Goal: Feedback & Contribution: Contribute content

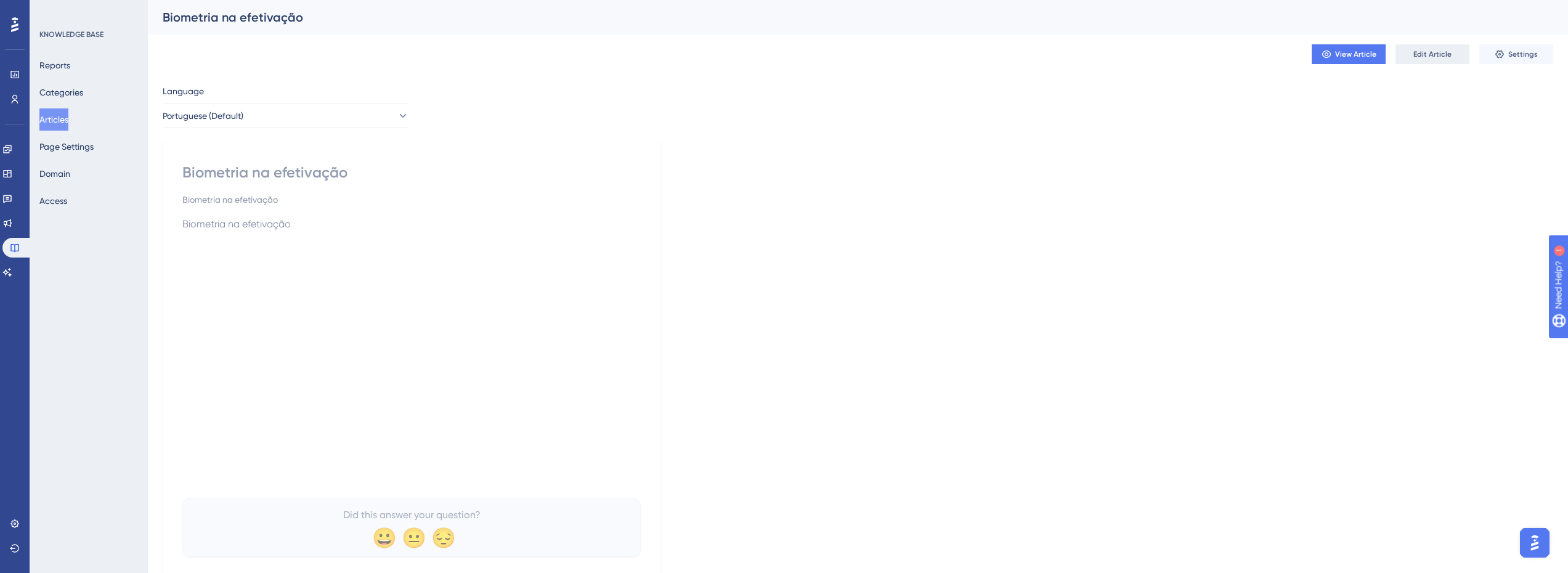
click at [1426, 55] on span "Edit Article" at bounding box center [1432, 54] width 38 height 10
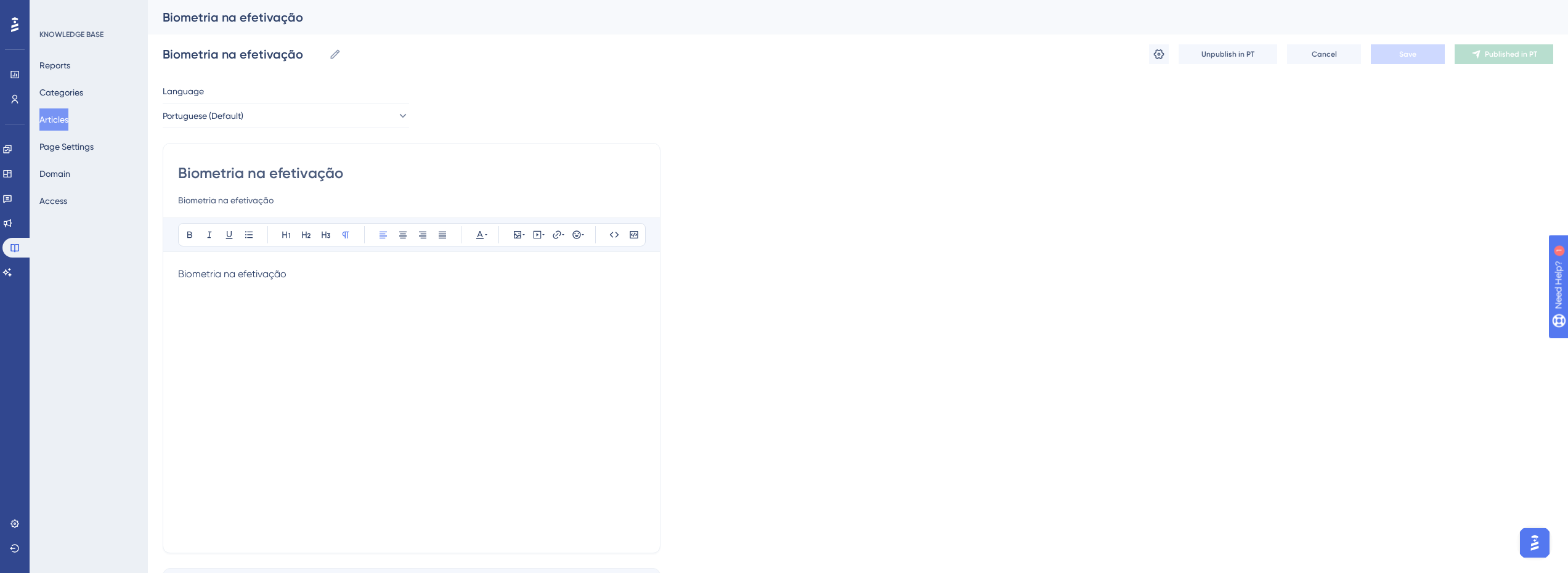
click at [383, 285] on div "Biometria na efetivação" at bounding box center [411, 403] width 467 height 271
click at [311, 289] on div "Biometria na efetivação" at bounding box center [411, 403] width 467 height 271
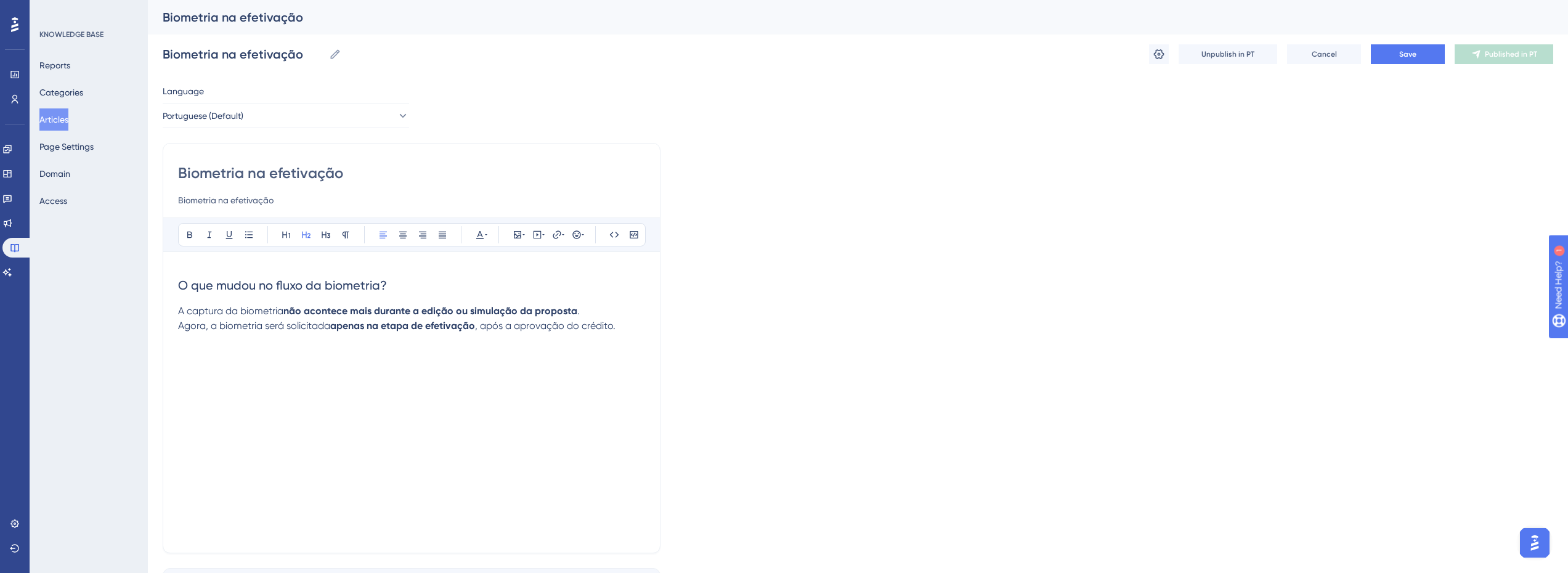
click at [323, 281] on span "O que mudou no fluxo da biometria?" at bounding box center [282, 285] width 209 height 15
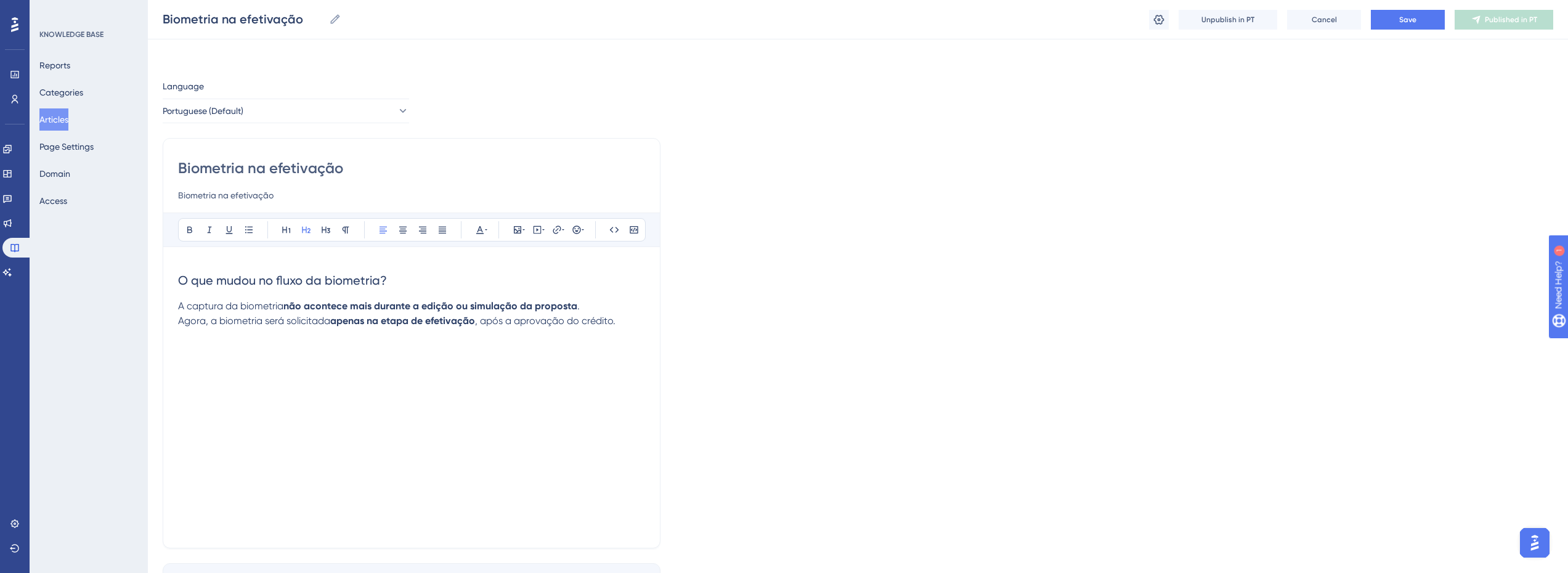
scroll to position [62, 0]
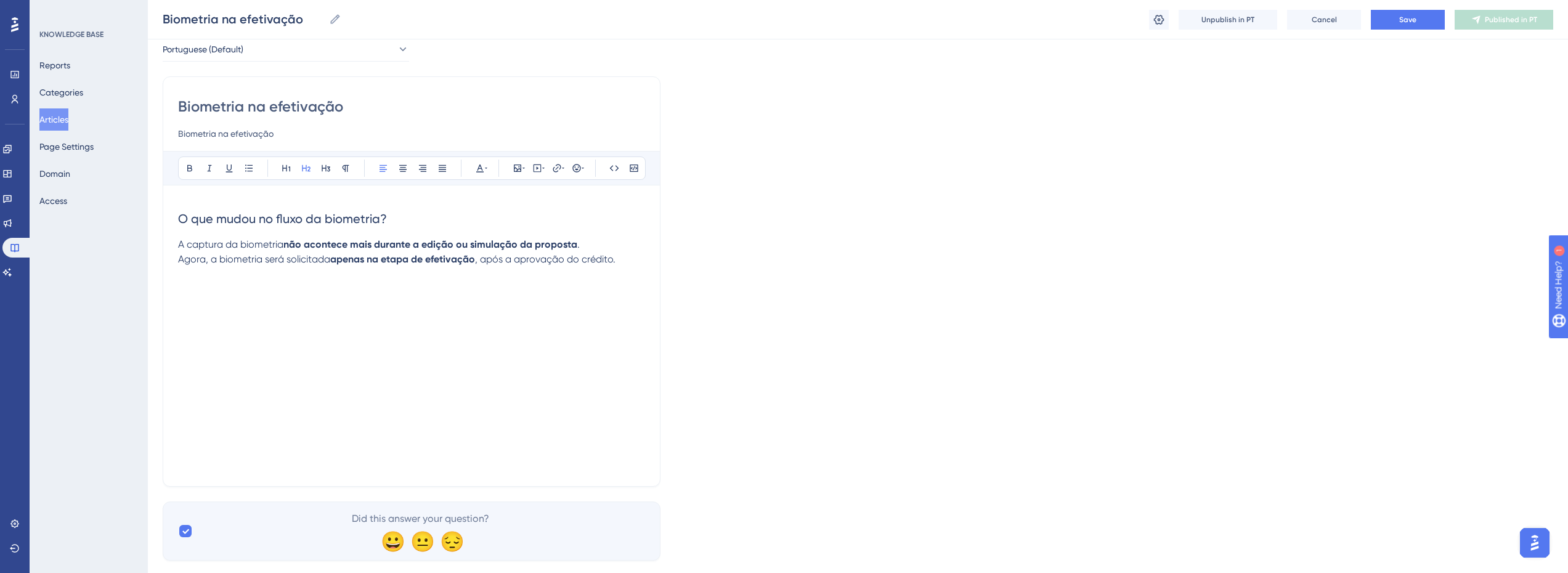
click at [396, 346] on div "O que mudou no fluxo da biometria? A captura da biometria não acontece mais dur…" at bounding box center [411, 336] width 467 height 271
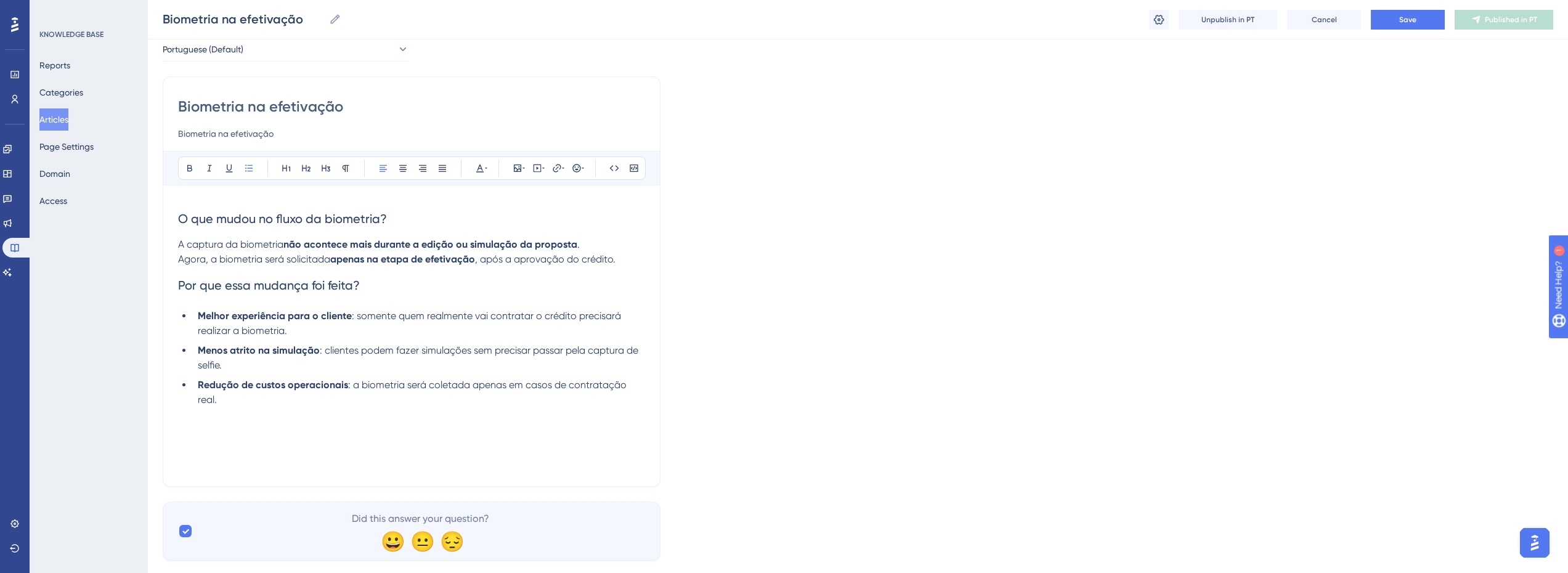
click at [285, 297] on h2 "Por que essa mudança foi feita?" at bounding box center [411, 285] width 467 height 37
drag, startPoint x: 263, startPoint y: 399, endPoint x: 180, endPoint y: 386, distance: 84.0
click at [180, 386] on ul "Melhor experiência para o cliente : somente quem realmente vai contratar o créd…" at bounding box center [411, 358] width 467 height 98
click at [340, 405] on div "O que mudou no fluxo da biometria? A captura da biometria não acontece mais dur…" at bounding box center [411, 336] width 467 height 271
click at [308, 417] on div "O que mudou no fluxo da biometria? A captura da biometria não acontece mais dur…" at bounding box center [411, 336] width 467 height 271
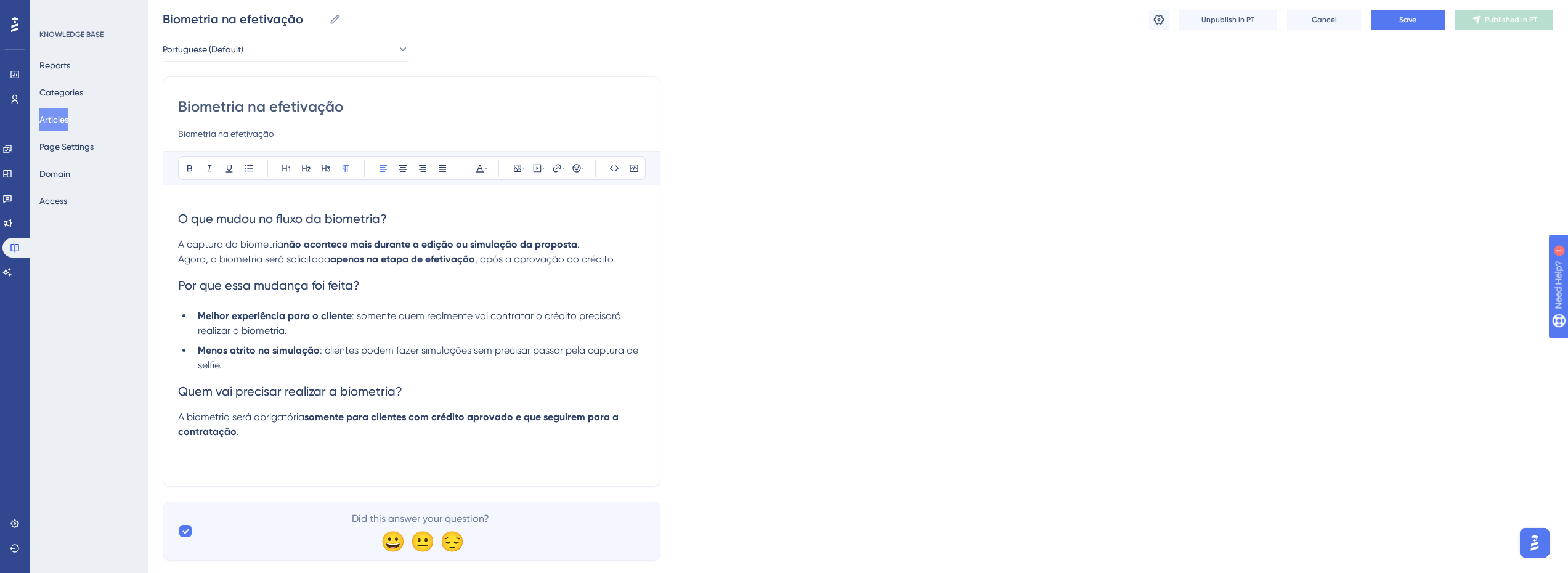
click at [278, 420] on span "A biometria será obrigatória" at bounding box center [241, 416] width 127 height 12
click at [528, 429] on p "A biometria será obrigatória somente para clientes com crédito aprovado e que s…" at bounding box center [411, 424] width 467 height 29
click at [245, 168] on icon at bounding box center [248, 168] width 10 height 10
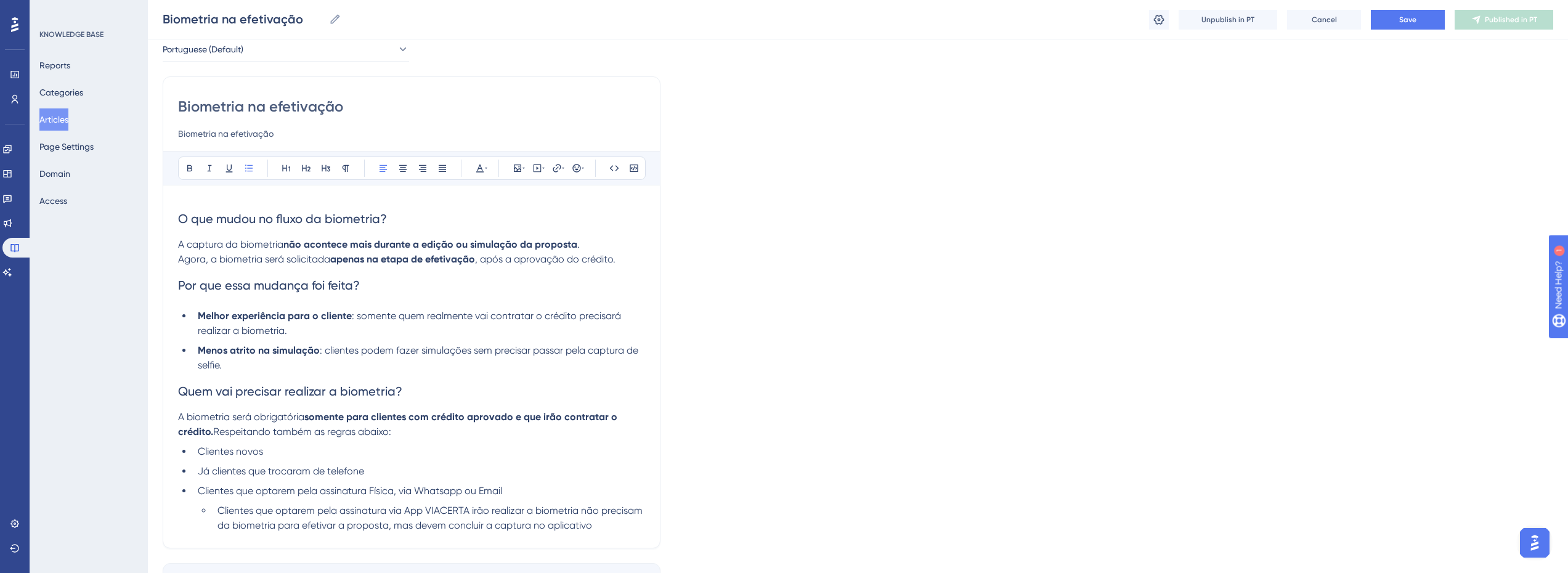
click at [221, 453] on span "Clientes novos" at bounding box center [230, 451] width 65 height 12
click at [273, 475] on span "Já clientes que trocaram de telefone" at bounding box center [281, 470] width 166 height 12
click at [242, 451] on span "Clientes novos" at bounding box center [230, 451] width 65 height 12
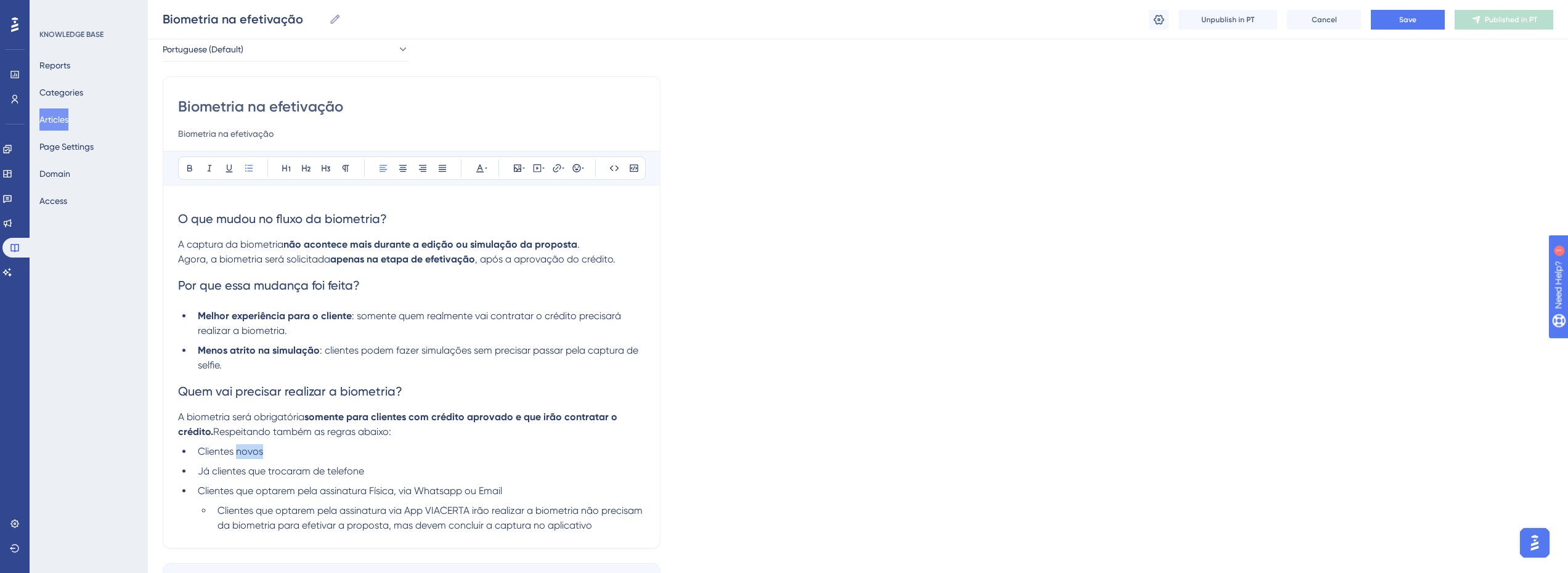
click at [242, 451] on span "Clientes novos" at bounding box center [230, 451] width 65 height 12
click at [217, 451] on span "Clientes novos" at bounding box center [230, 451] width 65 height 12
drag, startPoint x: 198, startPoint y: 469, endPoint x: 245, endPoint y: 472, distance: 47.1
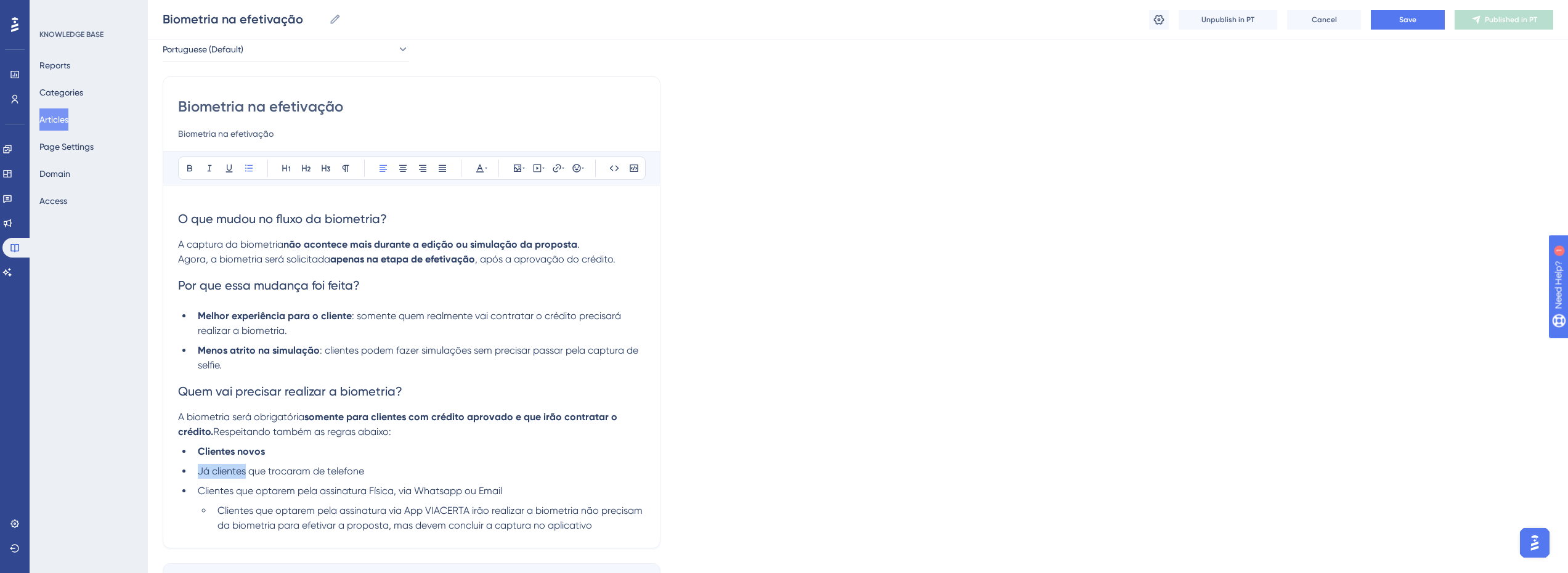
click at [245, 472] on span "Já clientes que trocaram de telefone" at bounding box center [281, 470] width 166 height 12
click at [307, 477] on span "que trocaram de telefone" at bounding box center [305, 470] width 116 height 12
click at [243, 470] on span "Já clientes que trocaram de telefone" at bounding box center [281, 470] width 166 height 12
click at [217, 472] on span "Já clientes que trocaram de telefone" at bounding box center [281, 470] width 166 height 12
click at [201, 471] on span "Já clientes que trocaram de telefone" at bounding box center [281, 470] width 166 height 12
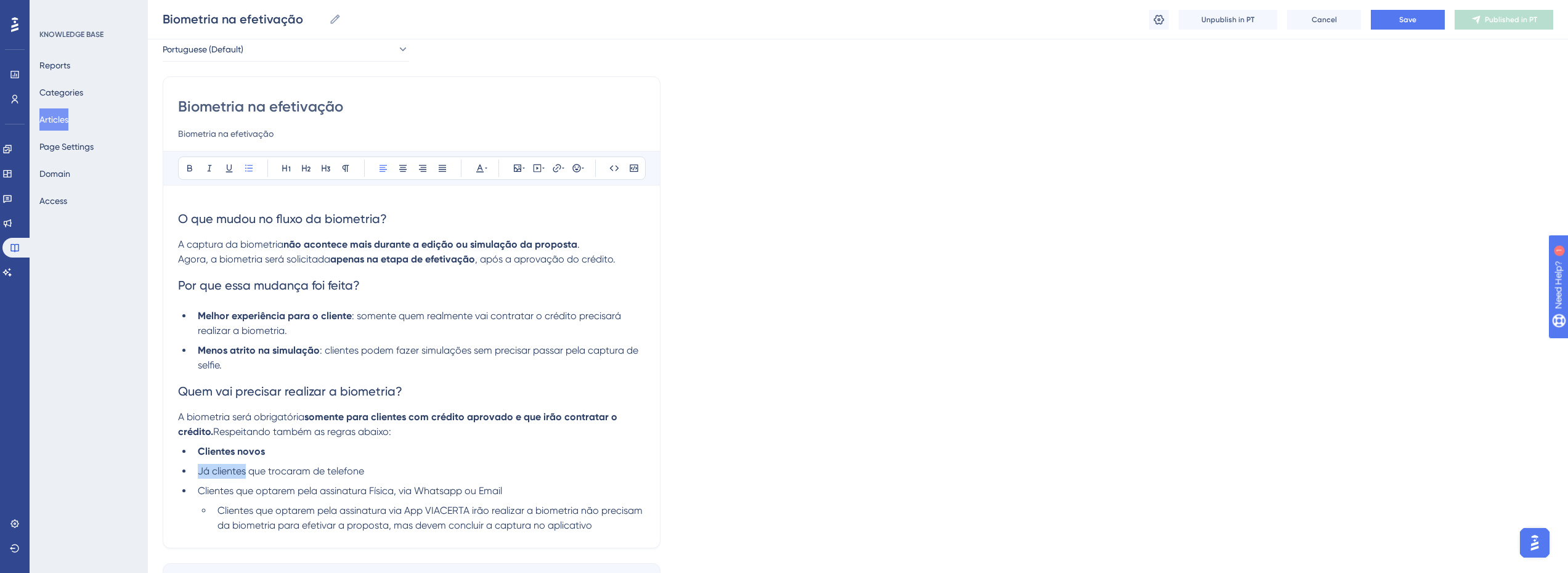
drag, startPoint x: 200, startPoint y: 470, endPoint x: 245, endPoint y: 470, distance: 45.0
click at [245, 470] on span "Já clientes que trocaram de telefone" at bounding box center [281, 470] width 166 height 12
drag, startPoint x: 270, startPoint y: 472, endPoint x: 377, endPoint y: 472, distance: 107.0
click at [377, 472] on li "Já clientes que trocaram de telefone" at bounding box center [419, 471] width 452 height 15
click at [354, 475] on strong "trocaram de telefone" at bounding box center [313, 470] width 98 height 12
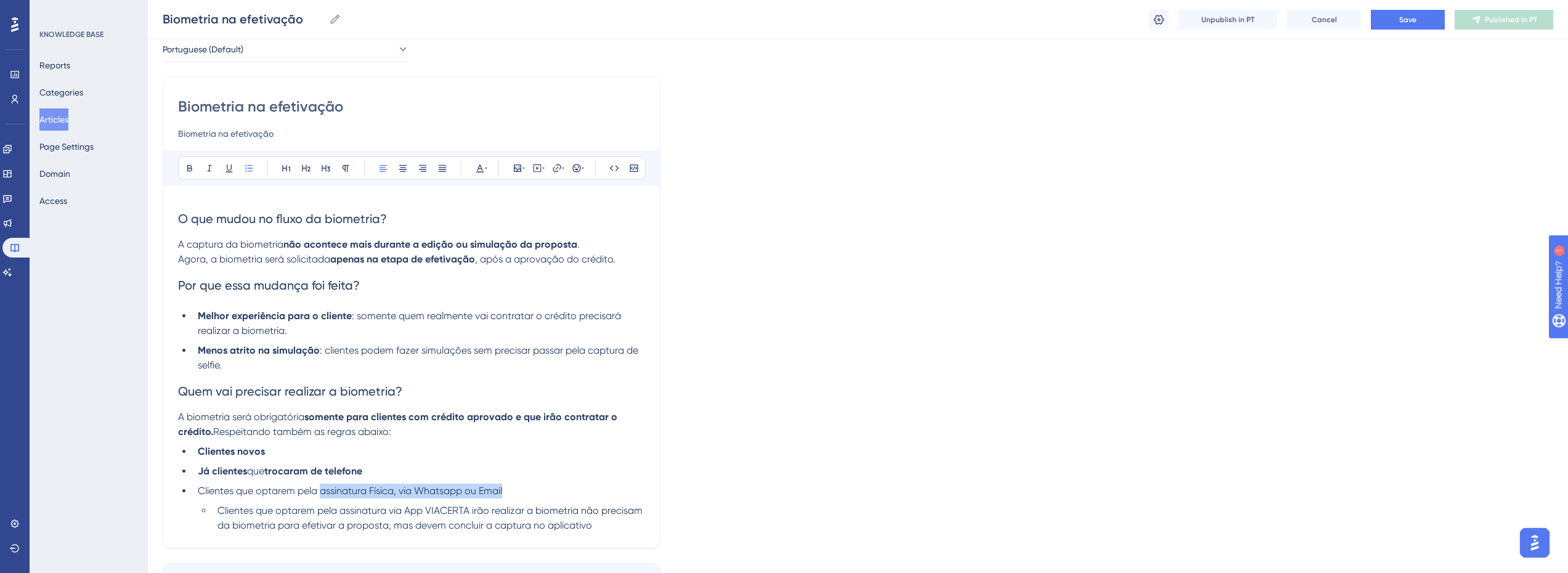
drag, startPoint x: 319, startPoint y: 493, endPoint x: 548, endPoint y: 483, distance: 229.2
click at [548, 483] on ul "Clientes novos Já clientes que trocaram de telefone Clientes que optarem pela a…" at bounding box center [411, 488] width 467 height 88
click at [299, 506] on span "Clientes que optarem pela assinatura via App VIACERTA irão realizar a biometria…" at bounding box center [431, 518] width 427 height 27
drag, startPoint x: 341, startPoint y: 511, endPoint x: 469, endPoint y: 506, distance: 128.1
click at [469, 506] on span "Clientes que optarem pela assinatura via App VIACERTA irão realizar a biometria…" at bounding box center [431, 518] width 427 height 27
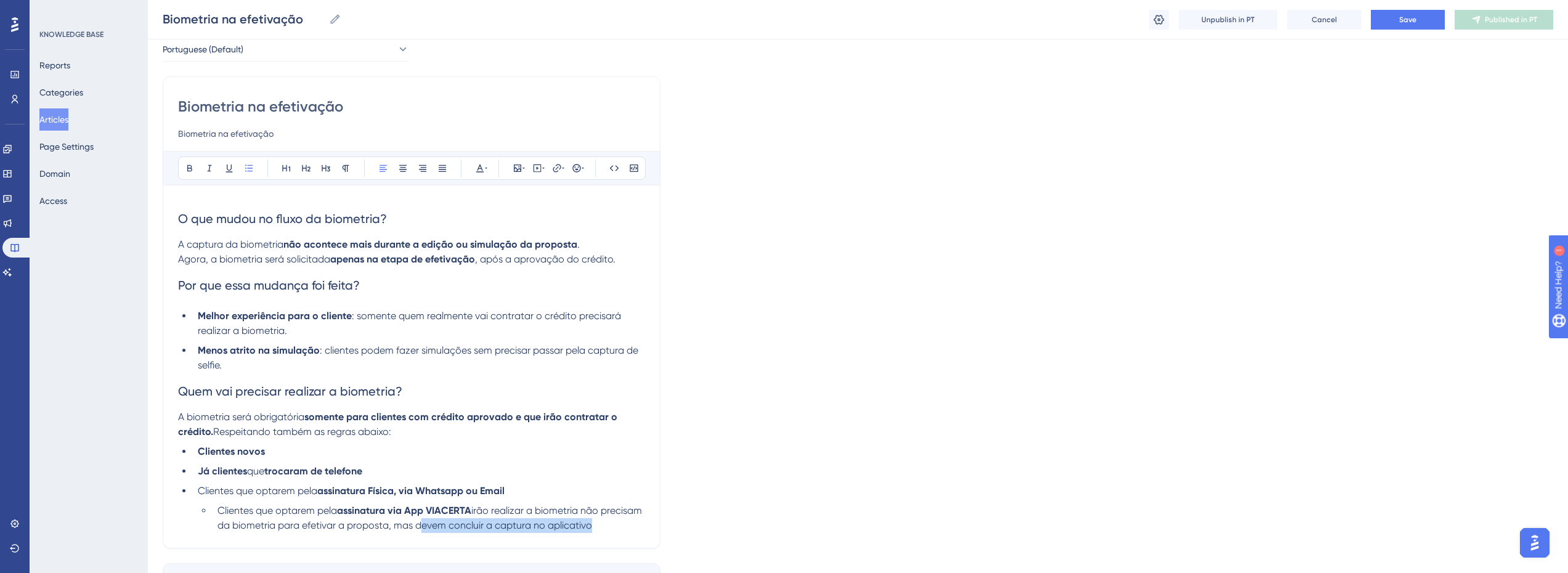
drag, startPoint x: 459, startPoint y: 526, endPoint x: 627, endPoint y: 531, distance: 168.1
click at [627, 531] on li "Clientes que optarem pela assinatura via App VIACERTA irão realizar a biometria…" at bounding box center [428, 518] width 433 height 29
click at [639, 524] on li "Clientes que optarem pela assinatura via App VIACERTA irão realizar a biometria…" at bounding box center [428, 518] width 433 height 29
click at [375, 523] on span "irão realizar a biometria não precisam da biometria para efetivar a proposta, m…" at bounding box center [431, 518] width 427 height 27
click at [536, 512] on span "irão realizar a biometria não precisam da biometria para efetivar a proposta, m…" at bounding box center [431, 518] width 427 height 27
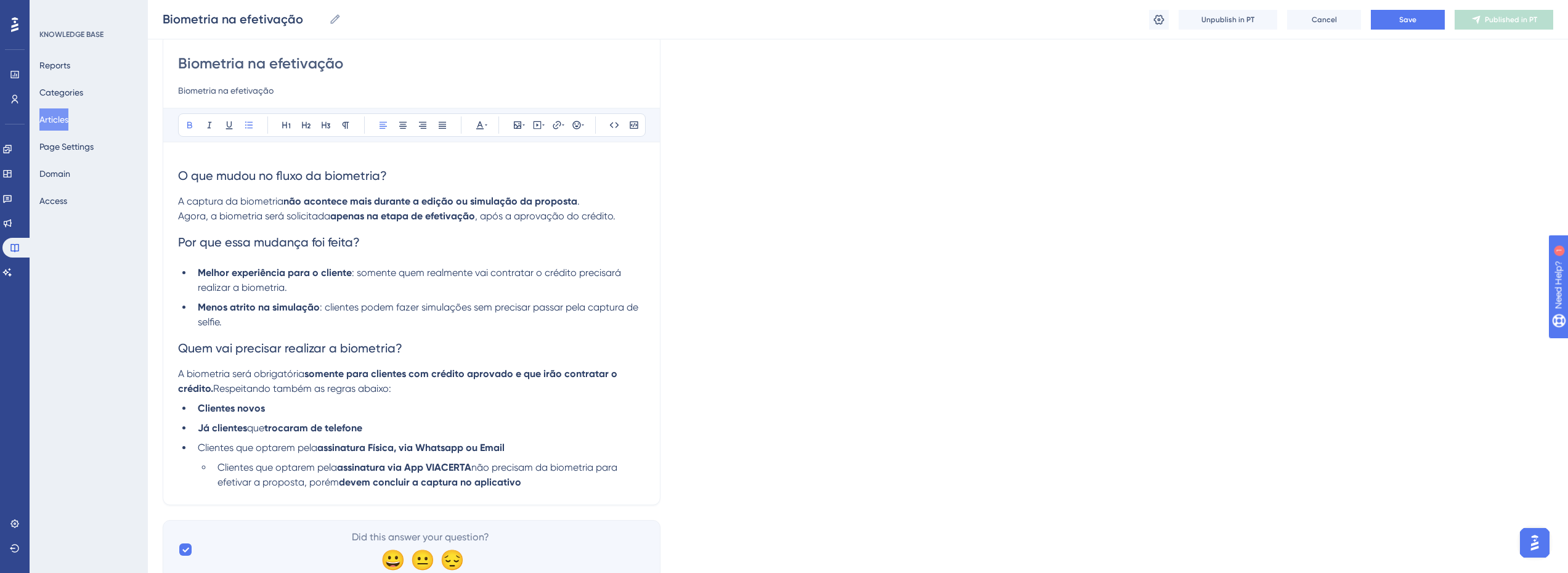
scroll to position [150, 0]
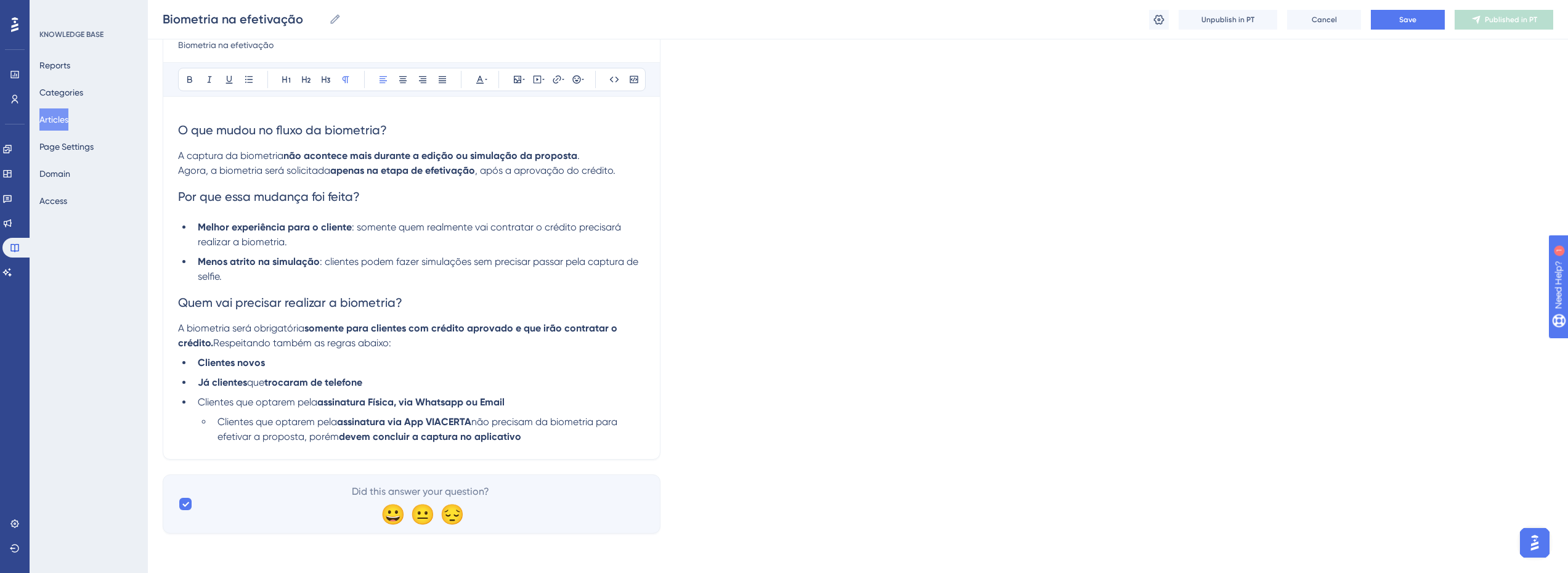
click at [422, 345] on p "A biometria será obrigatória somente para clientes com crédito aprovado e que i…" at bounding box center [411, 336] width 467 height 29
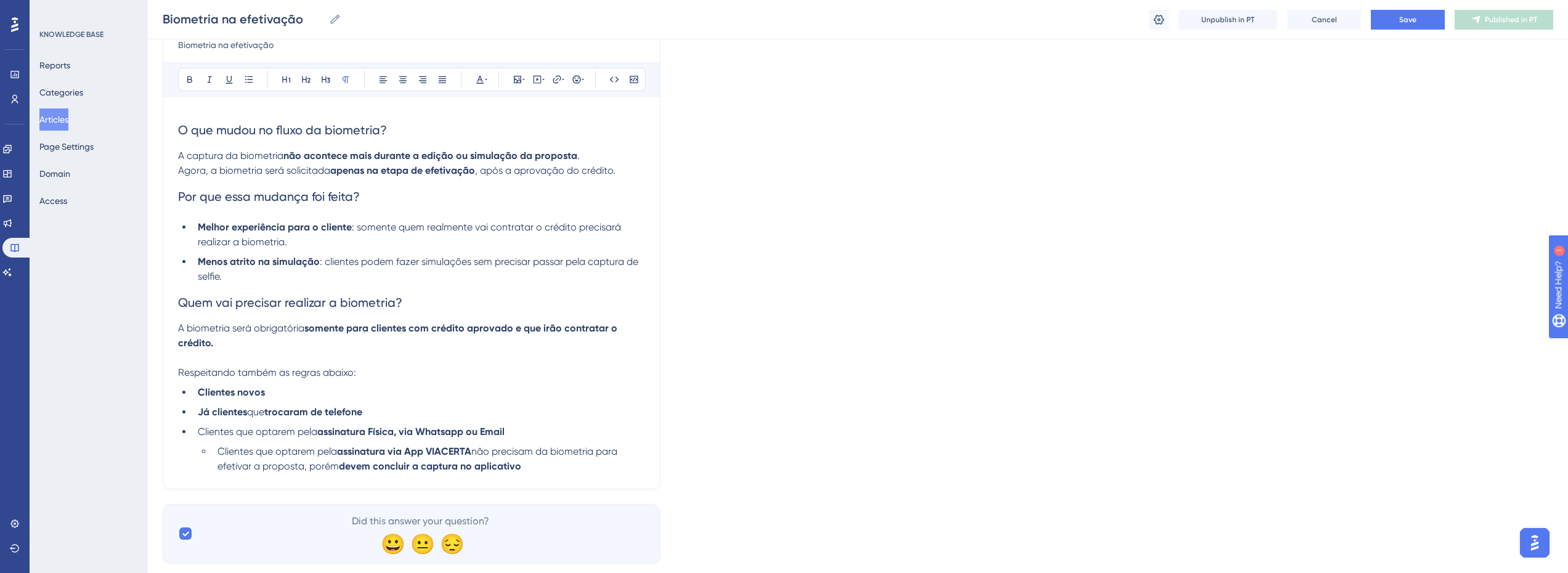
click at [224, 353] on p at bounding box center [411, 358] width 467 height 15
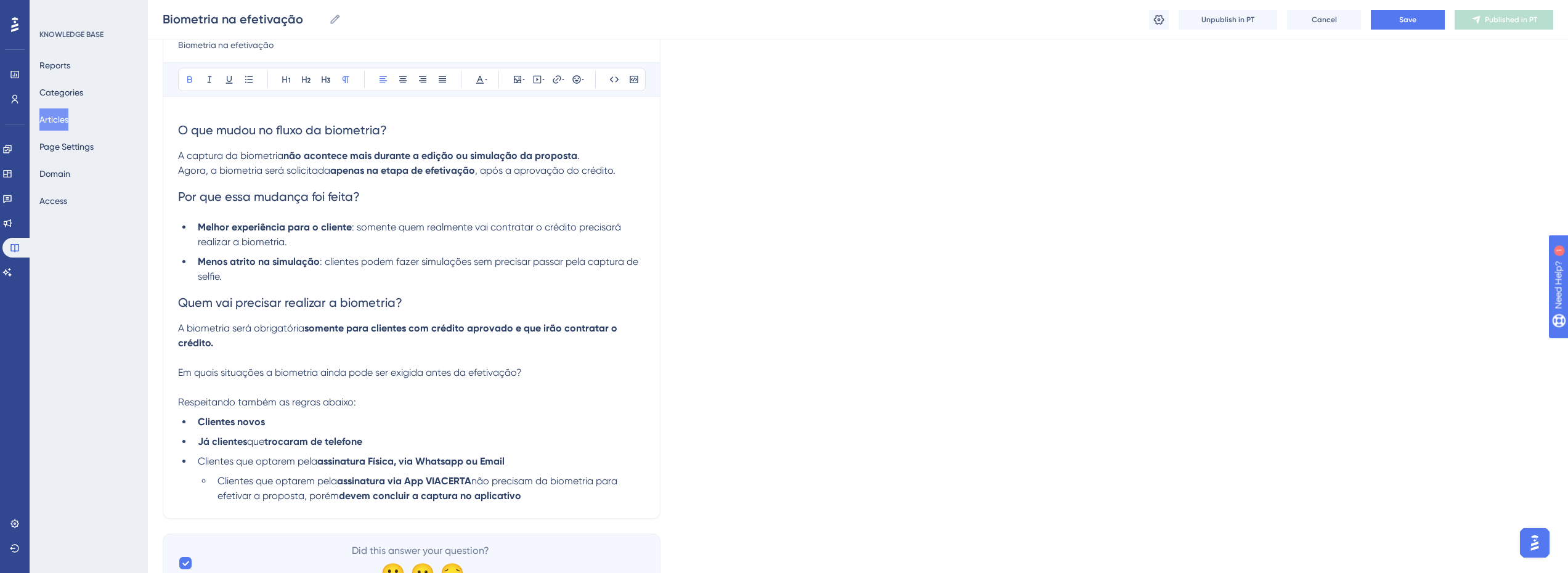
click at [188, 373] on span "Em quais situações a biometria ainda pode ser exigida antes da efetivação?" at bounding box center [349, 372] width 344 height 12
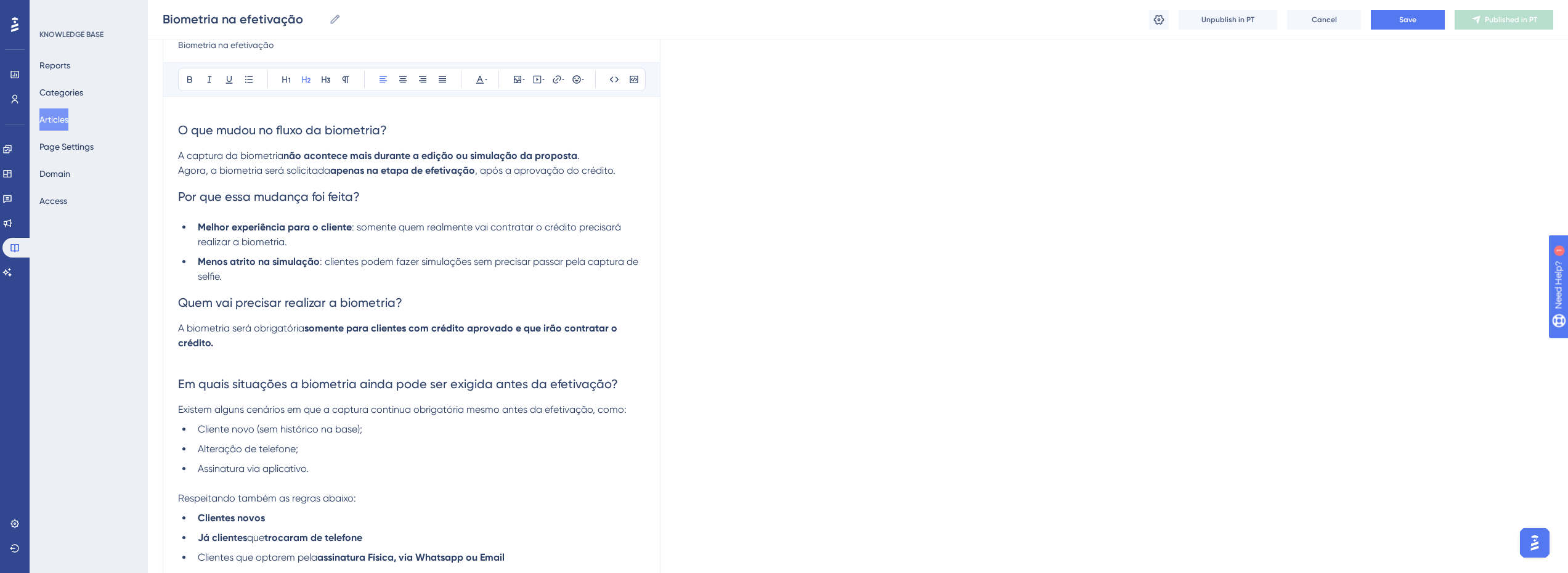
click at [189, 371] on h2 "Em quais situações a biometria ainda pode ser exigida antes da efetivação?" at bounding box center [411, 383] width 467 height 37
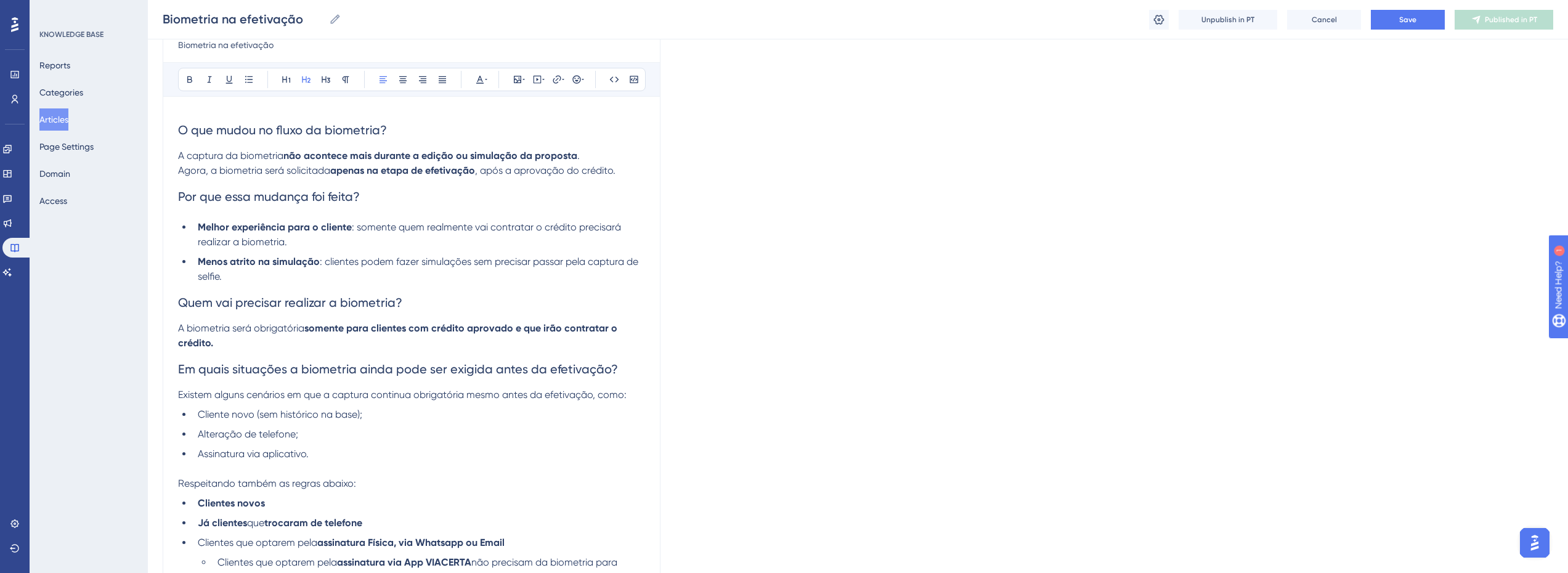
click at [260, 311] on h2 "Quem vai precisar realizar a biometria?" at bounding box center [411, 302] width 467 height 37
click at [243, 374] on span "Em quais situações a biometria ainda pode ser exigida antes da efetivação?" at bounding box center [397, 369] width 440 height 15
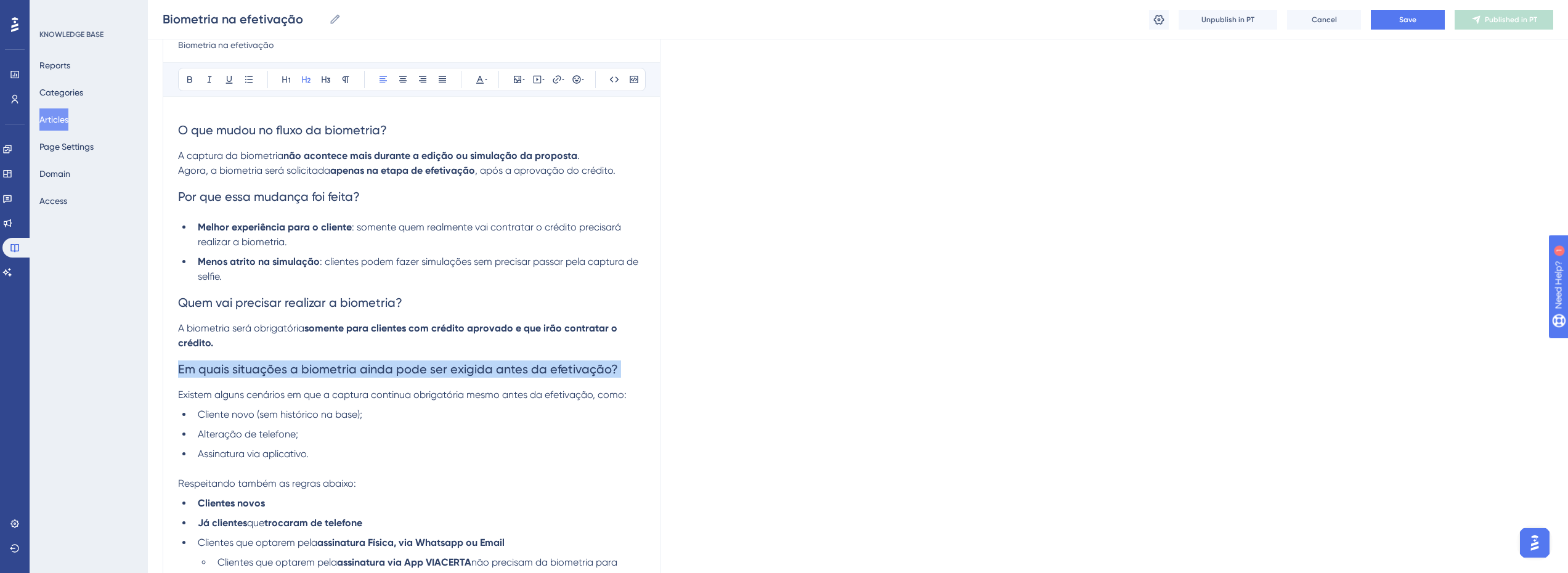
click at [243, 374] on span "Em quais situações a biometria ainda pode ser exigida antes da efetivação?" at bounding box center [397, 369] width 440 height 15
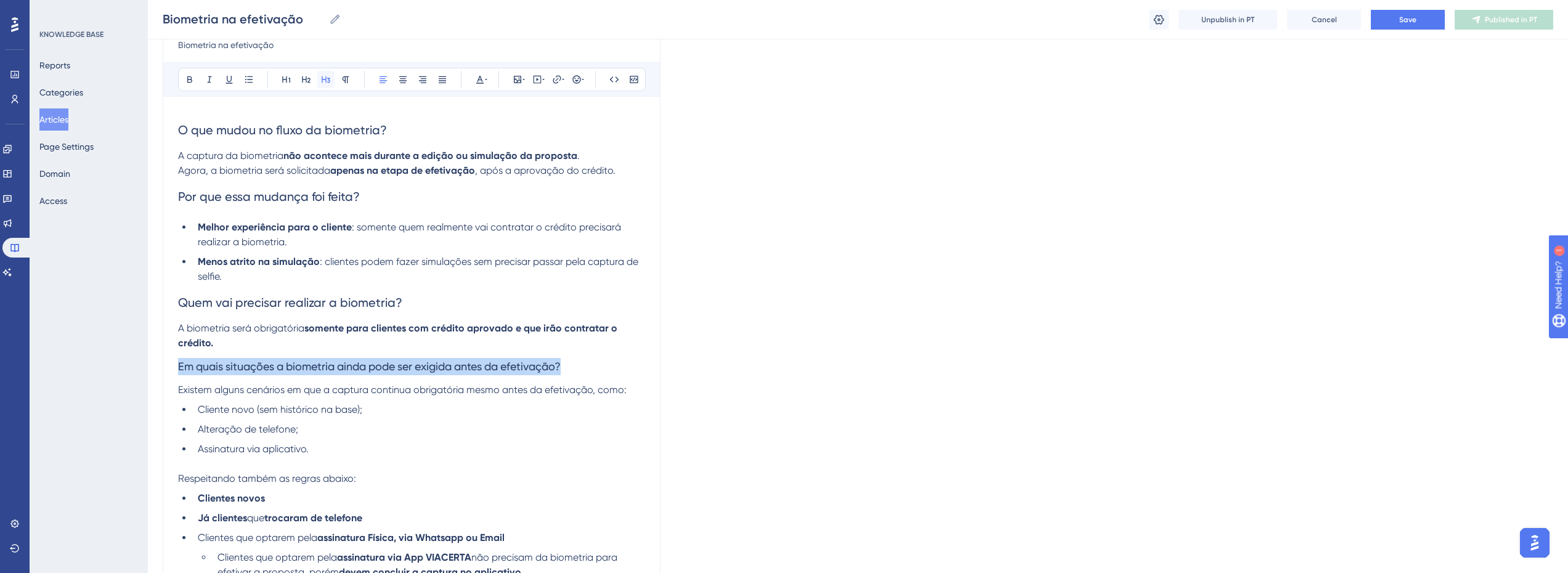
click at [325, 81] on icon at bounding box center [326, 79] width 10 height 10
click at [216, 393] on span "Existem alguns cenários em que a captura continua obrigatória mesmo antes da ef…" at bounding box center [402, 389] width 449 height 12
click at [276, 363] on span "Em quais situações a biometria ainda pode ser exigida antes da efetivação?" at bounding box center [369, 366] width 383 height 12
click at [420, 392] on span "Existem alguns cenários em que a captura continua obrigatória mesmo antes da ef…" at bounding box center [402, 389] width 449 height 12
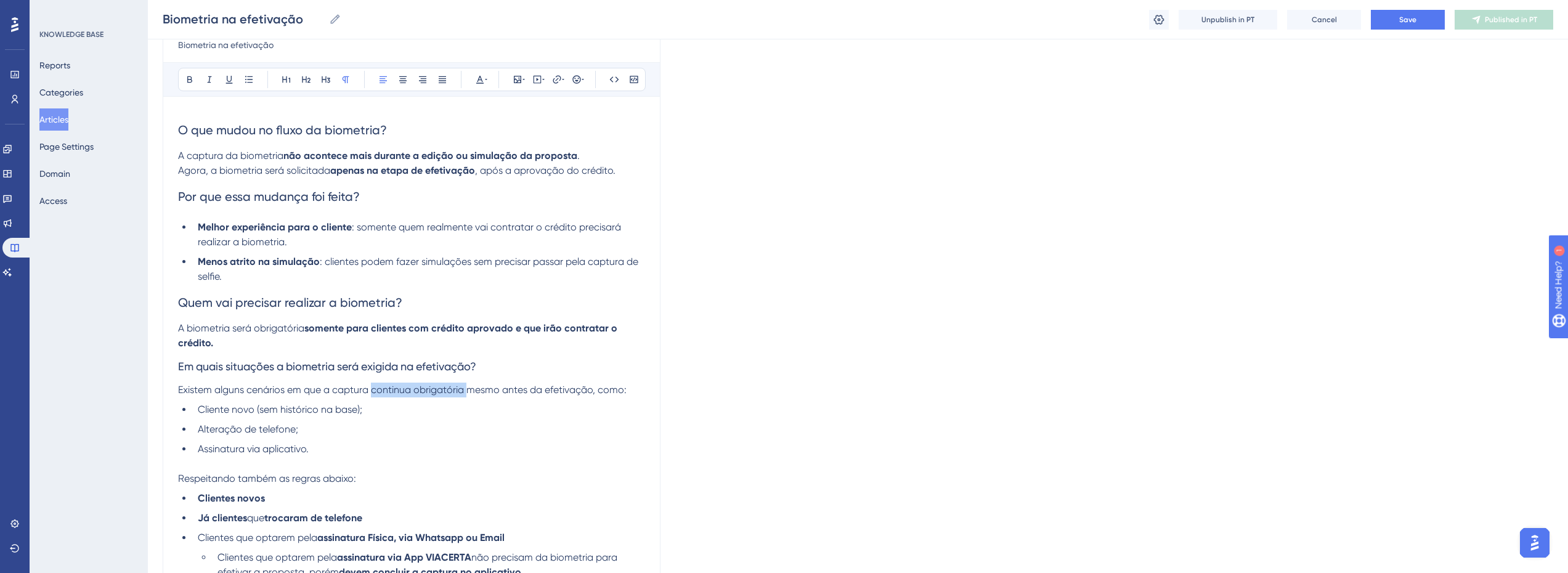
scroll to position [212, 0]
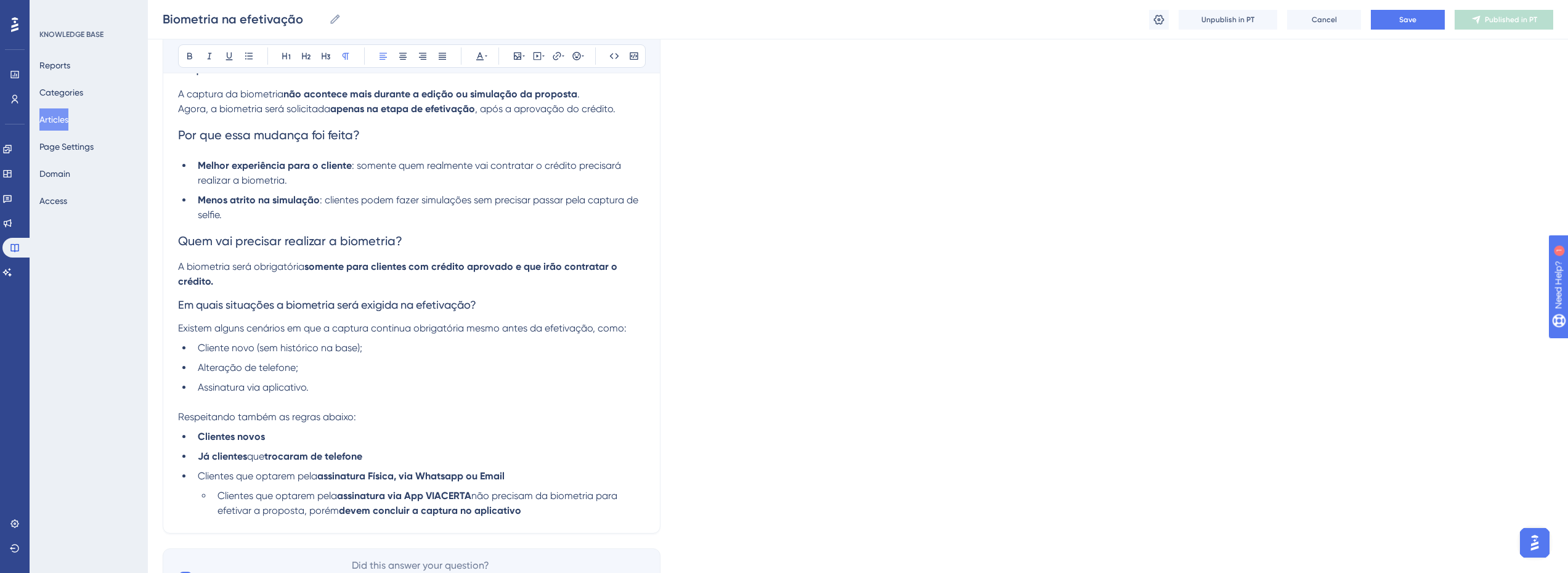
click at [257, 331] on span "Existem alguns cenários em que a captura continua obrigatória mesmo antes da ef…" at bounding box center [402, 328] width 449 height 12
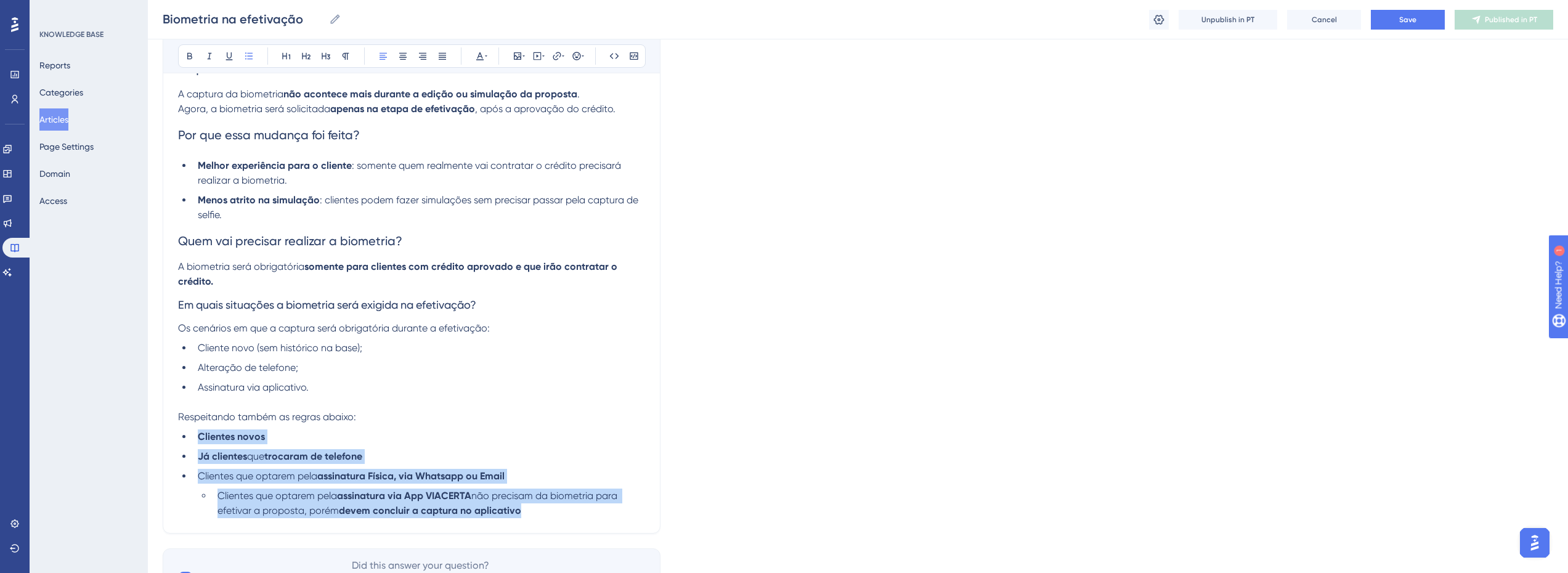
drag, startPoint x: 191, startPoint y: 439, endPoint x: 527, endPoint y: 507, distance: 342.8
click at [560, 511] on ul "Clientes novos Já clientes que trocaram de telefone Clientes que optarem pela a…" at bounding box center [411, 473] width 467 height 88
copy ul "Clientes novos Já clientes que trocaram de telefone Clientes que optarem pela a…"
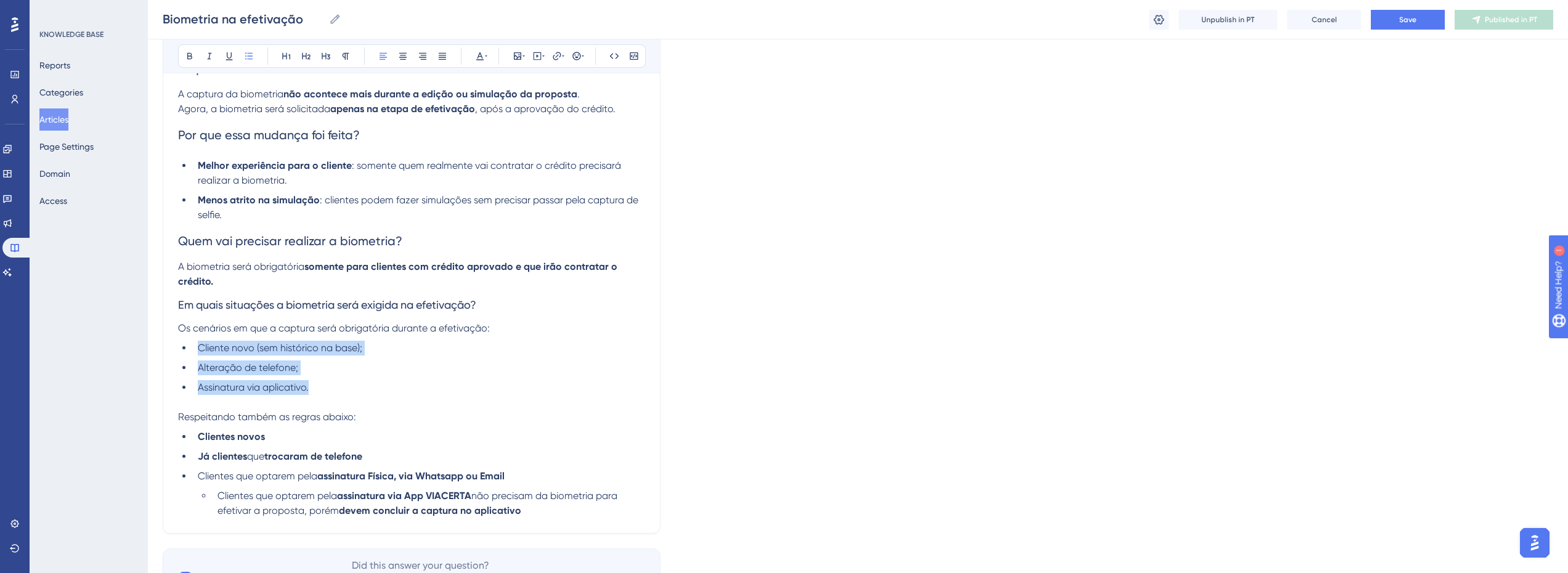
drag, startPoint x: 196, startPoint y: 345, endPoint x: 344, endPoint y: 377, distance: 151.4
click at [344, 377] on ul "Cliente novo (sem histórico na base); Alteração de telefone; Assinatura via apl…" at bounding box center [411, 368] width 467 height 54
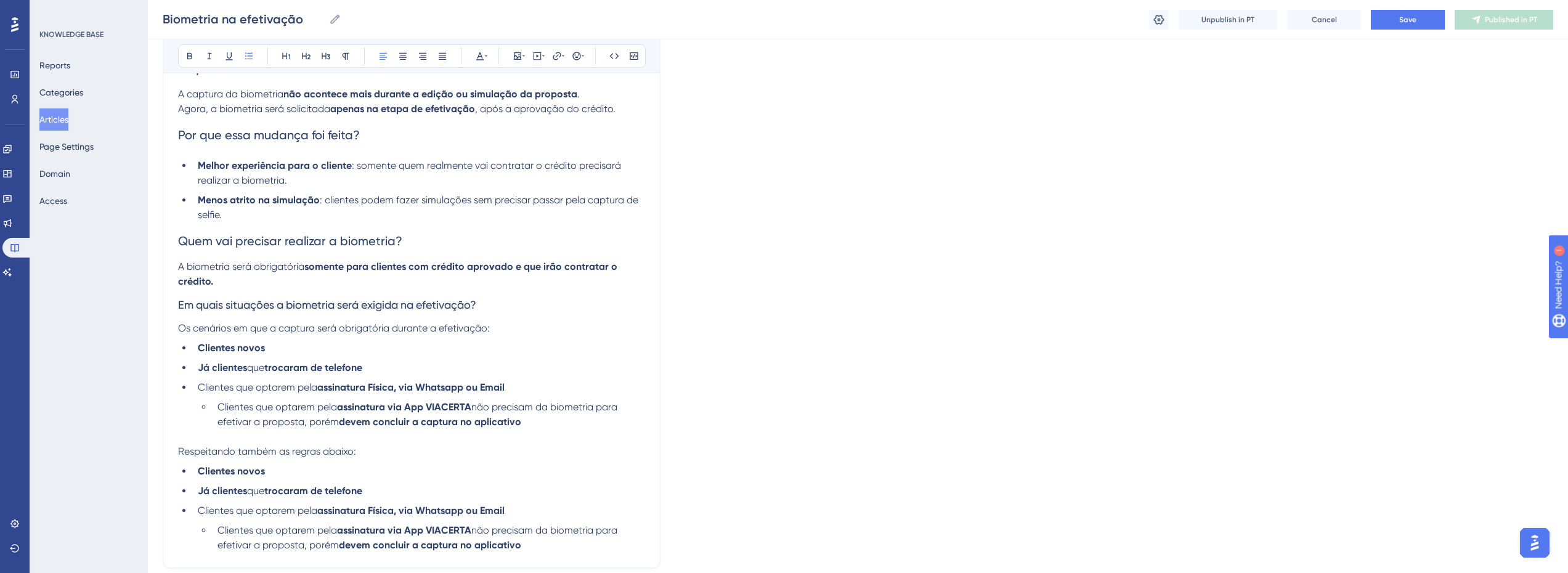
click at [205, 458] on p "Respeitando também as regras abaixo:" at bounding box center [411, 452] width 467 height 15
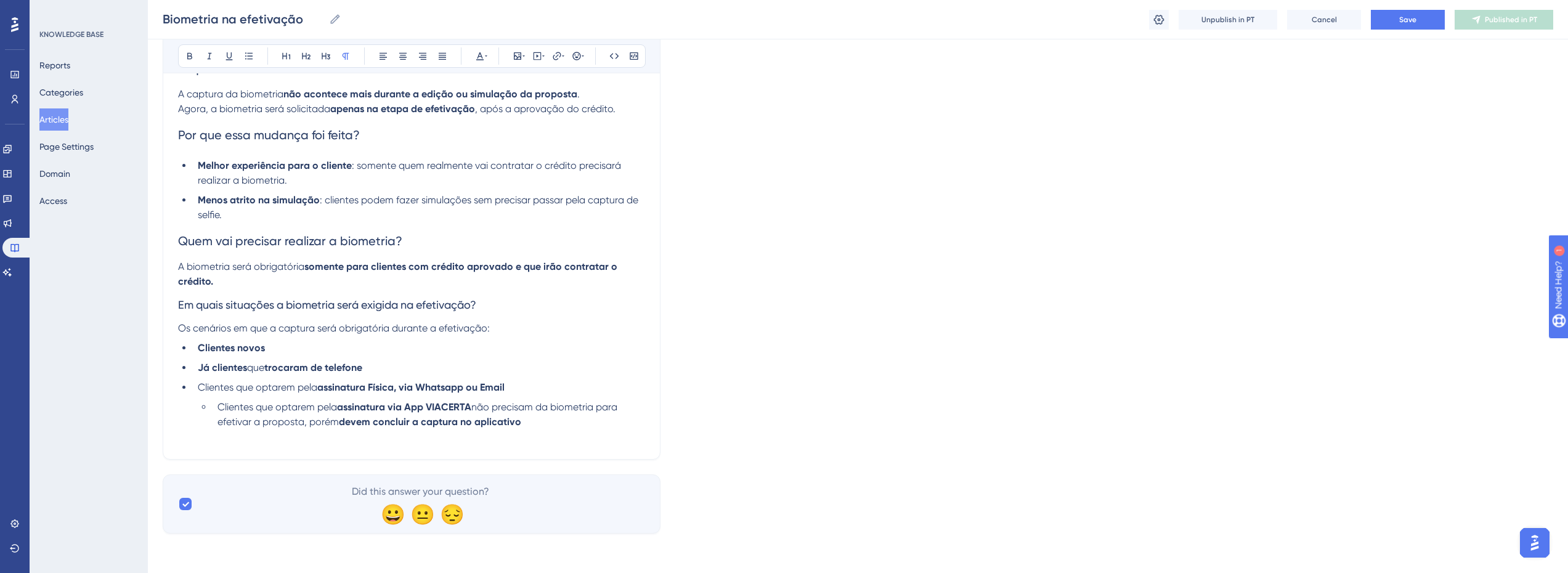
scroll to position [197, 0]
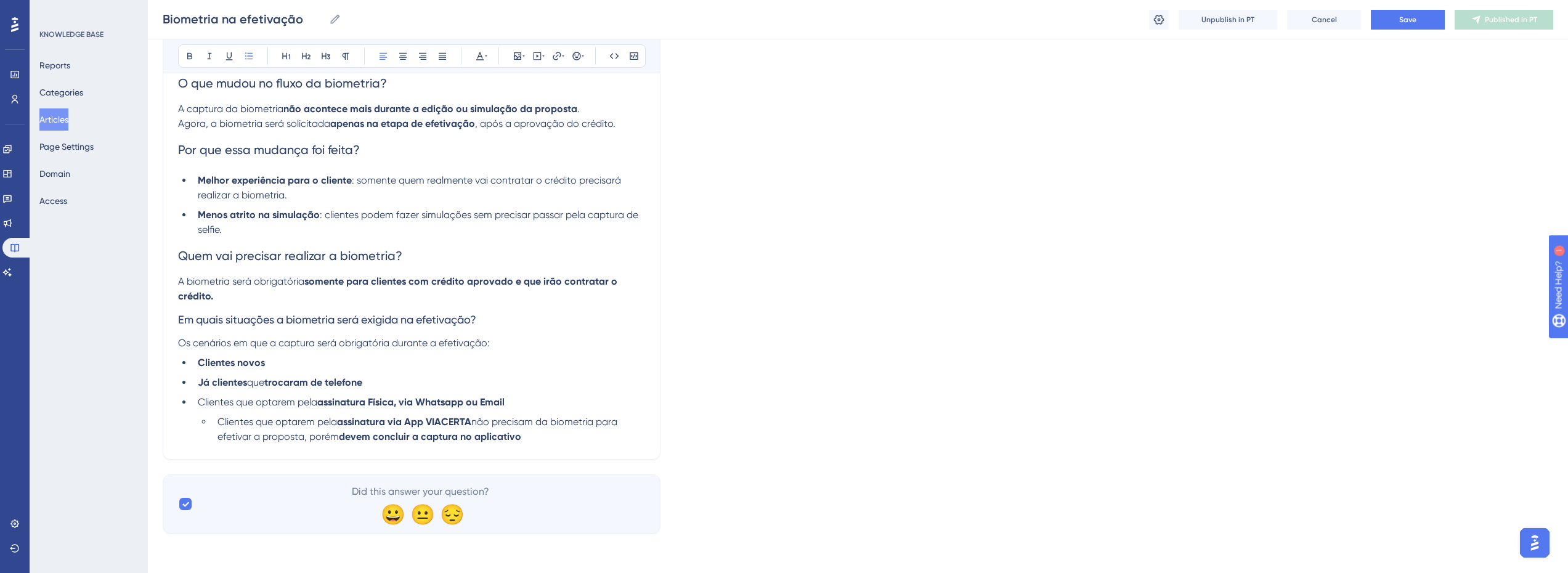
click at [254, 319] on span "Em quais situações a biometria será exigida na efetivação?" at bounding box center [327, 320] width 298 height 12
click at [376, 286] on strong "somente para clientes com crédito aprovado e que irão contratar o crédito." at bounding box center [398, 289] width 442 height 27
click at [295, 320] on span "Em quais situações a biometria será exigida na efetivação?" at bounding box center [327, 320] width 298 height 12
click at [344, 420] on strong "assinatura via App VIACERTA" at bounding box center [404, 421] width 134 height 12
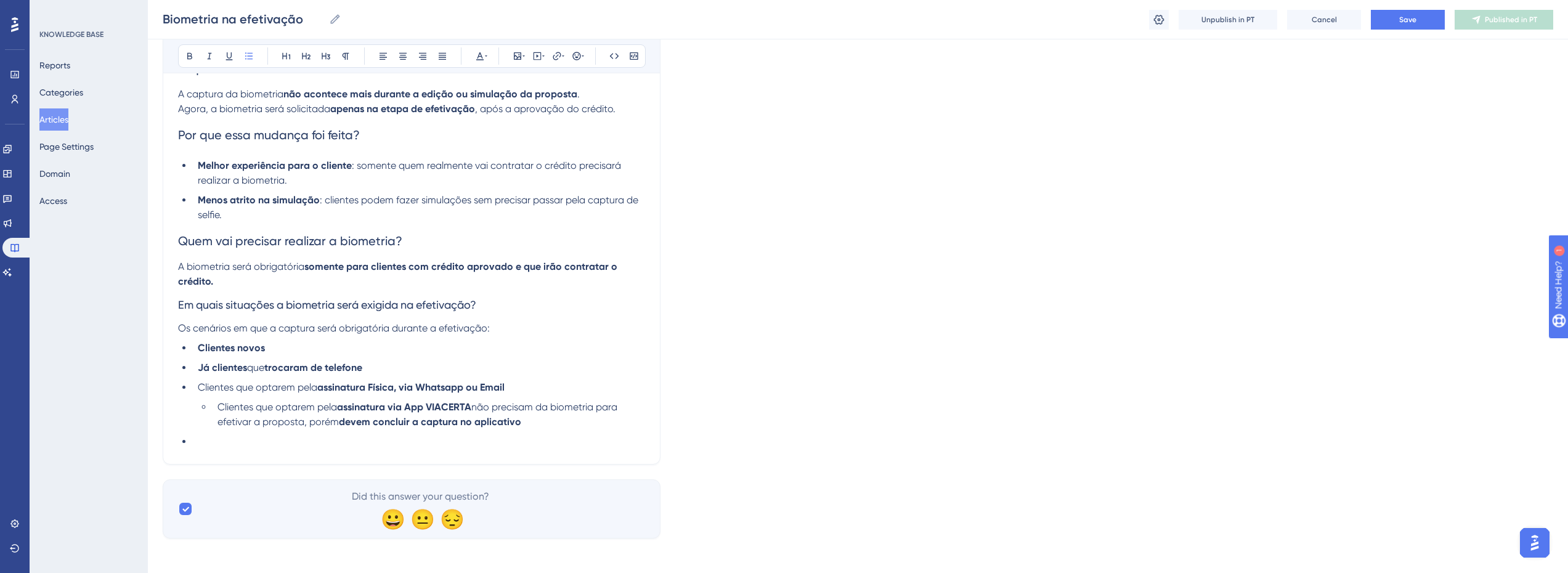
click at [216, 444] on li at bounding box center [419, 442] width 452 height 15
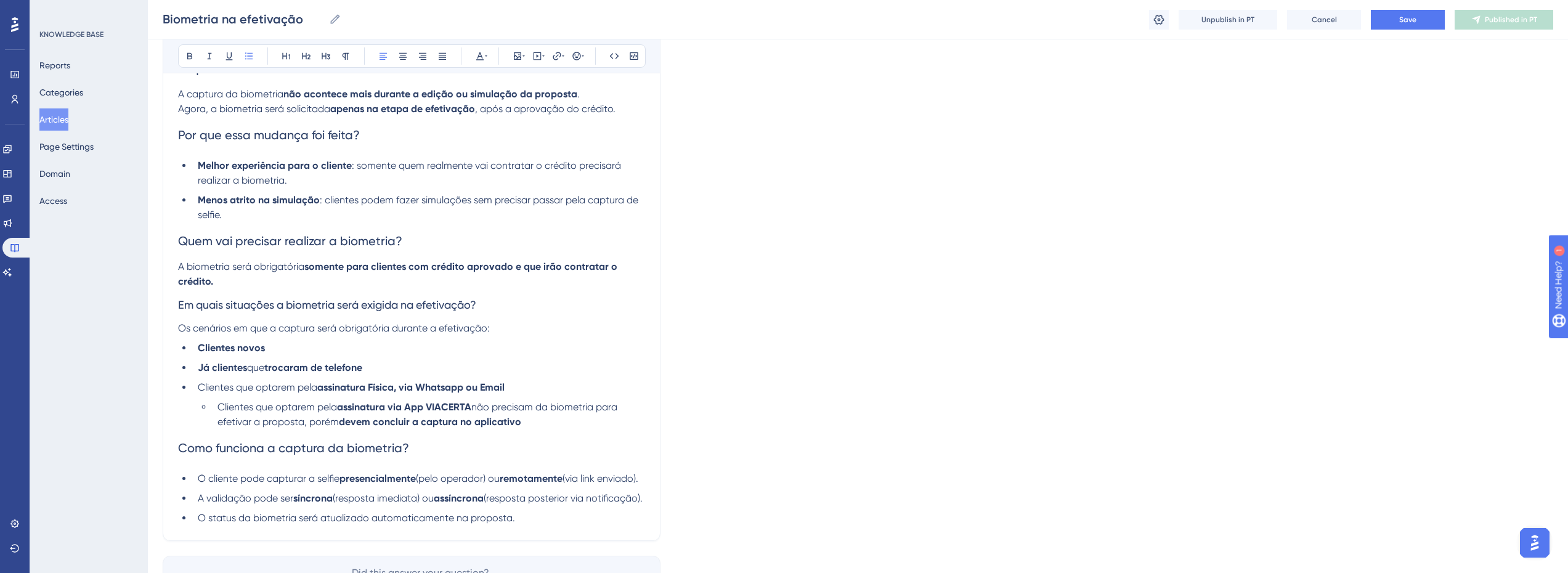
click at [253, 476] on span "O cliente pode capturar a selfie" at bounding box center [269, 478] width 142 height 12
click at [436, 478] on span "(pelo operador) ou" at bounding box center [458, 478] width 84 height 12
click at [394, 503] on span "(resposta imediata) ou" at bounding box center [383, 498] width 101 height 12
click at [299, 499] on span "A validação pode ser (resposta imediata) ou" at bounding box center [299, 498] width 202 height 12
click at [494, 501] on span "(resposta posterior via notificação)." at bounding box center [526, 498] width 159 height 12
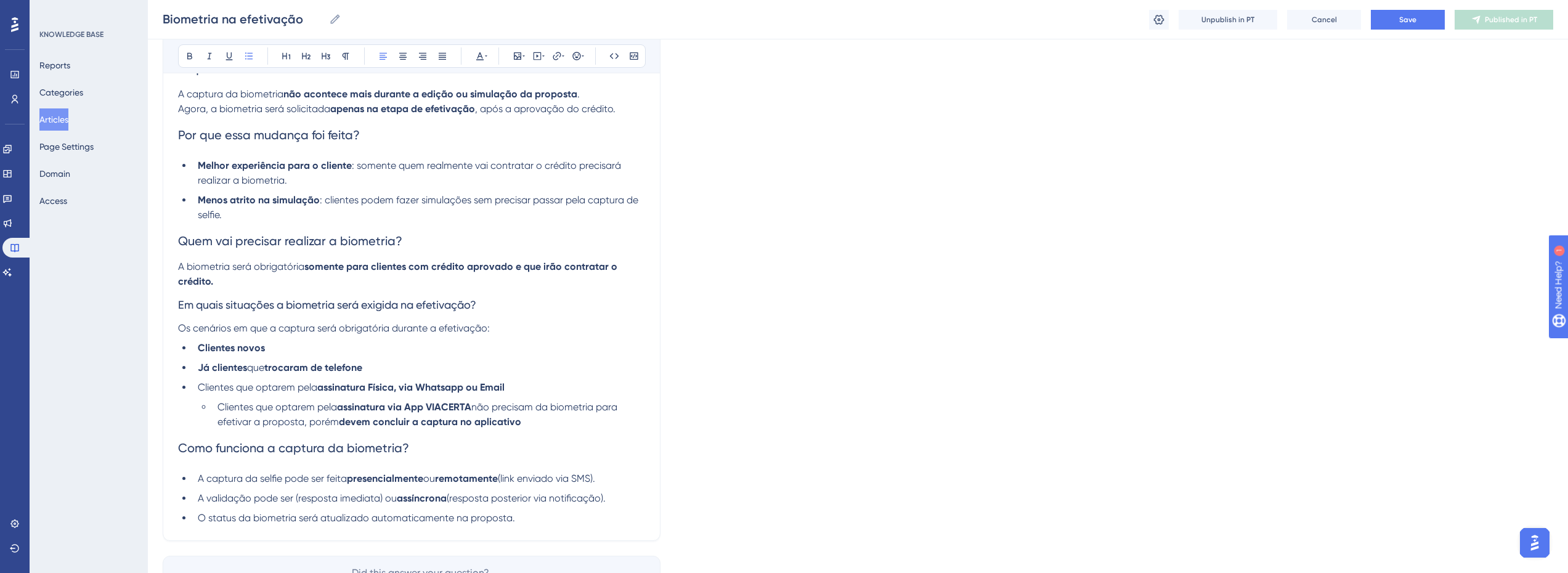
click at [222, 469] on div "O que mudou no fluxo da biometria? A captura da biometria não acontece mais dur…" at bounding box center [411, 287] width 467 height 476
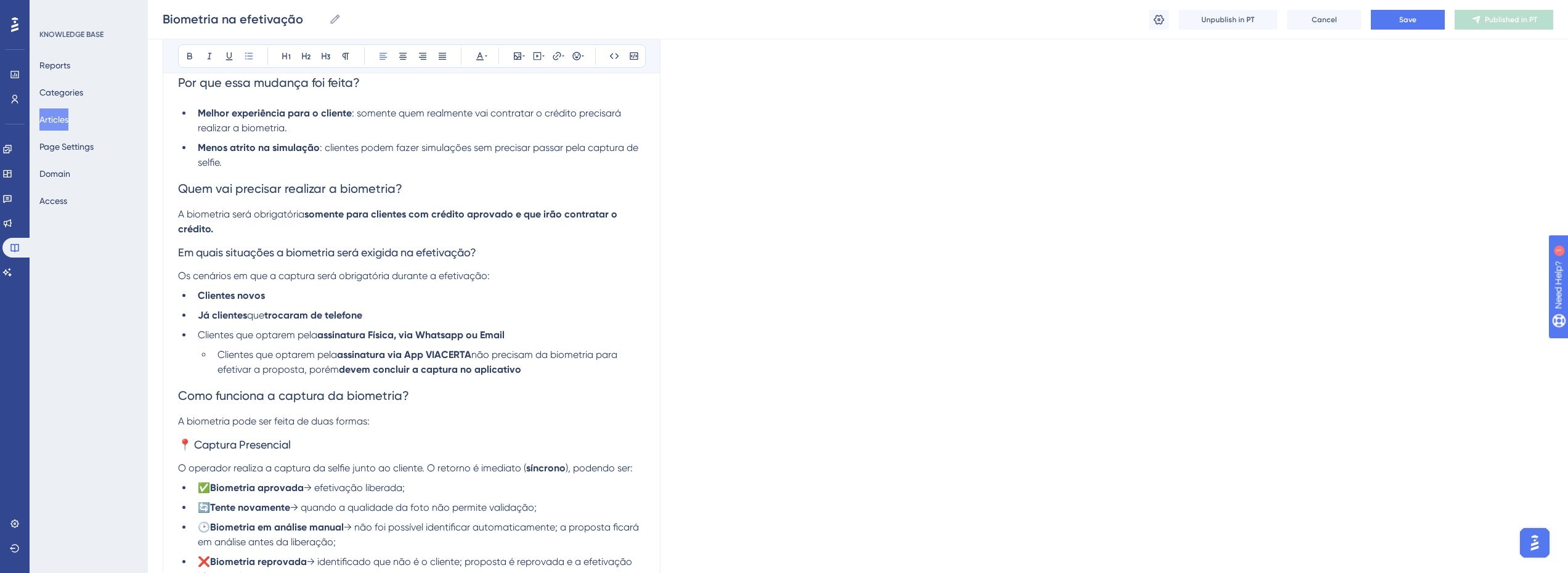
scroll to position [326, 0]
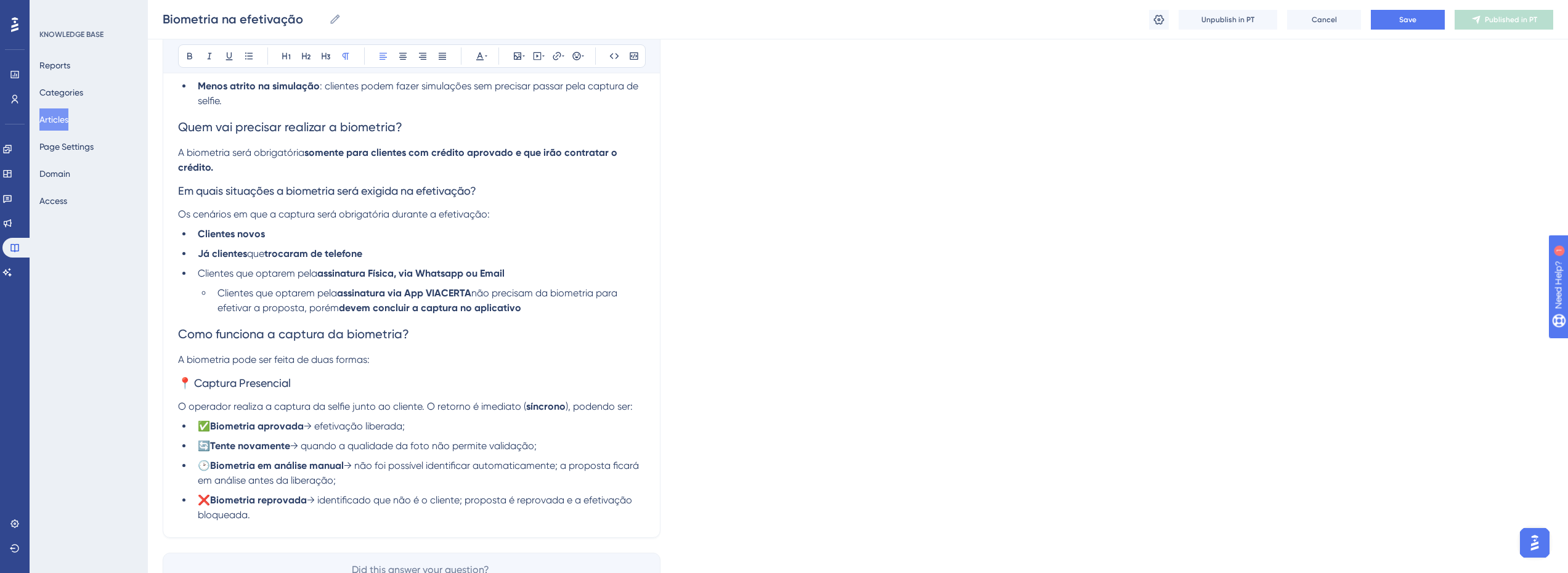
click at [223, 405] on span "O operador realiza a captura da selfie junto ao cliente. O retorno é imediato (" at bounding box center [352, 406] width 348 height 12
click at [329, 385] on h3 "📍 Captura Presencial" at bounding box center [411, 383] width 467 height 32
click at [347, 403] on span "O operador realiza a captura da selfie junto ao cliente. O retorno é imediato (" at bounding box center [352, 406] width 348 height 12
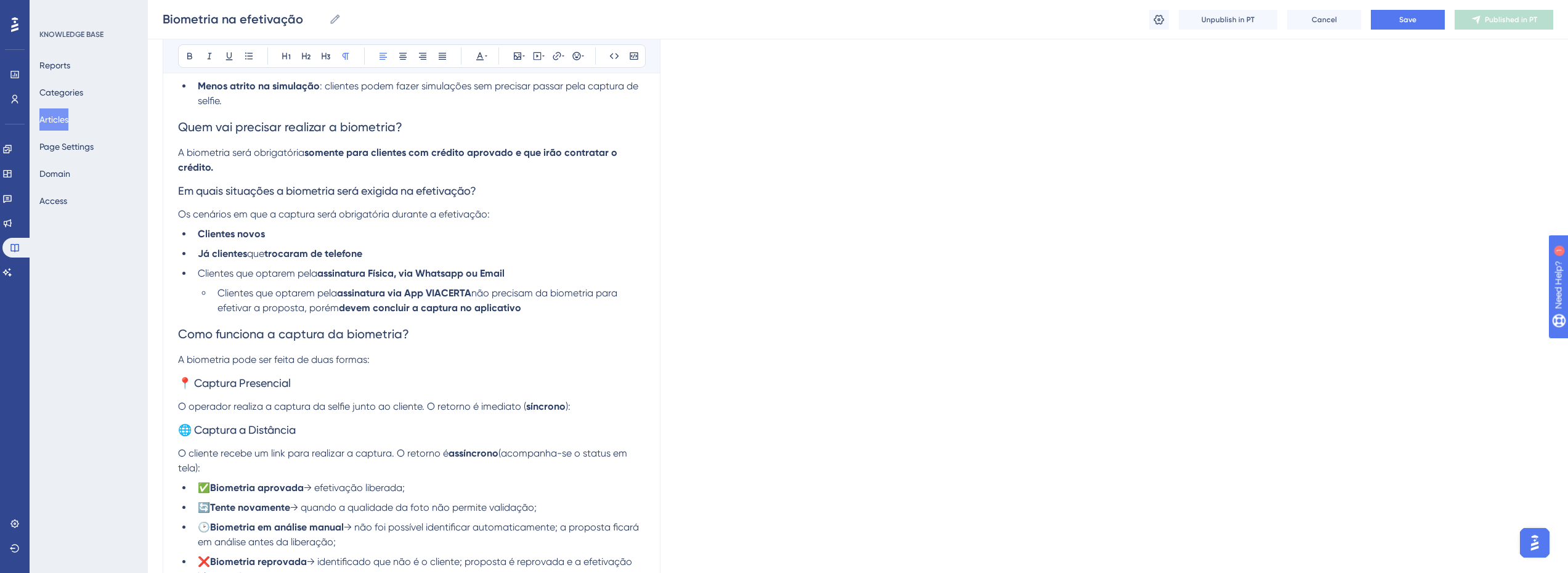
click at [497, 461] on p "O cliente recebe um link para realizar a captura. O retorno é assíncrono (acomp…" at bounding box center [411, 461] width 467 height 29
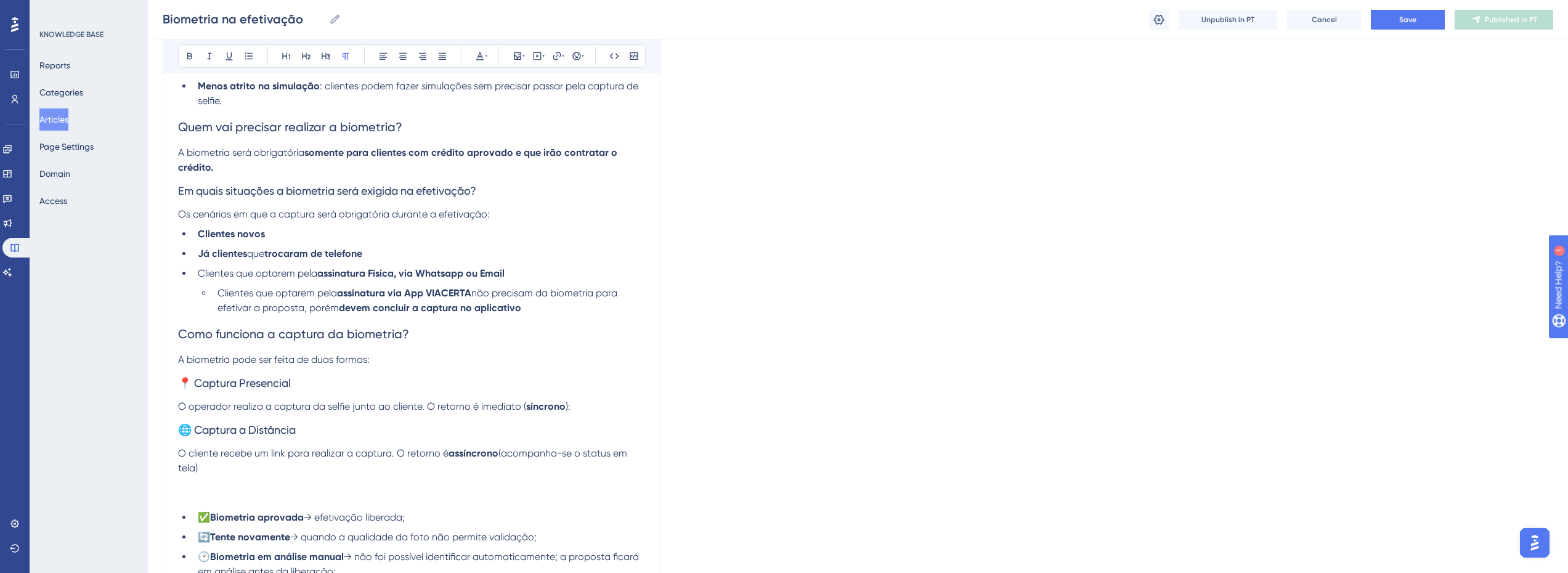
click at [192, 488] on p at bounding box center [411, 483] width 467 height 15
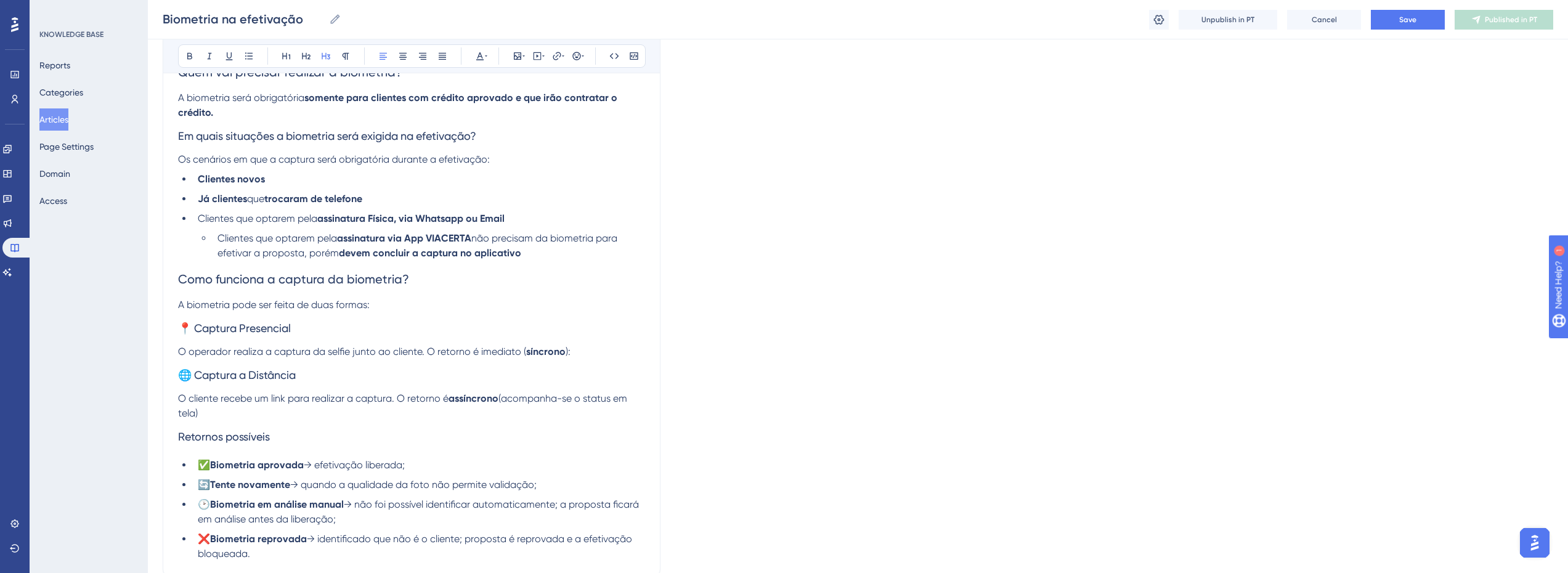
scroll to position [449, 0]
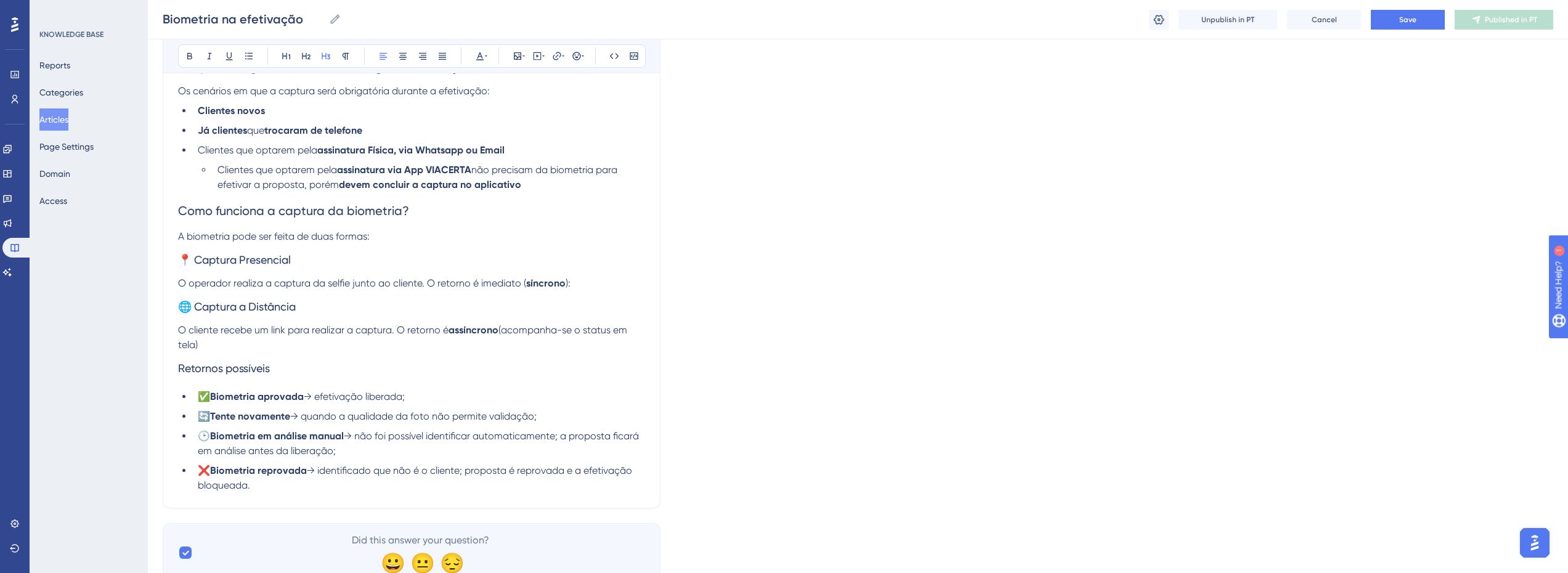
click at [220, 361] on span "Retornos possíveis" at bounding box center [223, 368] width 92 height 12
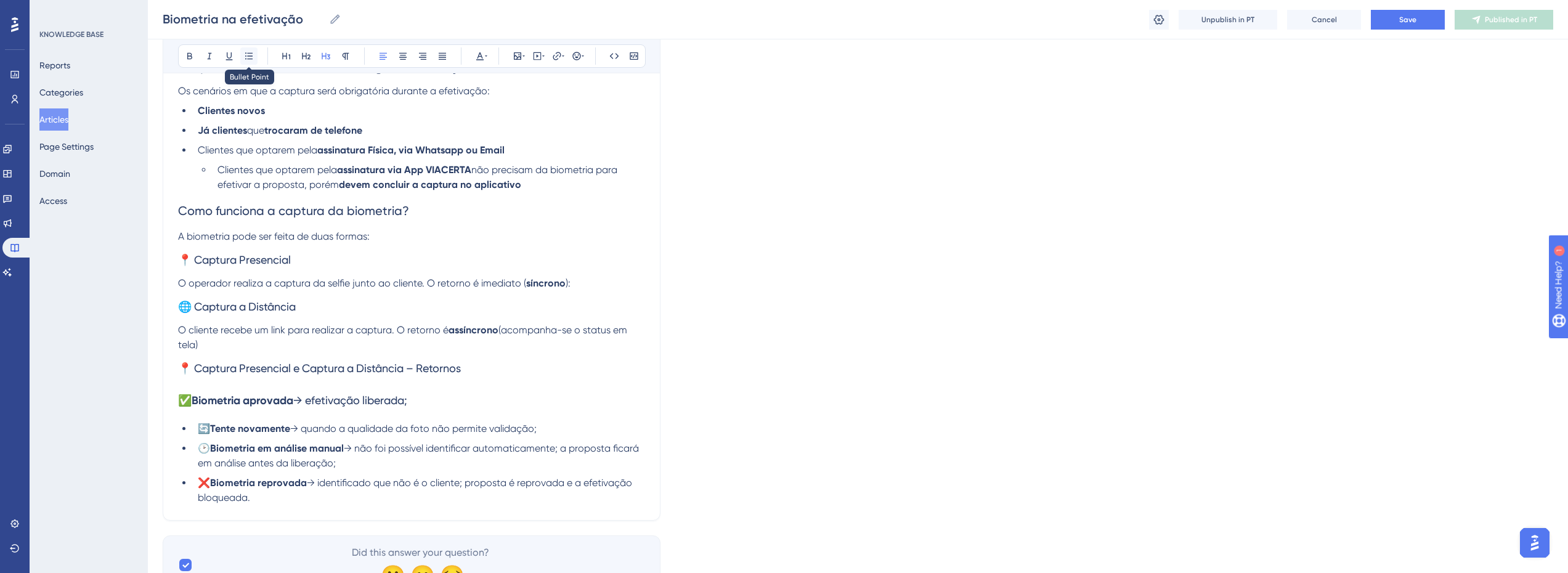
click at [245, 58] on icon at bounding box center [248, 55] width 10 height 10
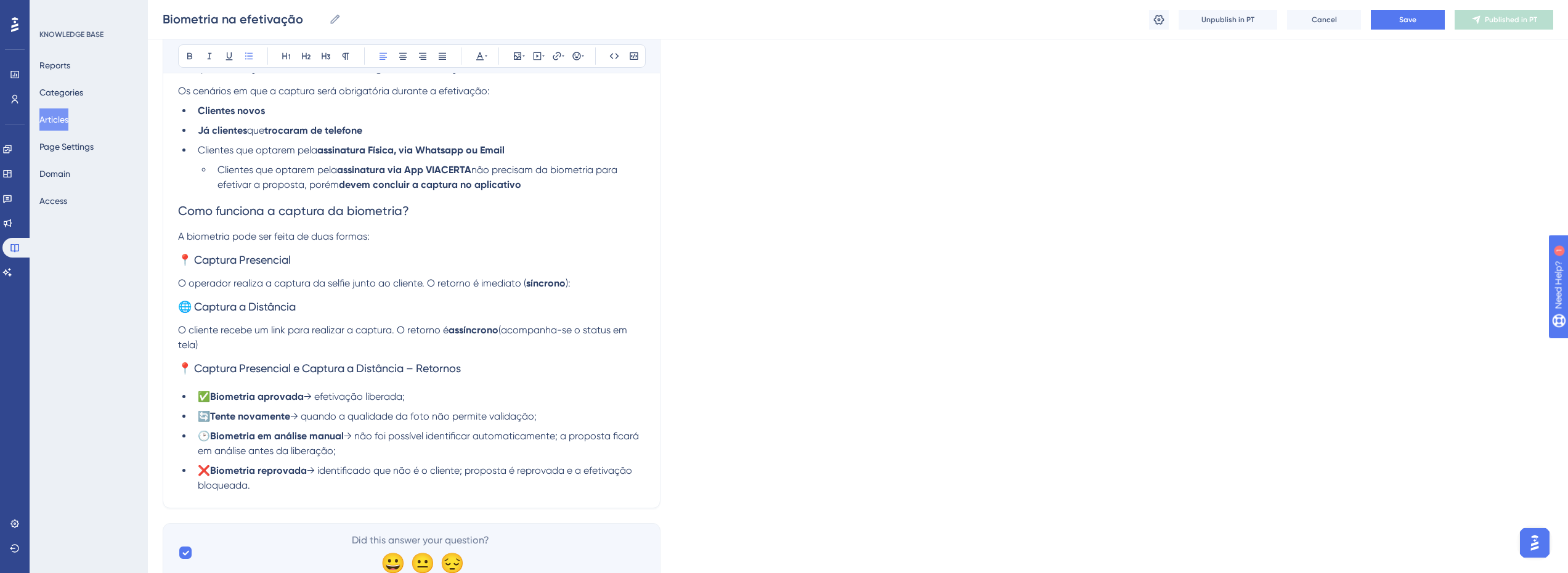
click at [436, 397] on li "✅ Biometria aprovada → efetivação liberada;" at bounding box center [419, 396] width 452 height 15
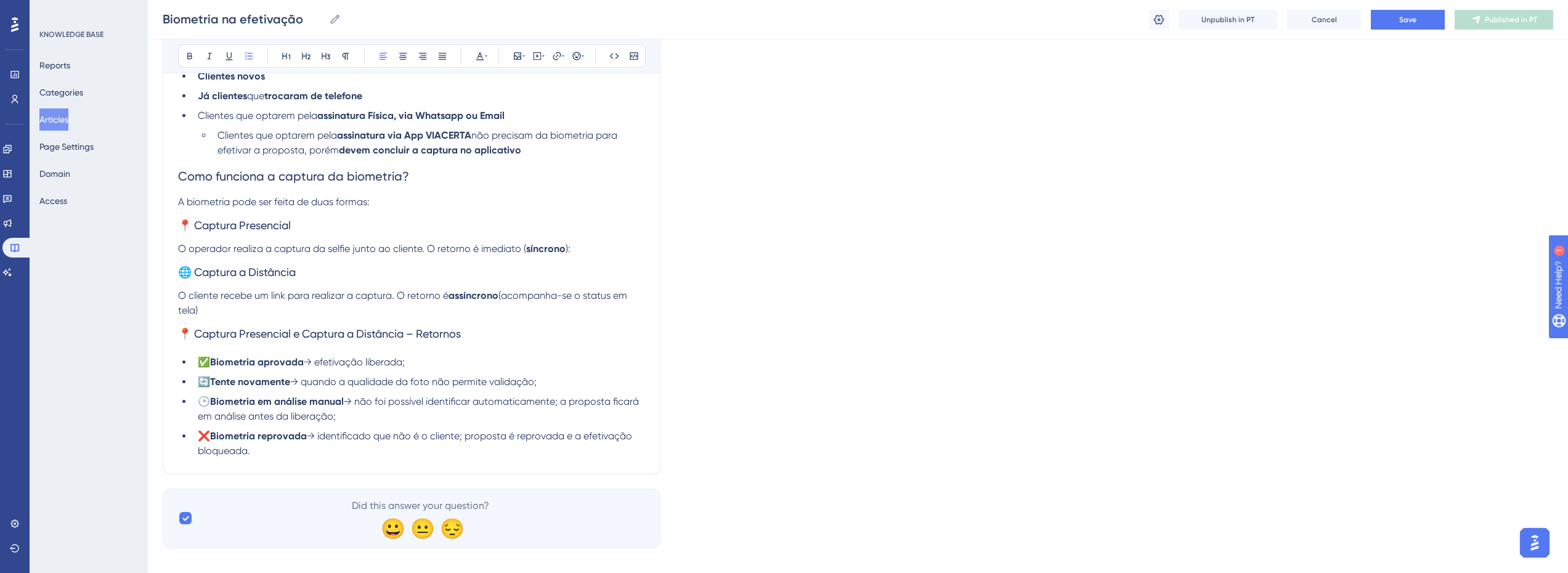
scroll to position [498, 0]
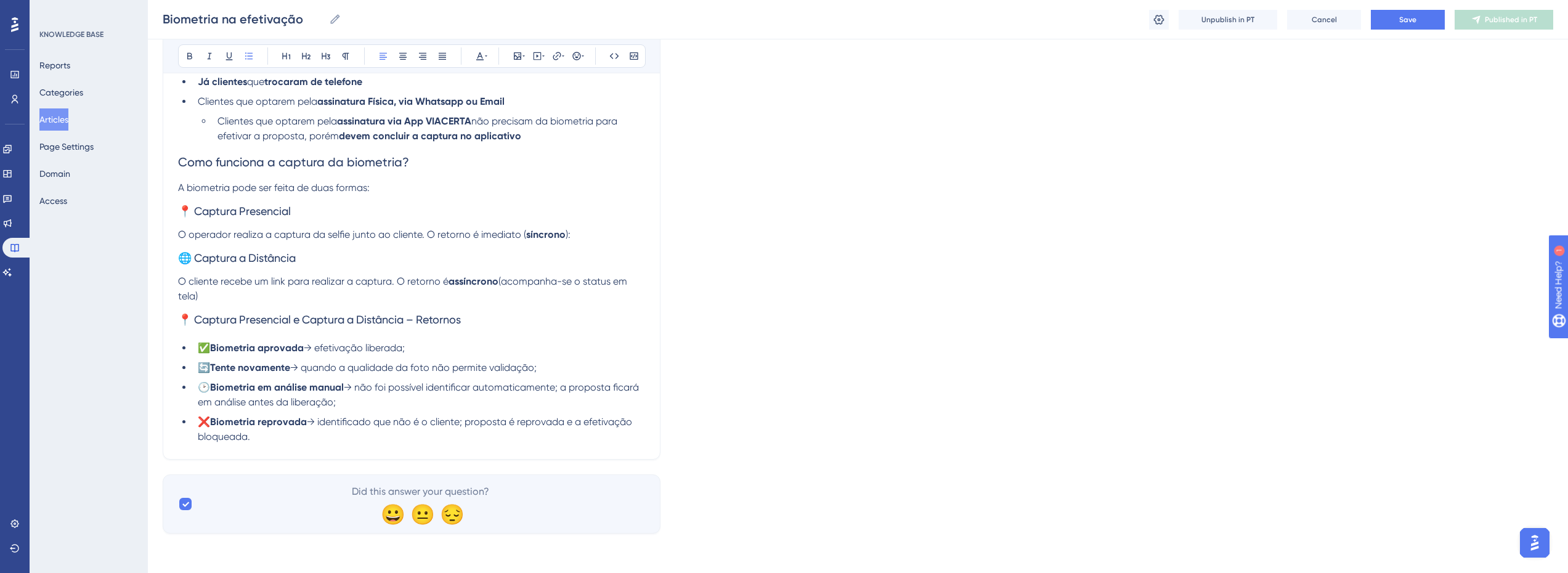
click at [352, 385] on span "→ não foi possível identificar automaticamente; a proposta ficará em análise an…" at bounding box center [419, 394] width 444 height 27
click at [295, 447] on p at bounding box center [411, 452] width 467 height 15
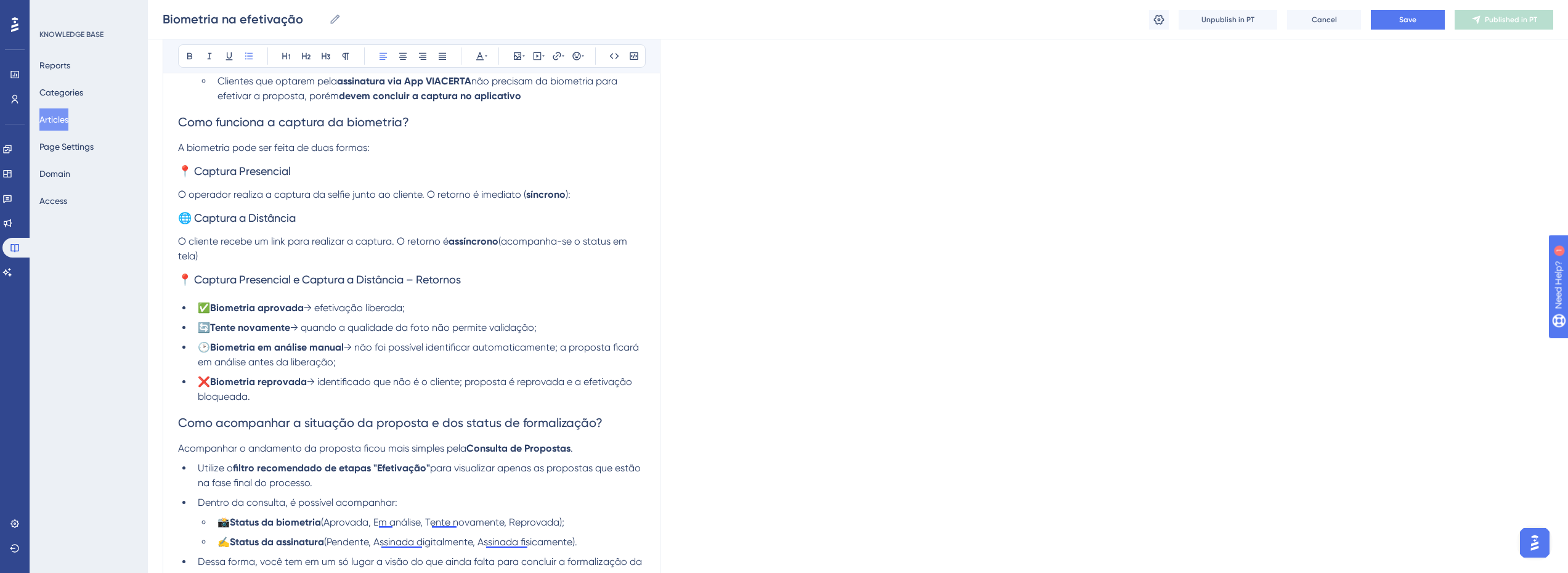
click at [263, 217] on span "🌐 Captura a Distância" at bounding box center [236, 218] width 118 height 12
click at [226, 428] on span "Como acompanhar a situação da proposta e dos status de formalização?" at bounding box center [390, 422] width 425 height 15
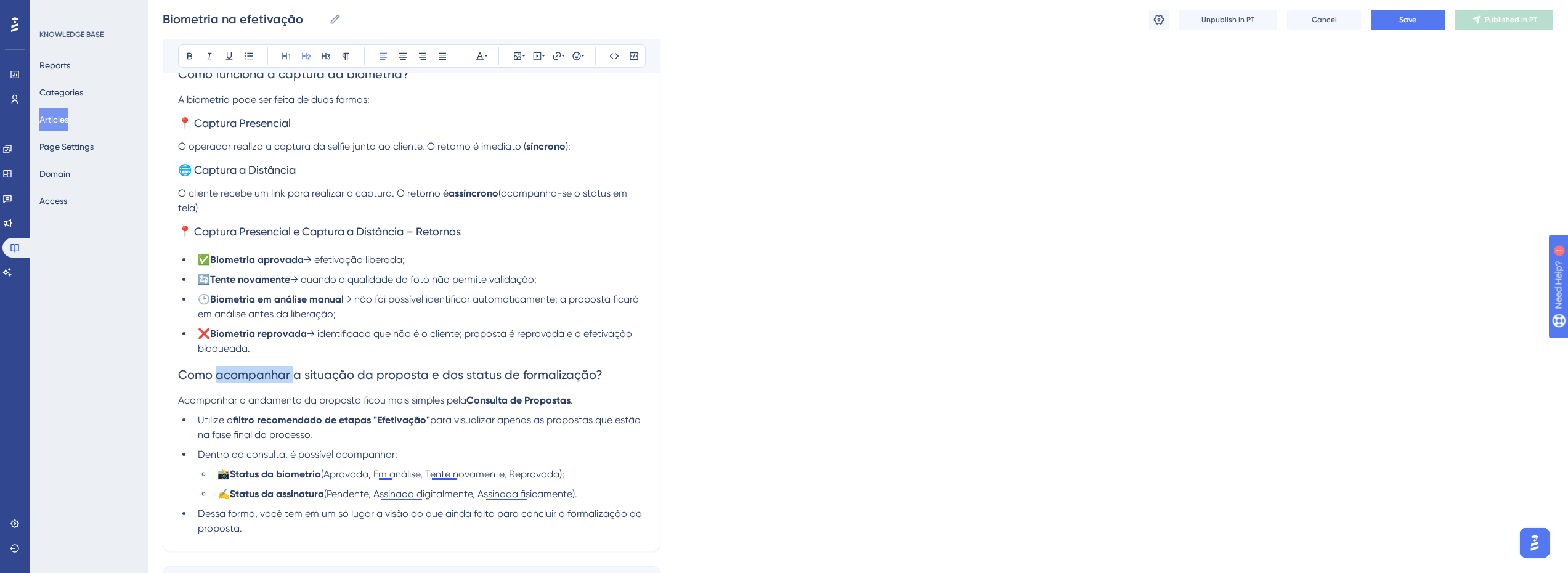
scroll to position [661, 0]
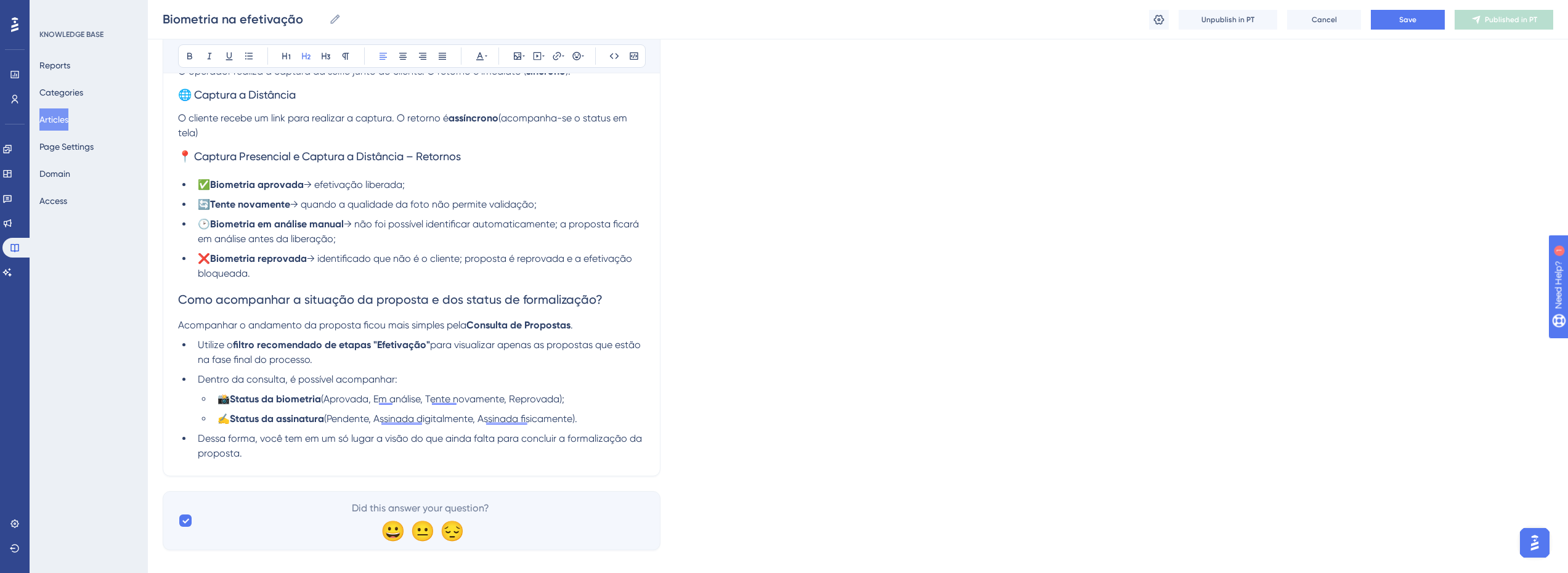
click at [344, 354] on li "Utilize o filtro recomendado de etapas "Efetivação" para visualizar apenas as p…" at bounding box center [419, 352] width 452 height 29
click at [436, 401] on span "(Aprovada, Em análise, Tente novamente, Reprovada);" at bounding box center [443, 398] width 244 height 12
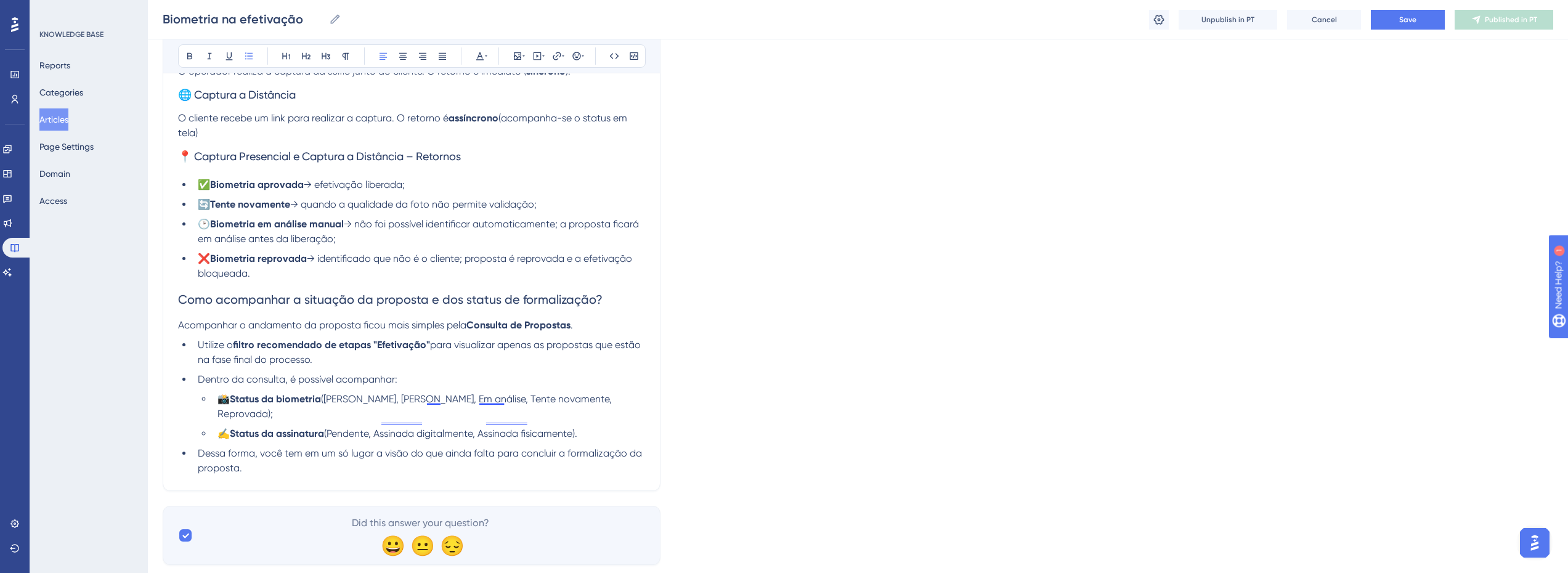
click at [419, 180] on li "✅ Biometria aprovada → efetivação liberada;" at bounding box center [419, 185] width 452 height 15
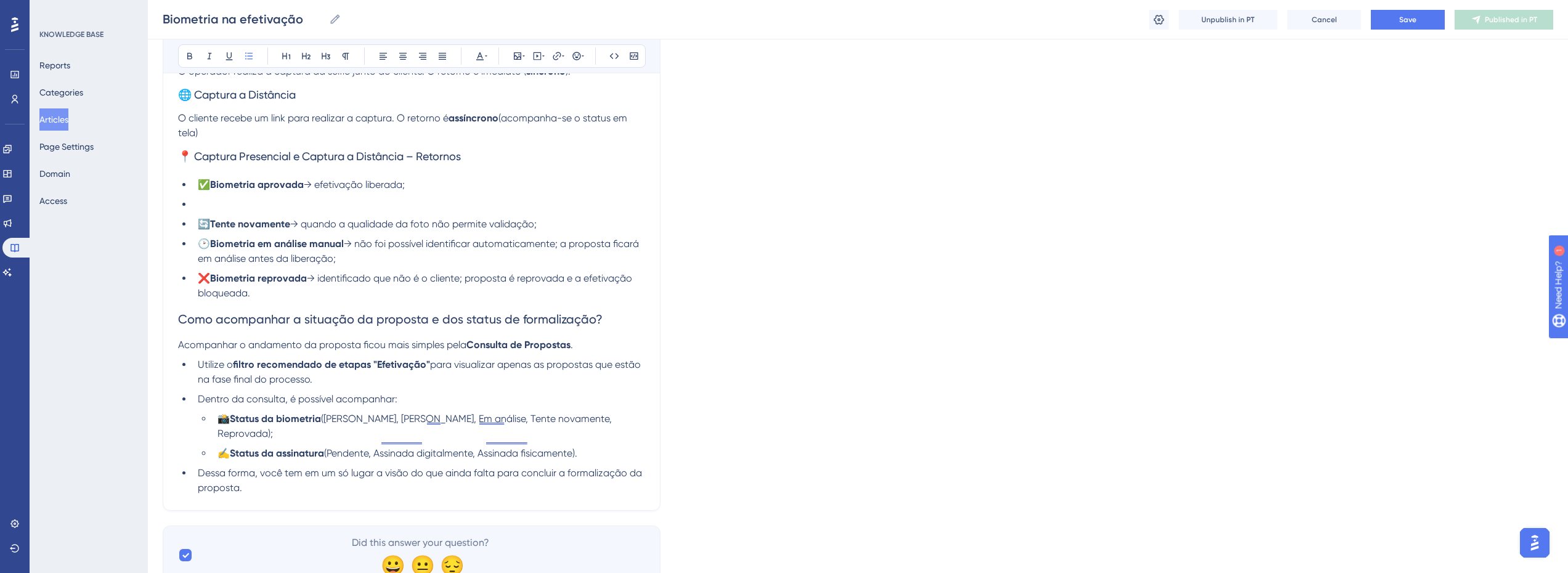
click at [211, 230] on li "🔄 Tente novamente → quando a qualidade da foto não permite validação;" at bounding box center [419, 224] width 452 height 15
click at [208, 242] on span "🕑" at bounding box center [204, 243] width 12 height 12
click at [267, 199] on li at bounding box center [419, 204] width 452 height 15
click at [248, 204] on li at bounding box center [419, 204] width 452 height 15
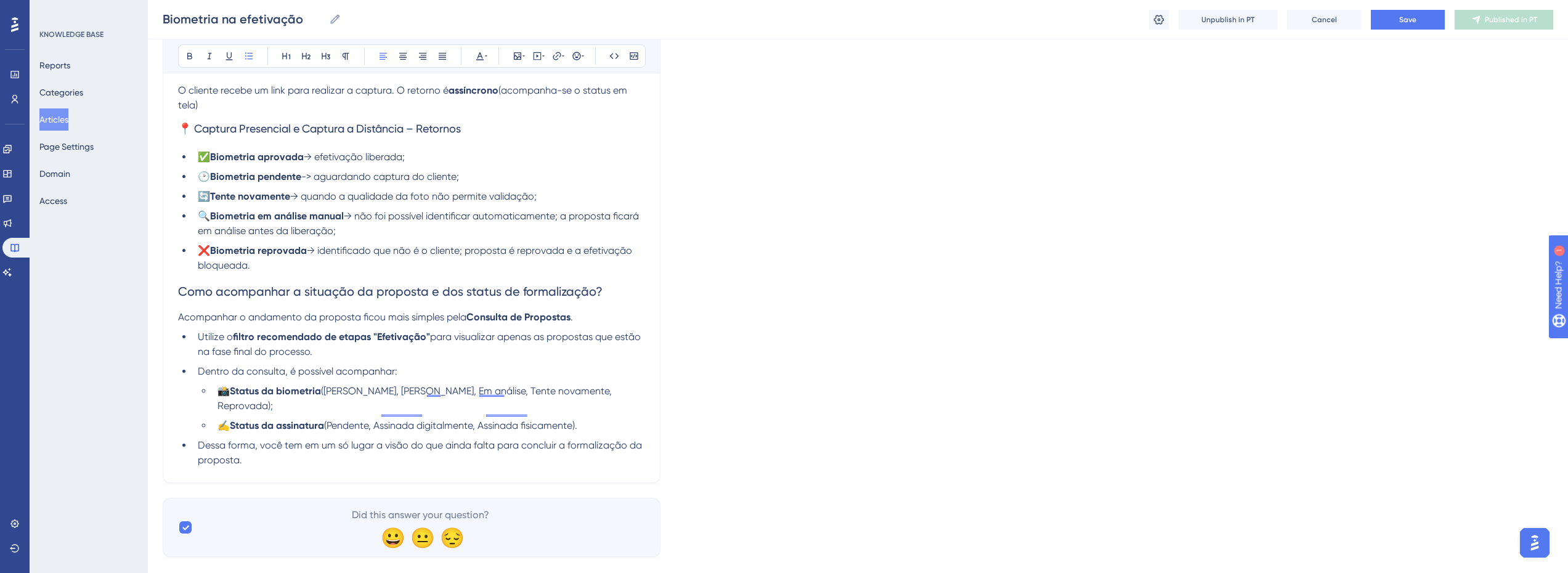
scroll to position [697, 0]
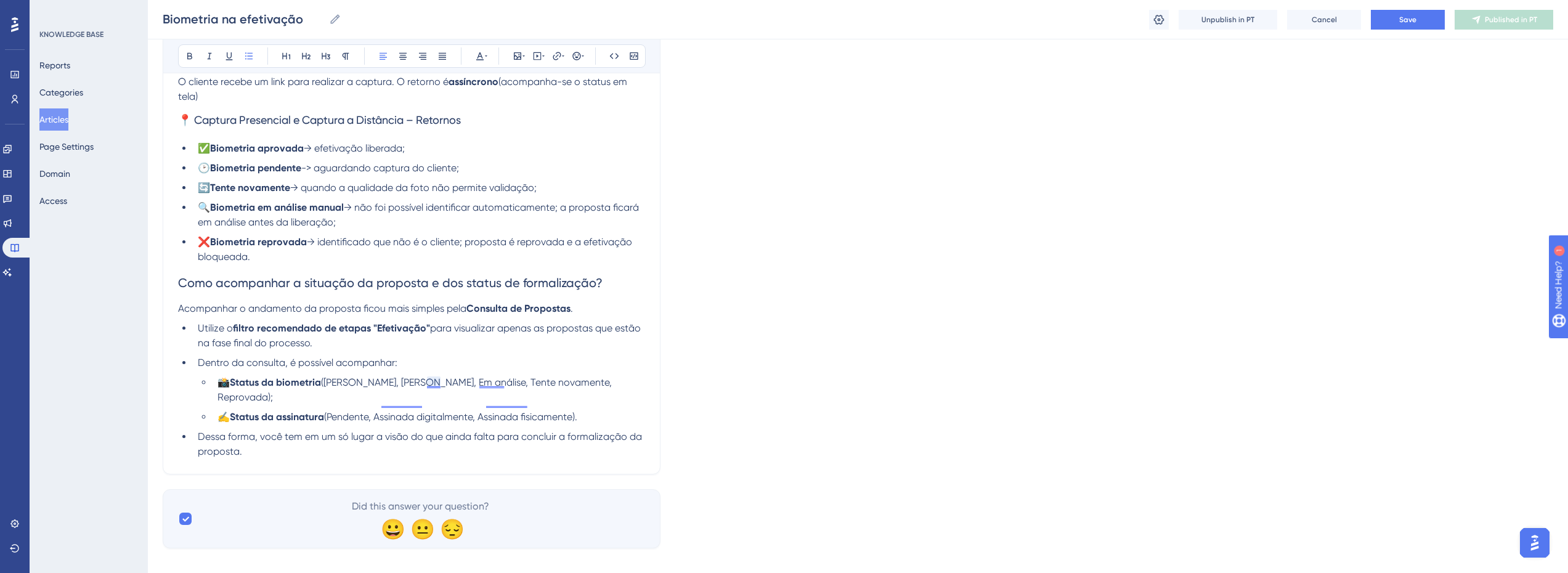
click at [431, 381] on span "([PERSON_NAME], [PERSON_NAME], Em análise, Tente novamente, Reprovada);" at bounding box center [416, 390] width 397 height 27
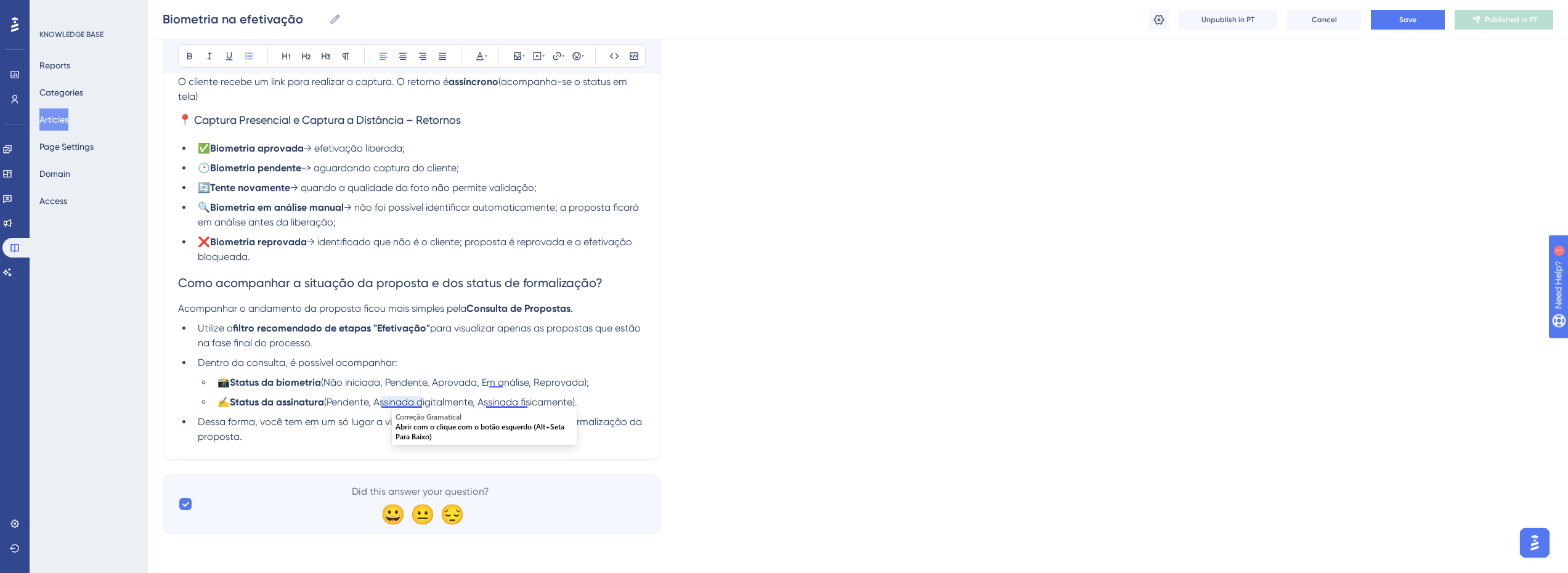
click at [494, 385] on span "(Não iniciada, Pendente, Aprovada, Em análise, Reprovada);" at bounding box center [455, 382] width 268 height 12
click at [461, 406] on span "(Pendente, Assinada digitalmente, Assinada fisicamente)." at bounding box center [451, 402] width 253 height 12
click at [398, 401] on span "(Pendente, Assinada digitalmente, Assinada fisicamente)." at bounding box center [451, 402] width 253 height 12
click at [558, 419] on span "Dessa forma, você tem em um só lugar a visão do que ainda falta para concluir a…" at bounding box center [421, 429] width 446 height 27
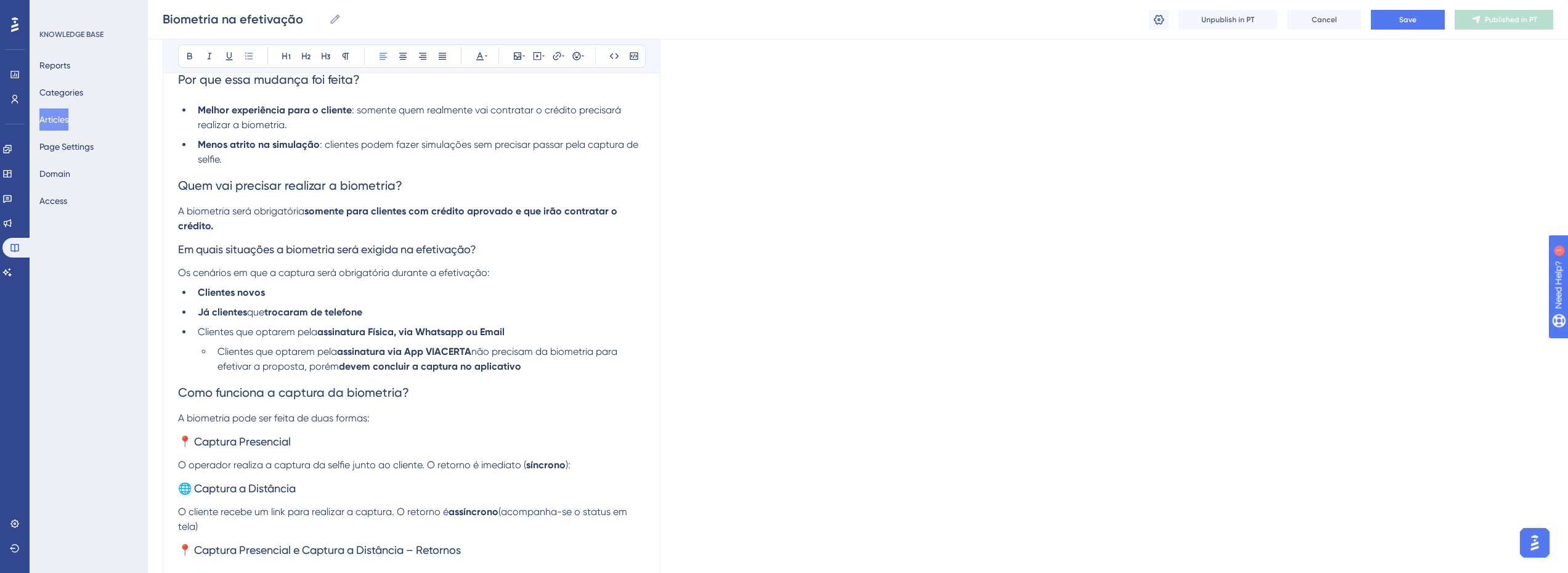
scroll to position [266, 0]
click at [1393, 15] on button "Save" at bounding box center [1407, 20] width 74 height 20
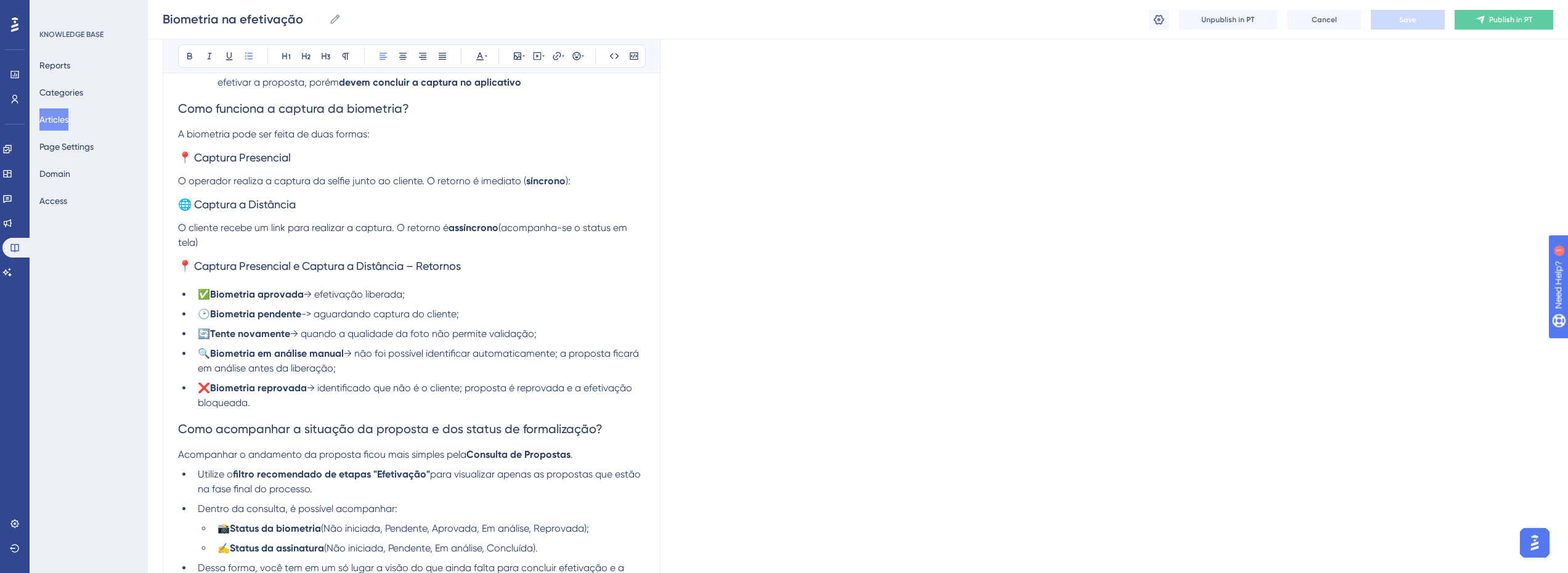
scroll to position [451, 0]
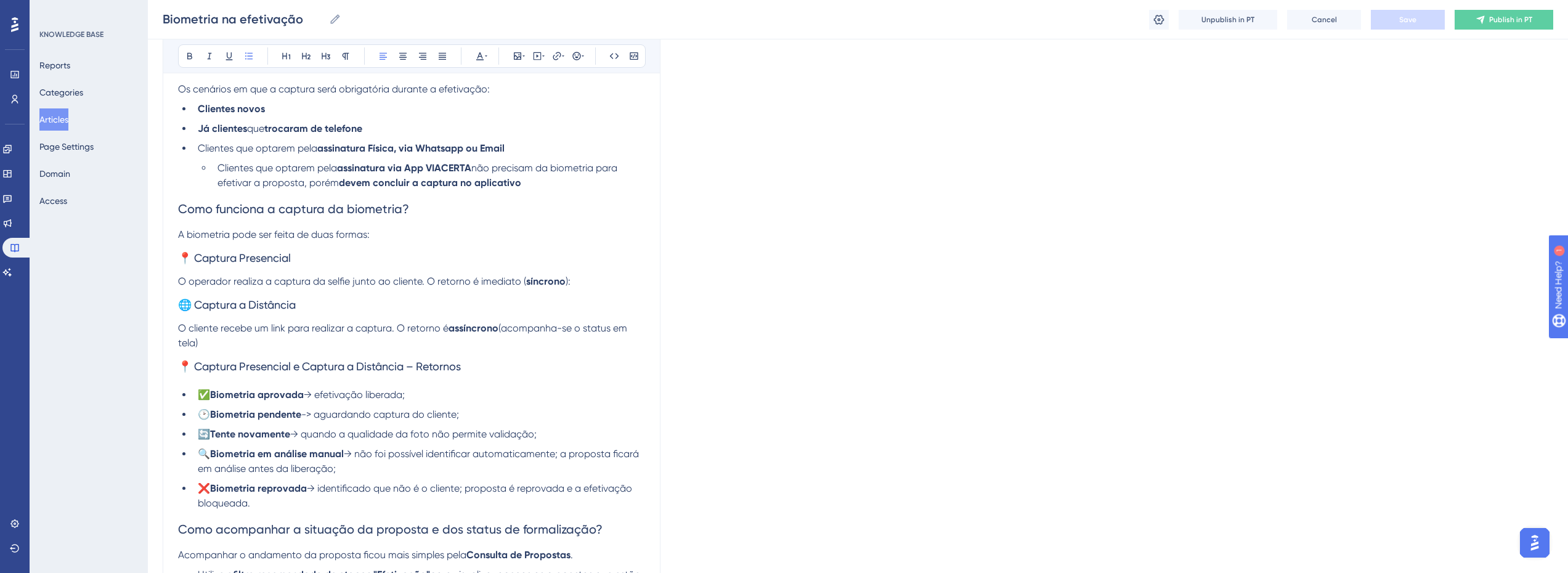
click at [584, 271] on h3 "📍 Captura Presencial" at bounding box center [411, 258] width 467 height 32
click at [584, 282] on p "O operador realiza a captura da selfie junto ao cliente. O retorno é imediato (…" at bounding box center [411, 281] width 467 height 15
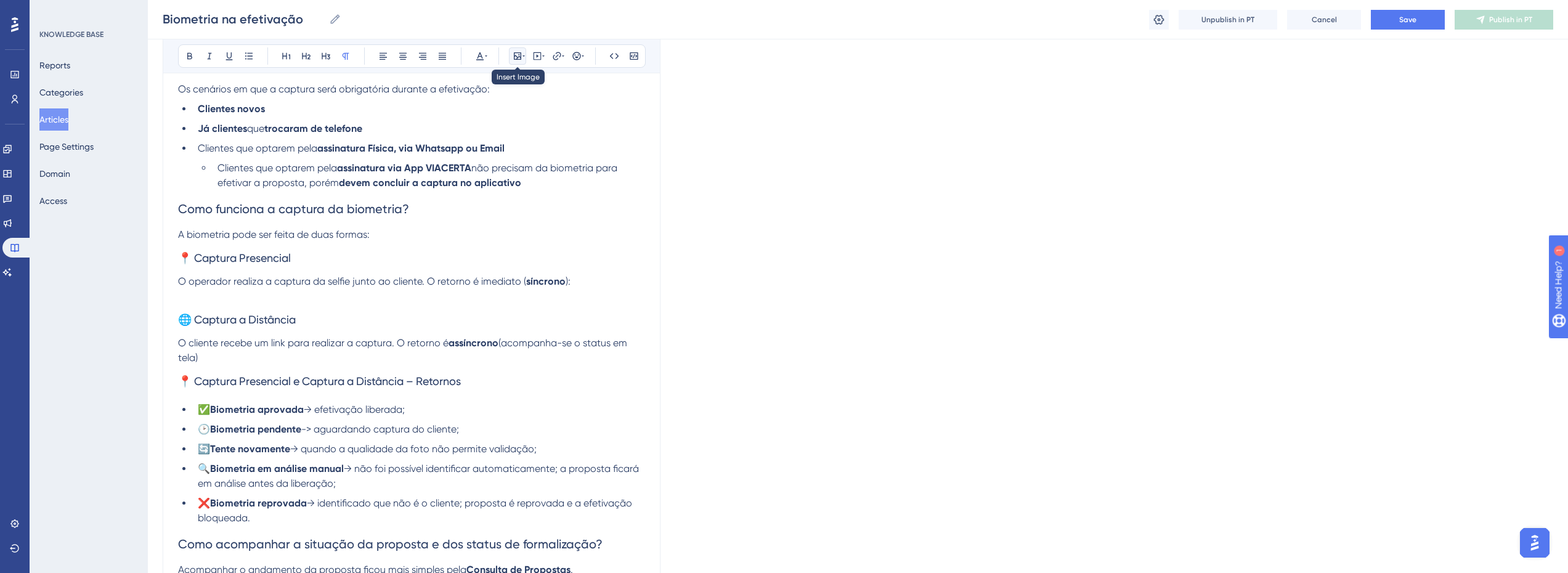
click at [526, 57] on button at bounding box center [517, 55] width 17 height 17
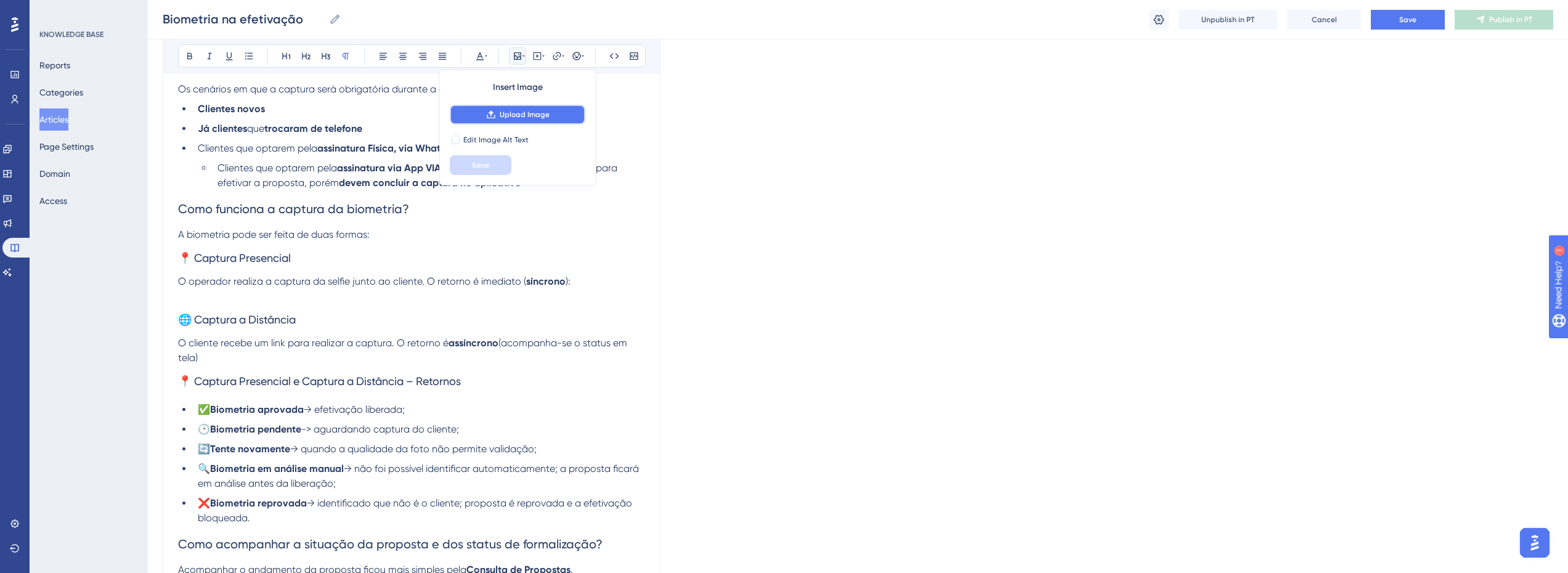
click at [516, 112] on span "Upload Image" at bounding box center [525, 114] width 50 height 10
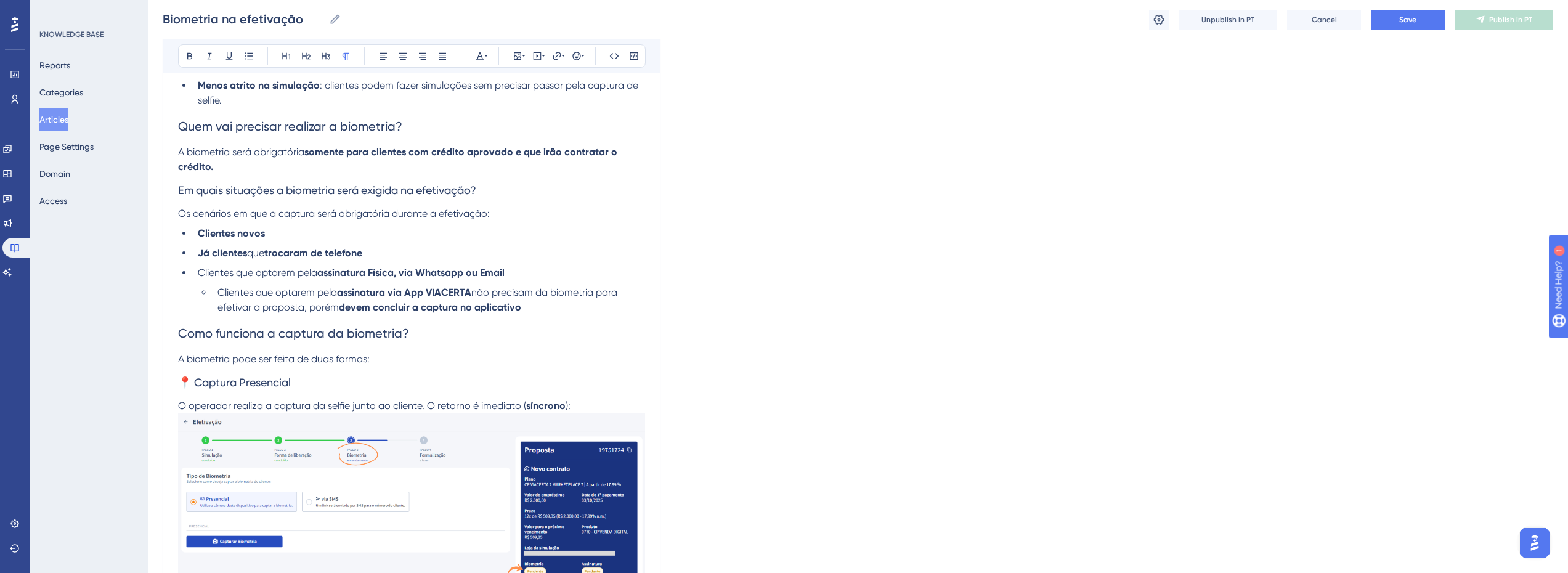
scroll to position [328, 0]
click at [365, 328] on span "Como funciona a captura da biometria?" at bounding box center [293, 332] width 231 height 15
click at [385, 355] on p "A biometria pode ser feita de duas formas:" at bounding box center [411, 358] width 467 height 15
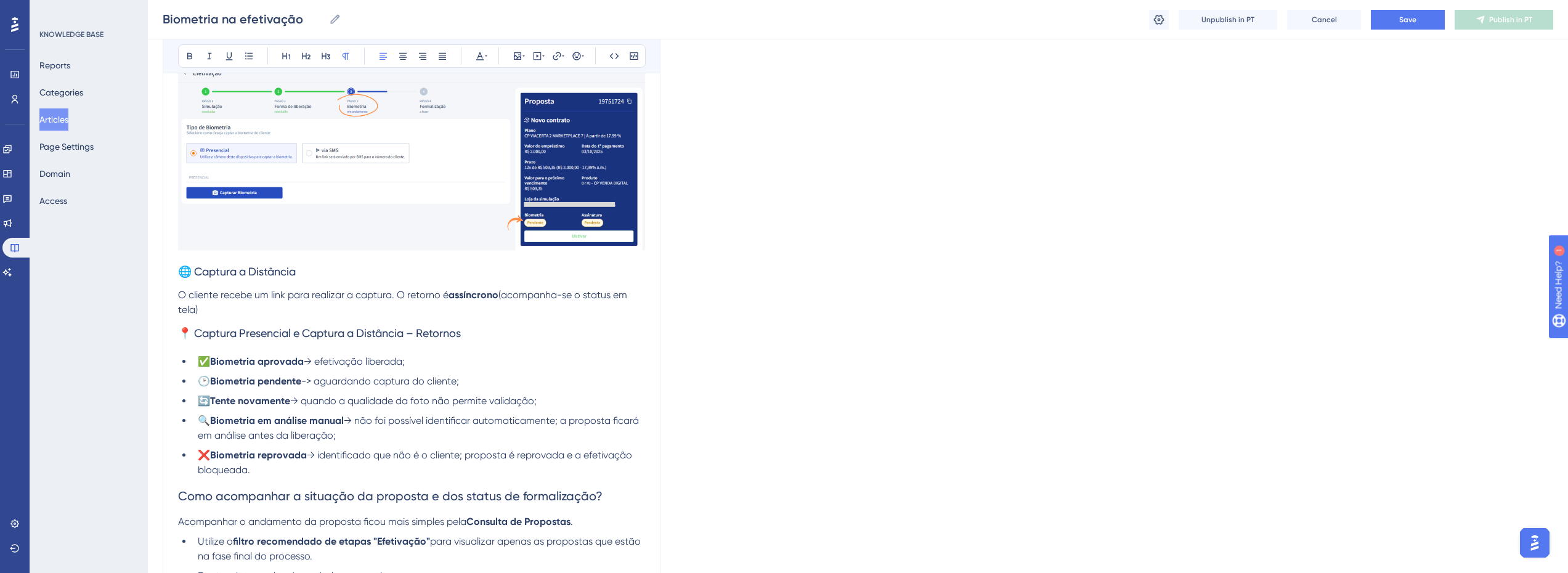
scroll to position [697, 0]
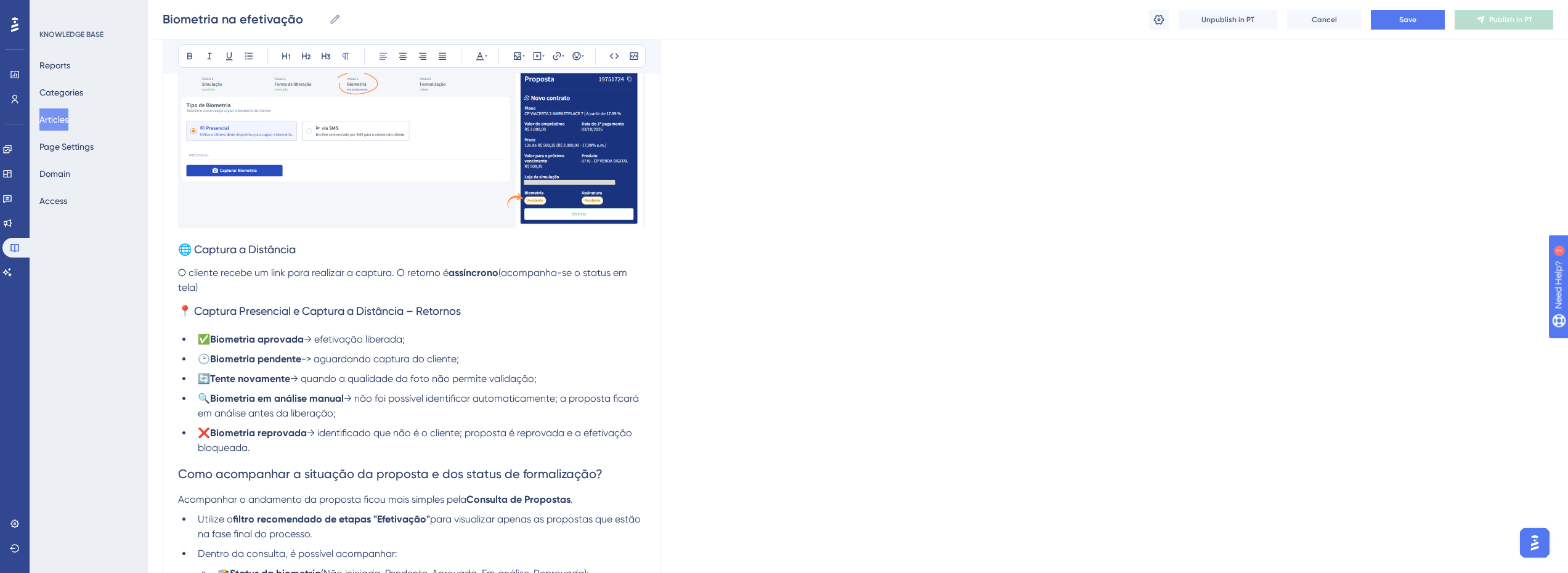
click at [279, 291] on p "O cliente recebe um link para realizar a captura. O retorno é assíncrono (acomp…" at bounding box center [411, 280] width 467 height 29
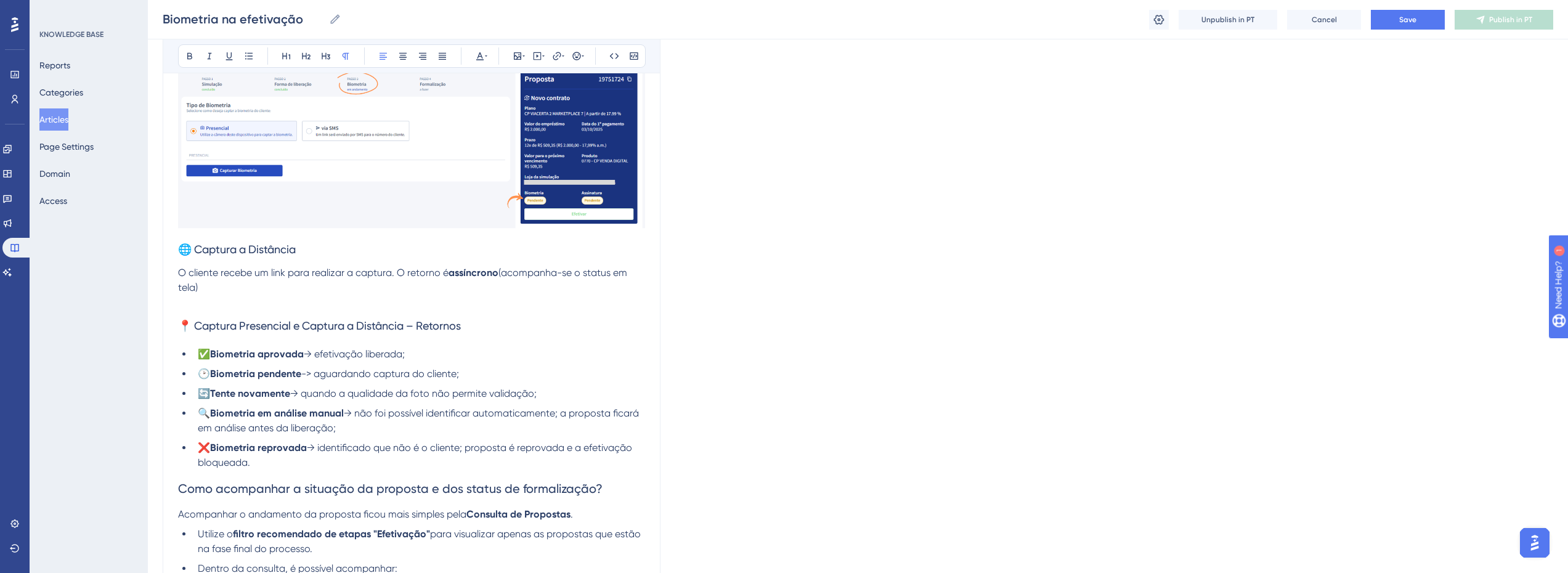
click at [241, 305] on p at bounding box center [411, 303] width 467 height 15
click at [520, 61] on icon at bounding box center [517, 55] width 10 height 10
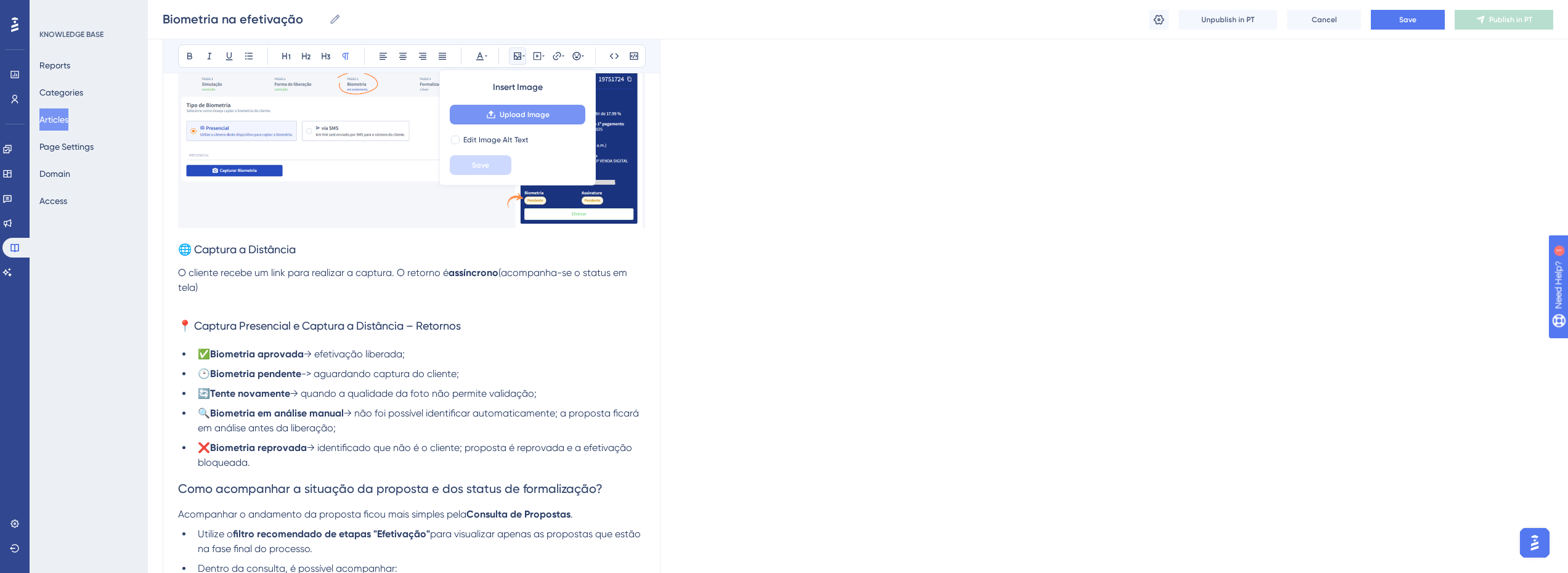
click at [520, 107] on button "Upload Image" at bounding box center [518, 114] width 136 height 20
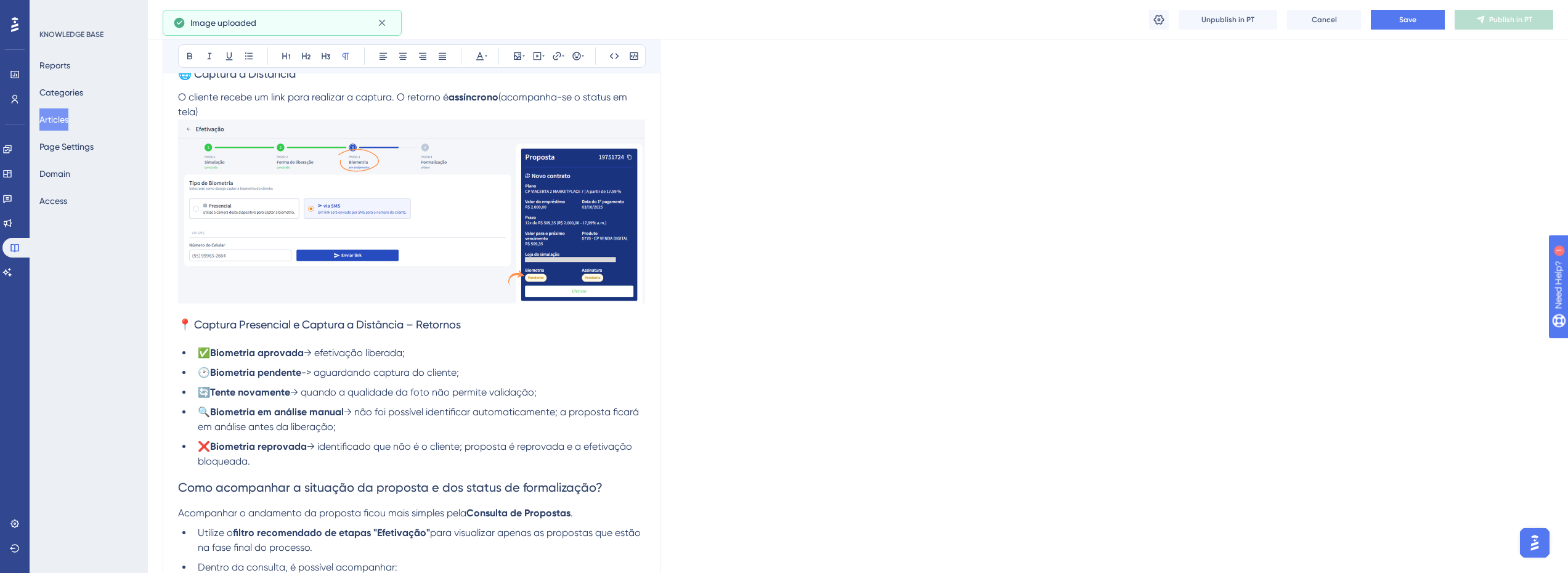
scroll to position [883, 0]
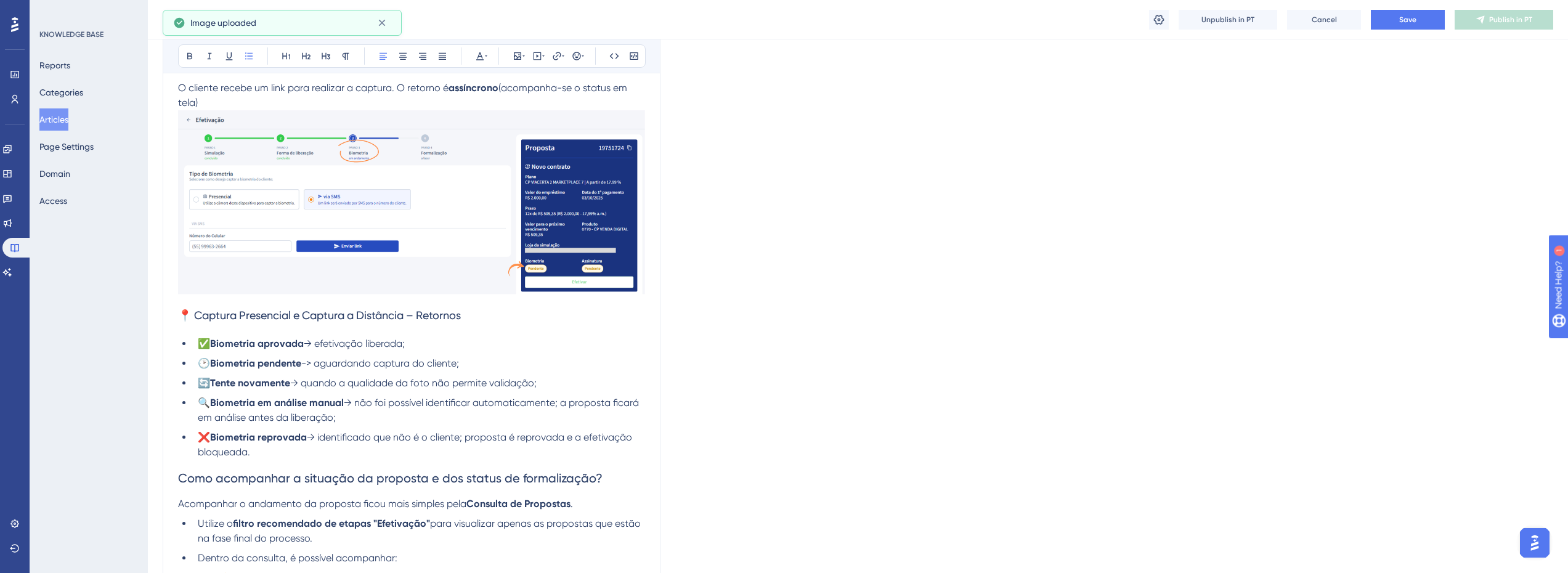
click at [469, 343] on li "✅ Biometria aprovada → efetivação liberada;" at bounding box center [419, 344] width 452 height 15
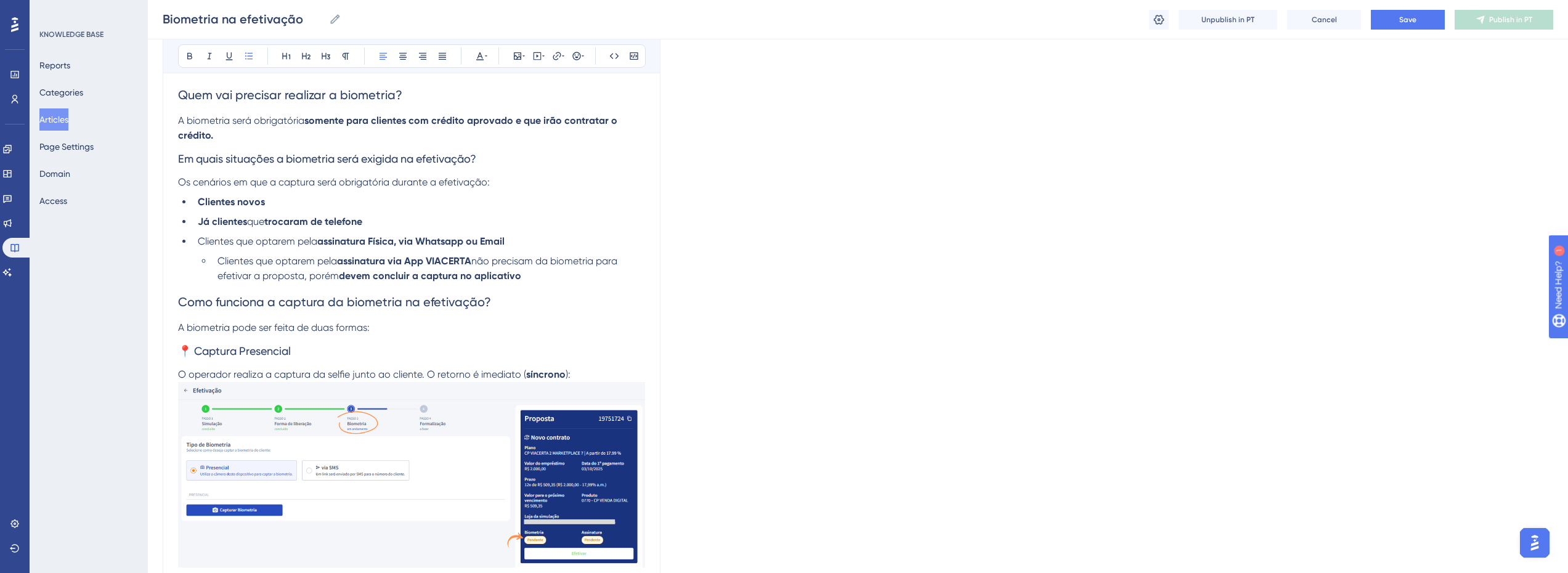
scroll to position [328, 0]
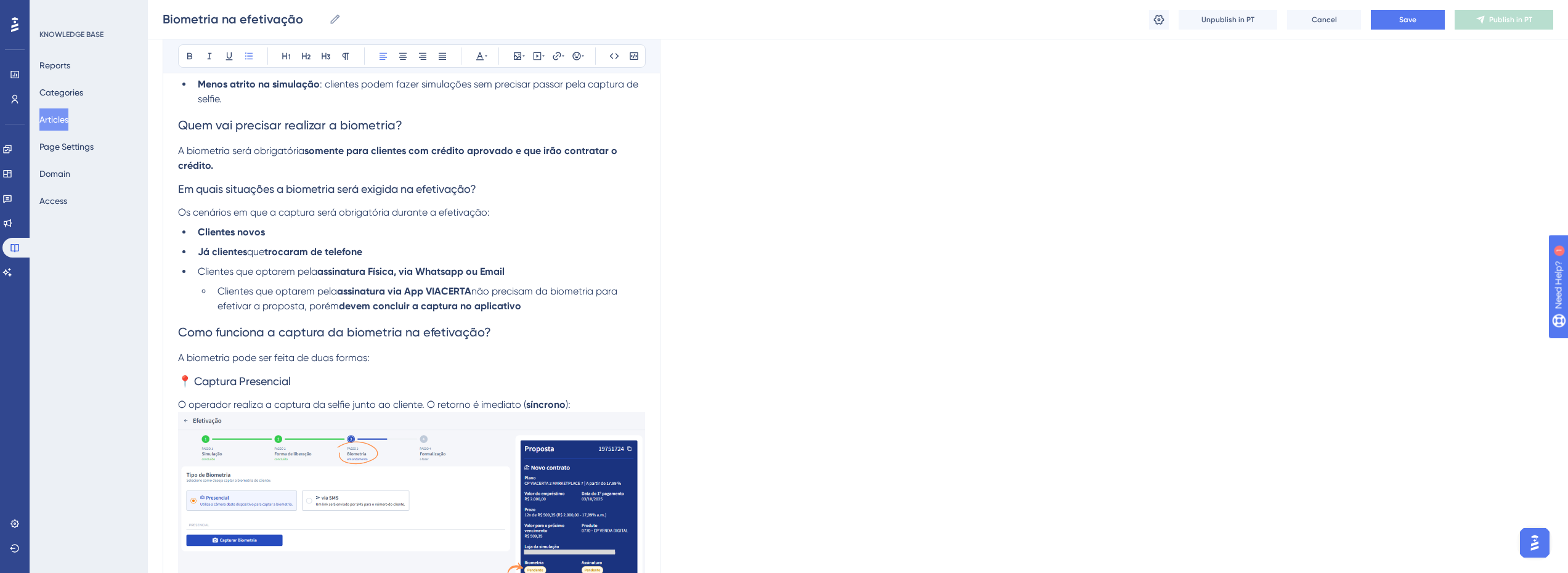
click at [527, 304] on li "Clientes que optarem pela assinatura via App VIACERTA não precisam da biometria…" at bounding box center [428, 298] width 433 height 29
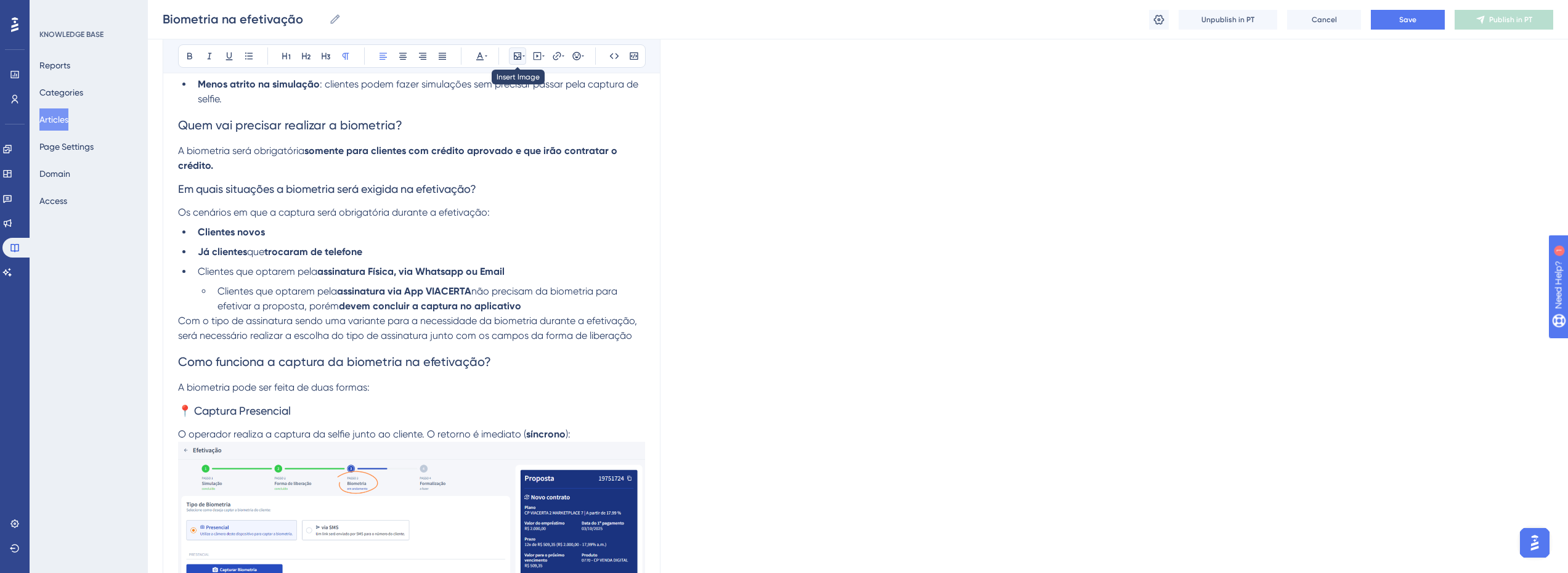
click at [515, 57] on icon at bounding box center [517, 55] width 10 height 10
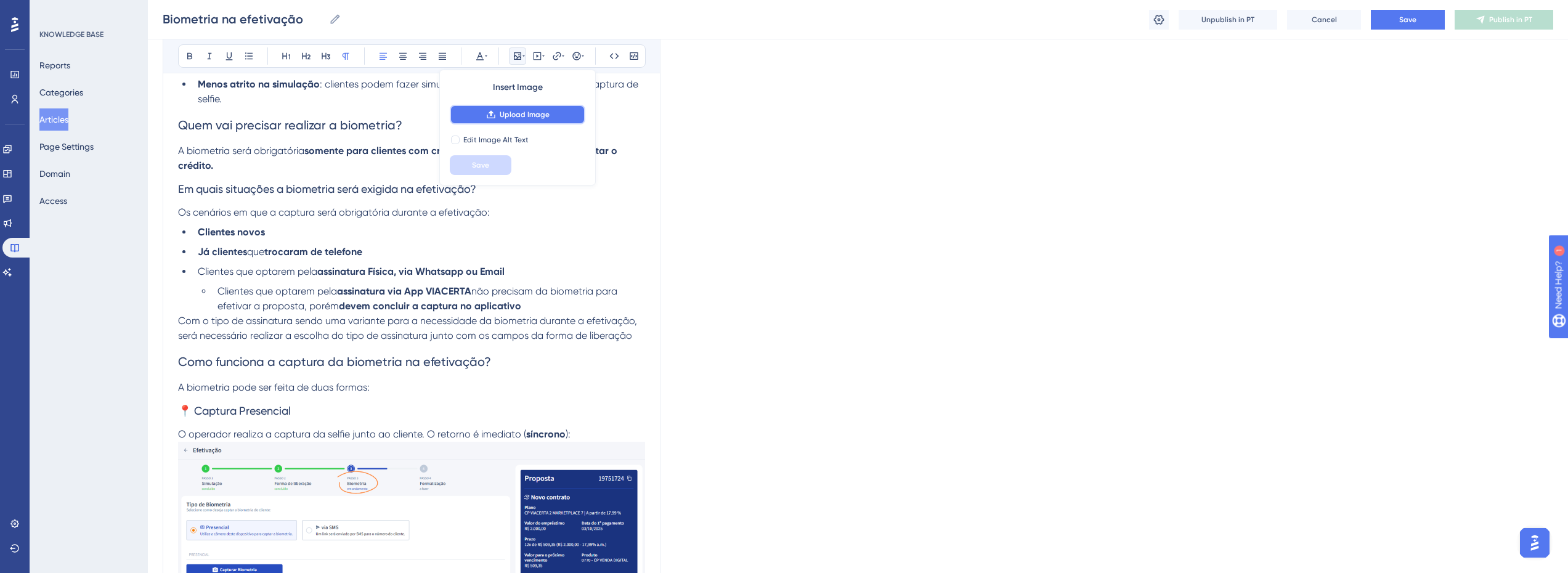
click at [515, 119] on span "Upload Image" at bounding box center [525, 114] width 50 height 10
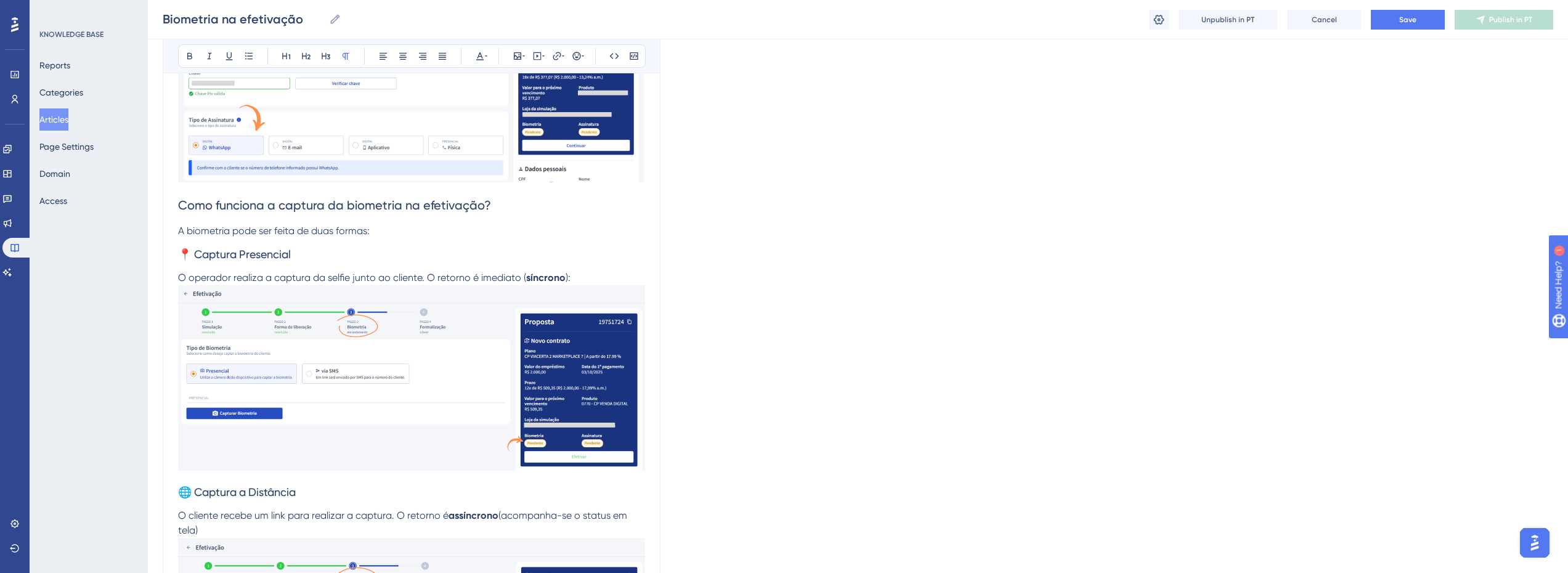
scroll to position [697, 0]
click at [464, 325] on img at bounding box center [411, 378] width 467 height 187
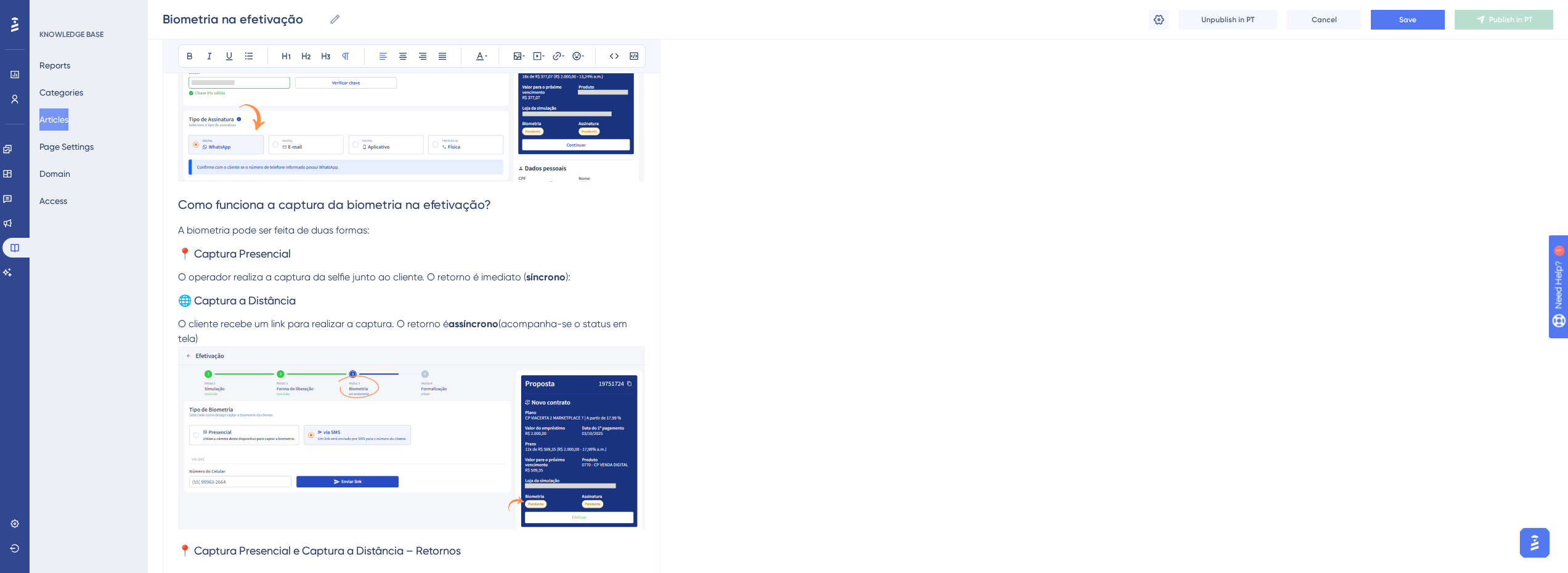
click at [582, 275] on p "O operador realiza a captura da selfie junto ao cliente. O retorno é imediato (…" at bounding box center [411, 277] width 467 height 15
drag, startPoint x: 585, startPoint y: 278, endPoint x: 587, endPoint y: 286, distance: 8.2
click at [585, 278] on p "O operador realiza a captura da selfie junto ao cliente. O retorno é imediato (…" at bounding box center [411, 277] width 467 height 15
click at [521, 52] on icon at bounding box center [517, 55] width 10 height 10
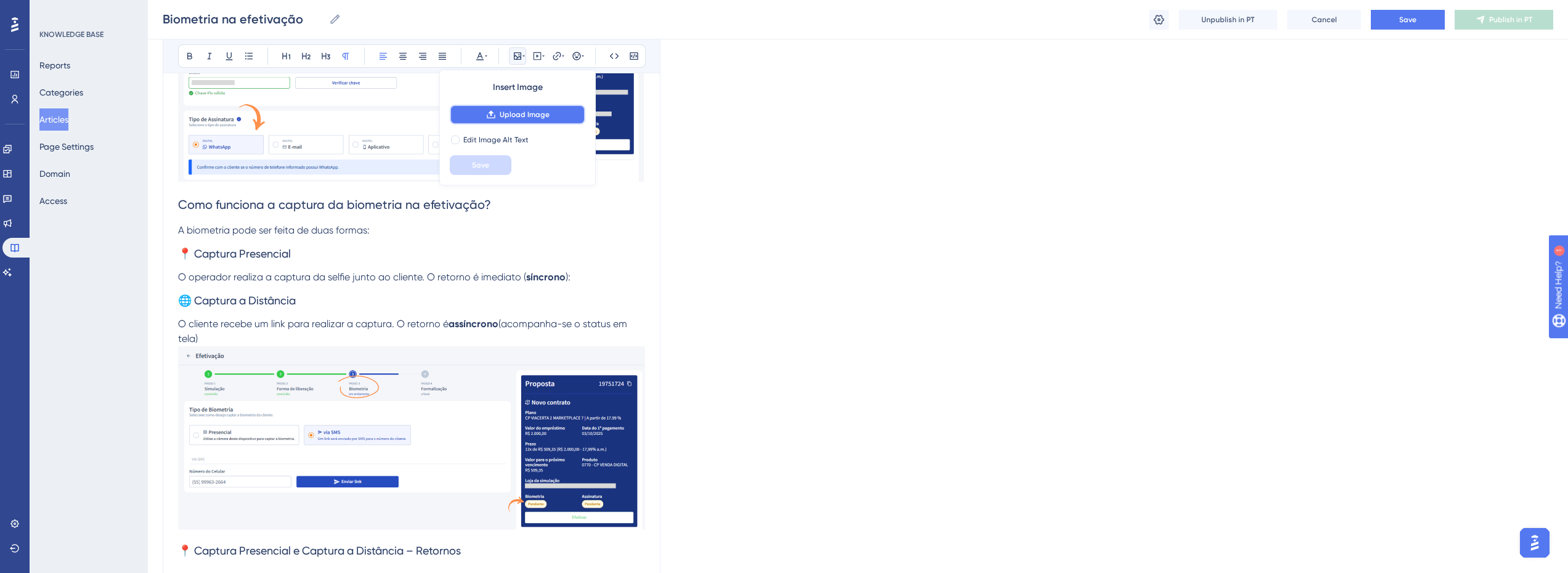
click at [498, 119] on button "Upload Image" at bounding box center [518, 114] width 136 height 20
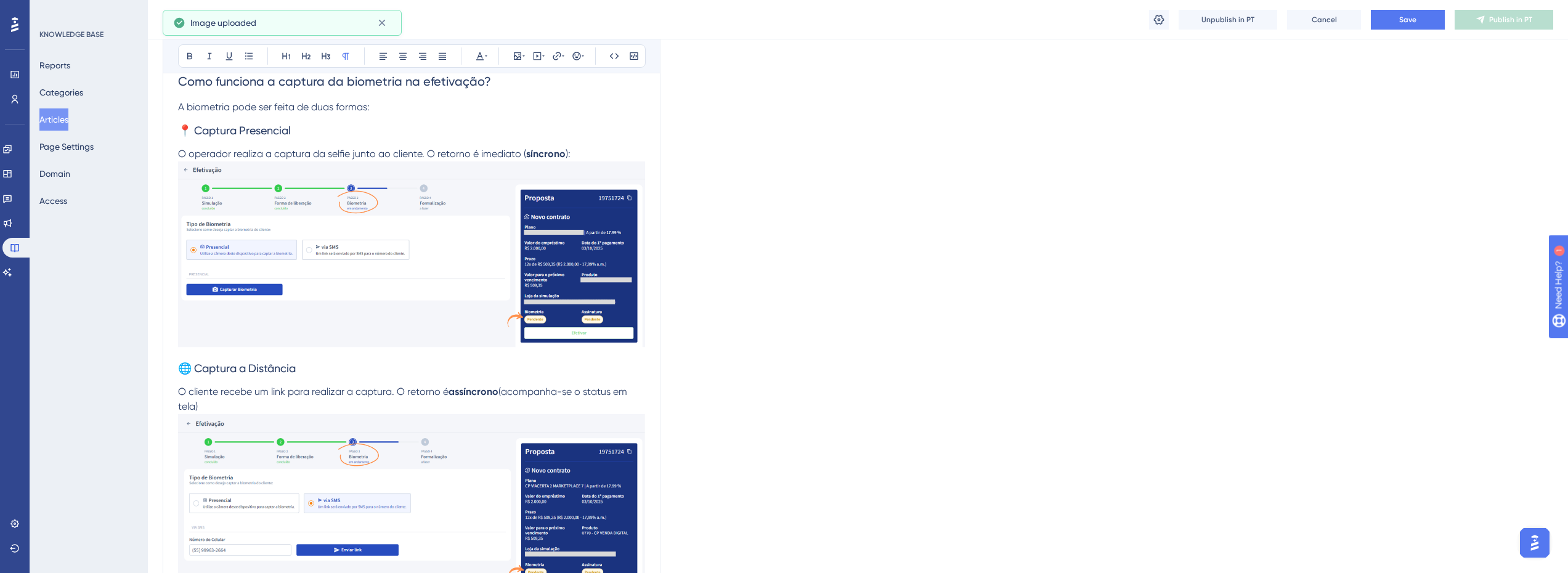
scroll to position [883, 0]
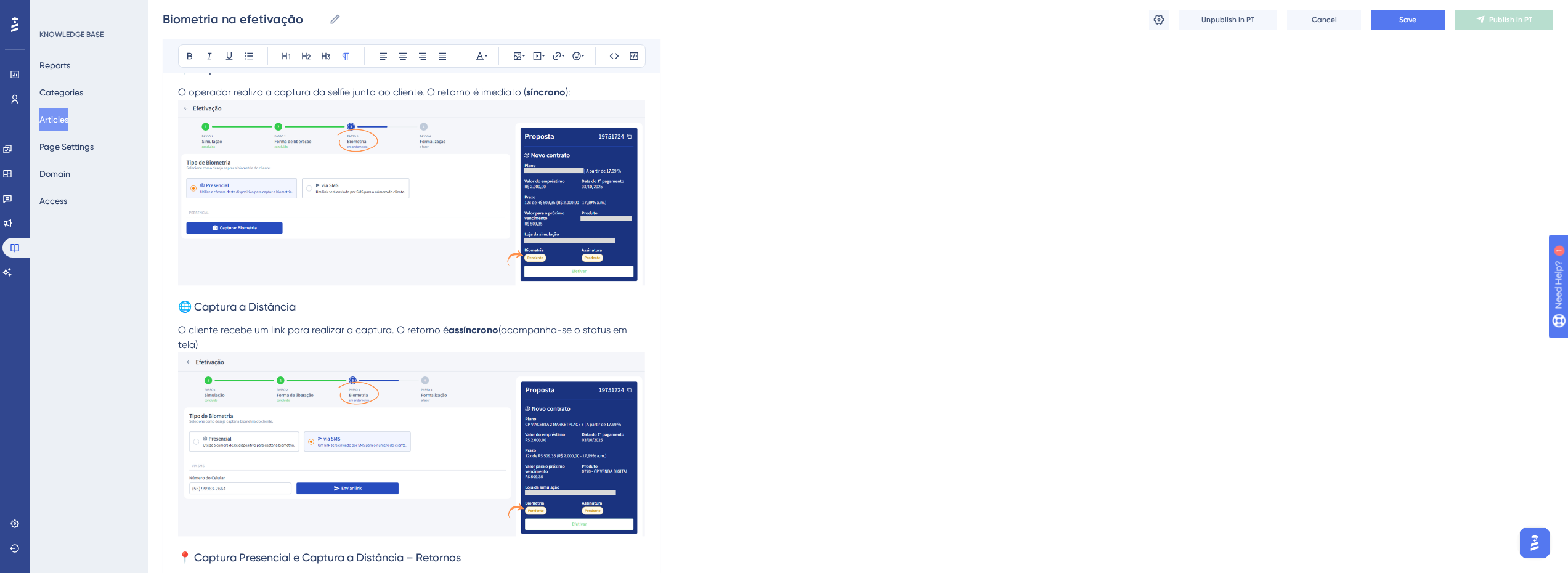
click at [451, 391] on img at bounding box center [411, 444] width 467 height 185
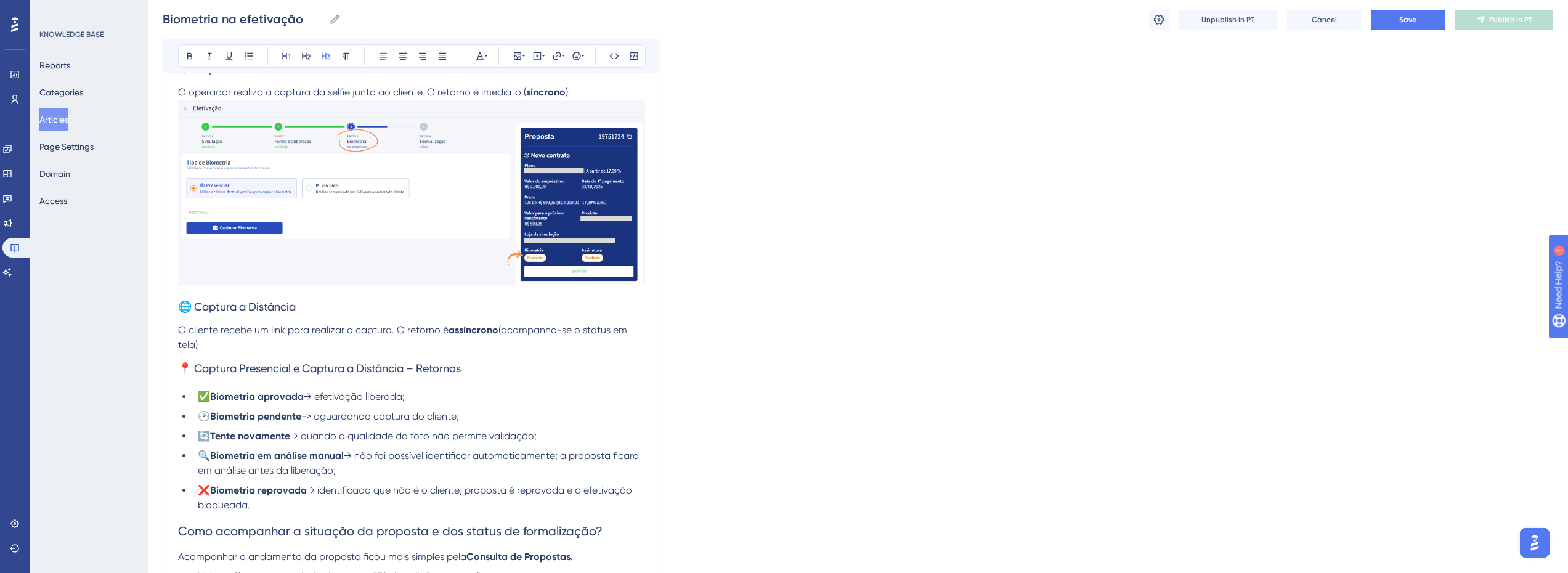
click at [455, 340] on p "O cliente recebe um link para realizar a captura. O retorno é assíncrono (acomp…" at bounding box center [411, 337] width 467 height 29
click at [309, 338] on p "O cliente recebe um link para realizar a captura. O retorno é assíncrono (acomp…" at bounding box center [411, 337] width 467 height 29
drag, startPoint x: 521, startPoint y: 60, endPoint x: 521, endPoint y: 67, distance: 7.0
click at [521, 60] on icon at bounding box center [517, 55] width 10 height 10
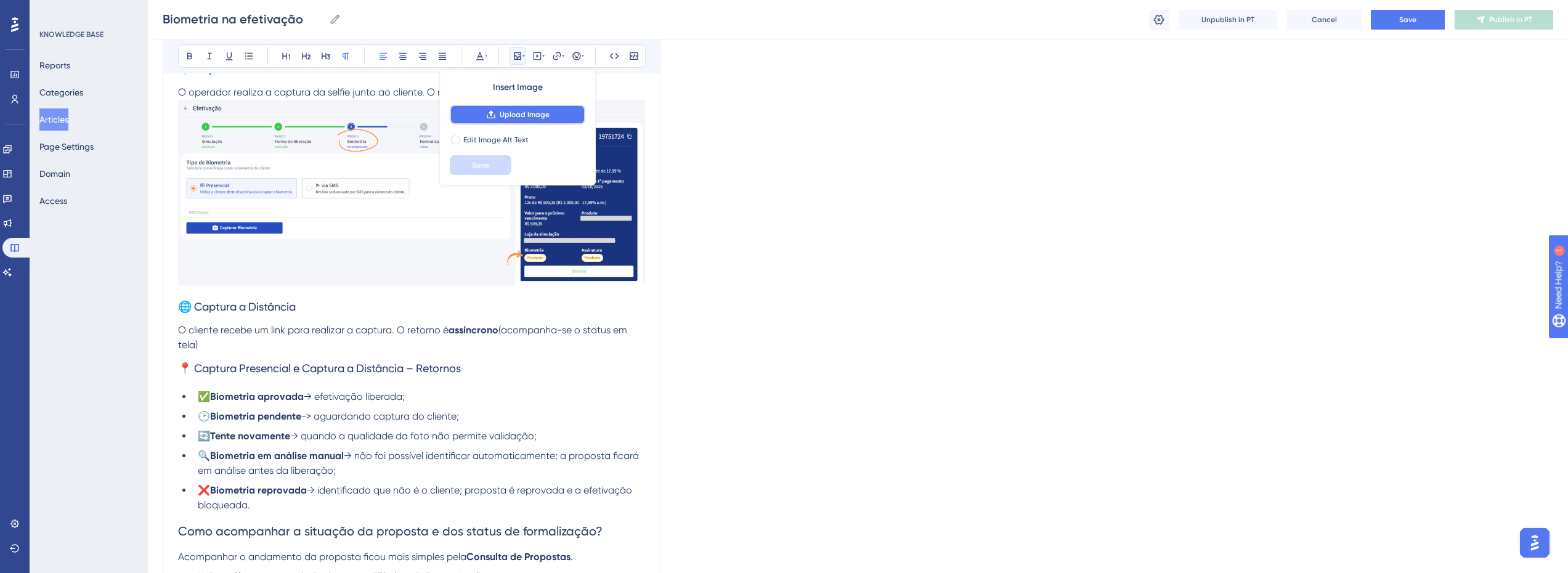
click at [514, 112] on span "Upload Image" at bounding box center [525, 114] width 50 height 10
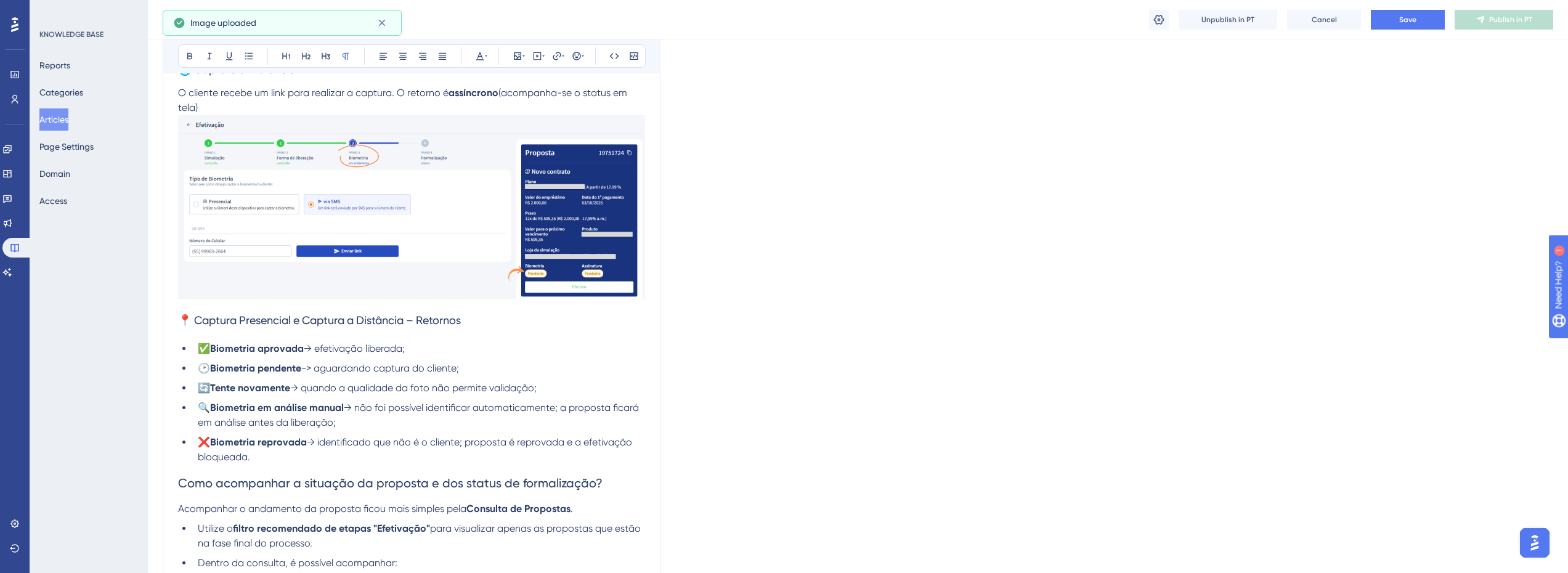
scroll to position [1129, 0]
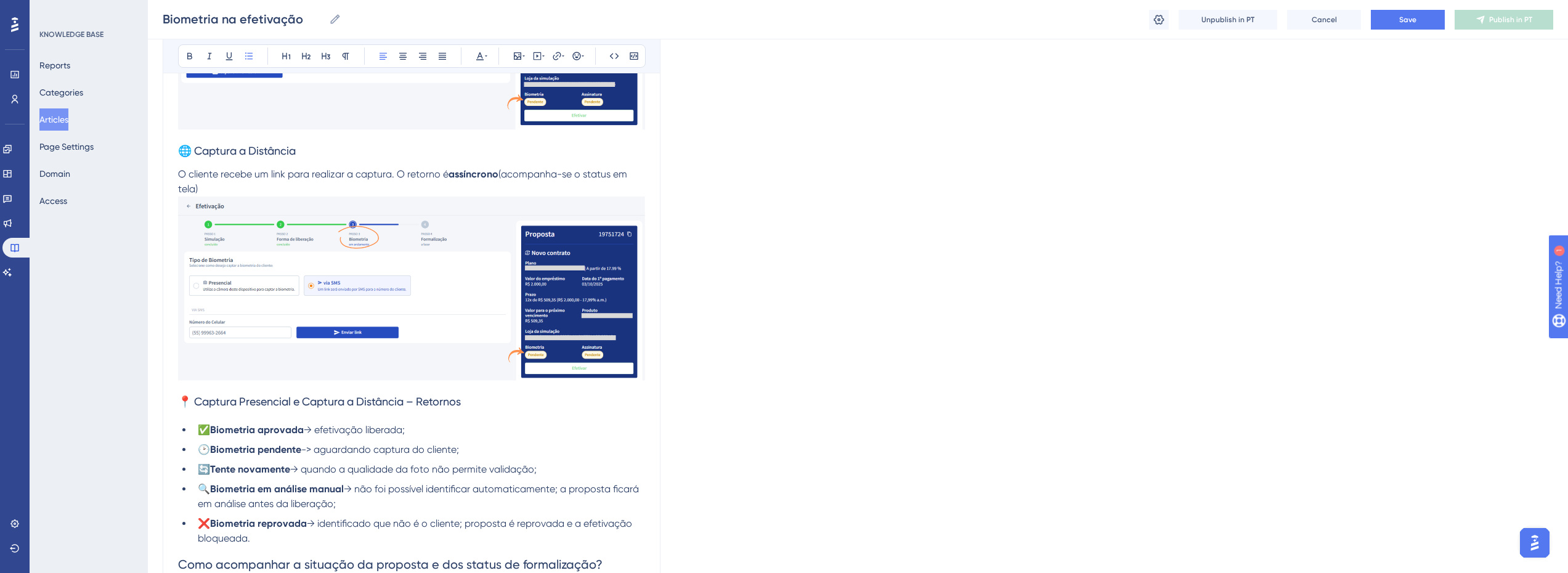
scroll to position [1006, 0]
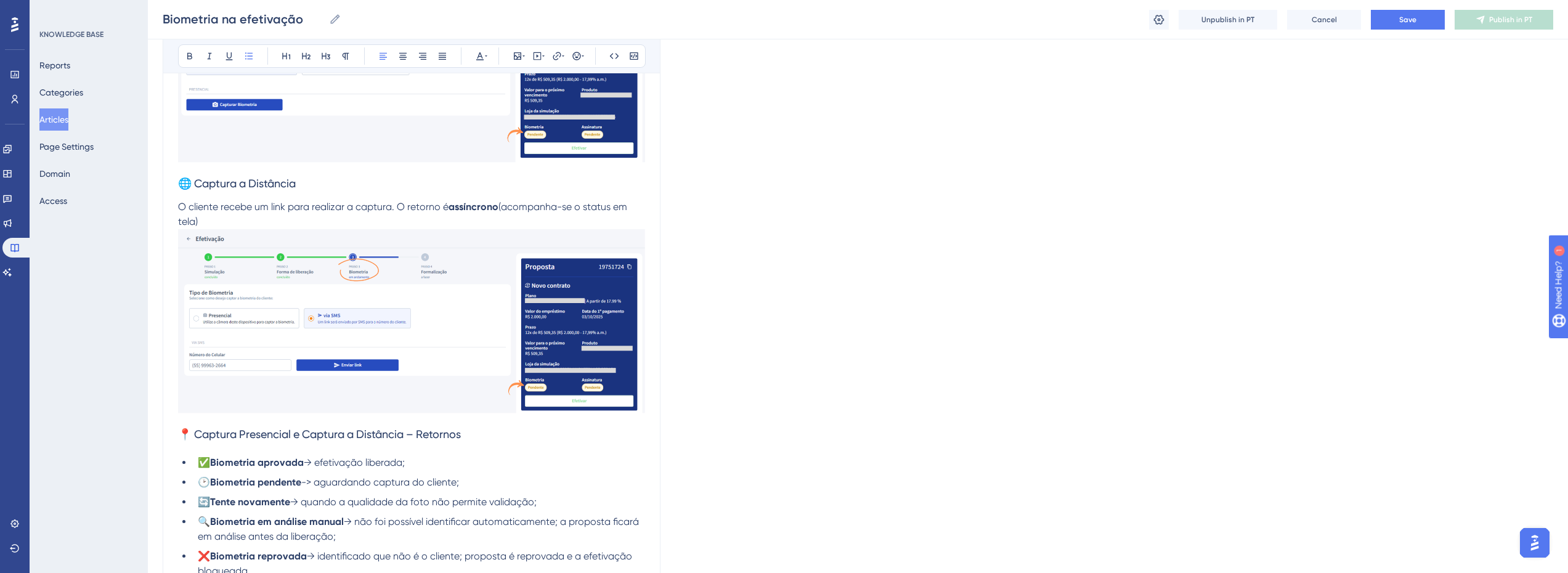
click at [473, 435] on h3 "📍 Captura Presencial e Captura a Distância – Retornos" at bounding box center [411, 435] width 467 height 32
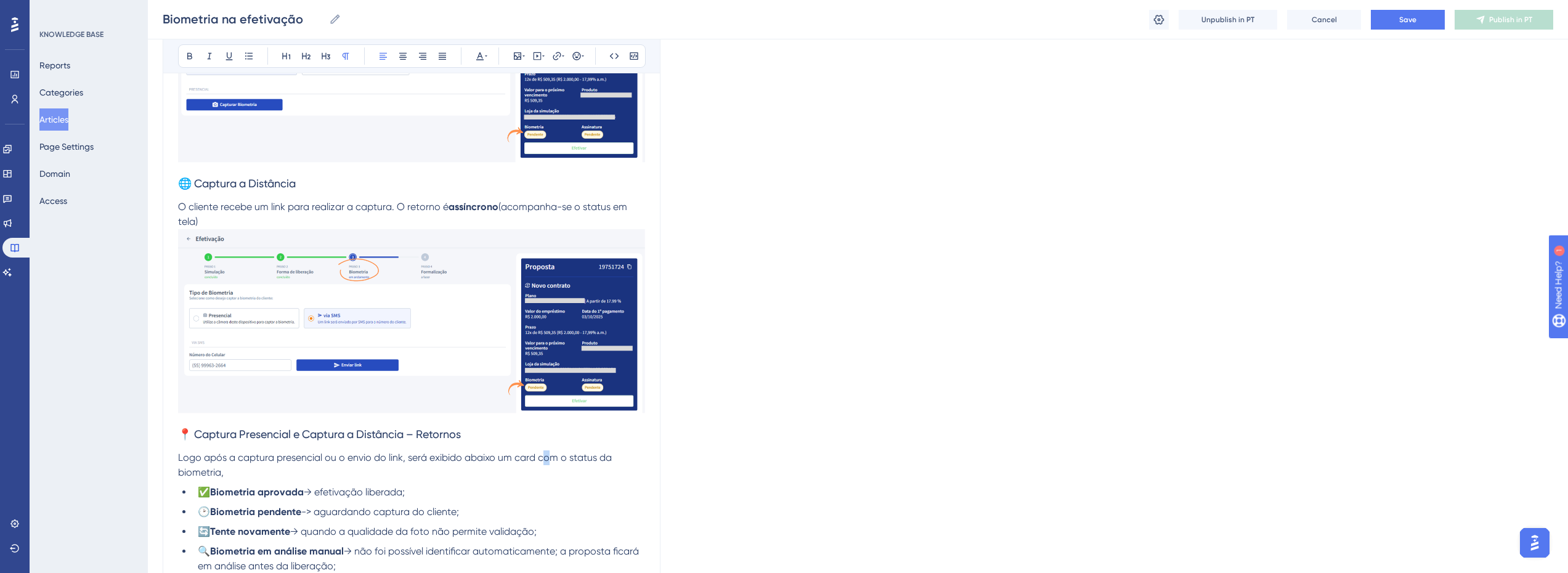
drag, startPoint x: 551, startPoint y: 464, endPoint x: 544, endPoint y: 457, distance: 9.9
click at [544, 457] on p "Logo após a captura presencial ou o envio do link, será exibido abaixo um card …" at bounding box center [411, 465] width 467 height 29
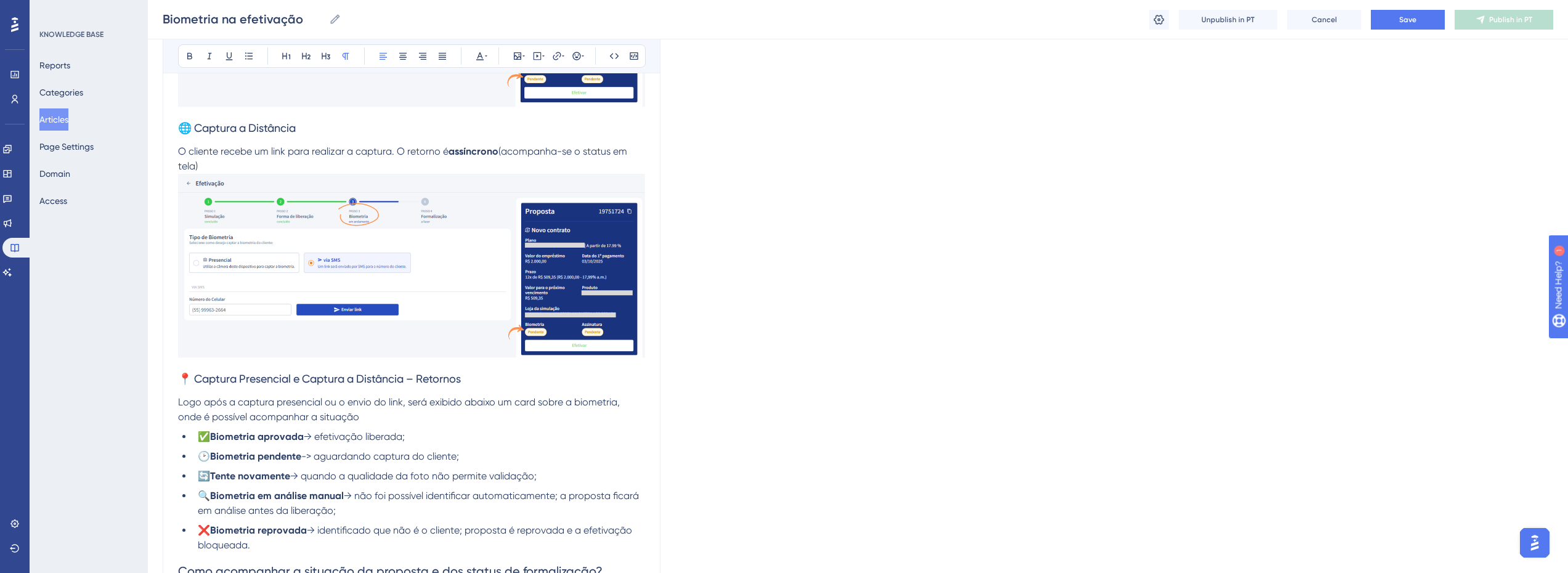
scroll to position [1129, 0]
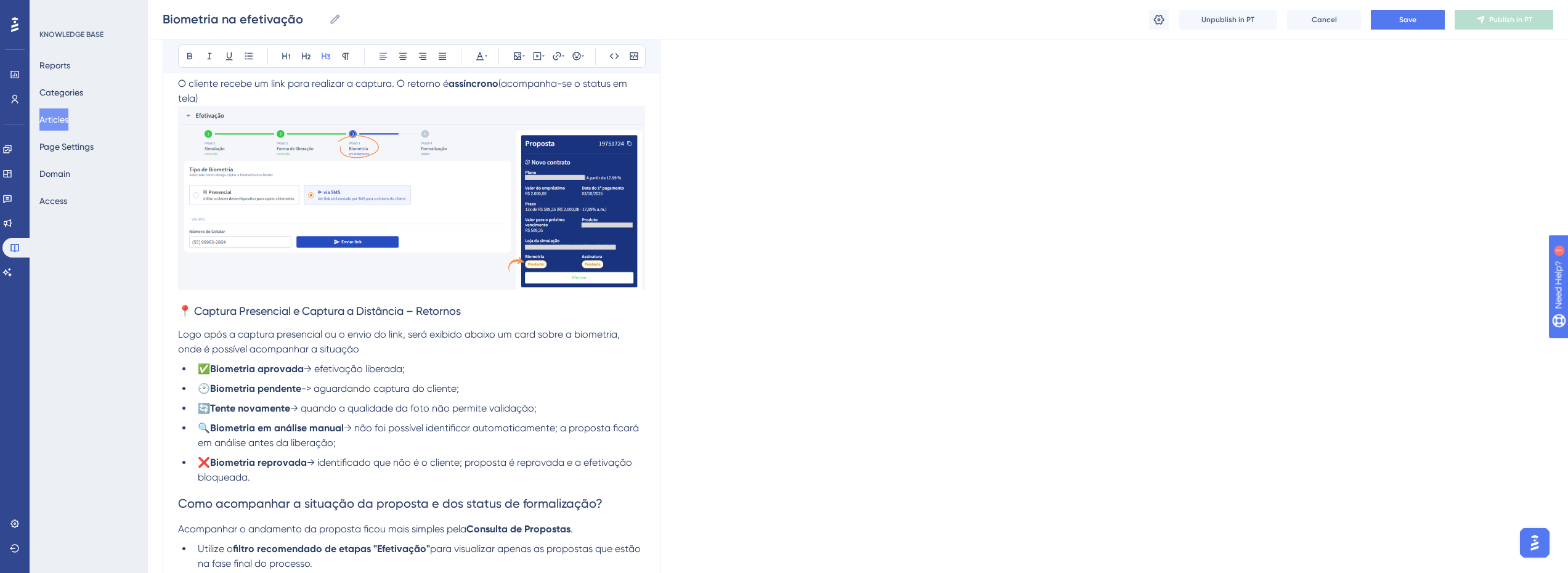
drag, startPoint x: 286, startPoint y: 311, endPoint x: 365, endPoint y: 321, distance: 79.6
click at [286, 311] on span "📍 Captura Presencial e Captura a Distância – Retornos" at bounding box center [319, 311] width 283 height 12
click at [523, 321] on h3 "📍 Captura Presencial e Captura a Distância – Retornos" at bounding box center [411, 311] width 467 height 32
click at [444, 352] on p "Logo após a captura presencial ou o envio do link, será exibido abaixo um card …" at bounding box center [411, 342] width 467 height 29
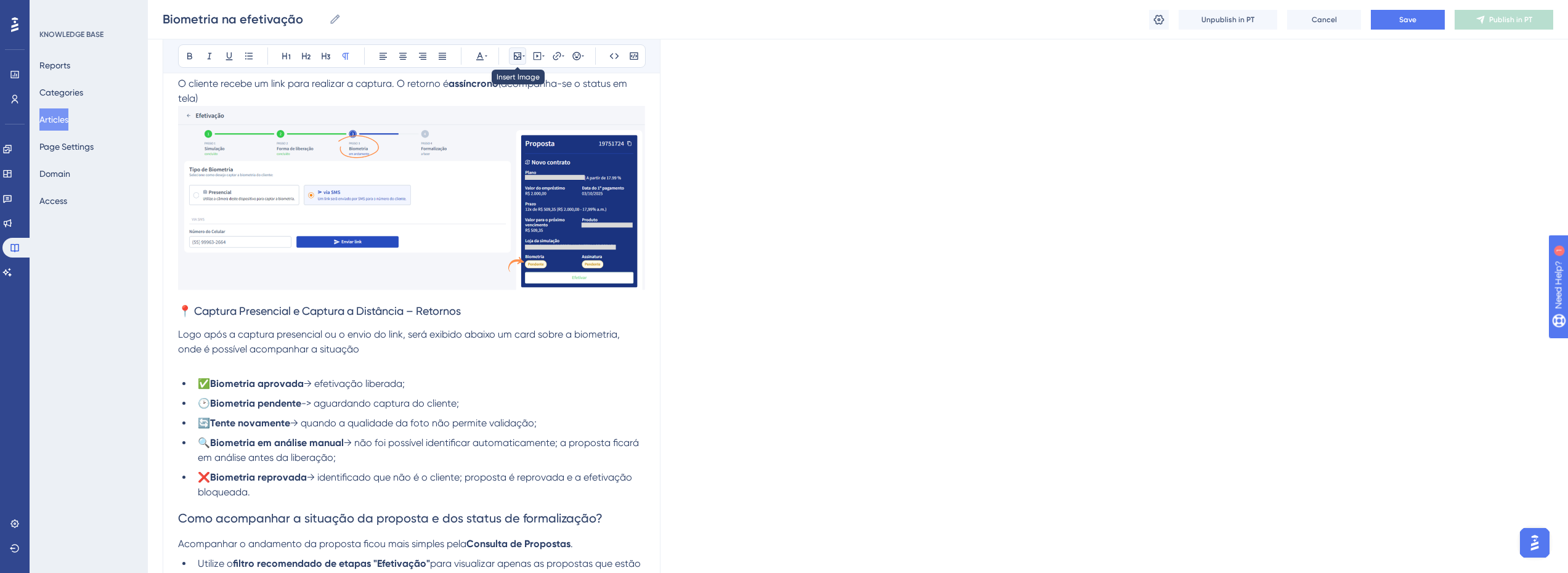
click at [519, 53] on icon at bounding box center [518, 56] width 7 height 7
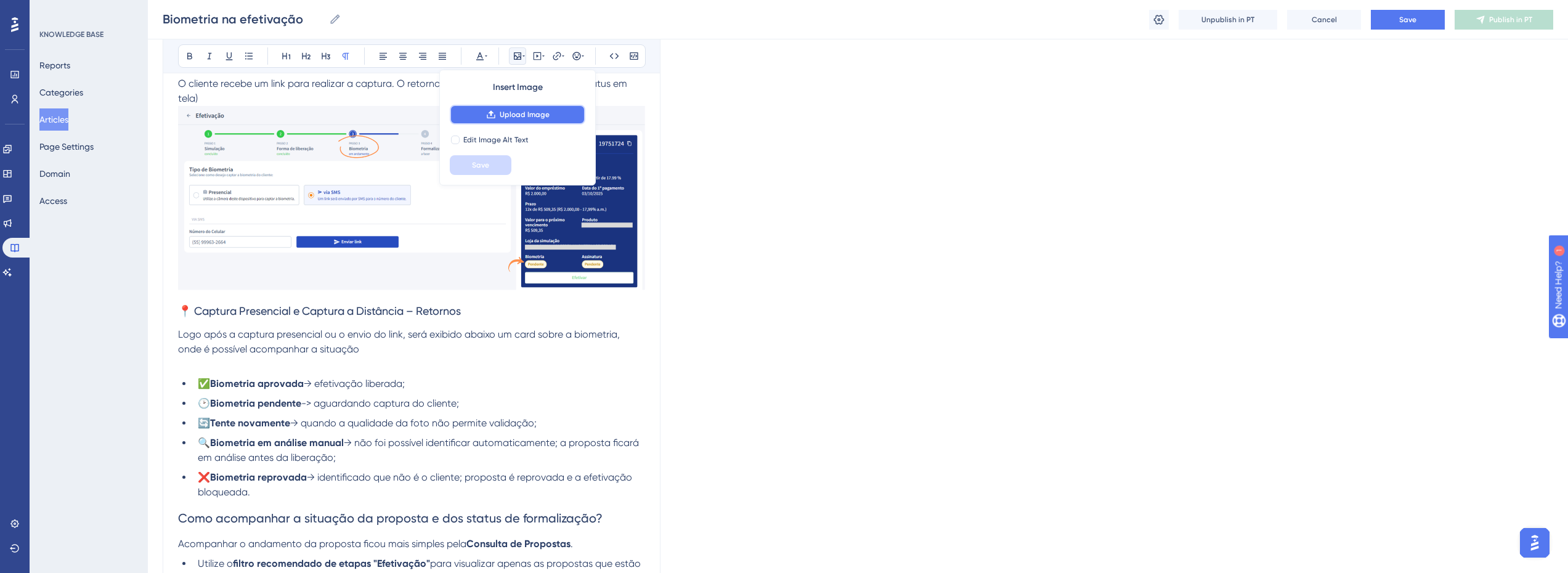
click at [525, 122] on button "Upload Image" at bounding box center [518, 114] width 136 height 20
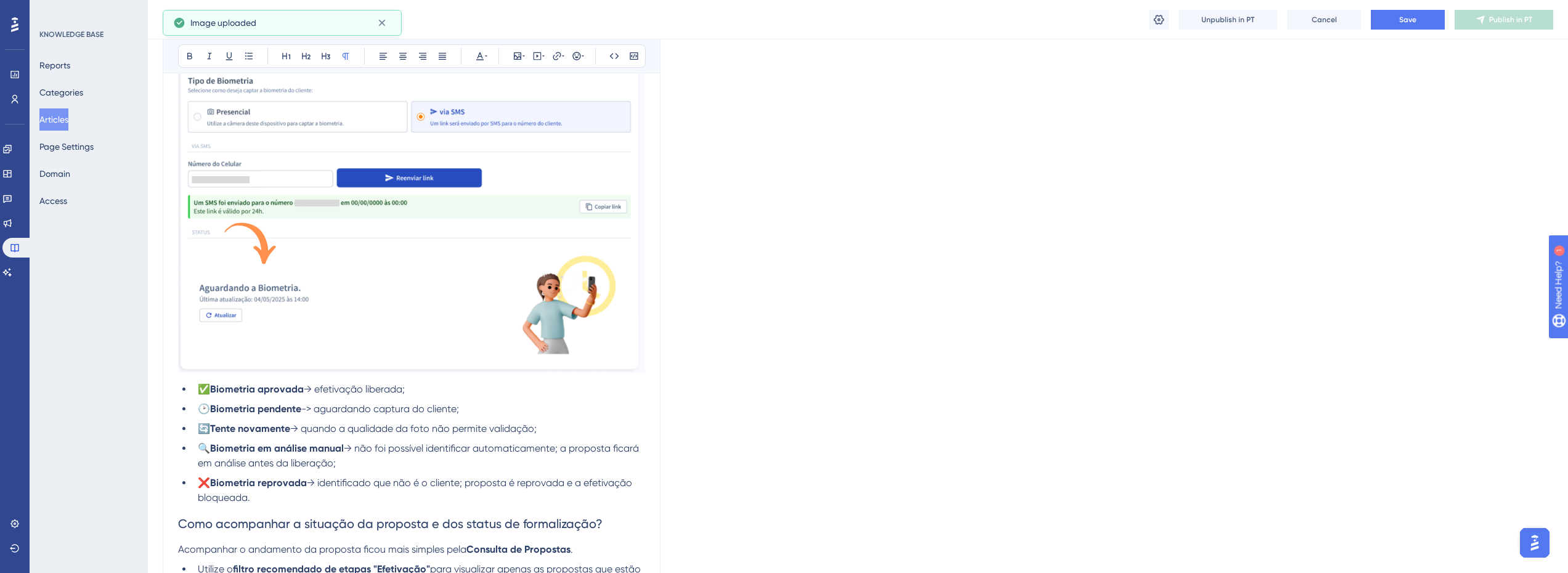
scroll to position [1437, 0]
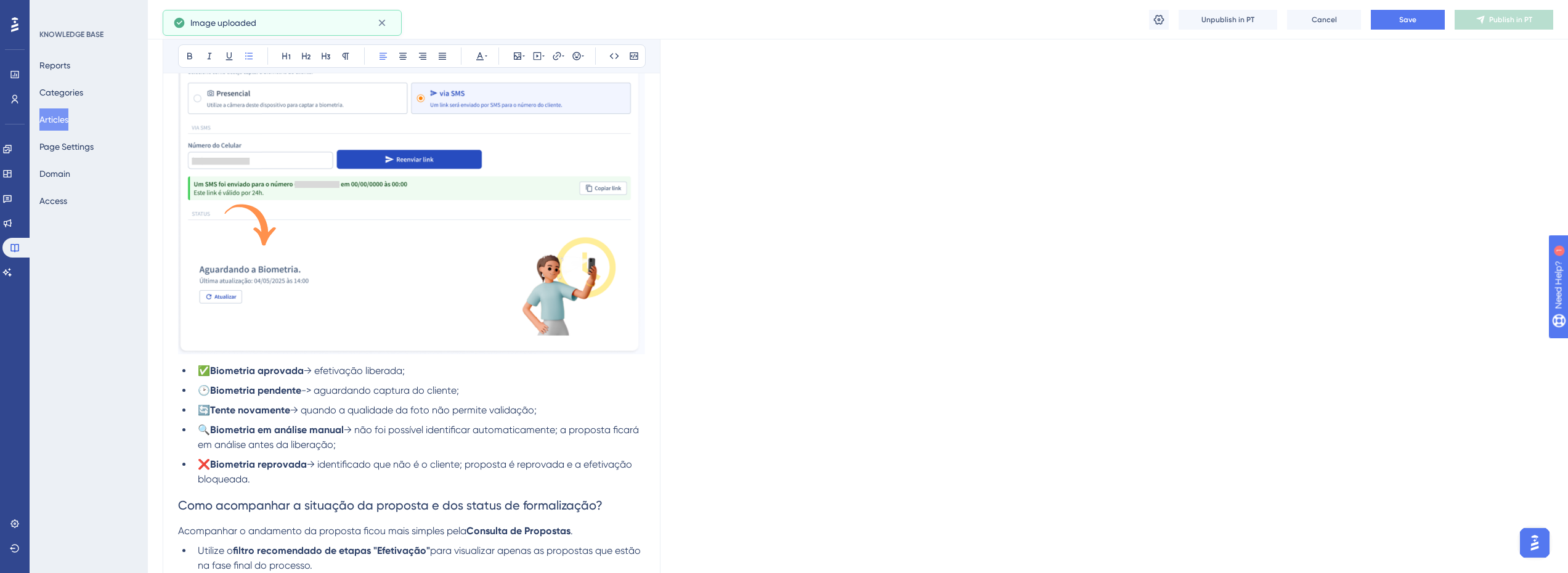
click at [426, 369] on li "✅ Biometria aprovada → efetivação liberada;" at bounding box center [419, 370] width 452 height 15
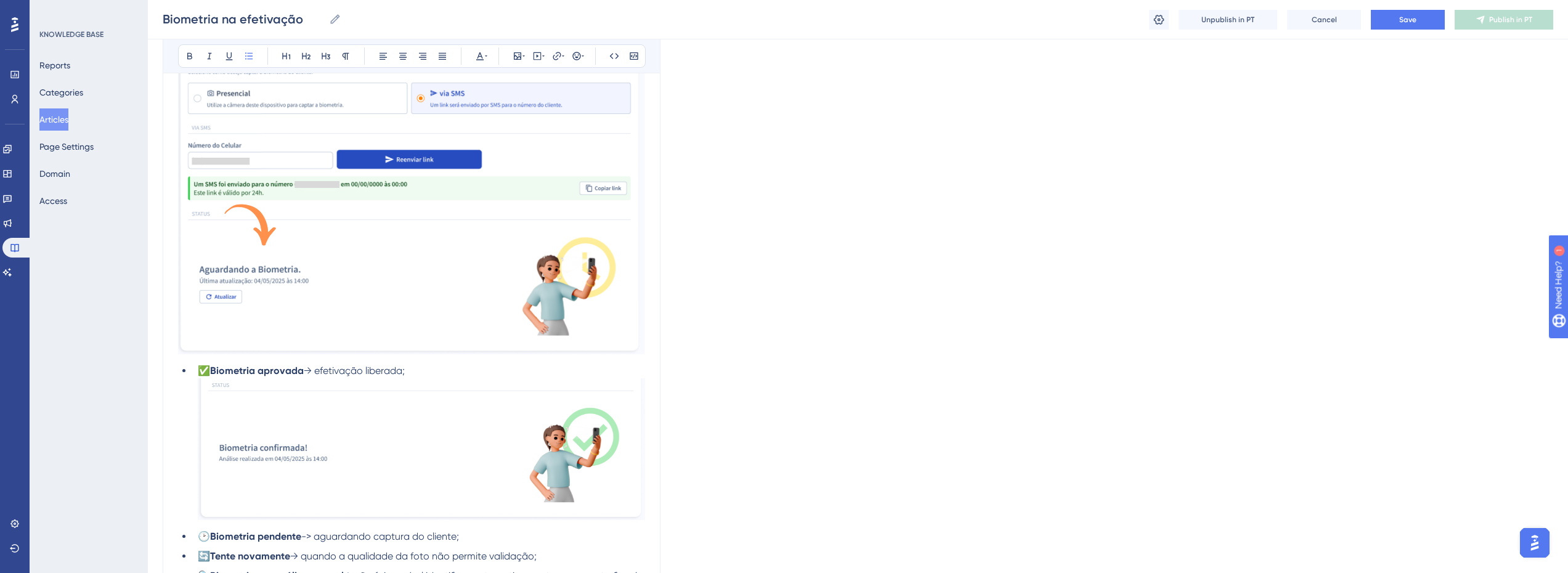
click at [380, 446] on img at bounding box center [421, 449] width 447 height 142
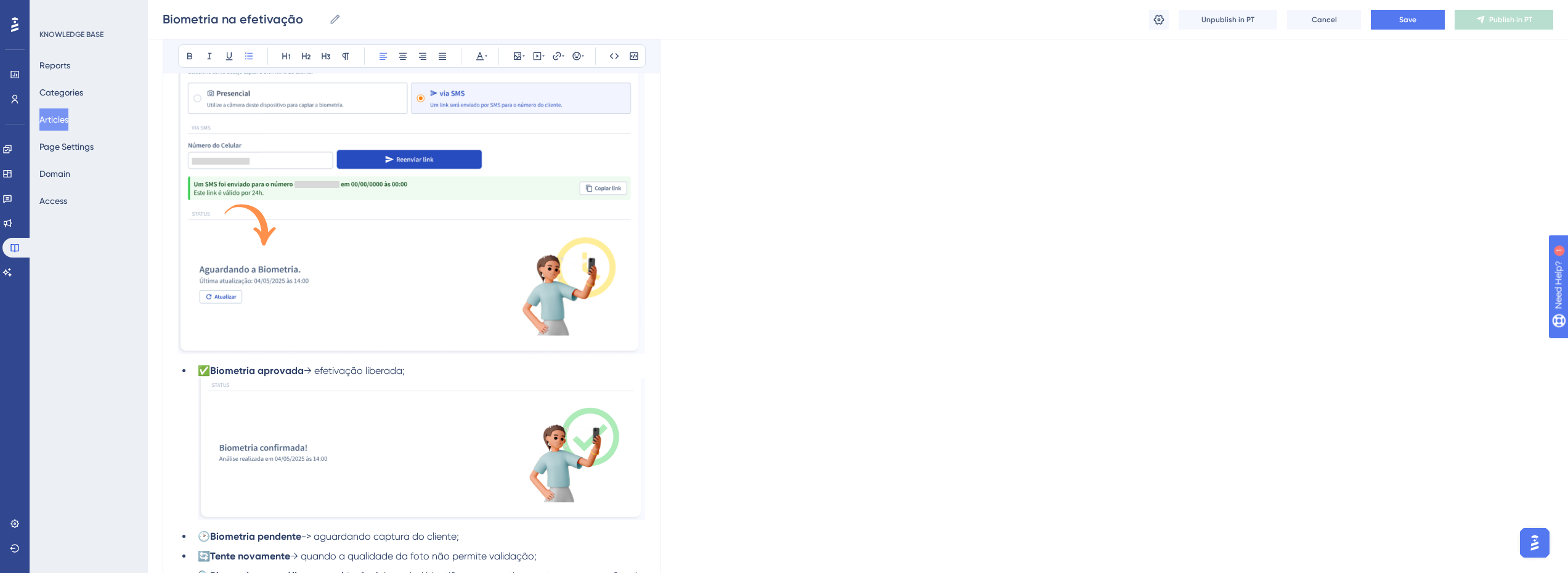
click at [488, 370] on li "✅ Biometria aprovada → efetivação liberada;" at bounding box center [419, 444] width 452 height 161
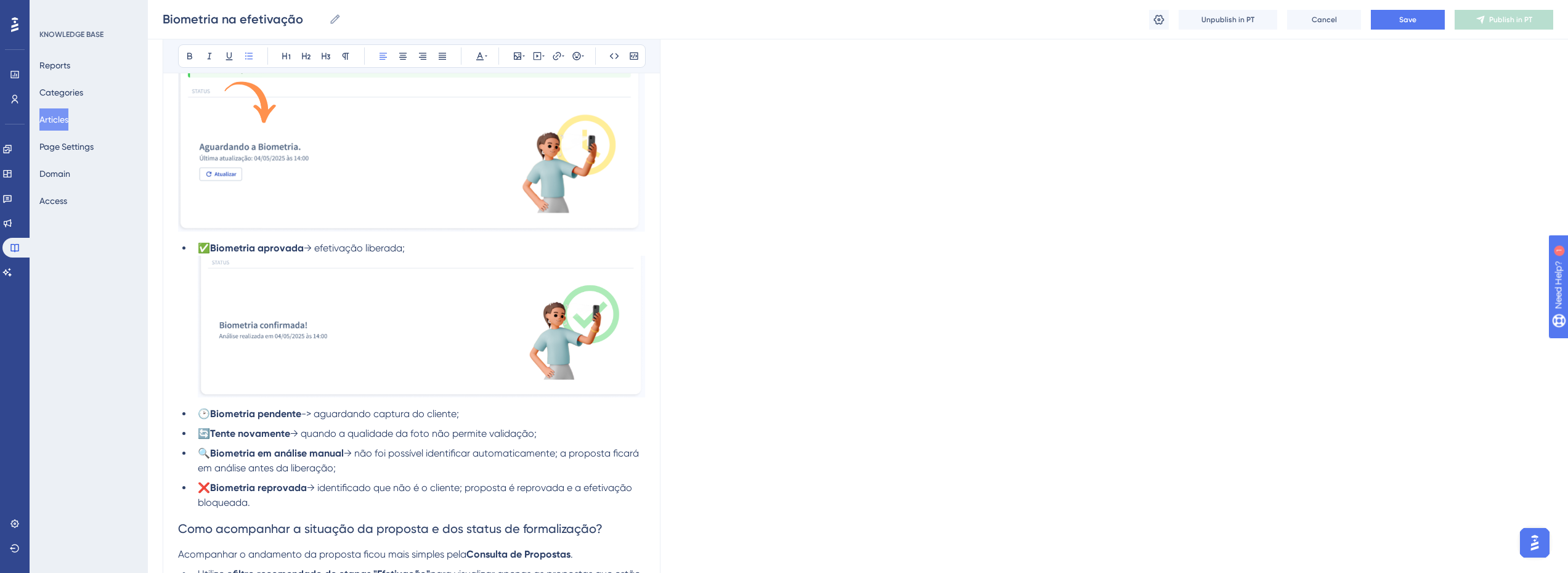
scroll to position [1560, 0]
click at [517, 411] on li "🕑 Biometria pendente -> aguardando captura do cliente;" at bounding box center [419, 413] width 452 height 15
click at [493, 413] on li "🕑 Biometria pendente -> aguardando captura do cliente;" at bounding box center [419, 413] width 452 height 15
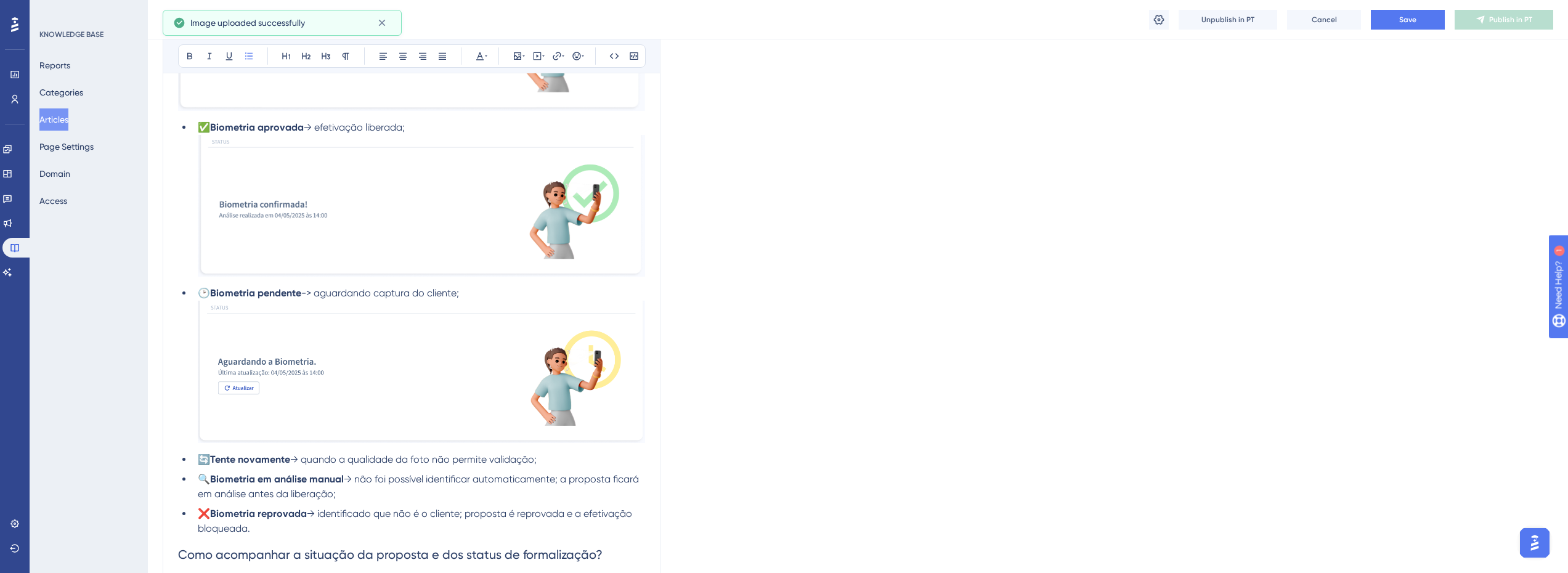
scroll to position [1683, 0]
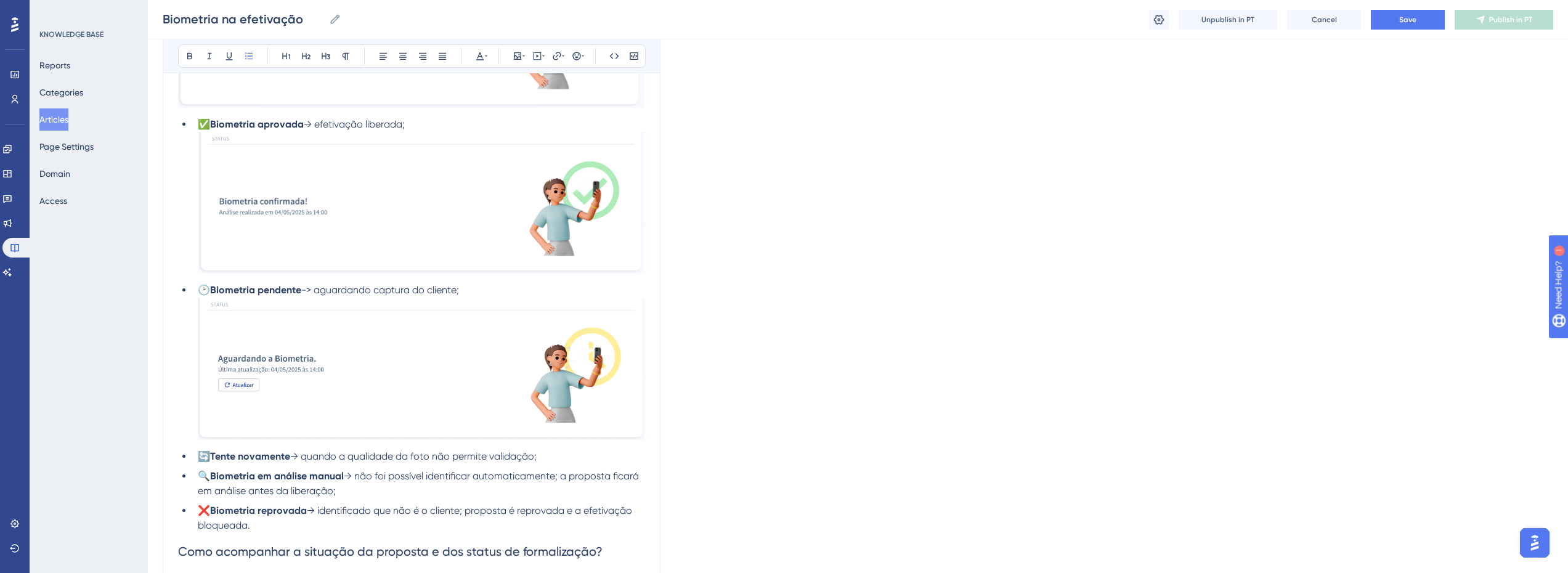
click at [270, 292] on strong "Biometria pendente" at bounding box center [255, 289] width 91 height 12
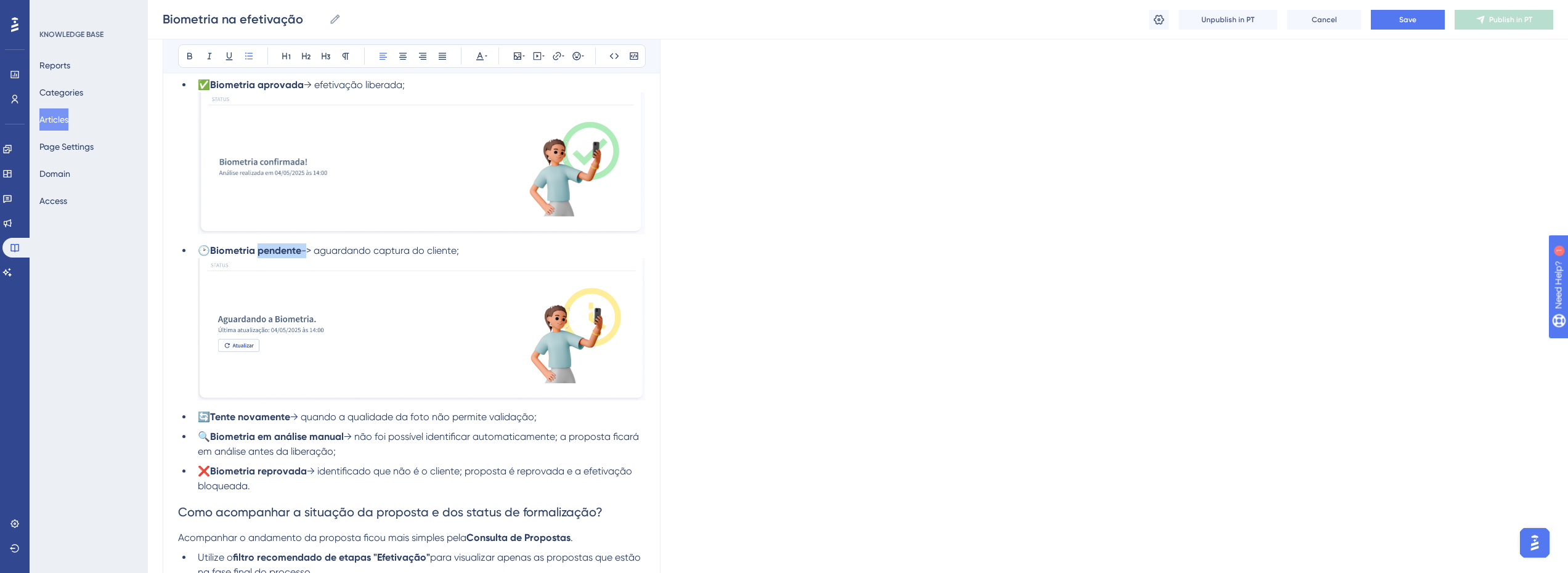
scroll to position [1745, 0]
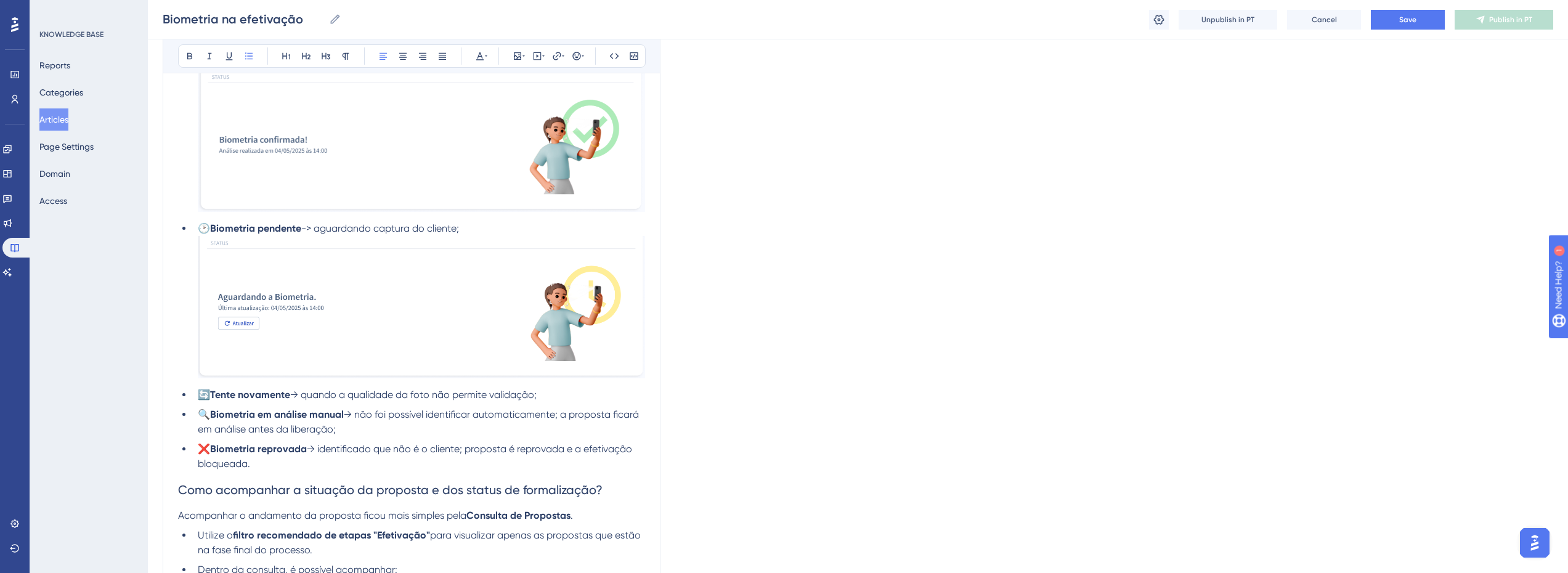
click at [557, 399] on li "🔄 Tente novamente → quando a qualidade da foto não permite validação;" at bounding box center [419, 394] width 452 height 15
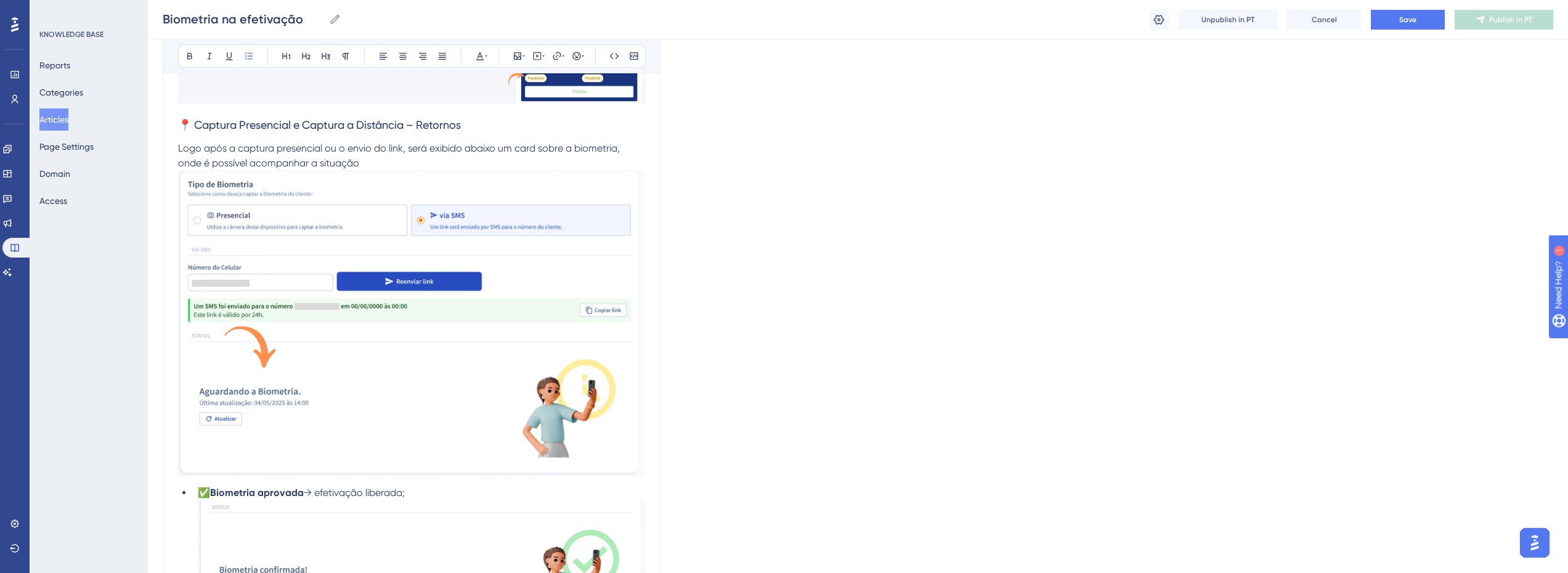
scroll to position [1314, 0]
click at [321, 164] on span "Logo após a captura presencial ou o envio do link, será exibido abaixo um card …" at bounding box center [400, 157] width 444 height 27
click at [319, 164] on span "Logo após a captura presencial ou o envio do link, será exibido abaixo um card …" at bounding box center [400, 157] width 444 height 27
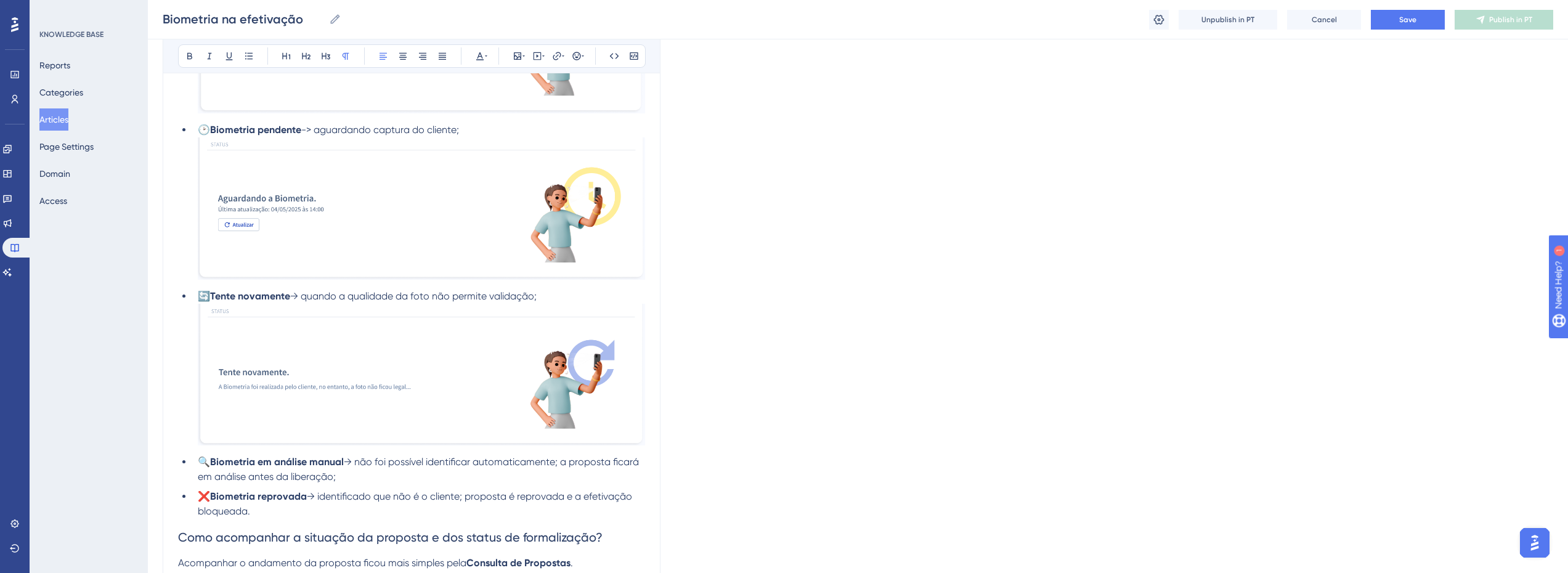
scroll to position [1930, 0]
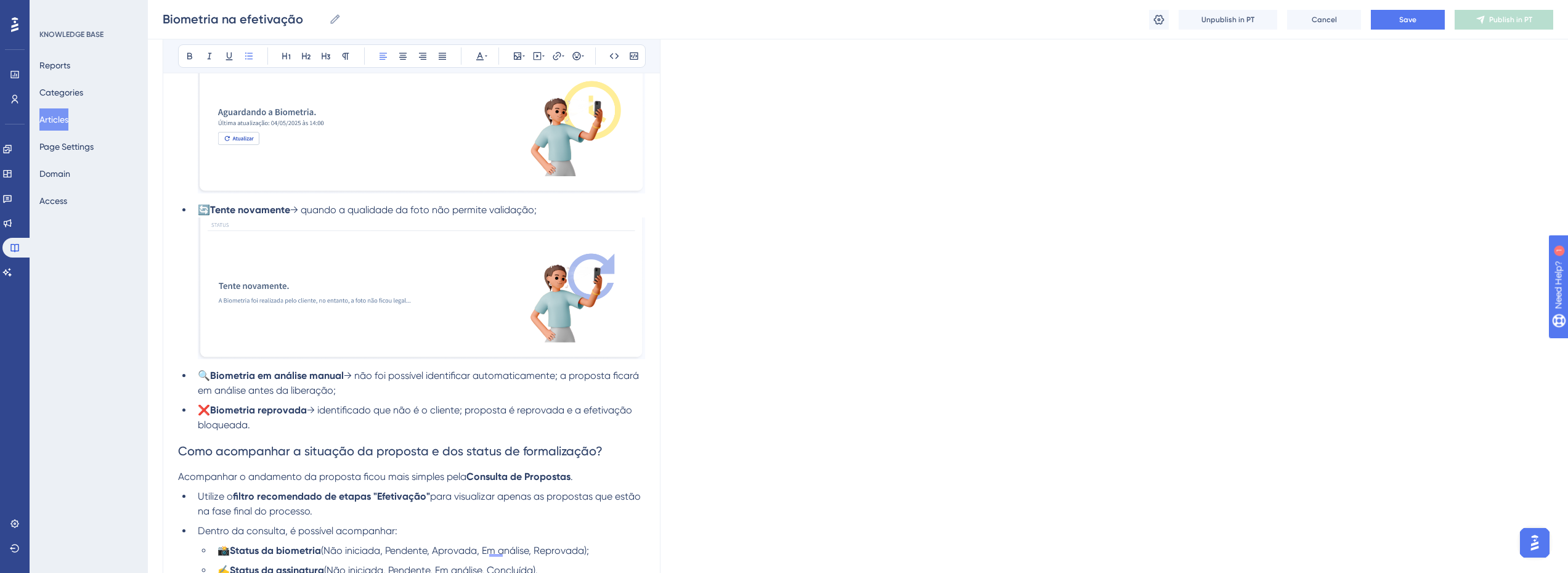
click at [357, 389] on li "🔍 Biometria em análise manual → não foi possível identificar automaticamente; a…" at bounding box center [419, 383] width 452 height 29
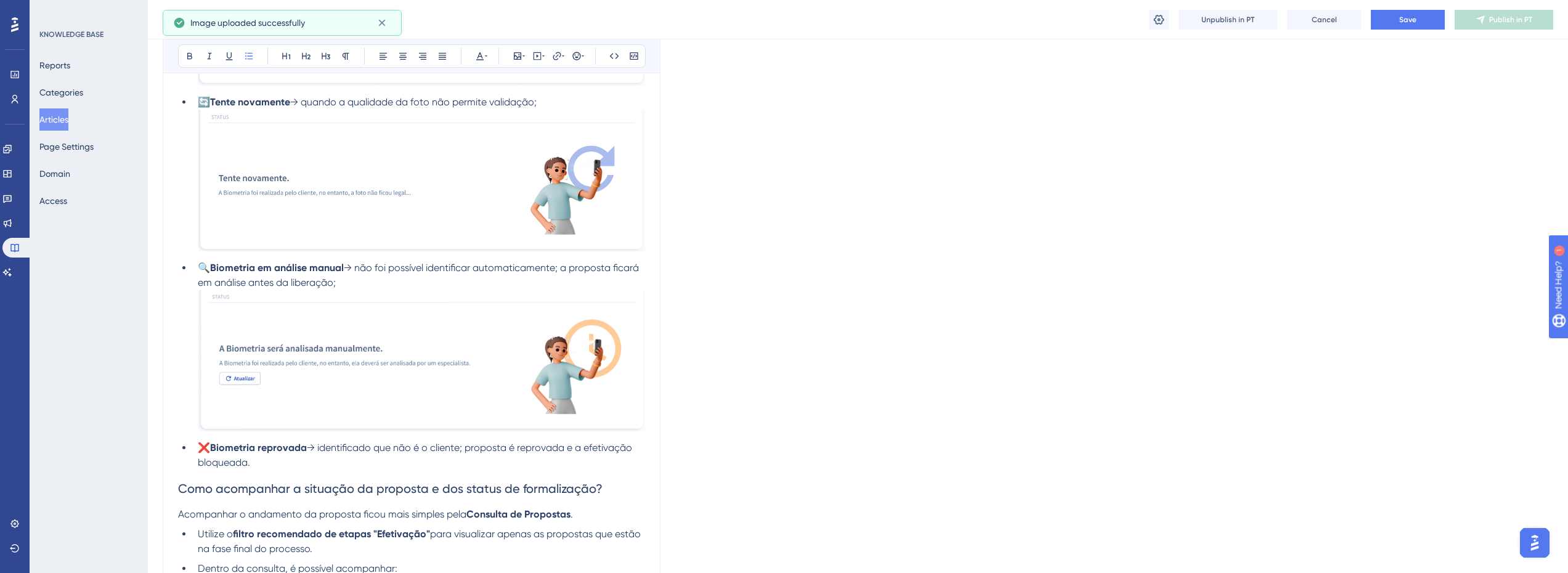
scroll to position [2053, 0]
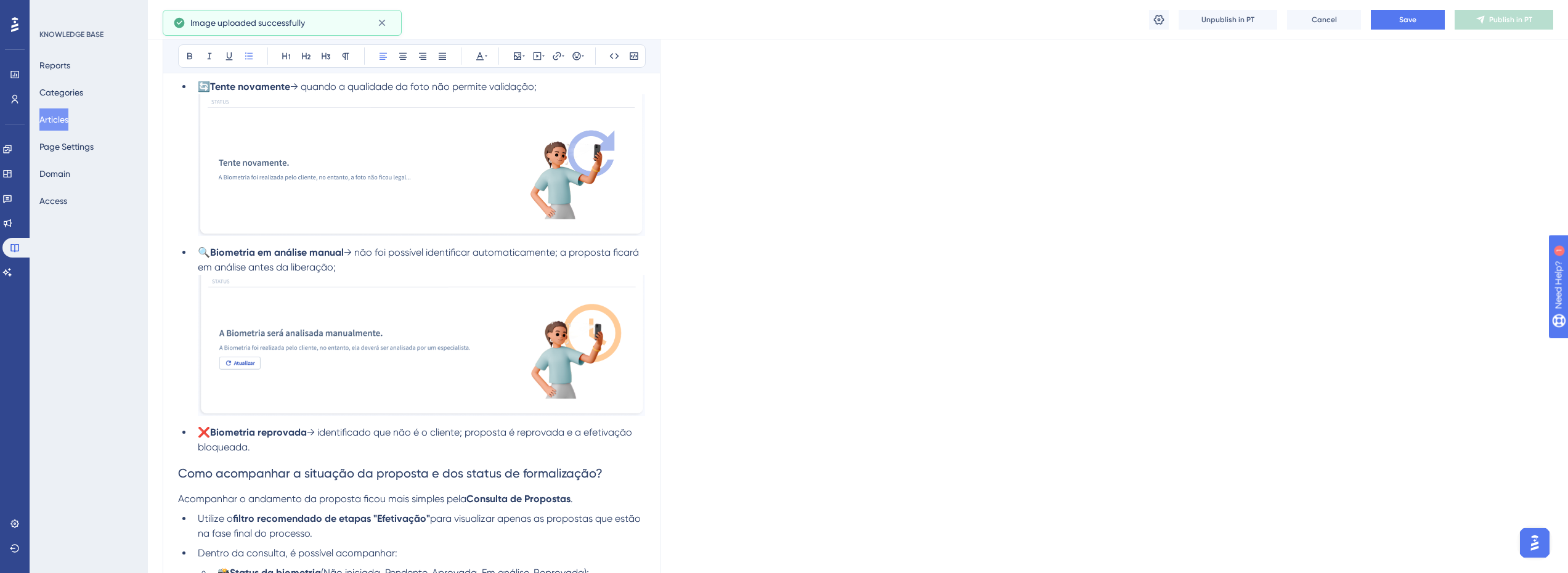
click at [363, 443] on li "❌ Biometria reprovada → identificado que não é o cliente; proposta é reprovada …" at bounding box center [419, 439] width 452 height 29
click at [384, 449] on li "❌ Biometria reprovada → identificado que não é o cliente; proposta é reprovada …" at bounding box center [419, 439] width 452 height 29
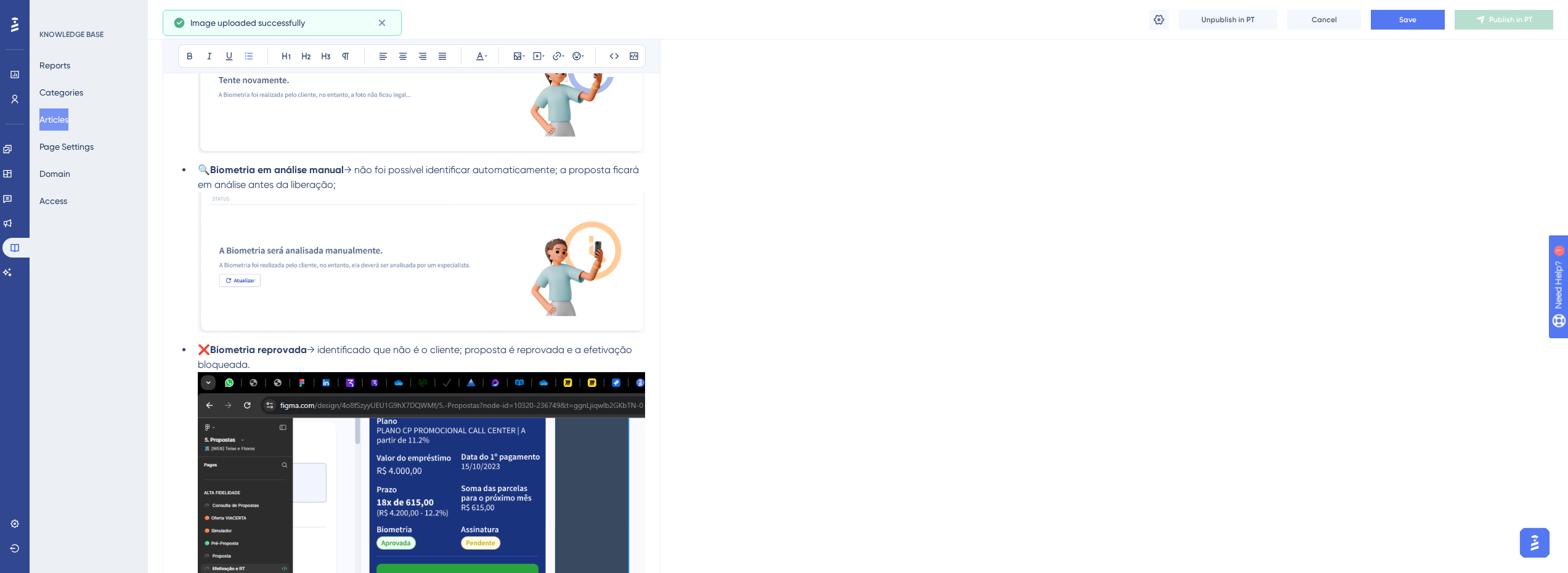
scroll to position [2238, 0]
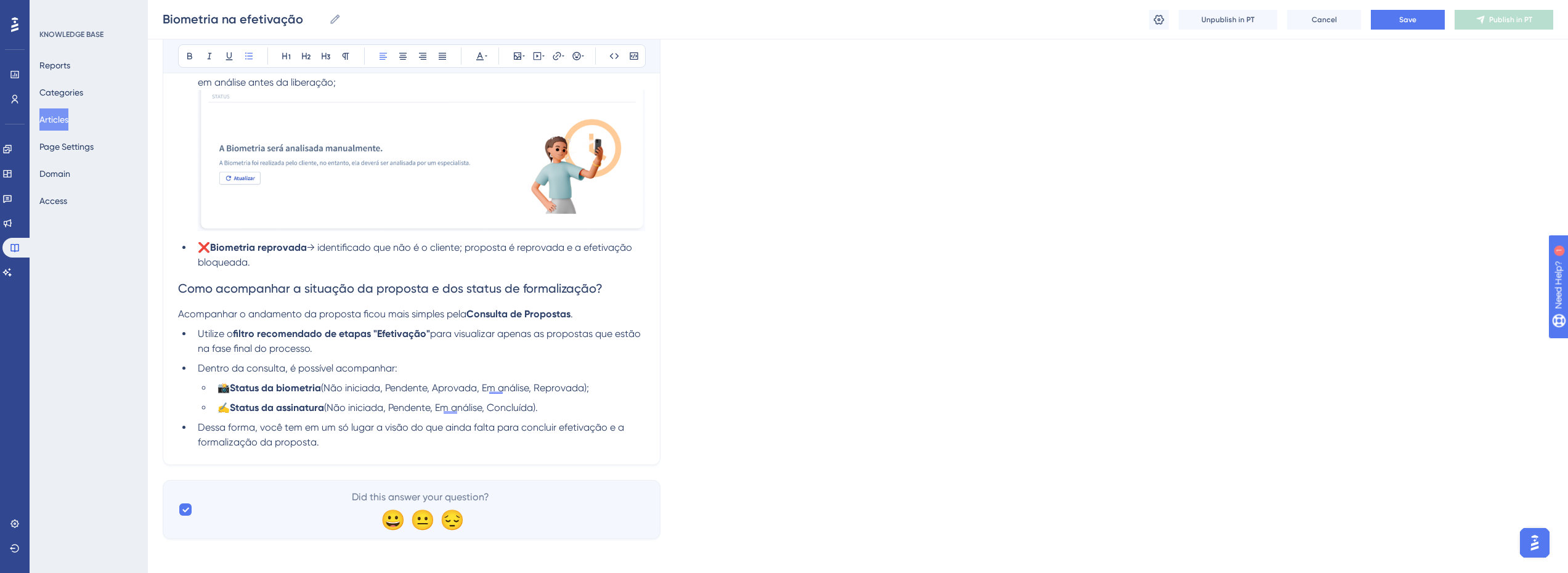
click at [293, 262] on li "❌ Biometria reprovada → identificado que não é o cliente; proposta é reprovada …" at bounding box center [419, 254] width 452 height 29
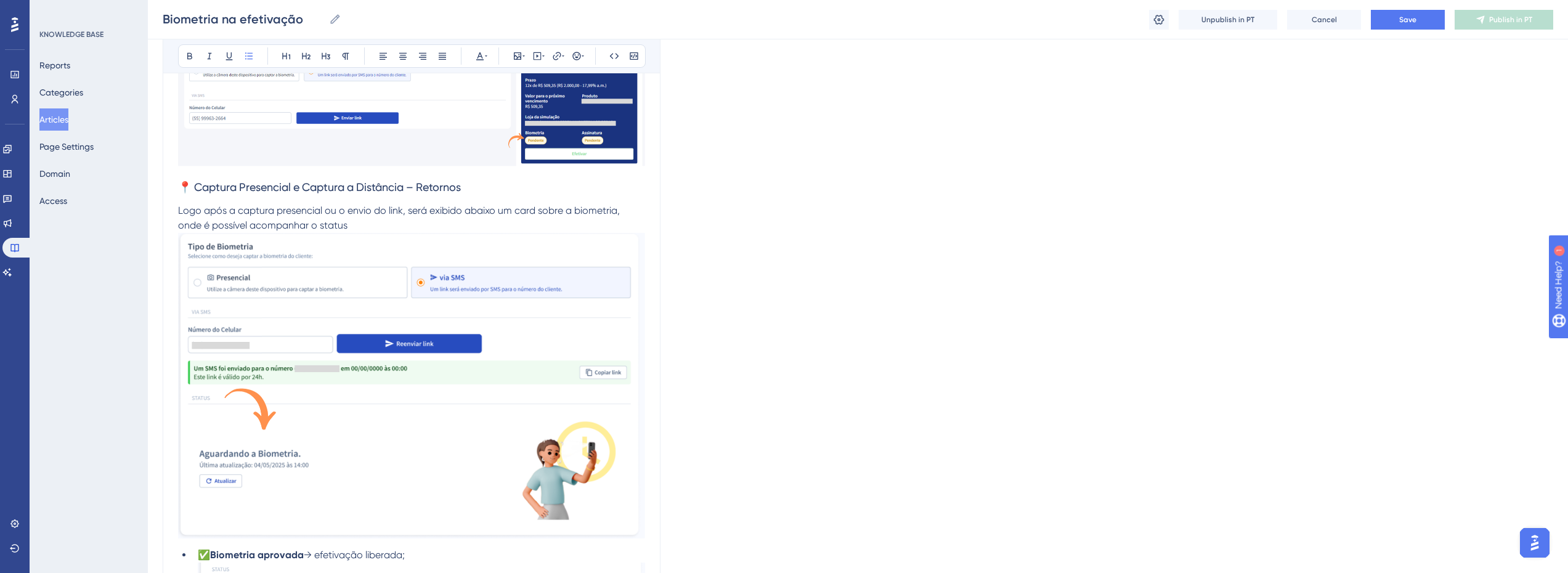
scroll to position [1252, 0]
click at [365, 220] on p "Logo após a captura presencial ou o envio do link, será exibido abaixo um card …" at bounding box center [411, 218] width 467 height 29
click at [272, 559] on strong "Biometria aprovada" at bounding box center [256, 555] width 94 height 12
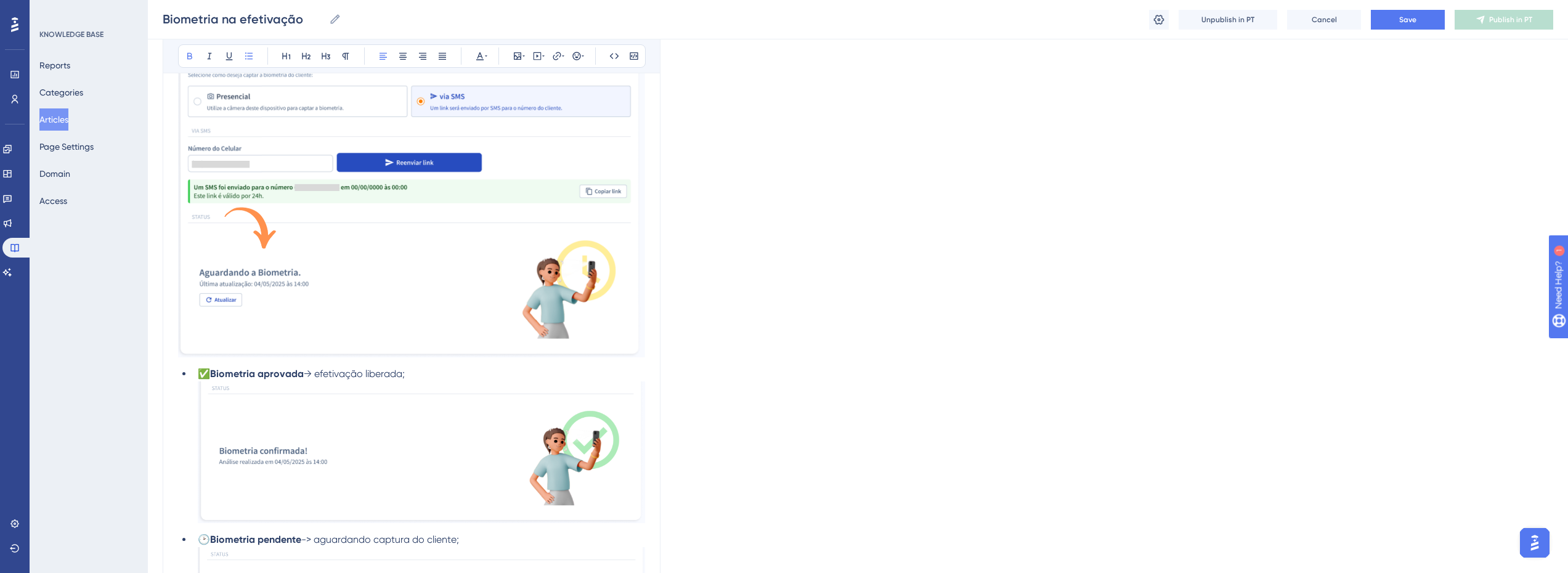
scroll to position [1437, 0]
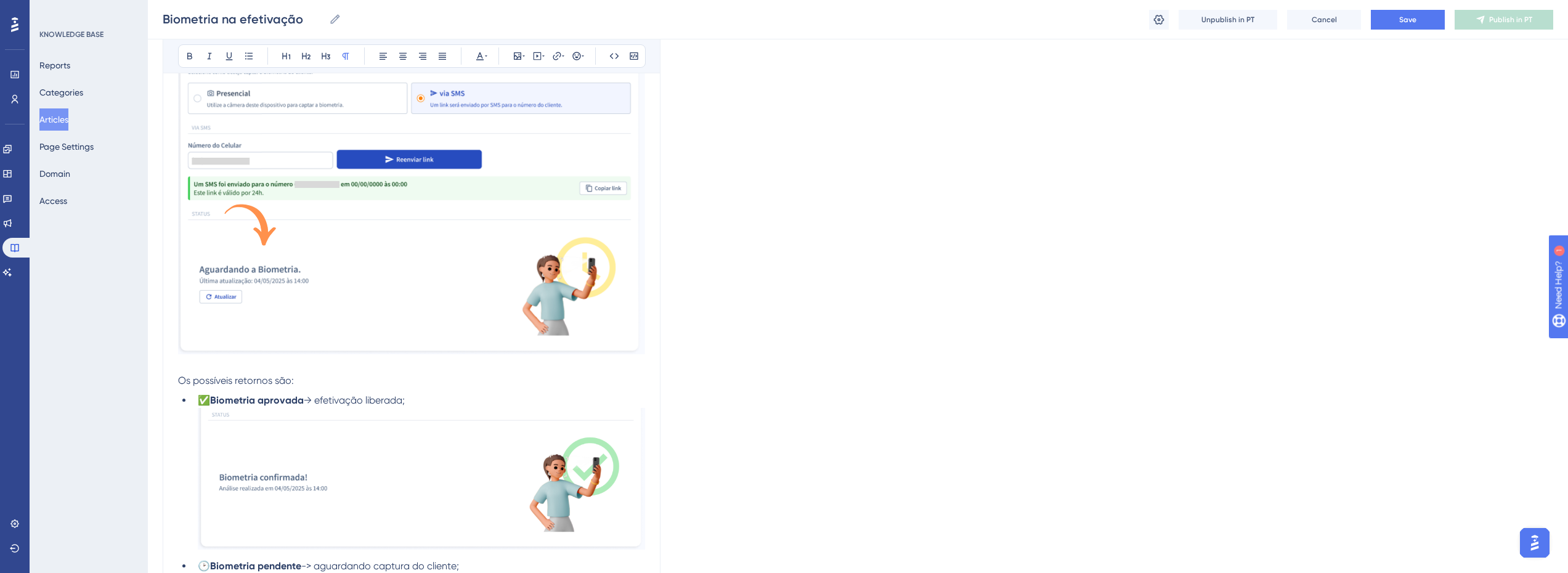
click at [199, 365] on p at bounding box center [411, 366] width 467 height 15
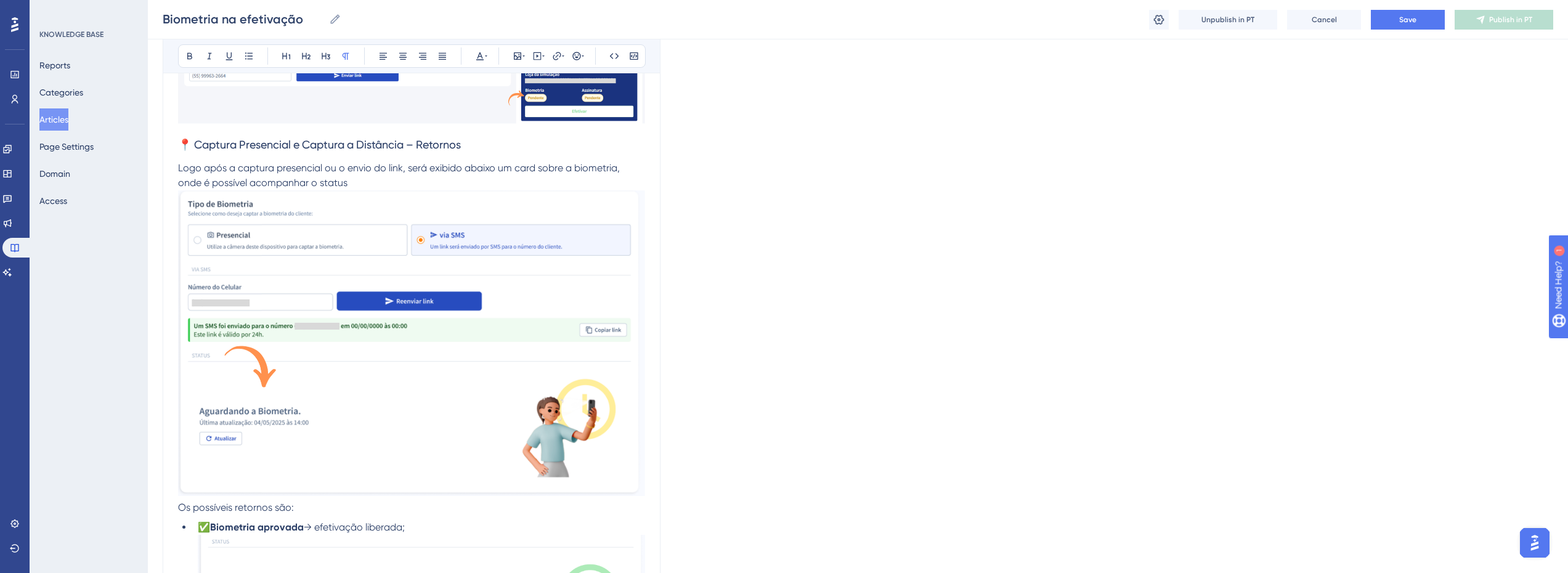
scroll to position [1314, 0]
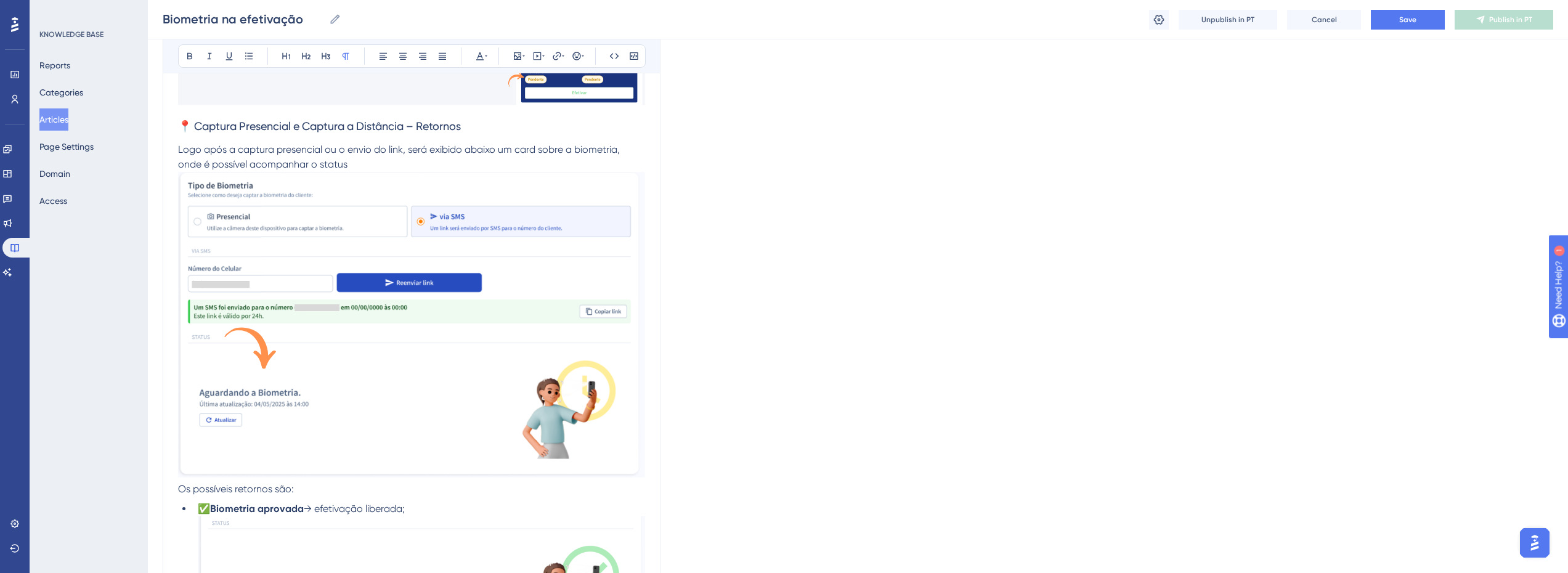
click at [222, 490] on span "Os possíveis retornos são:" at bounding box center [236, 488] width 116 height 12
click at [327, 58] on icon at bounding box center [326, 55] width 10 height 10
click at [318, 498] on h3 "Os possíveis retornos são:" at bounding box center [411, 498] width 467 height 32
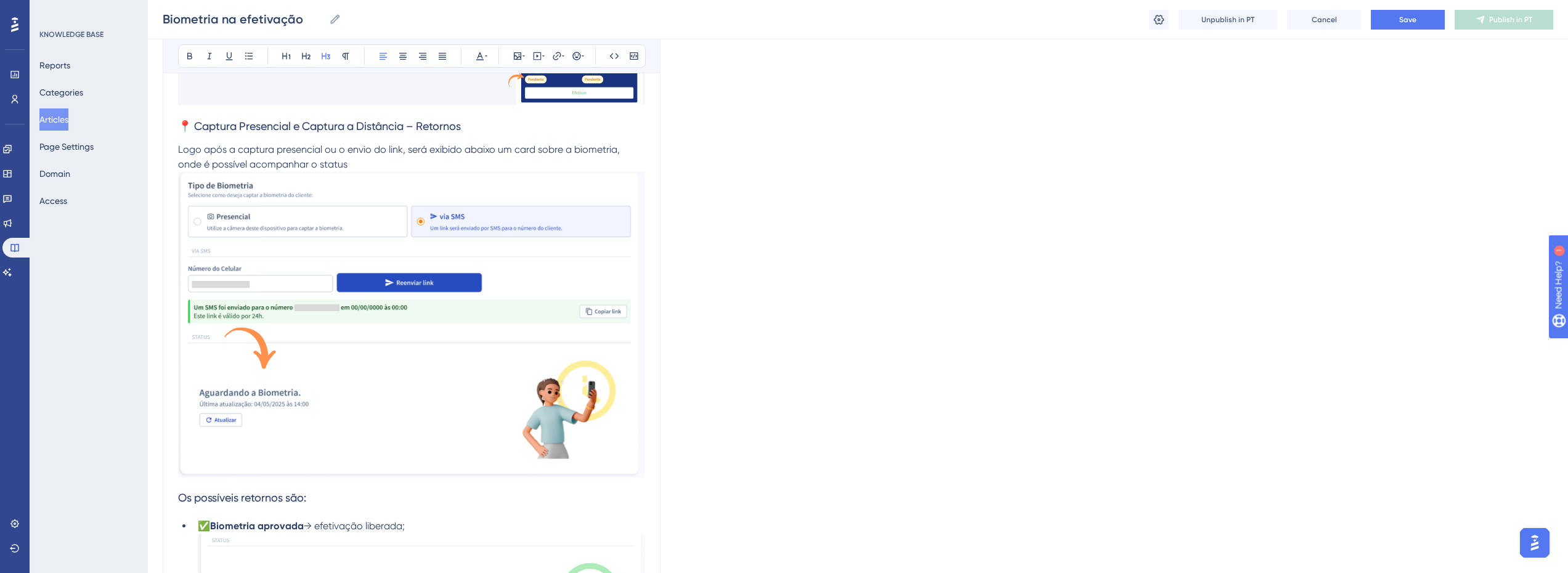
click at [376, 164] on p "Logo após a captura presencial ou o envio do link, será exibido abaixo um card …" at bounding box center [411, 156] width 467 height 29
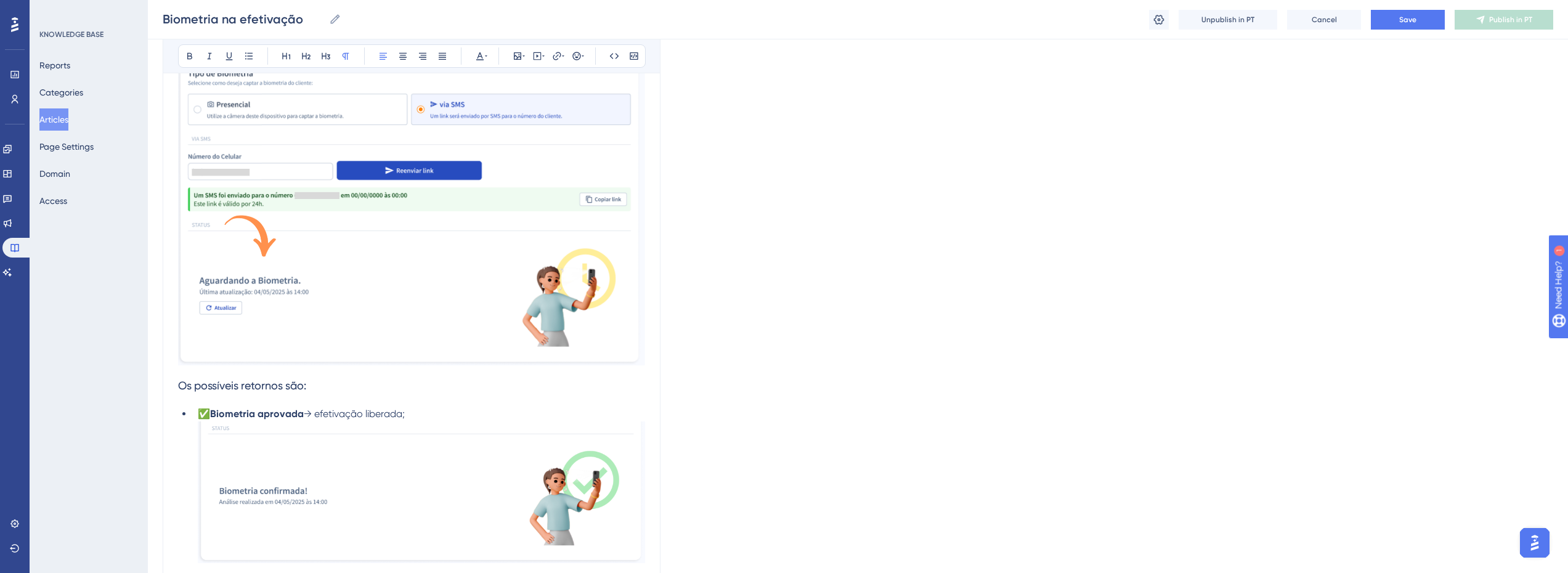
scroll to position [1437, 0]
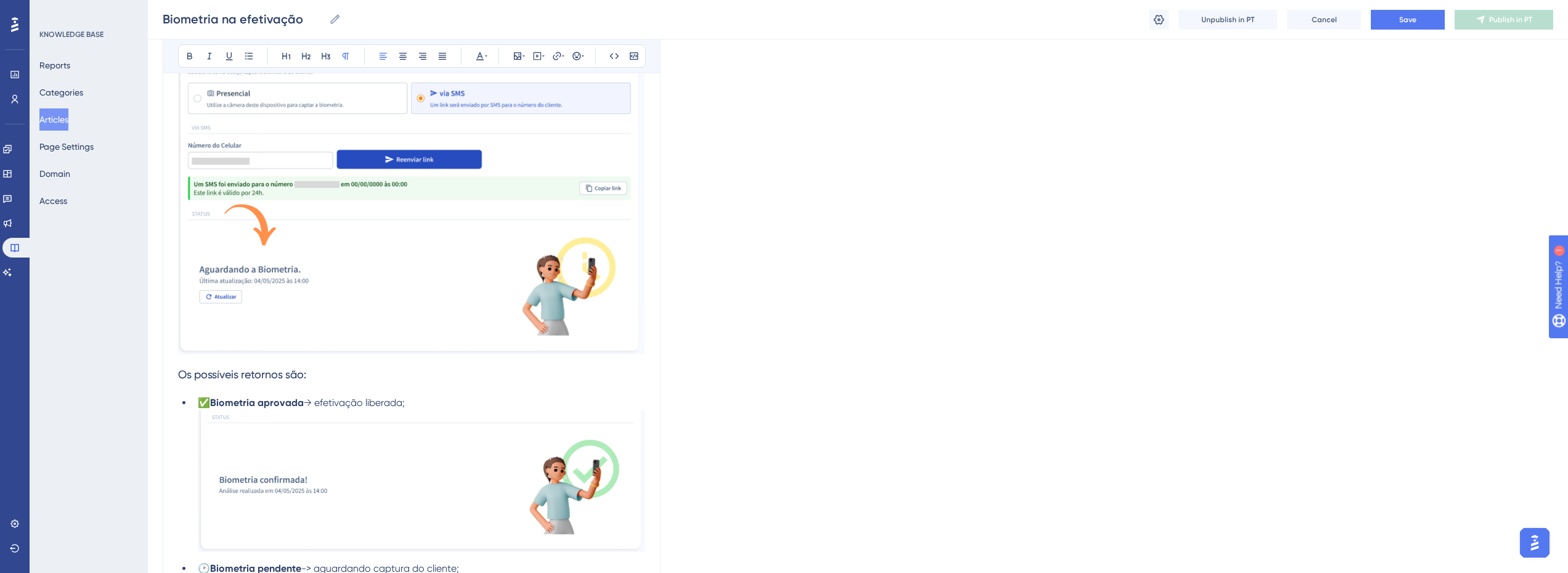
click at [320, 372] on h3 "Os possíveis retornos são:" at bounding box center [411, 375] width 467 height 32
click at [325, 385] on h3 "Os possíveis retornos são:" at bounding box center [411, 375] width 467 height 32
click at [328, 54] on icon at bounding box center [326, 56] width 9 height 7
click at [325, 54] on icon at bounding box center [326, 55] width 10 height 10
click at [321, 378] on h3 "Os possíveis retornos são" at bounding box center [411, 375] width 467 height 32
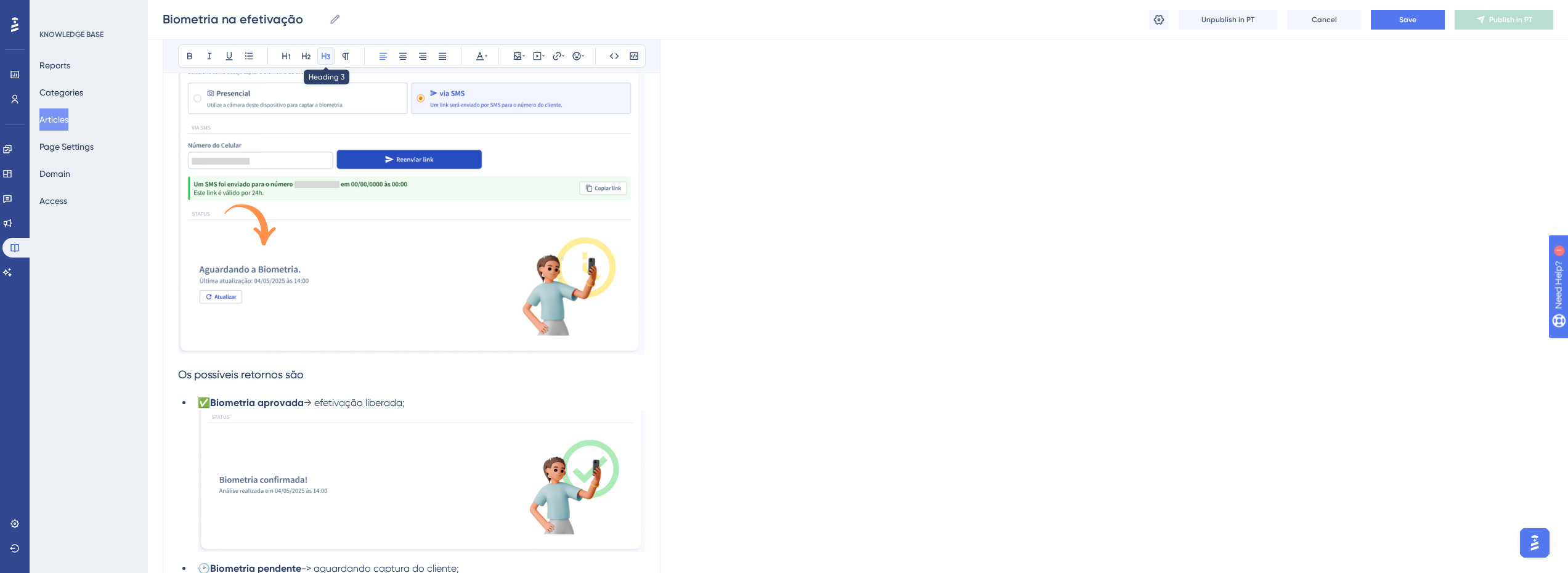
click at [330, 54] on icon at bounding box center [326, 55] width 10 height 10
click at [291, 371] on span "Os possíveis retornos são" at bounding box center [240, 374] width 126 height 12
click at [321, 57] on icon at bounding box center [326, 55] width 10 height 10
click at [344, 57] on icon at bounding box center [345, 55] width 10 height 10
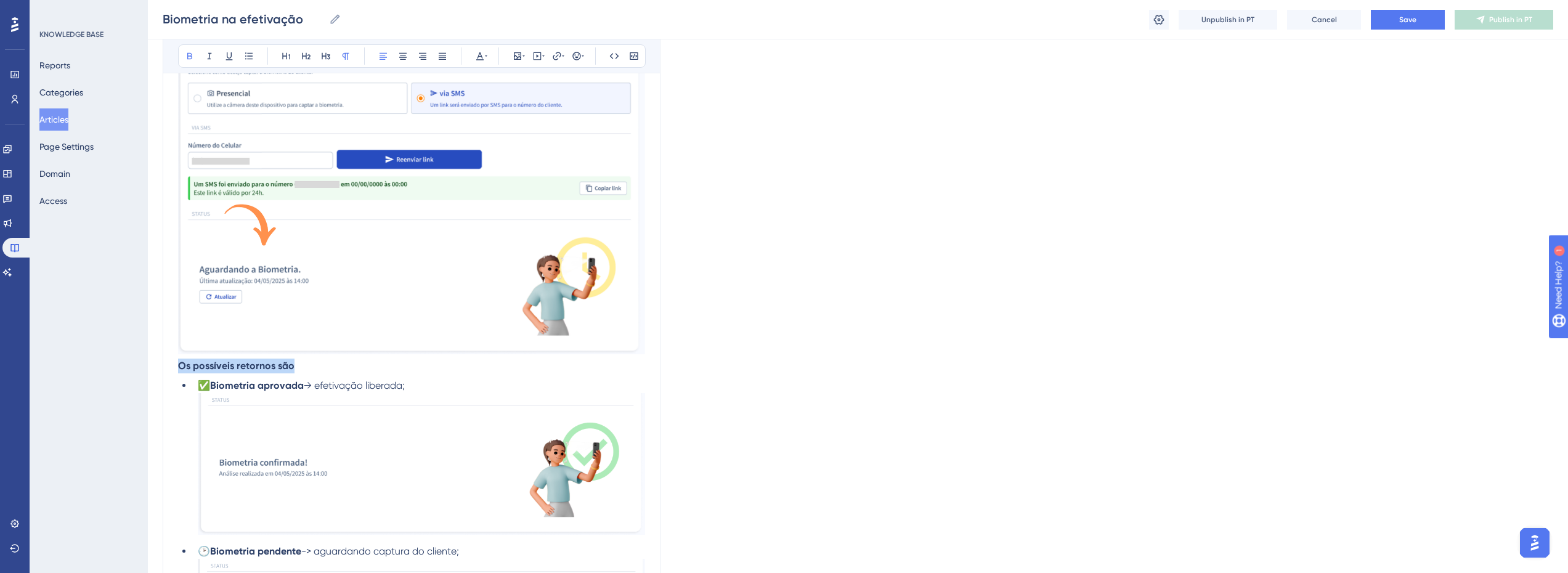
click at [311, 371] on p "Os possíveis retornos são" at bounding box center [411, 366] width 467 height 15
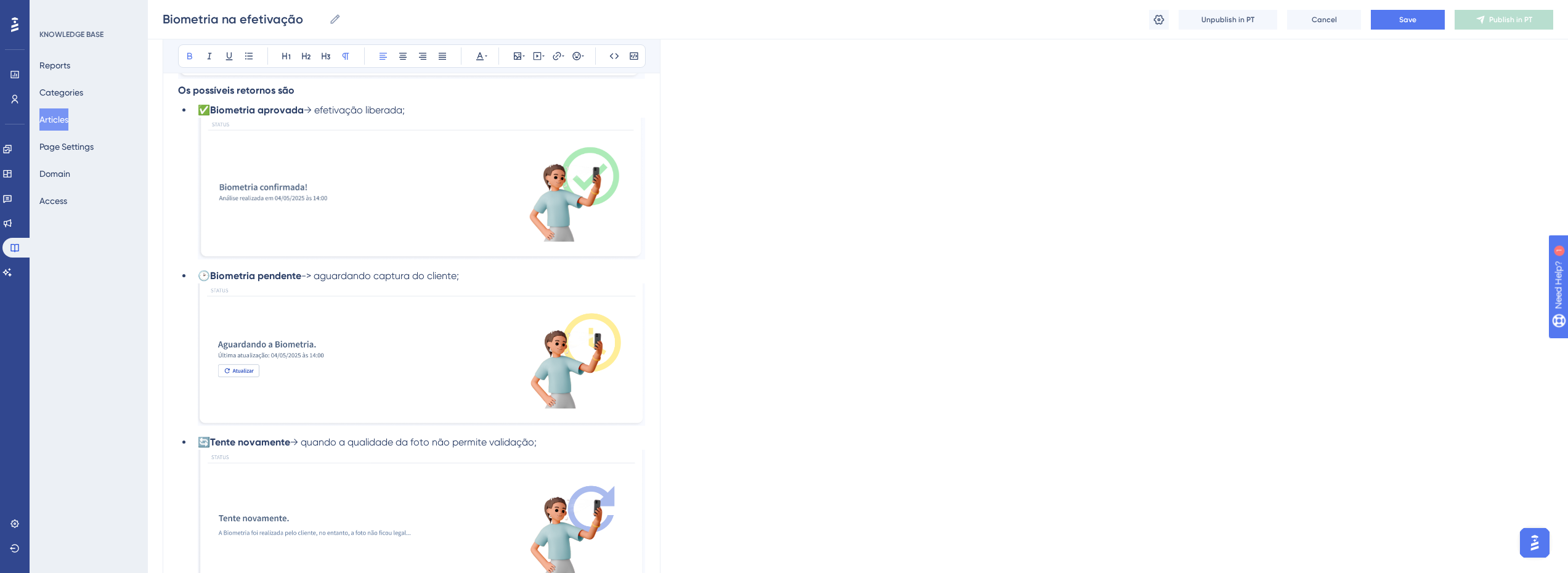
scroll to position [1683, 0]
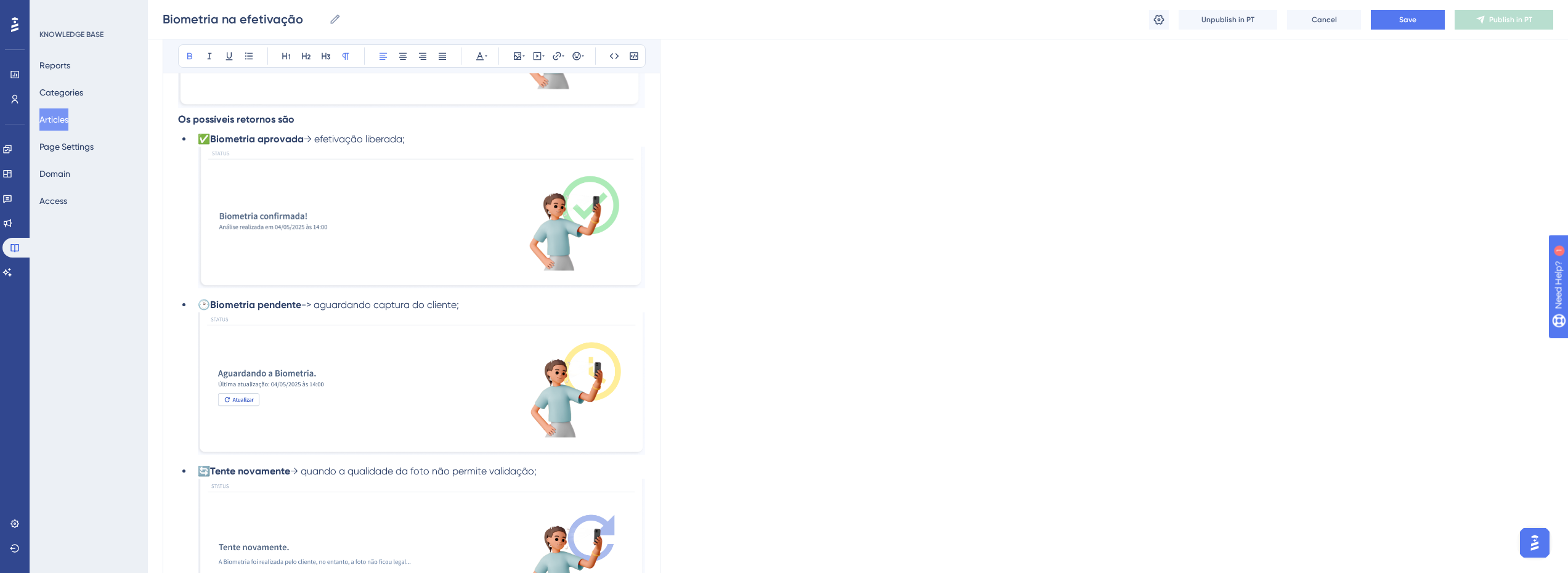
click at [347, 145] on span "→ efetivação liberada;" at bounding box center [353, 138] width 101 height 12
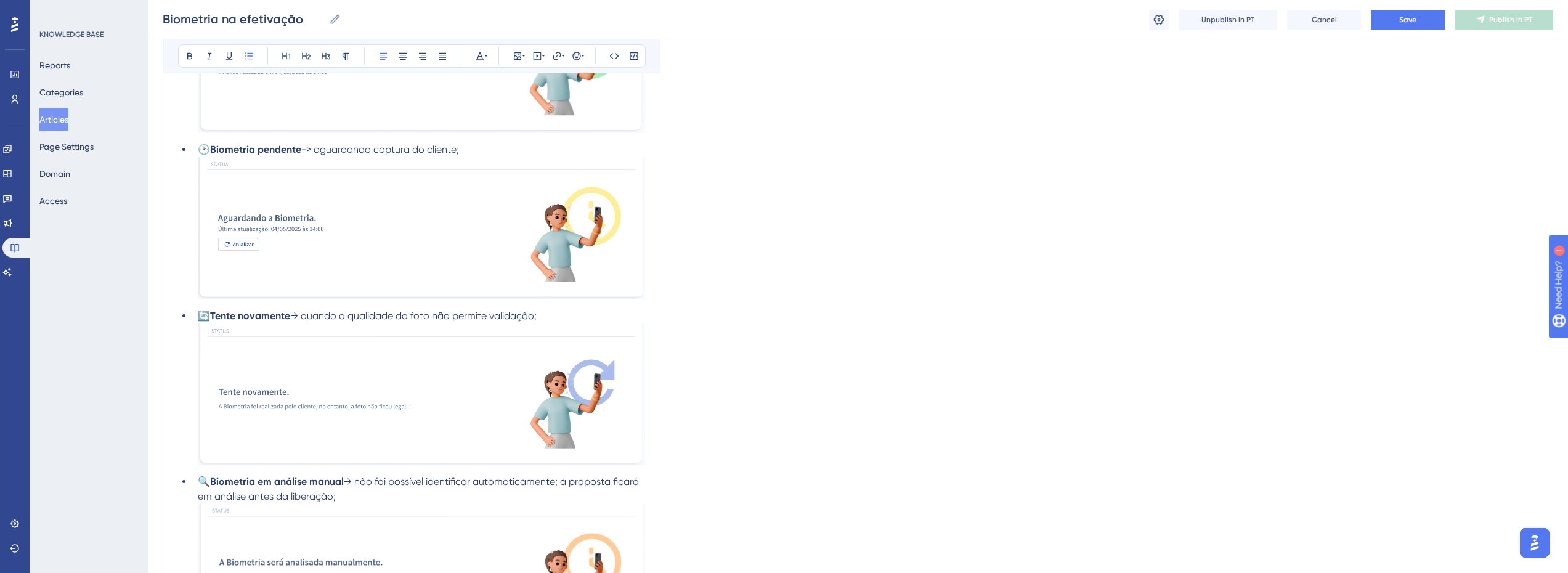
scroll to position [1868, 0]
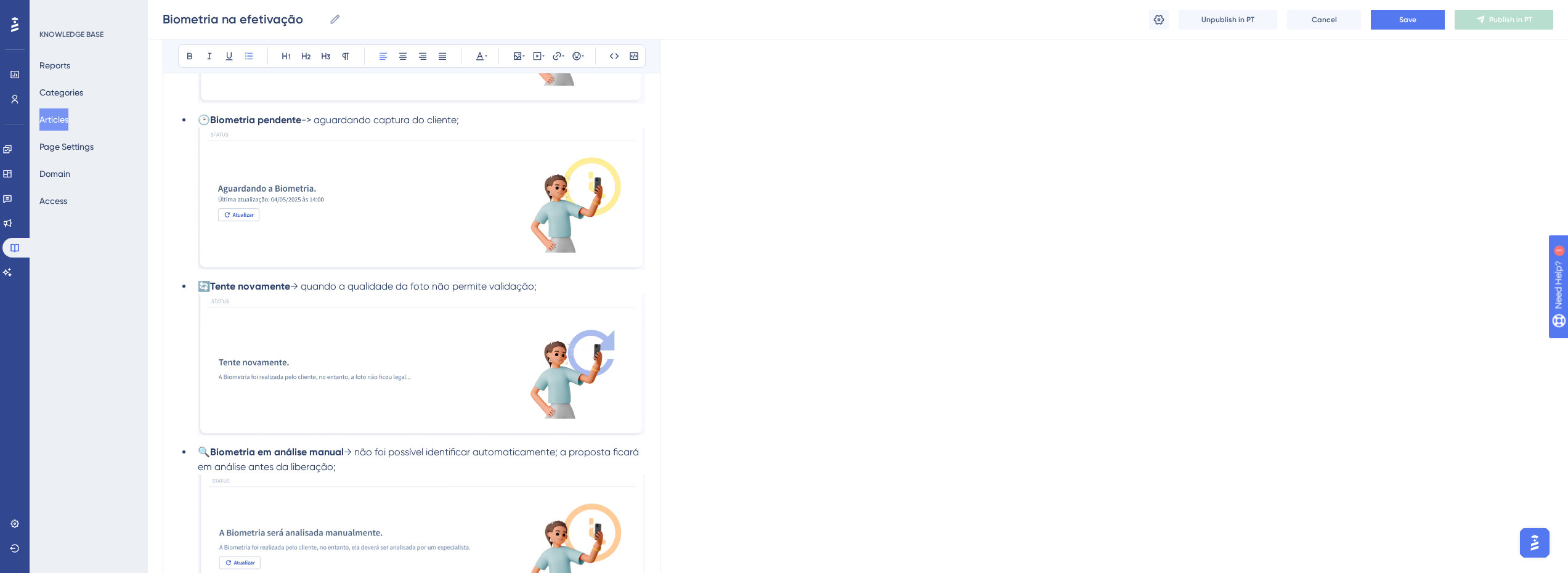
click at [552, 287] on li "🔄 Tente novamente → quando a qualidade da foto não permite validação;" at bounding box center [419, 360] width 452 height 161
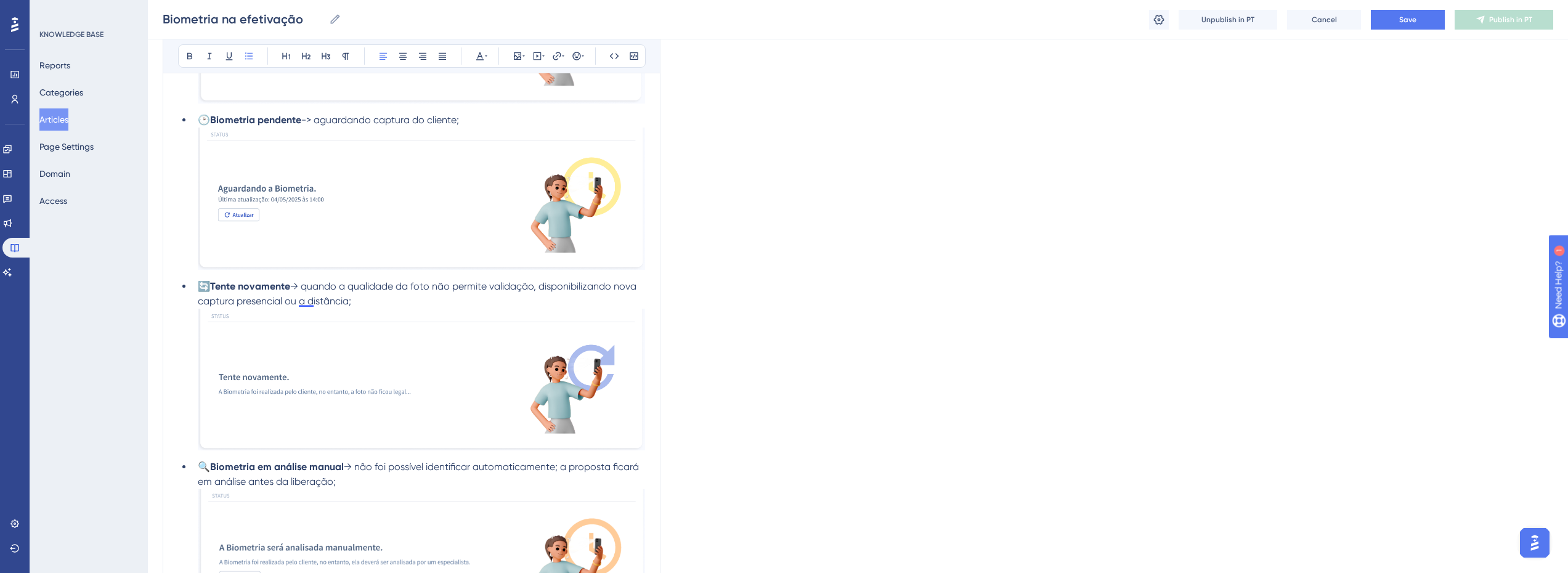
click at [299, 299] on span "→ quando a qualidade da foto não permite validação, disponibilizando nova captu…" at bounding box center [419, 294] width 441 height 27
click at [318, 337] on span "PT" at bounding box center [321, 342] width 8 height 10
click at [305, 302] on span "→ quando a qualidade da foto não permite validação, disponibilizando nova captu…" at bounding box center [419, 294] width 441 height 27
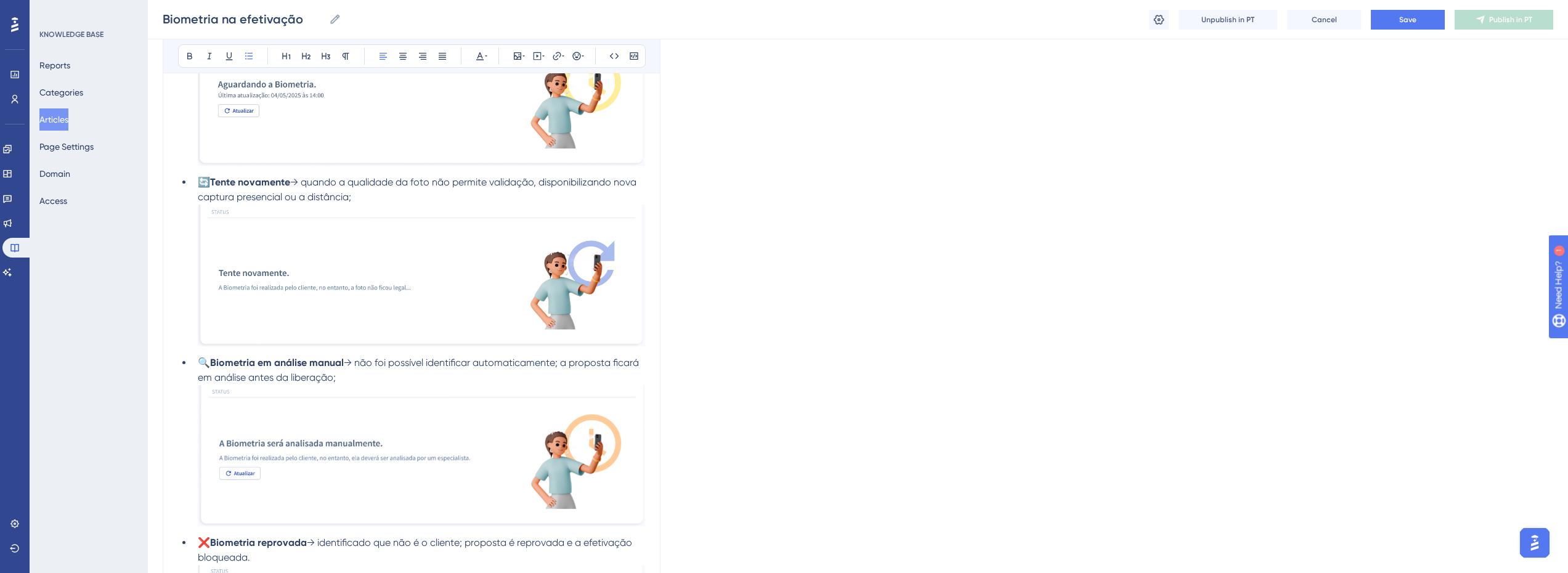
scroll to position [2053, 0]
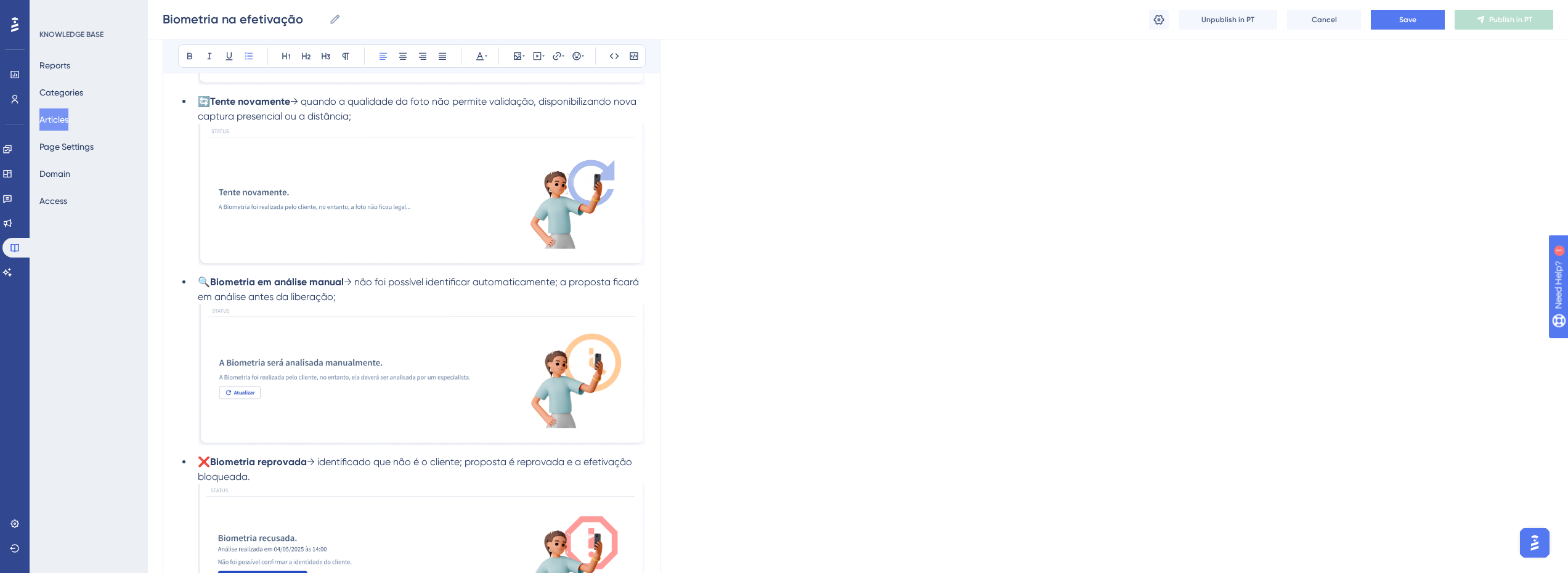
click at [480, 283] on span "→ não foi possível identificar automaticamente; a proposta ficará em análise an…" at bounding box center [419, 289] width 444 height 27
drag, startPoint x: 427, startPoint y: 282, endPoint x: 442, endPoint y: 293, distance: 18.6
click at [428, 282] on span "→ não foi possível identificar o cliente automaticamente; a proposta ficará em …" at bounding box center [403, 289] width 411 height 27
click at [562, 287] on span "→ não foi possível identificar o cliente automaticamente; a proposta ficará em …" at bounding box center [403, 289] width 411 height 27
click at [255, 292] on span "→ não foi possível identificar o cliente automaticamente; a proposta ficará em …" at bounding box center [403, 289] width 411 height 27
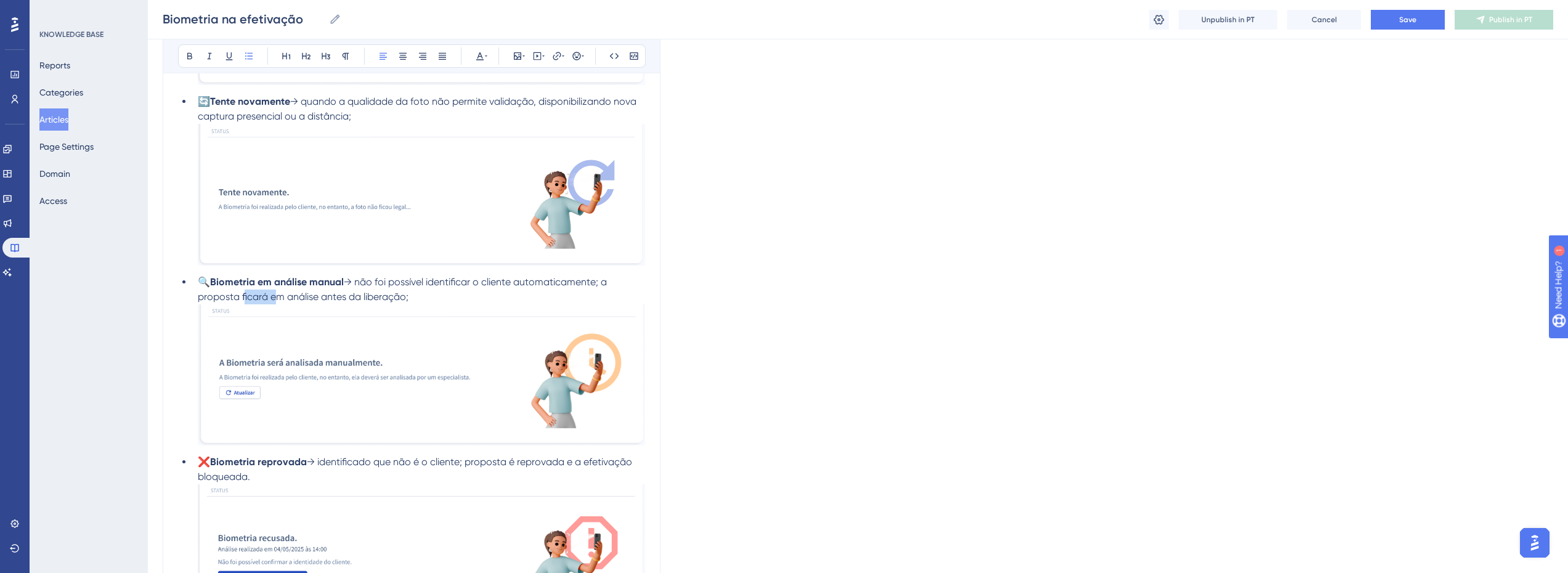
click at [255, 292] on span "→ não foi possível identificar o cliente automaticamente; a proposta ficará em …" at bounding box center [403, 289] width 411 height 27
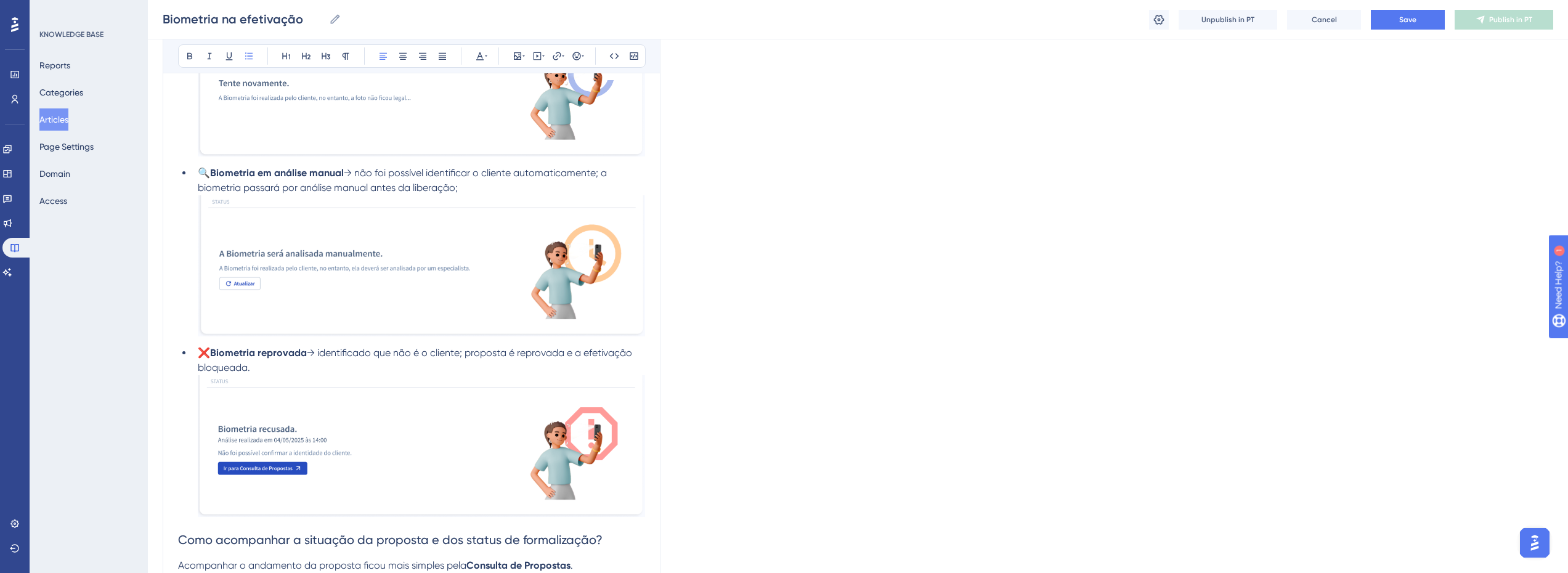
scroll to position [2176, 0]
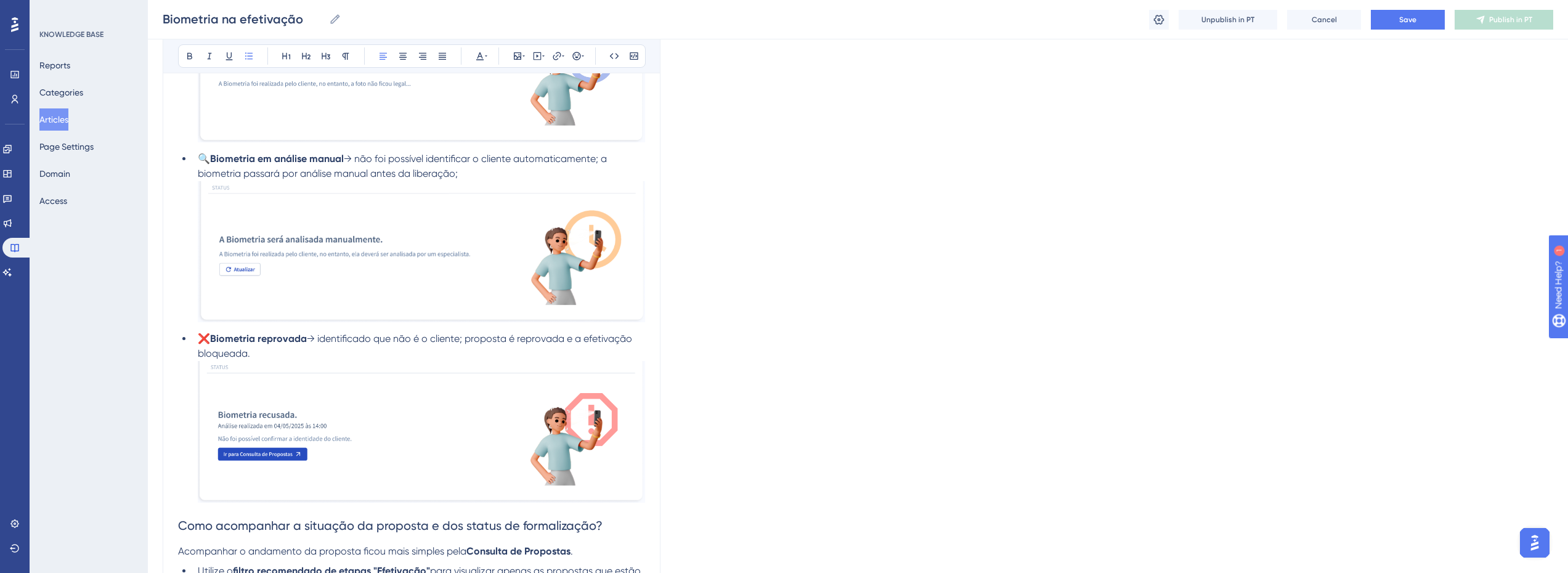
click at [449, 334] on span "→ identificado que não é o cliente; proposta é reprovada e a efetivação bloquea…" at bounding box center [416, 346] width 436 height 27
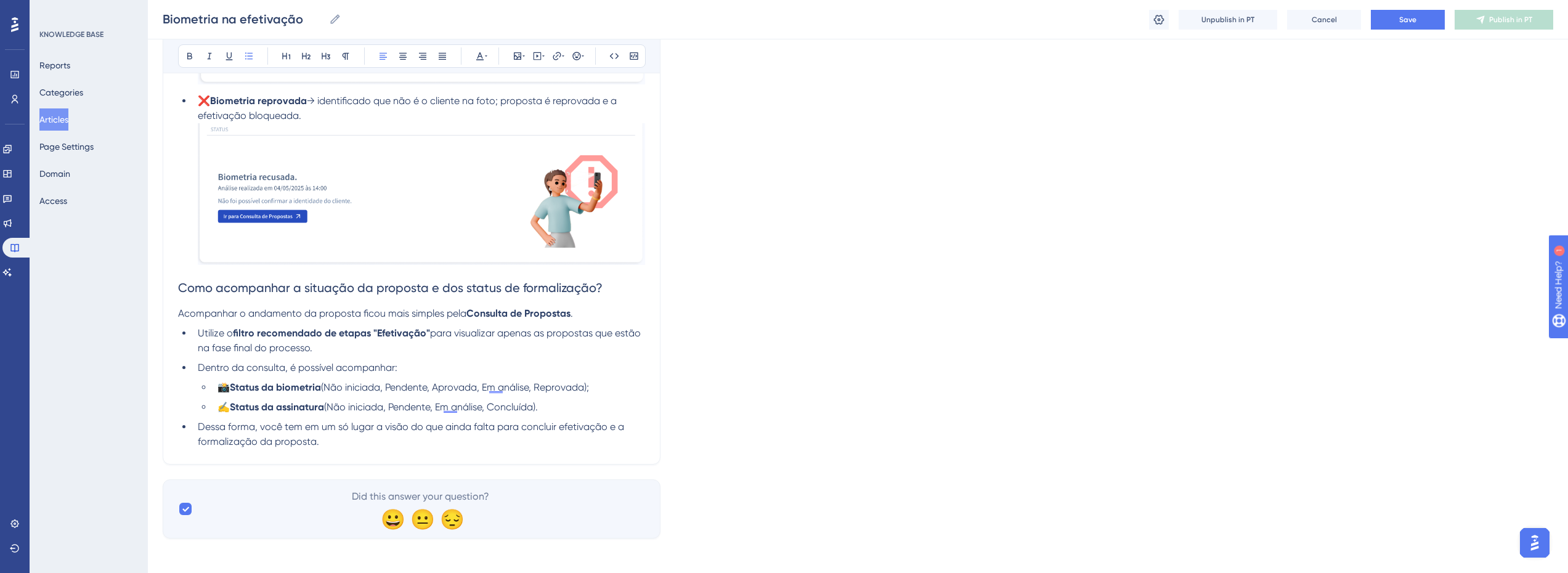
scroll to position [2419, 0]
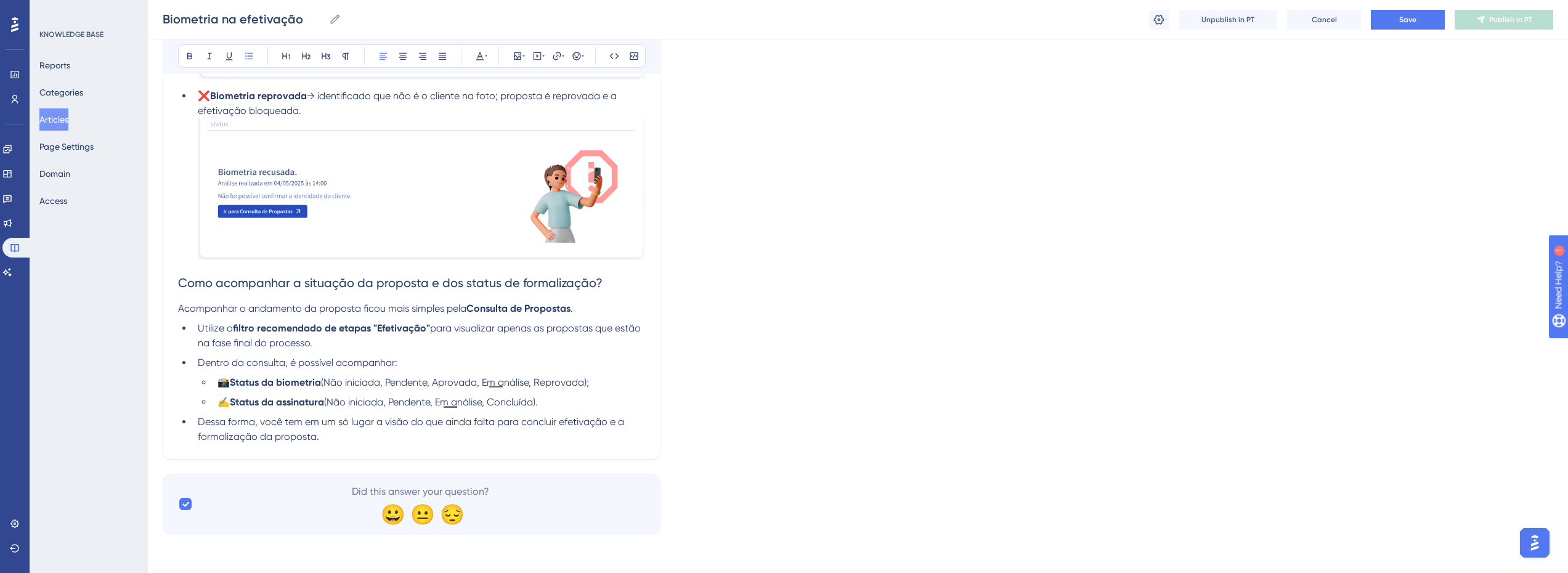
click at [270, 311] on span "Acompanhar o andamento da proposta ficou mais simples pela" at bounding box center [321, 308] width 288 height 12
click at [590, 307] on p "Acompanhar o andamento da proposta ficou mais simples pela Consulta de Proposta…" at bounding box center [411, 309] width 467 height 15
click at [232, 303] on span "Acompanhar o andamento da proposta ficou mais simples pela" at bounding box center [321, 308] width 288 height 12
click at [416, 375] on li "📸 Status da biometria (Não iniciada, Pendente, Aprovada, Em análise, Reprovada);" at bounding box center [428, 382] width 433 height 15
click at [353, 436] on li "Dessa forma, você tem em um só lugar a visão do que ainda falta para concluir e…" at bounding box center [419, 429] width 452 height 29
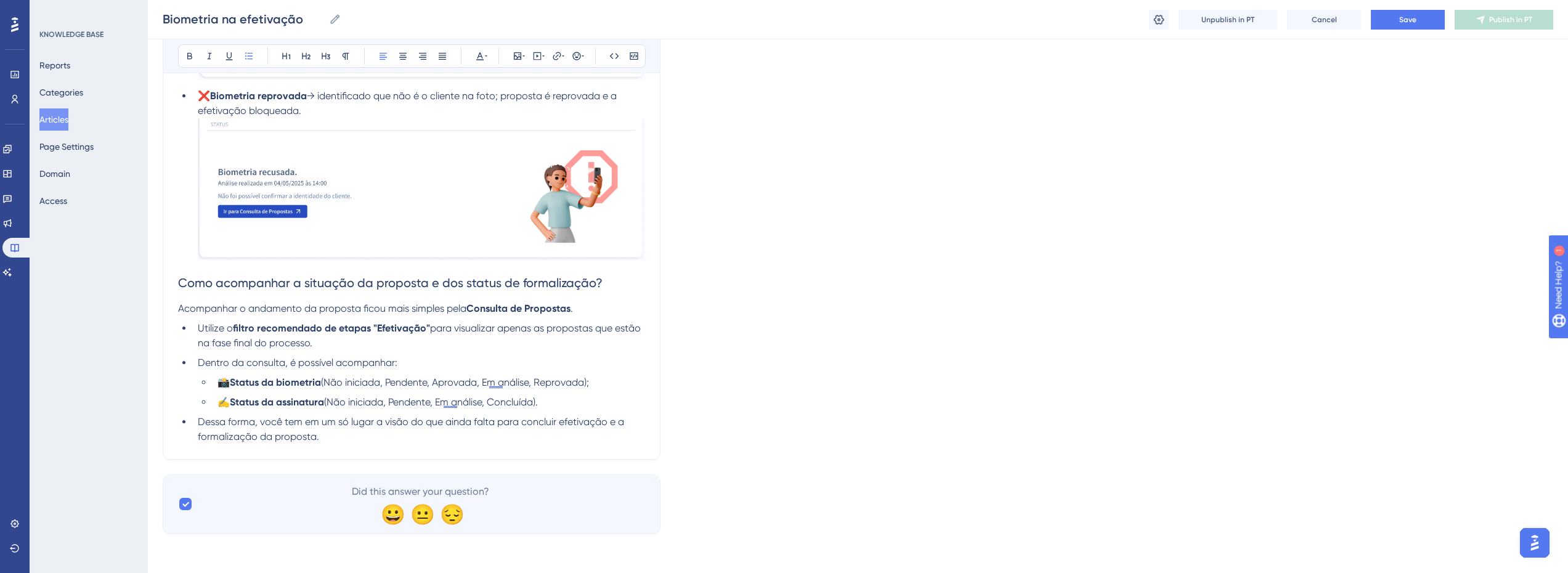
click at [333, 436] on li "Dessa forma, você tem em um só lugar a visão do que ainda falta para concluir e…" at bounding box center [419, 429] width 452 height 29
click at [344, 340] on li "Utilize o filtro recomendado de etapas "Efetivação" para visualizar apenas as p…" at bounding box center [419, 336] width 452 height 29
click at [515, 439] on li "Dessa forma, você tem em um só lugar a visão do que ainda falta para concluir e…" at bounding box center [419, 429] width 452 height 29
click at [347, 430] on li "Dessa forma, você tem em um só lugar a visão do que ainda falta para concluir e…" at bounding box center [419, 429] width 452 height 29
click at [522, 61] on icon at bounding box center [523, 55] width 3 height 10
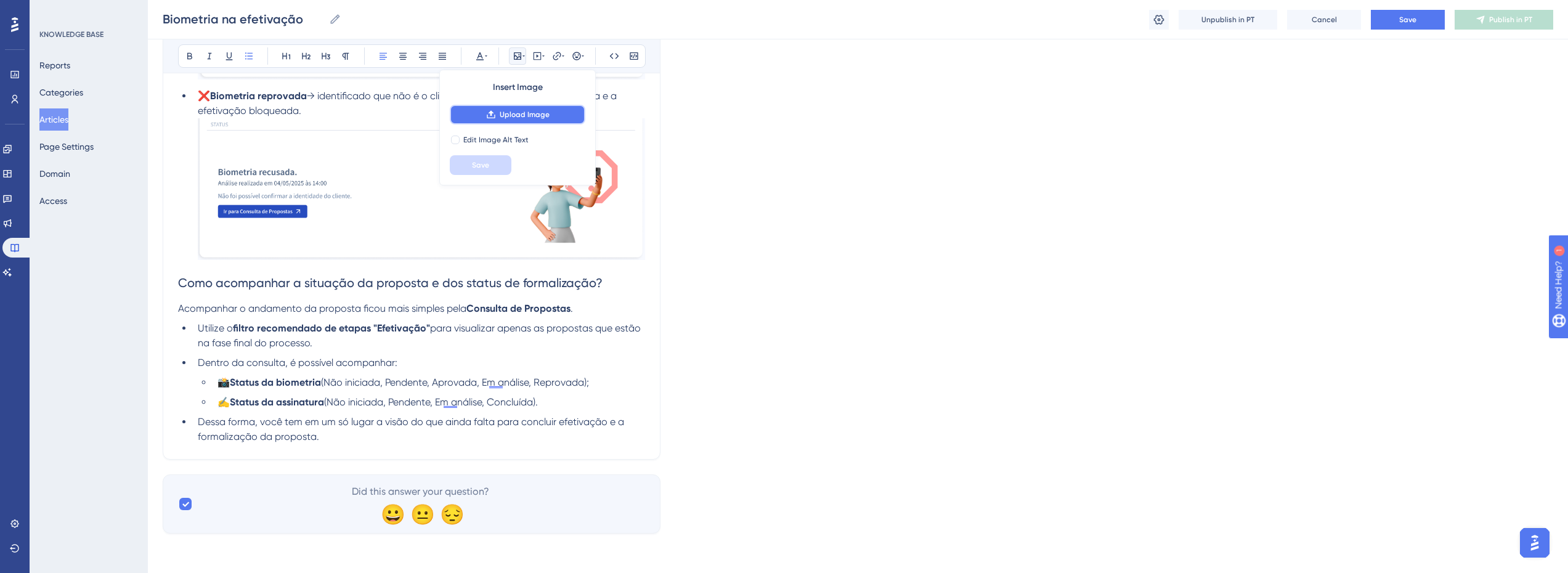
click at [509, 106] on button "Upload Image" at bounding box center [518, 114] width 136 height 20
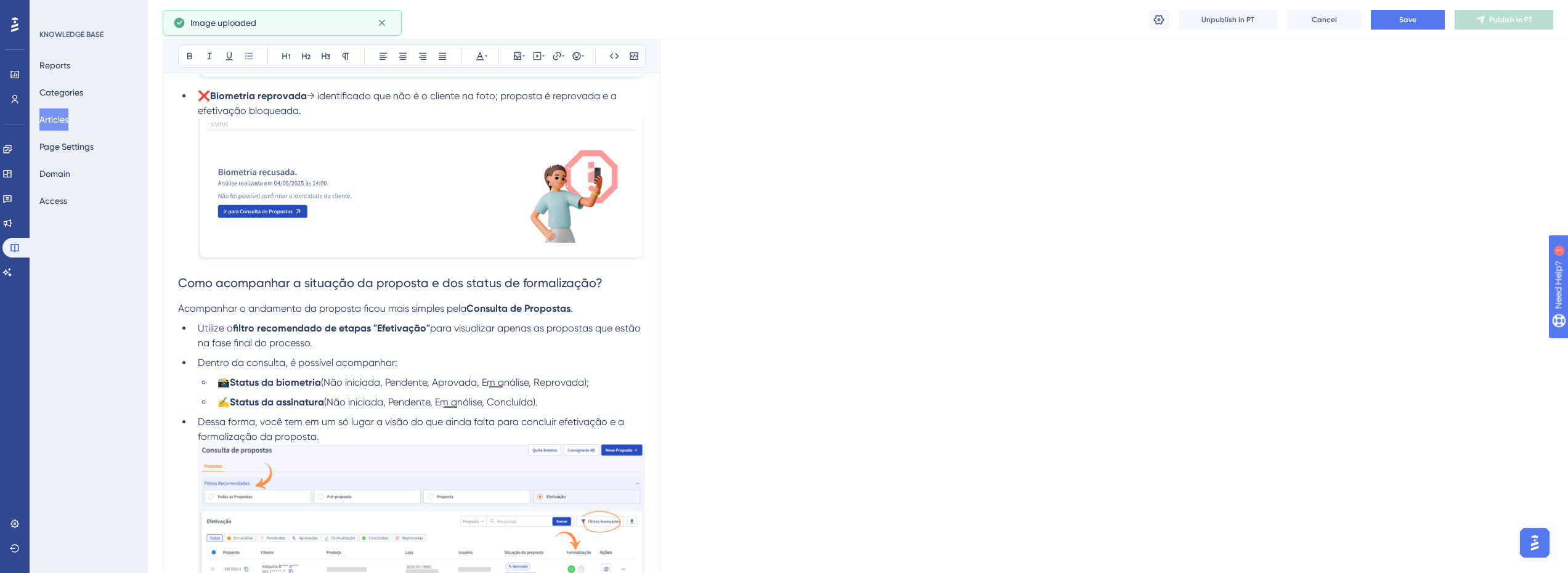
click at [335, 438] on li "Dessa forma, você tem em um só lugar a visão do que ainda falta para concluir e…" at bounding box center [419, 529] width 452 height 229
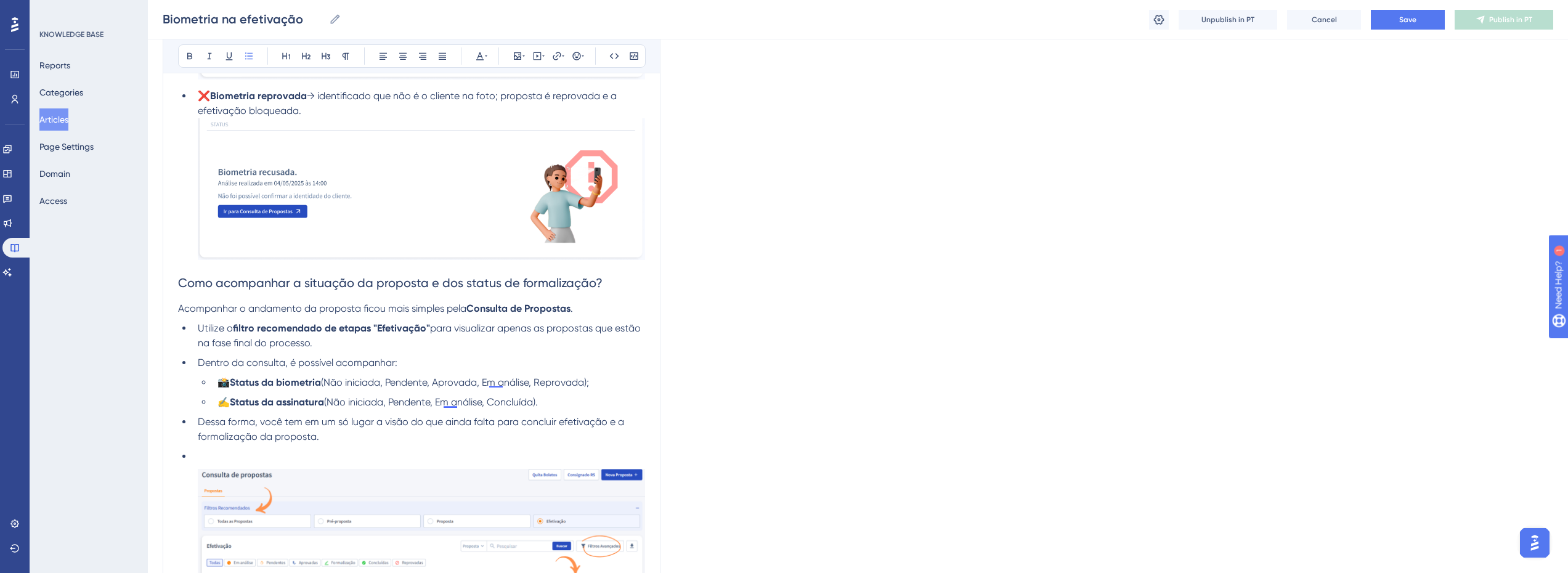
click at [285, 446] on ul "Utilize o filtro recomendado de etapas "Efetivação" para visualizar apenas as p…" at bounding box center [411, 495] width 467 height 348
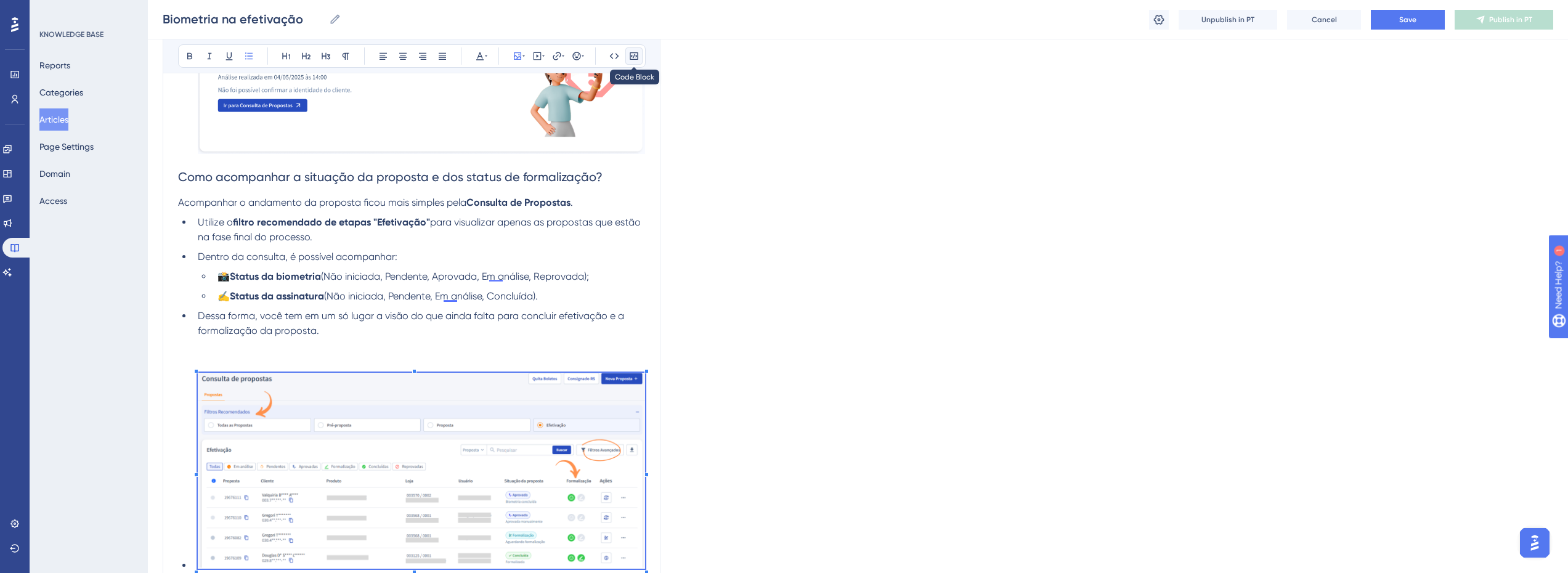
scroll to position [2549, 9]
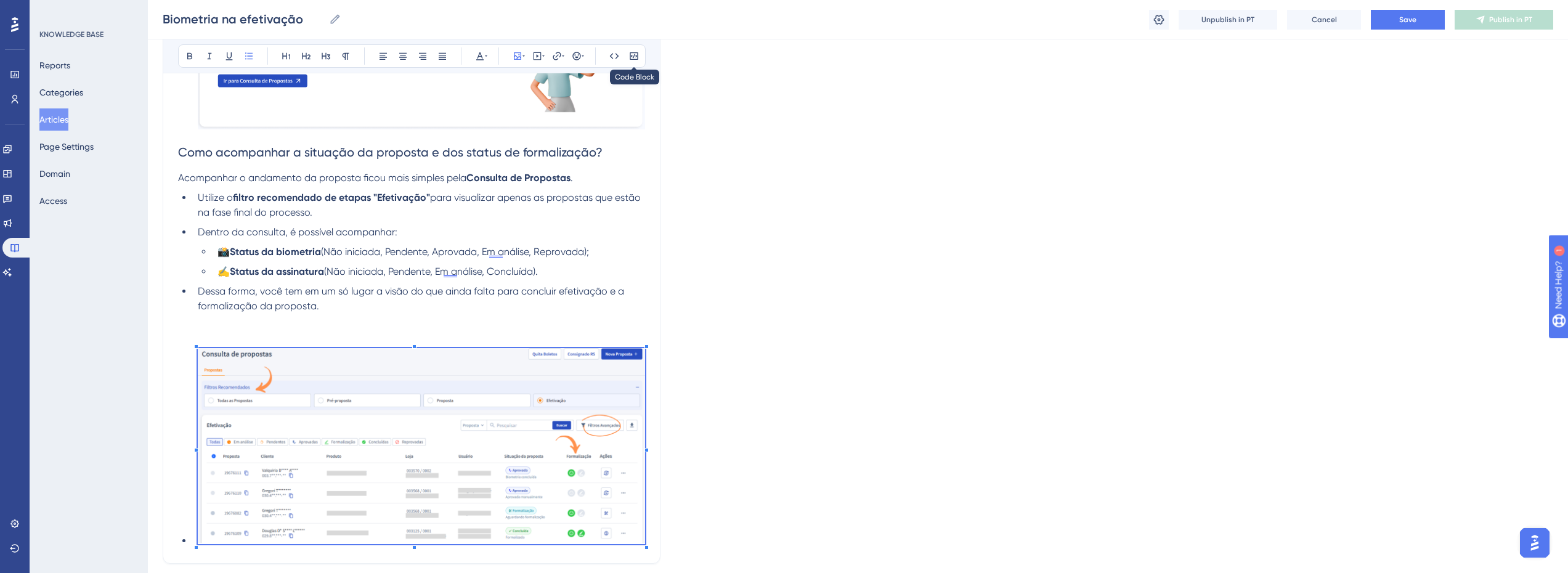
click at [283, 446] on img at bounding box center [421, 446] width 447 height 196
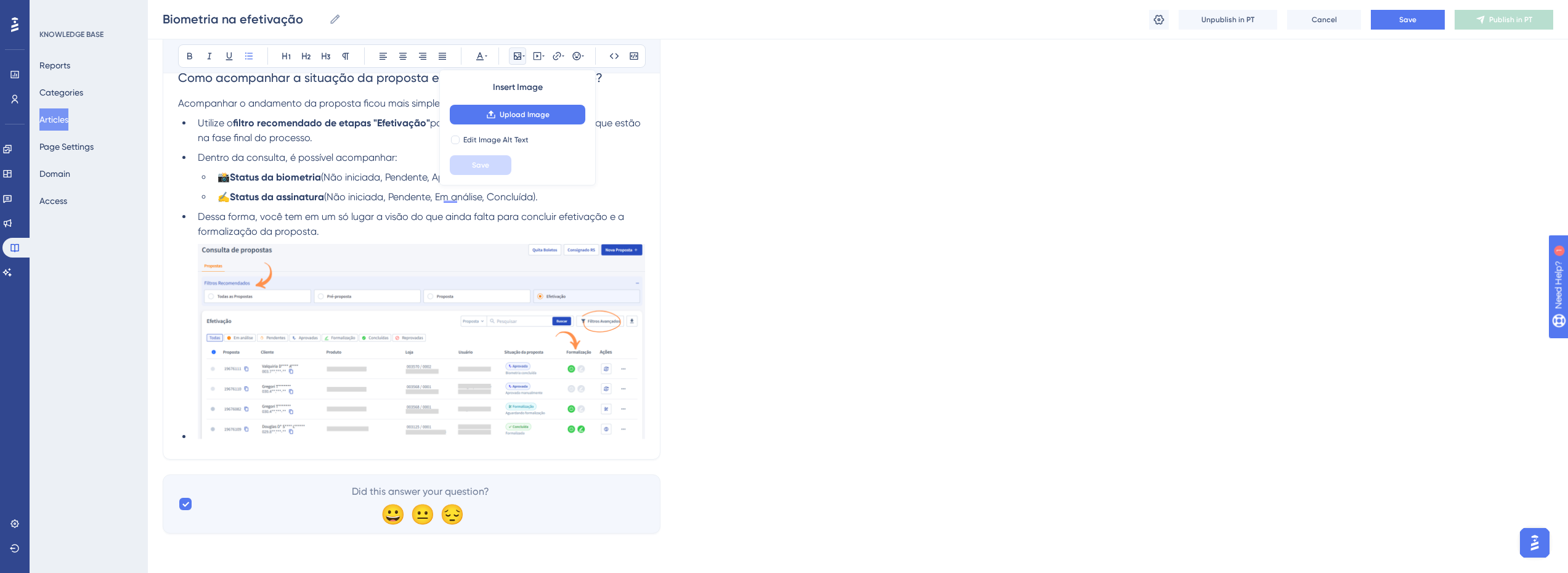
scroll to position [2624, 9]
click at [477, 229] on li "Dessa forma, você tem em um só lugar a visão do que ainda falta para concluir e…" at bounding box center [419, 224] width 452 height 29
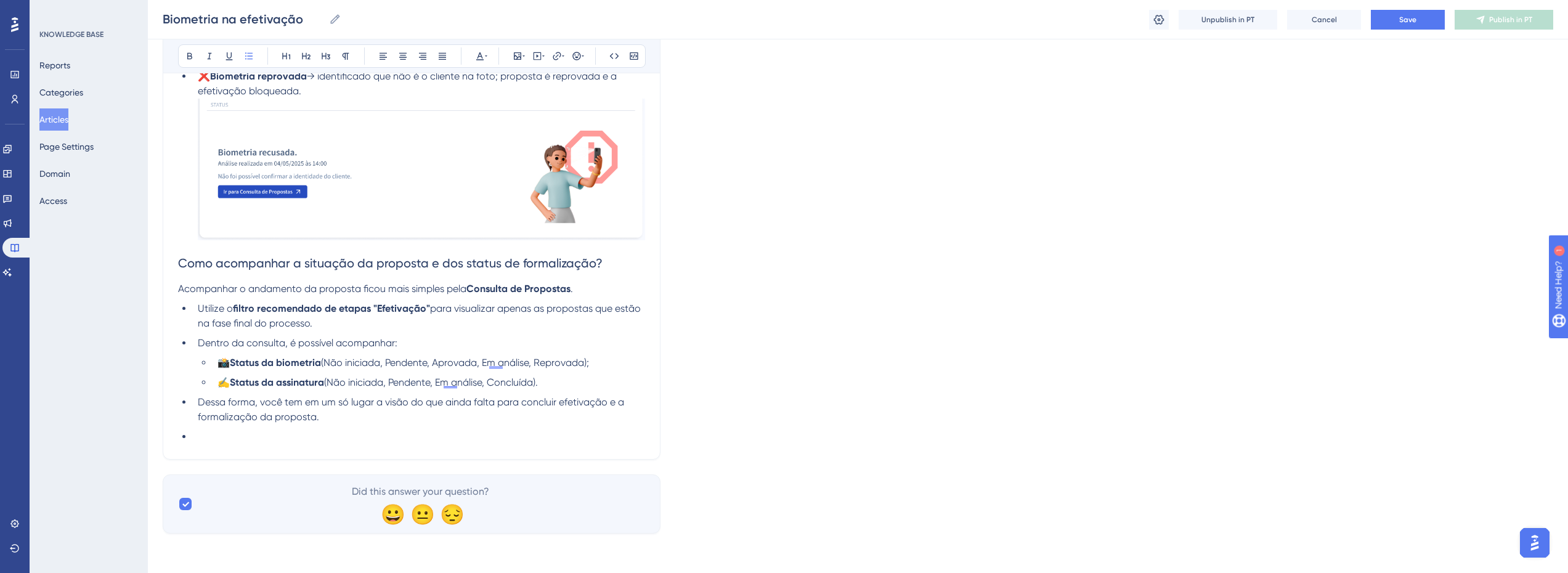
scroll to position [2434, 9]
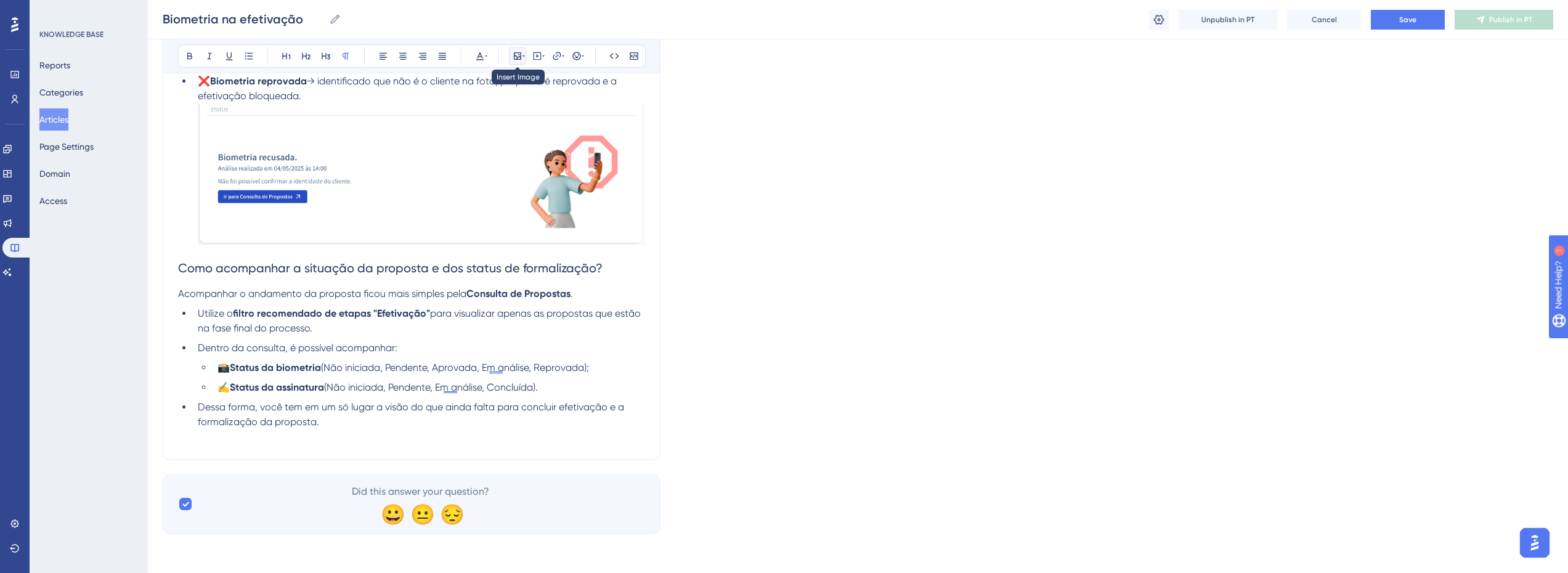
click at [509, 54] on button at bounding box center [517, 55] width 17 height 17
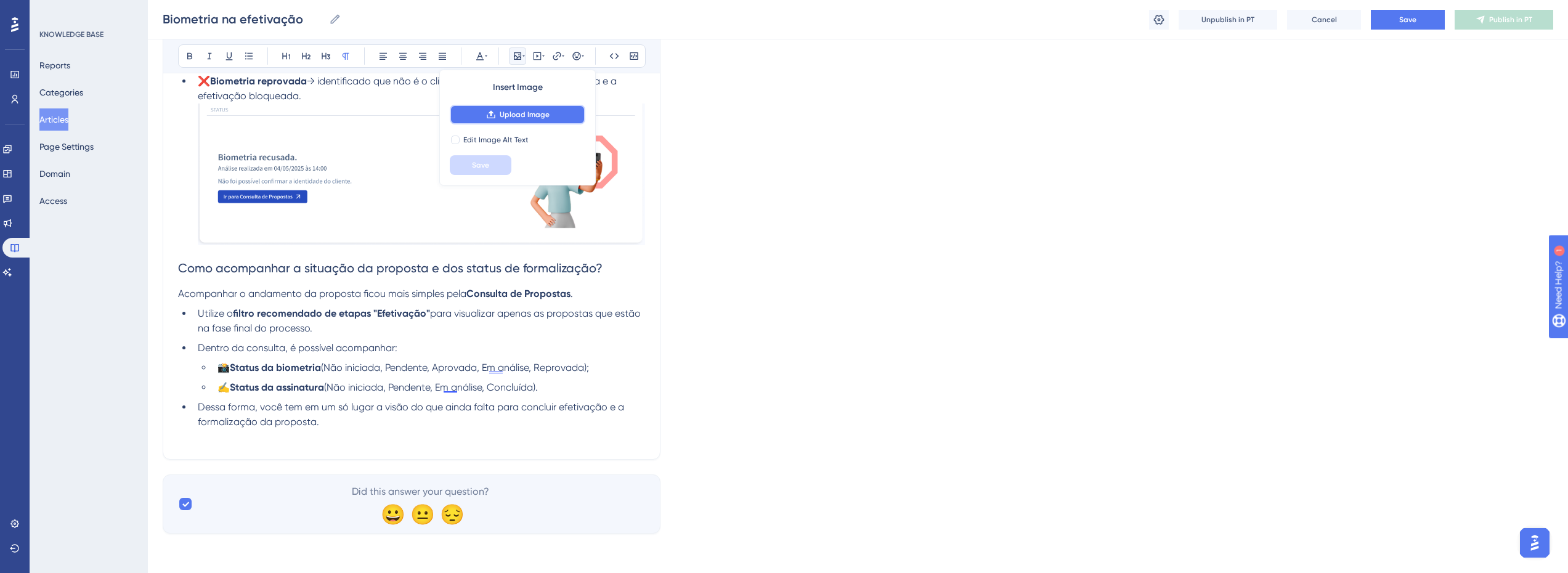
click at [506, 118] on span "Upload Image" at bounding box center [525, 114] width 50 height 10
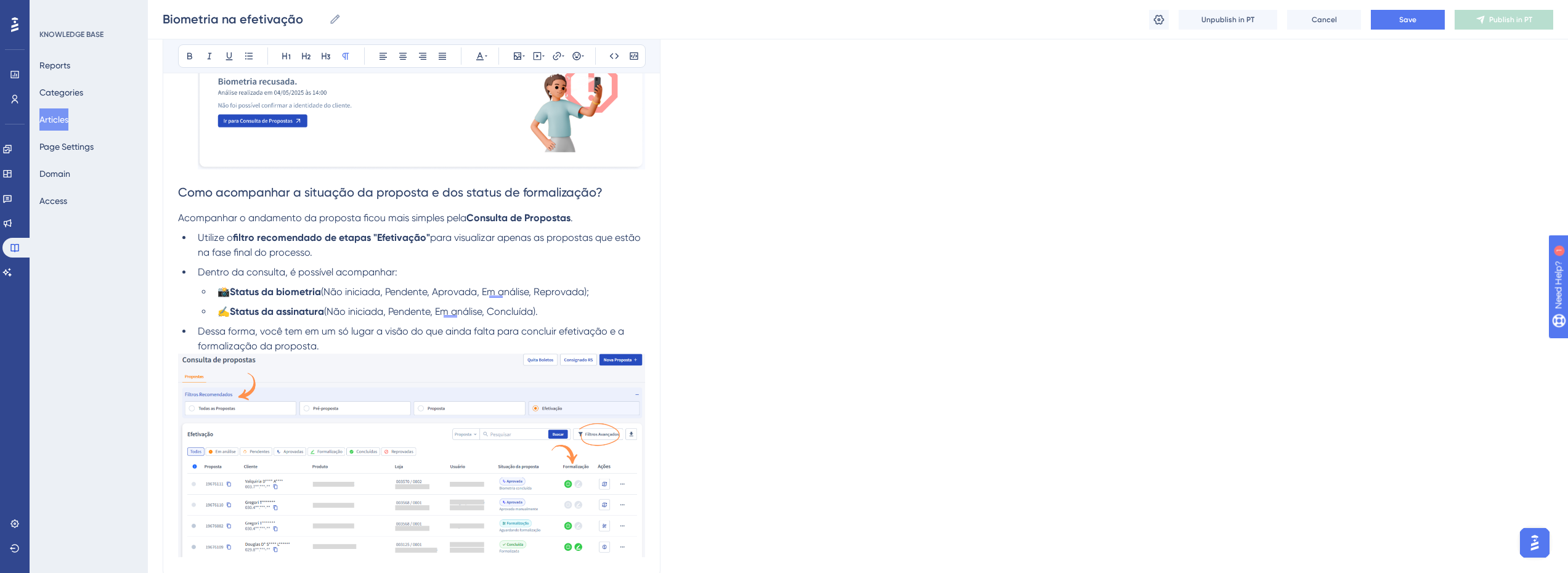
scroll to position [2495, 9]
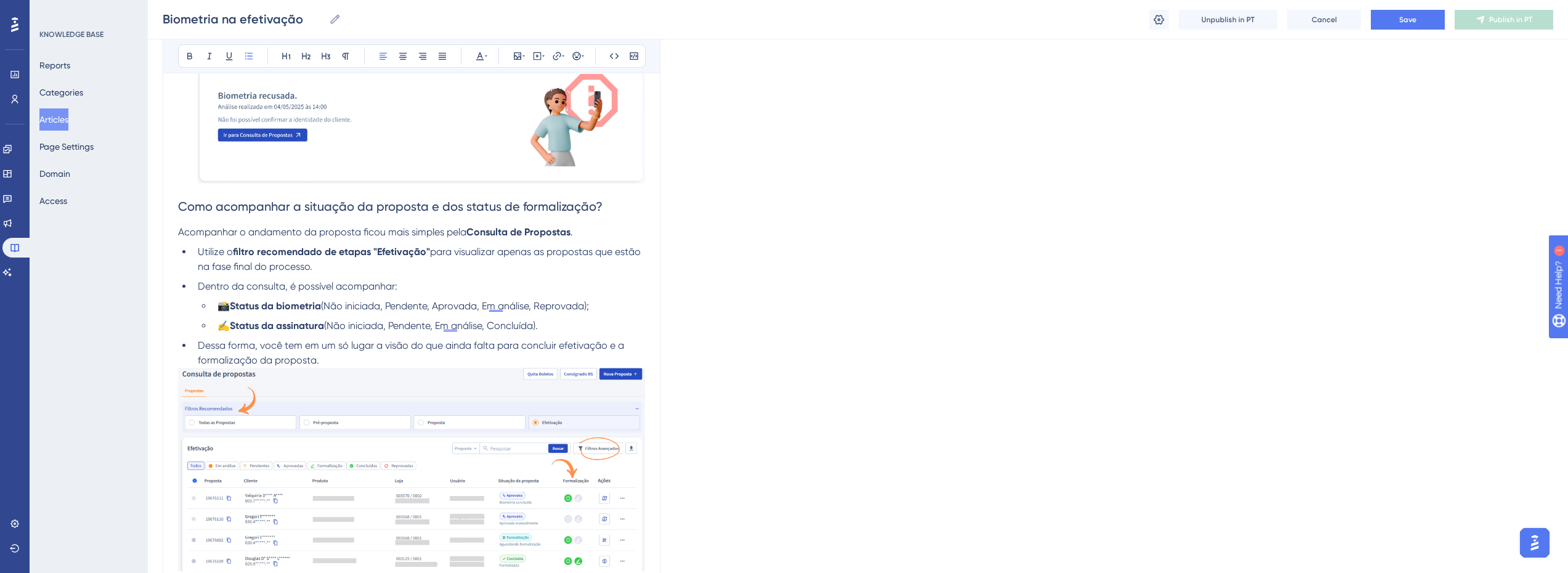
click at [338, 362] on li "Dessa forma, você tem em um só lugar a visão do que ainda falta para concluir e…" at bounding box center [419, 353] width 452 height 29
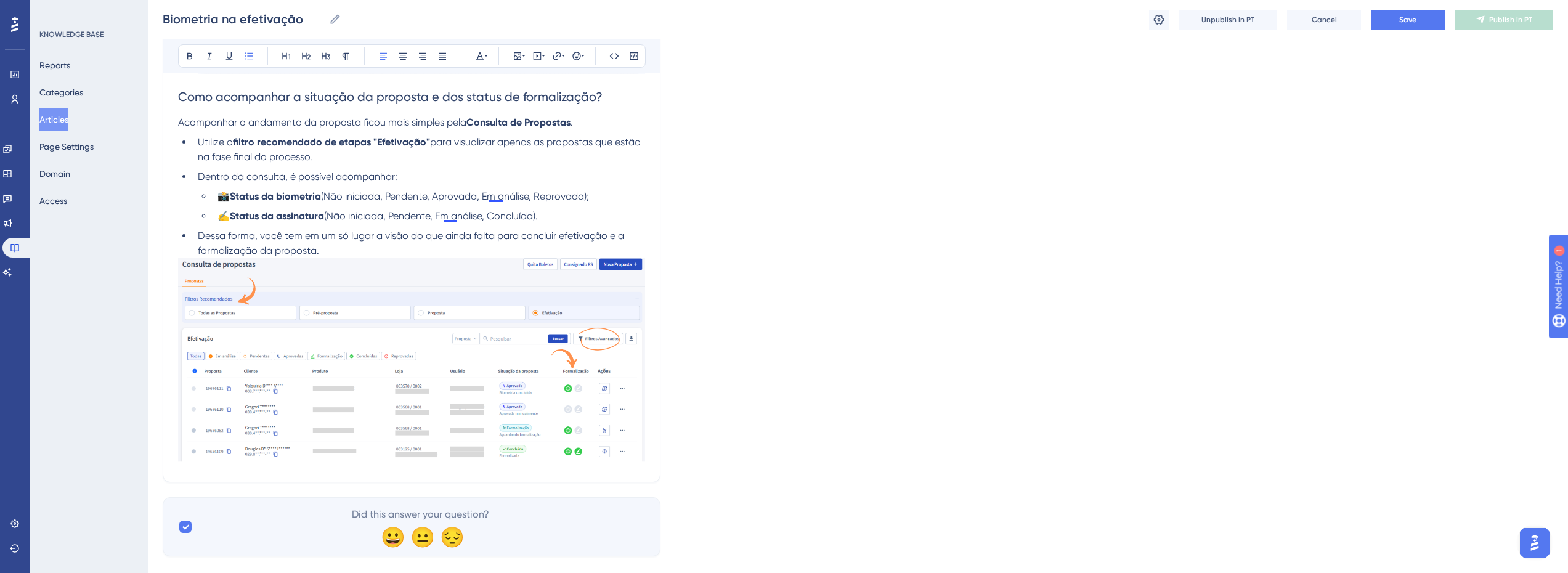
scroll to position [2619, 9]
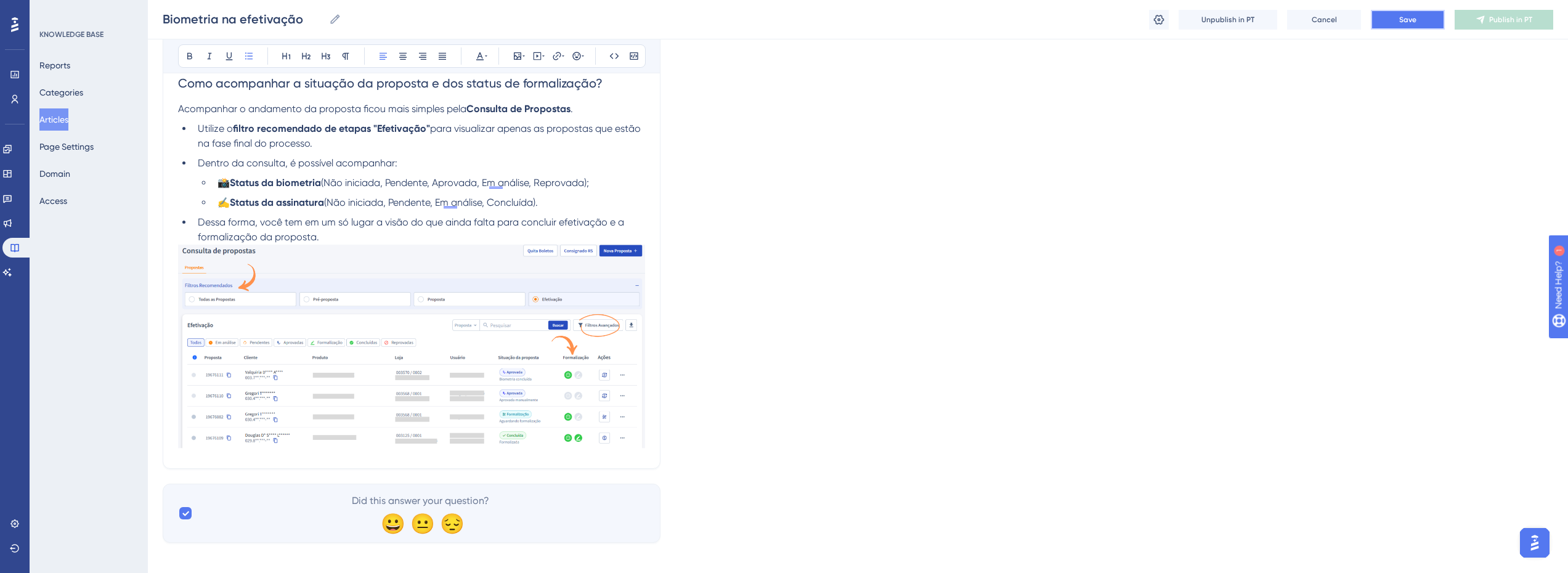
click at [1407, 16] on span "Save" at bounding box center [1407, 20] width 17 height 10
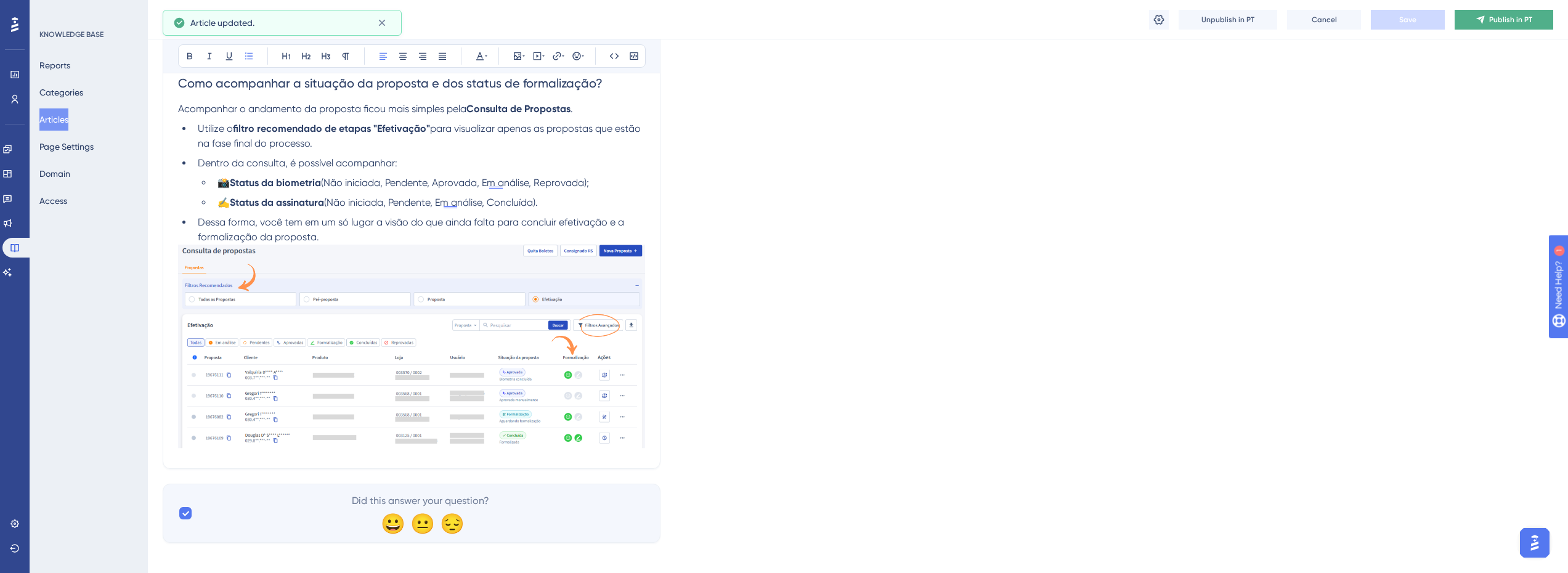
click at [1492, 22] on span "Publish in PT" at bounding box center [1510, 20] width 43 height 10
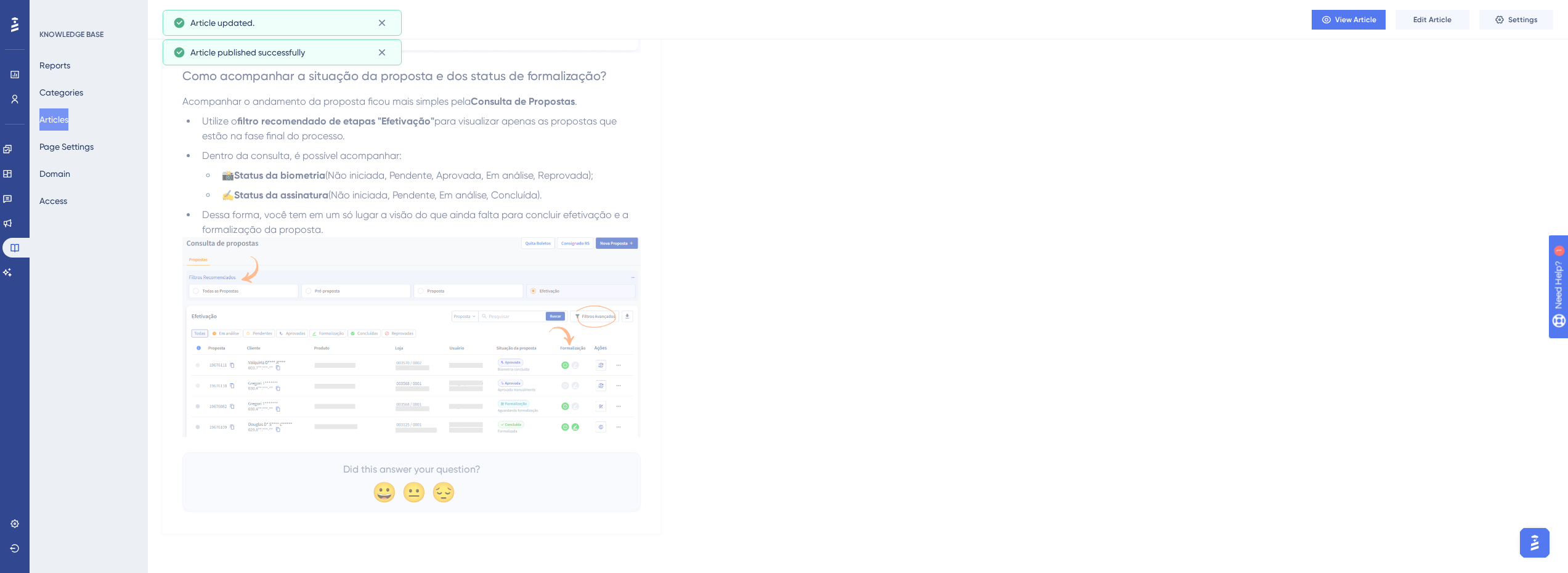
scroll to position [2561, 9]
click at [1349, 21] on span "View Article" at bounding box center [1356, 20] width 41 height 10
click at [1448, 17] on span "Edit Article" at bounding box center [1432, 20] width 38 height 10
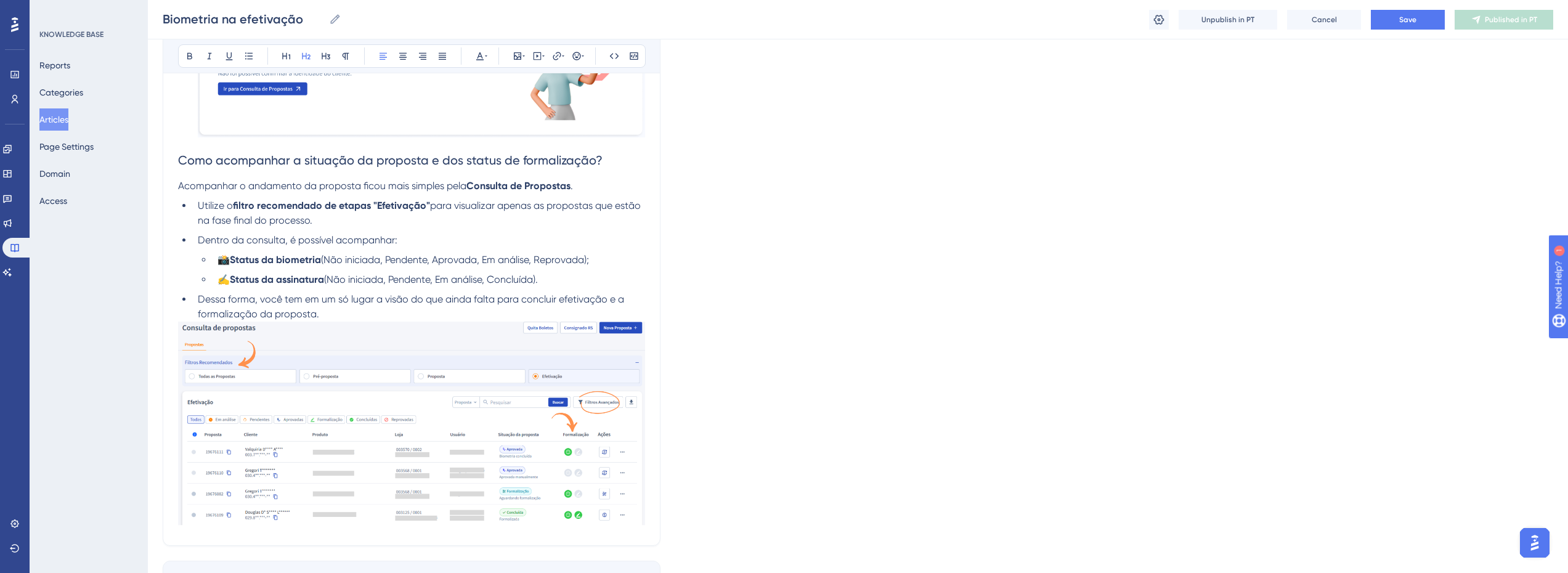
scroll to position [2628, 9]
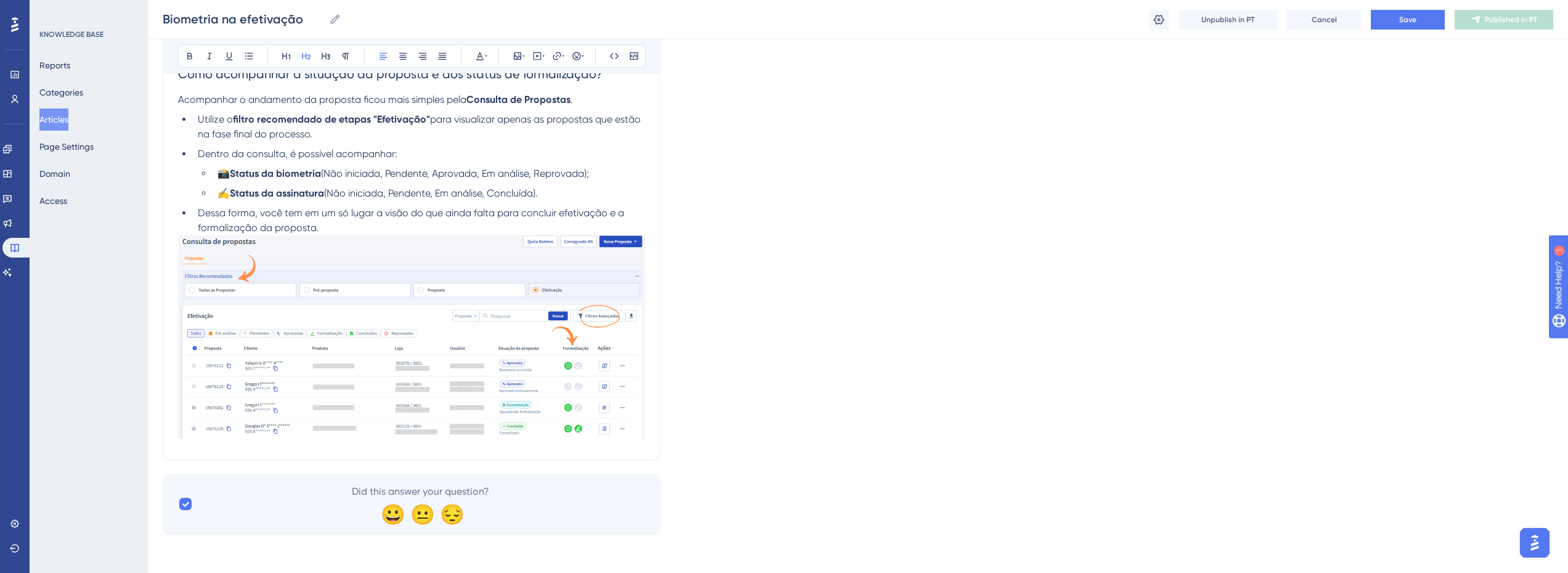
click at [308, 222] on span "Dessa forma, você tem em um só lugar a visão do que ainda falta para concluir e…" at bounding box center [412, 220] width 428 height 27
click at [581, 101] on p "Acompanhar o andamento da proposta ficou mais simples pela Consulta de Proposta…" at bounding box center [411, 100] width 467 height 15
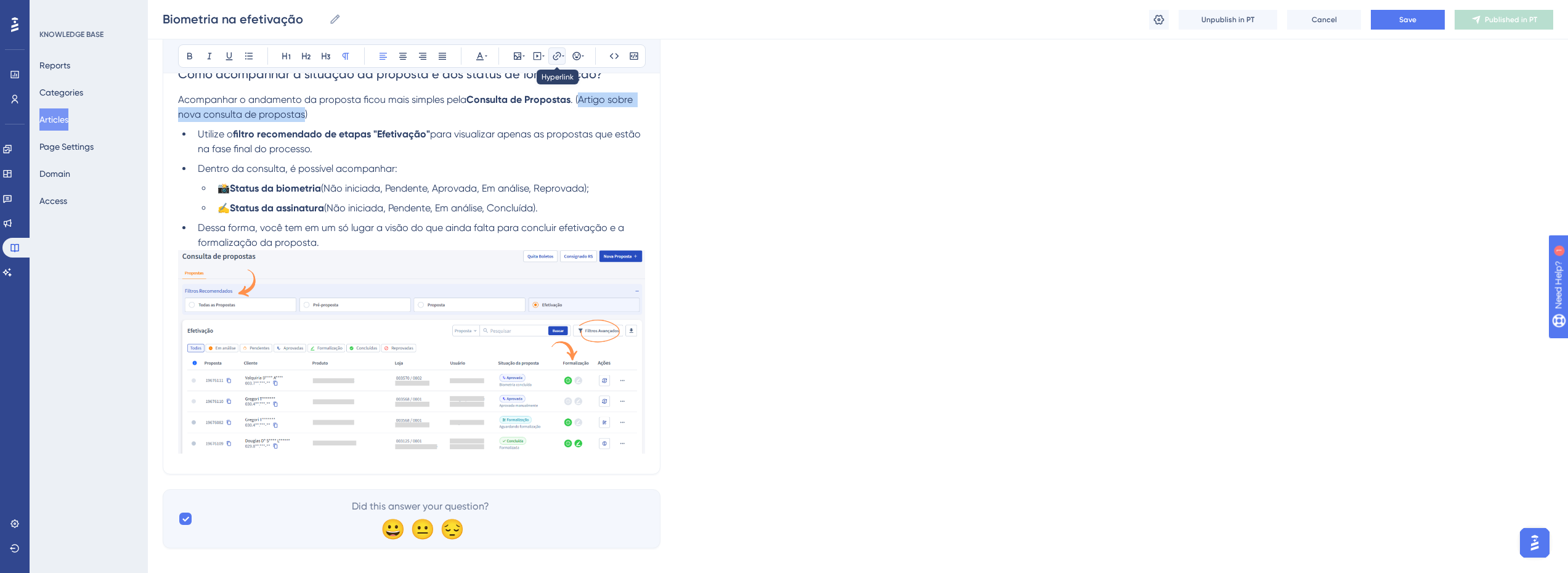
click at [562, 54] on icon at bounding box center [563, 55] width 3 height 10
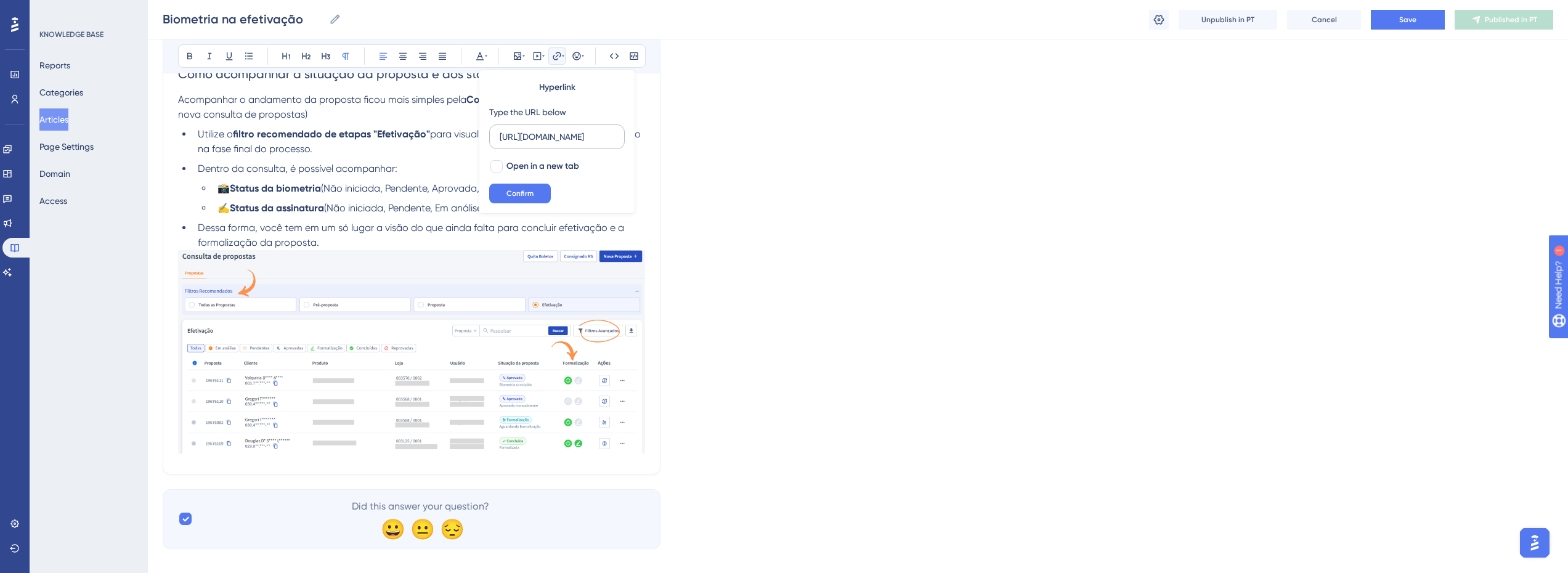
scroll to position [0, 230]
type input "[URL][DOMAIN_NAME]"
click at [535, 164] on span "Open in a new tab" at bounding box center [542, 166] width 72 height 15
checkbox input "true"
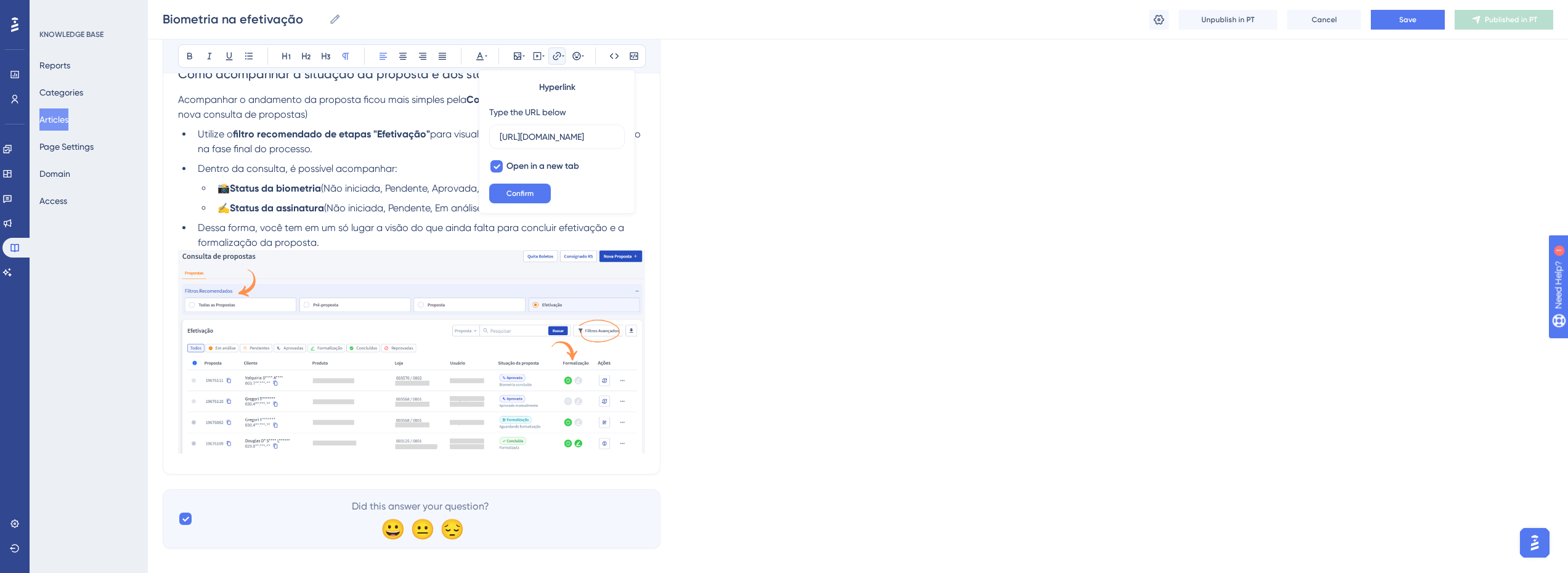
click at [525, 191] on button "Confirm" at bounding box center [519, 194] width 62 height 20
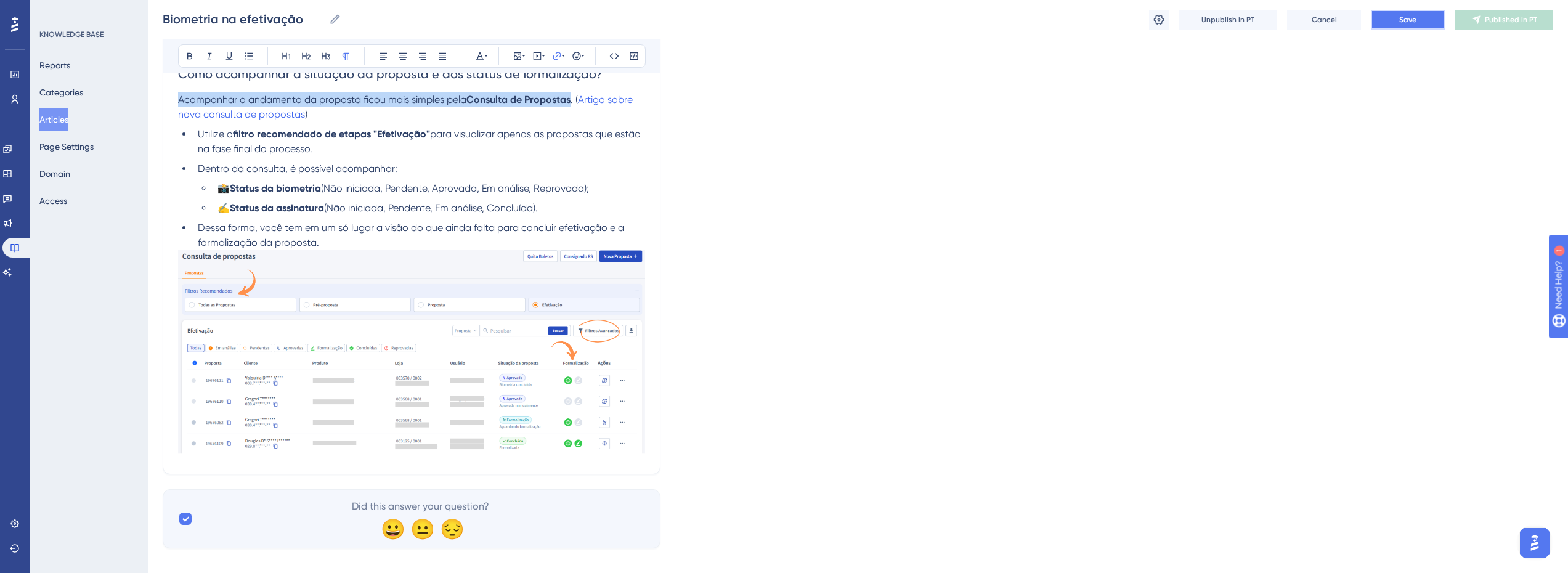
click at [1426, 24] on button "Save" at bounding box center [1407, 20] width 74 height 20
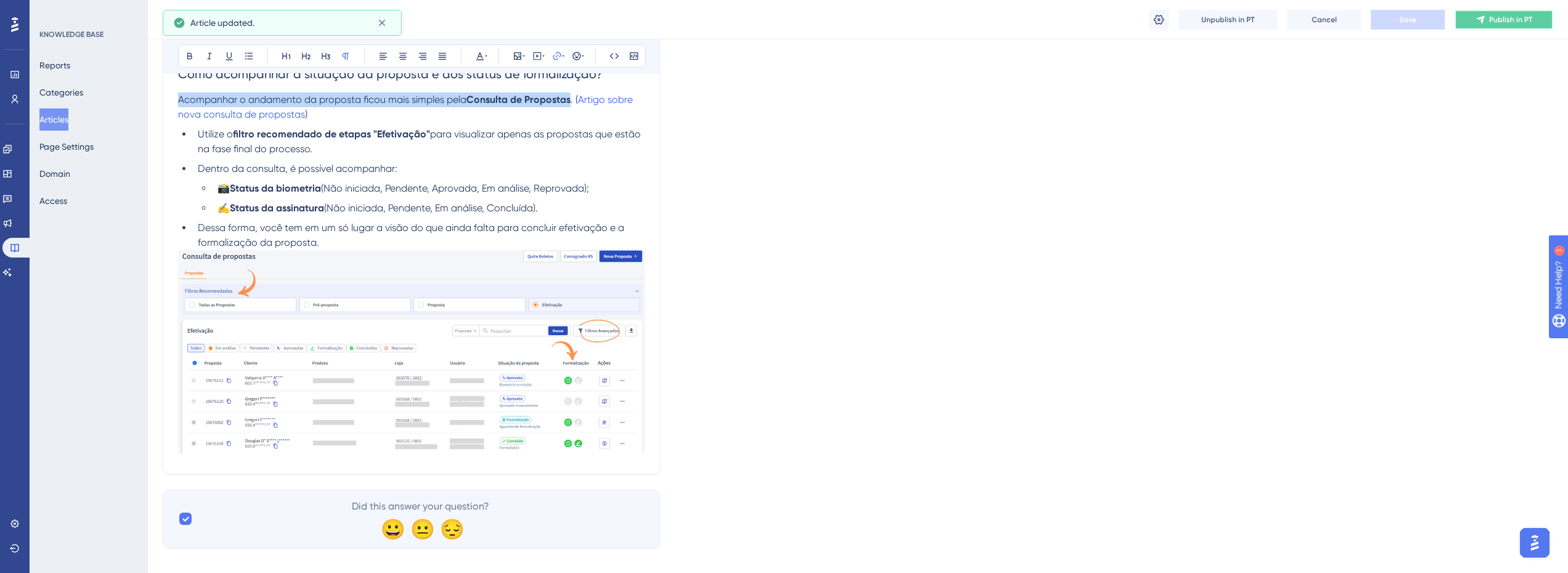
click at [1486, 21] on button "Publish in PT" at bounding box center [1504, 20] width 98 height 20
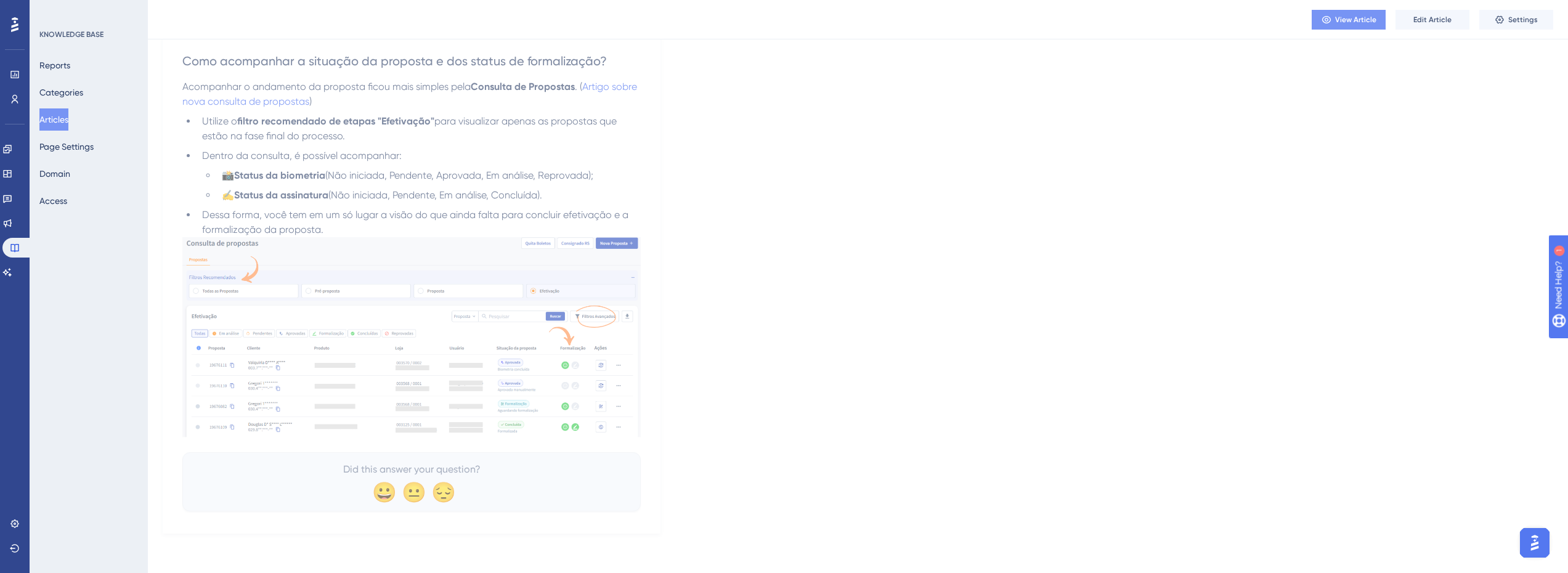
click at [1336, 23] on span "View Article" at bounding box center [1356, 20] width 41 height 10
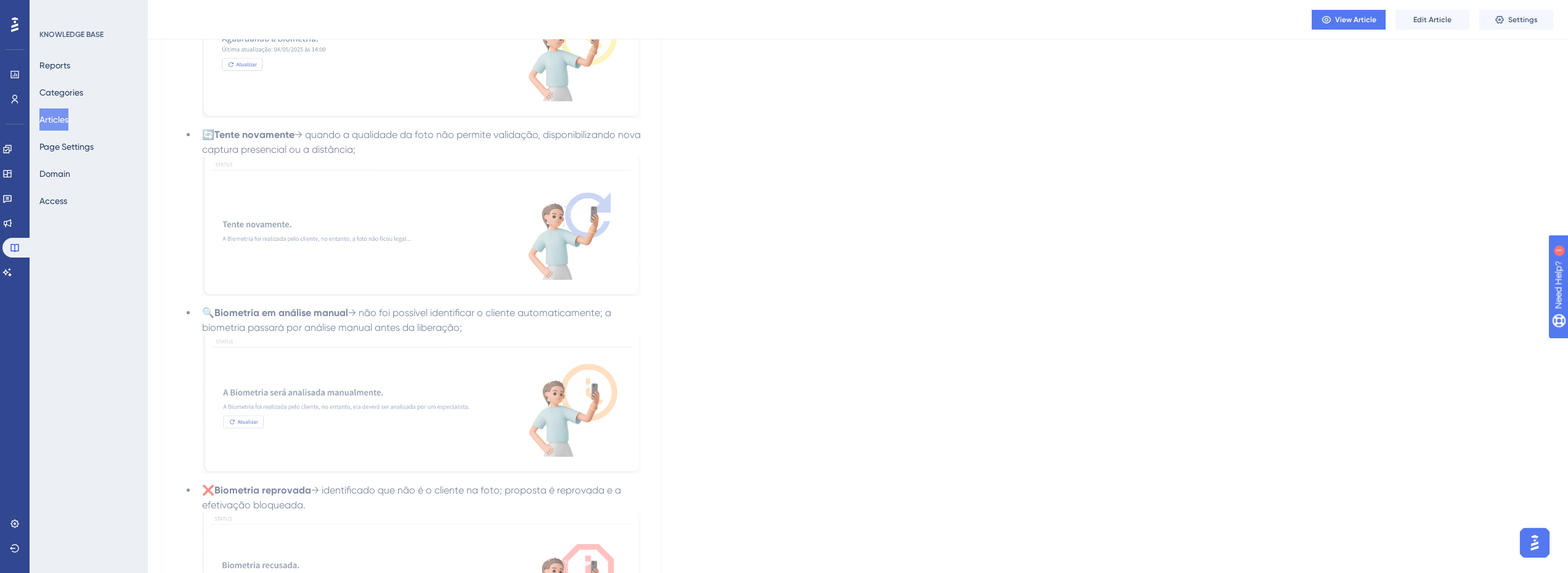
scroll to position [1959, 9]
click at [1410, 15] on button "Edit Article" at bounding box center [1432, 20] width 74 height 20
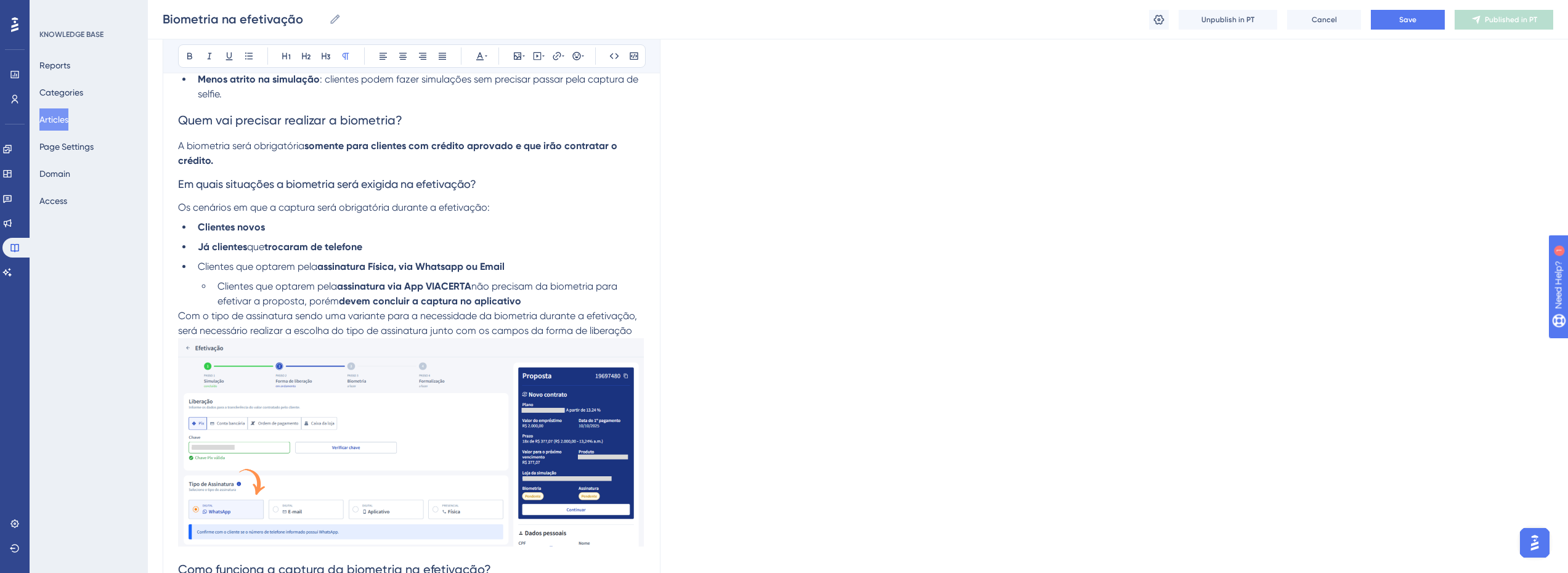
scroll to position [187, 9]
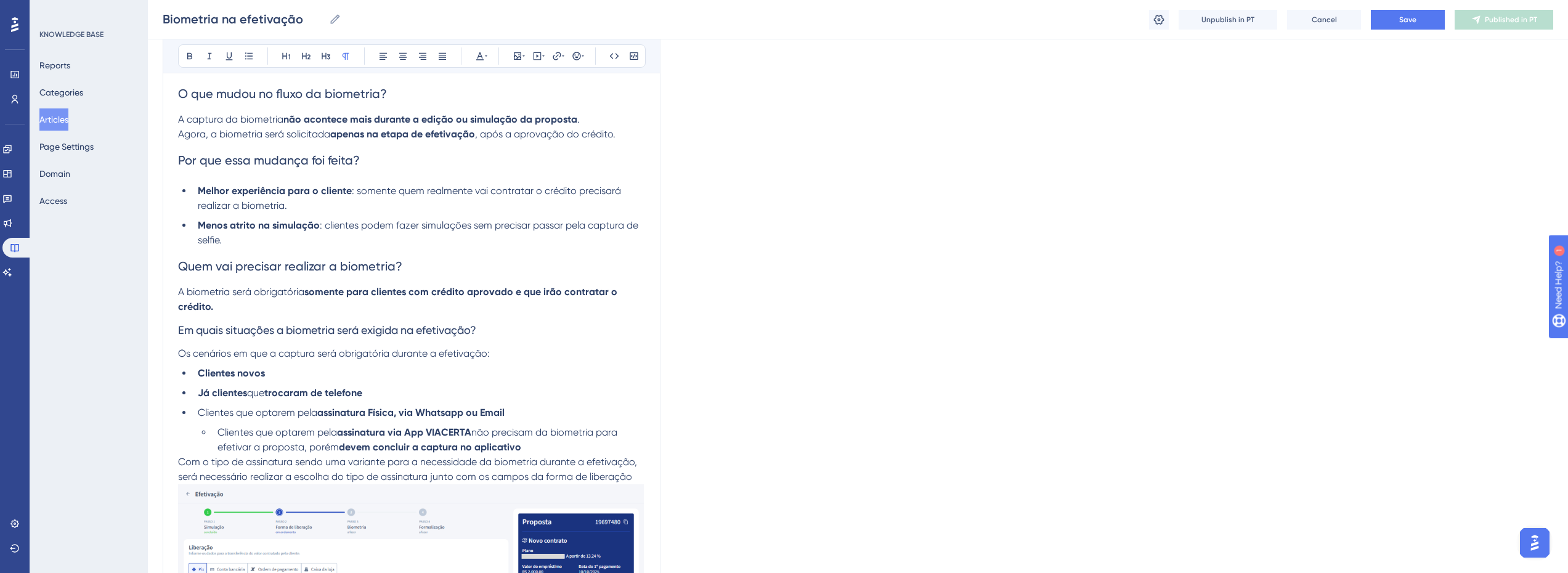
click at [351, 461] on span "Com o tipo de assinatura sendo uma variante para a necessidade da biometria dur…" at bounding box center [408, 469] width 461 height 27
click at [441, 463] on span "Com o tipo de assinatura sendo uma variante para a necessidade da biometria dur…" at bounding box center [408, 469] width 461 height 27
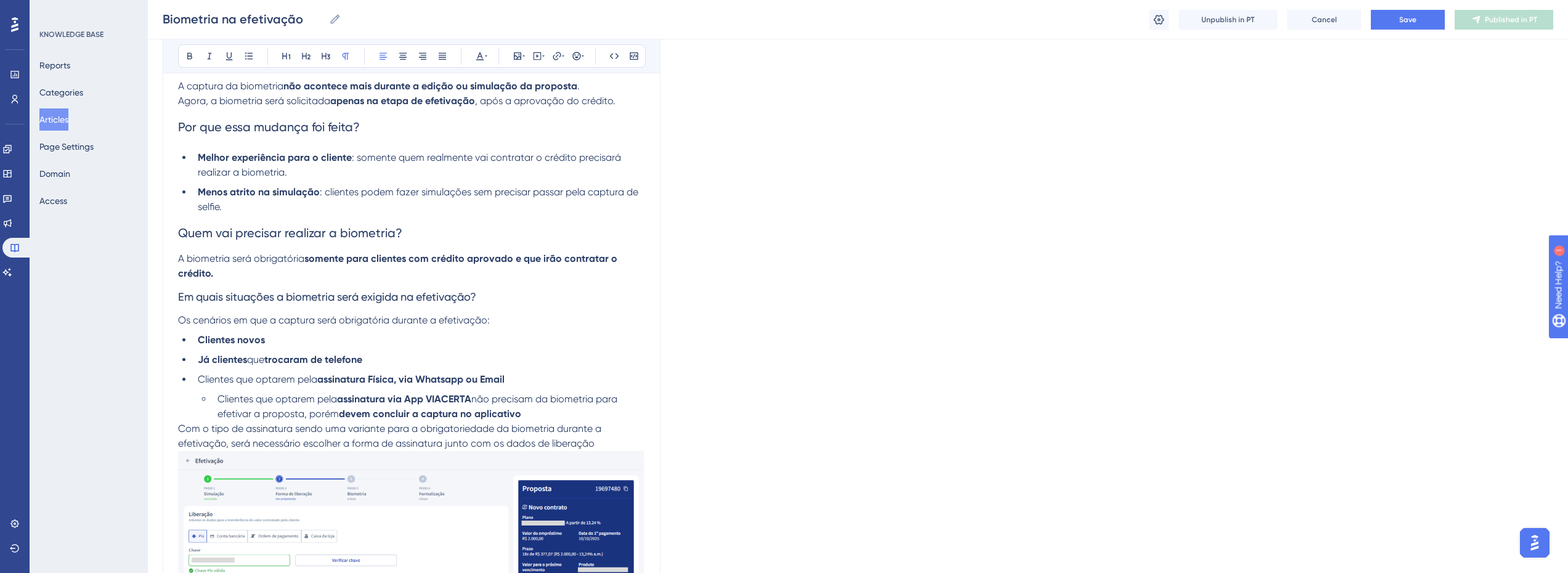
scroll to position [248, 9]
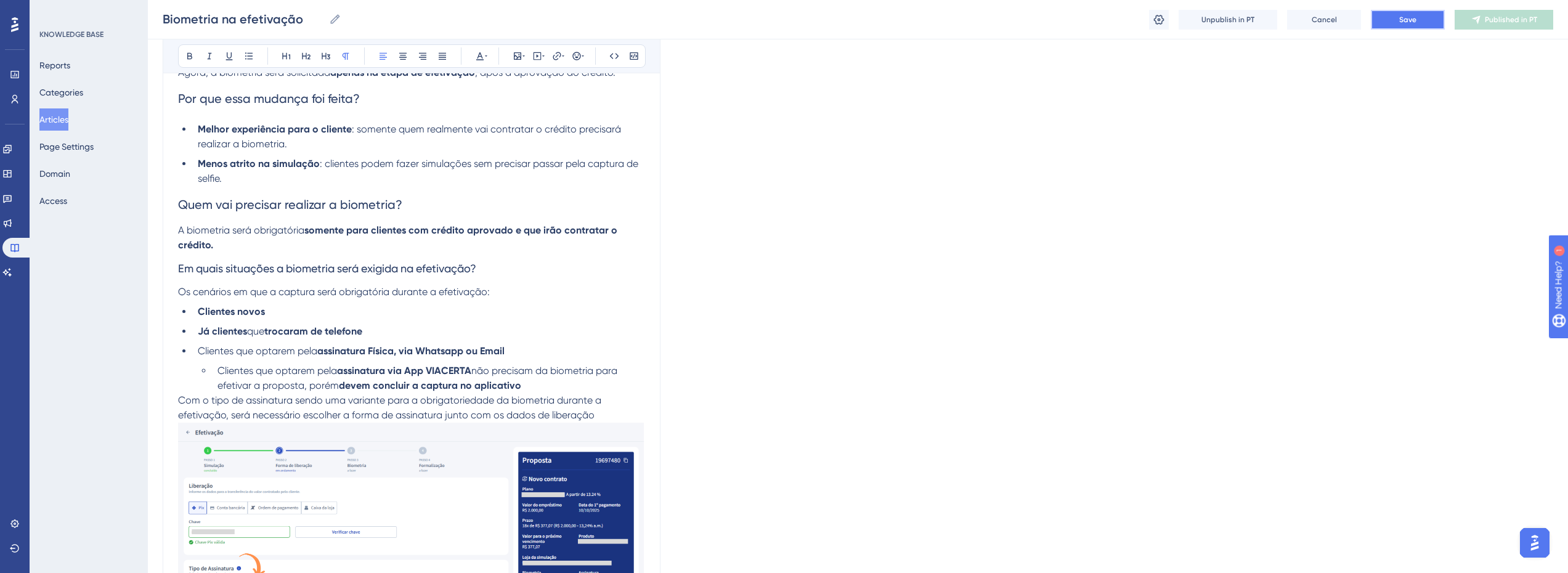
click at [1404, 13] on button "Save" at bounding box center [1407, 20] width 74 height 20
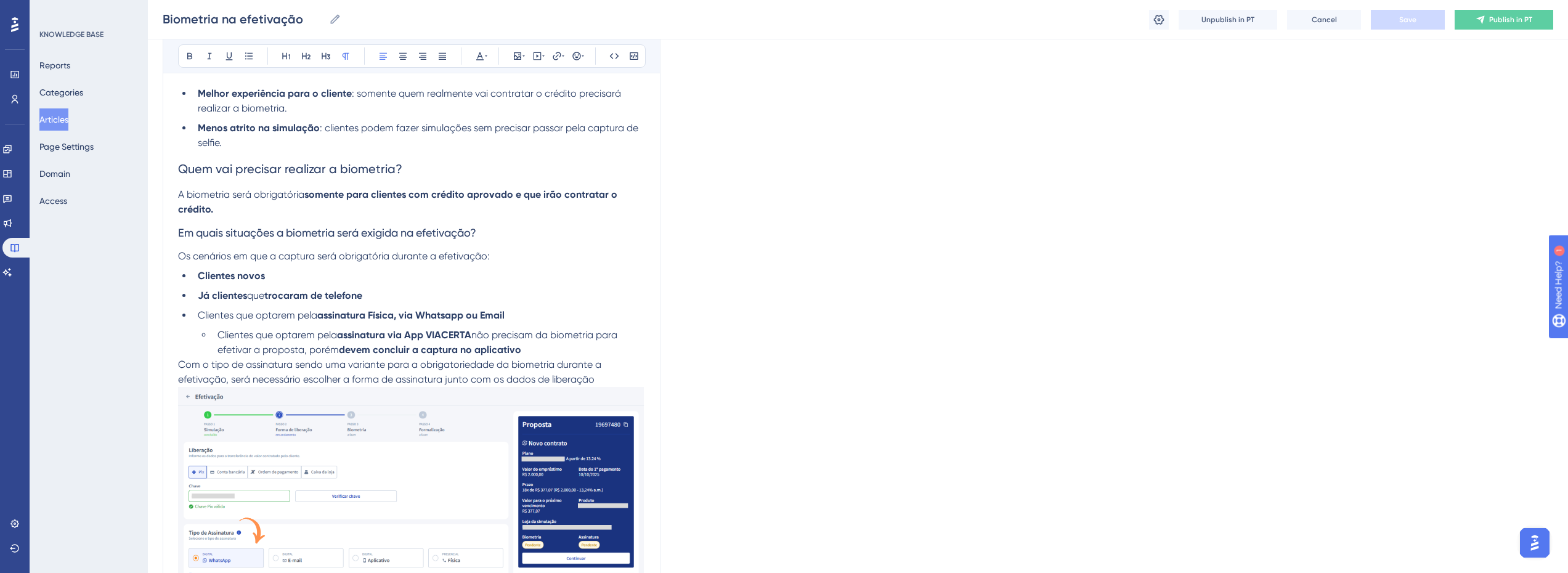
scroll to position [125, 9]
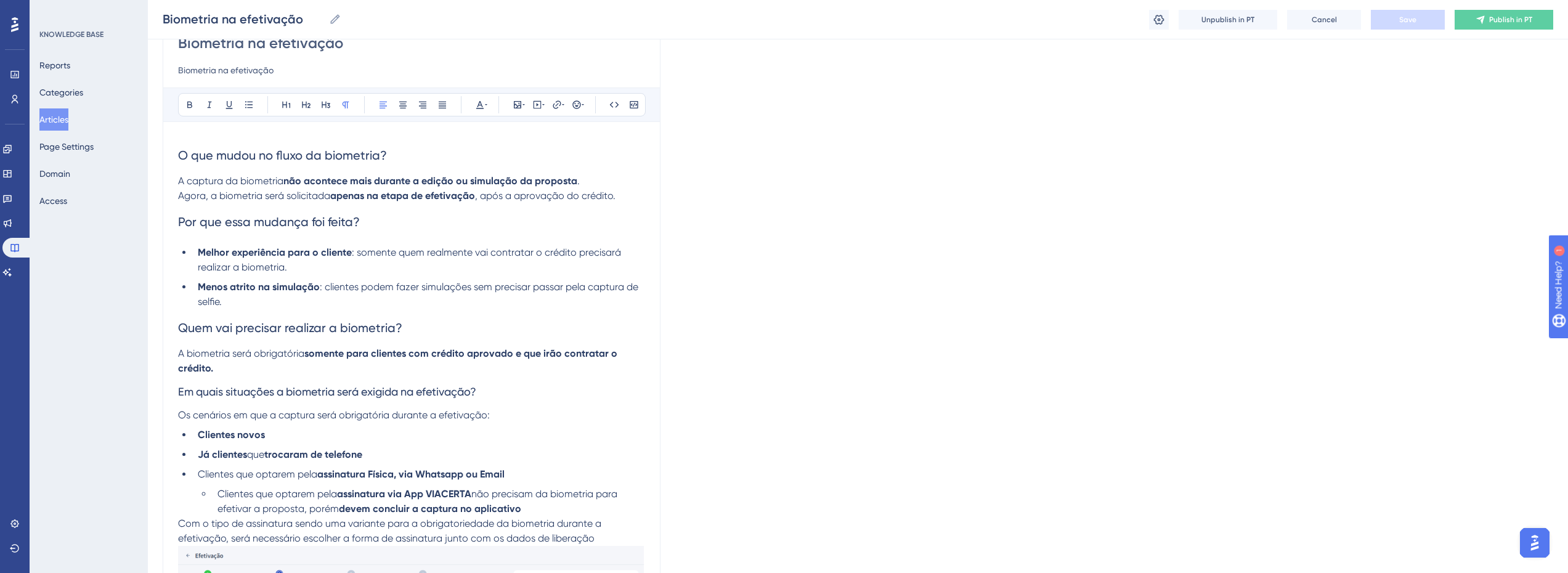
click at [618, 194] on p "A captura da biometria não acontece mais durante a edição ou simulação da propo…" at bounding box center [411, 188] width 467 height 29
click at [361, 384] on h3 "Em quais situações a biometria será exigida na efetivação?" at bounding box center [411, 392] width 467 height 32
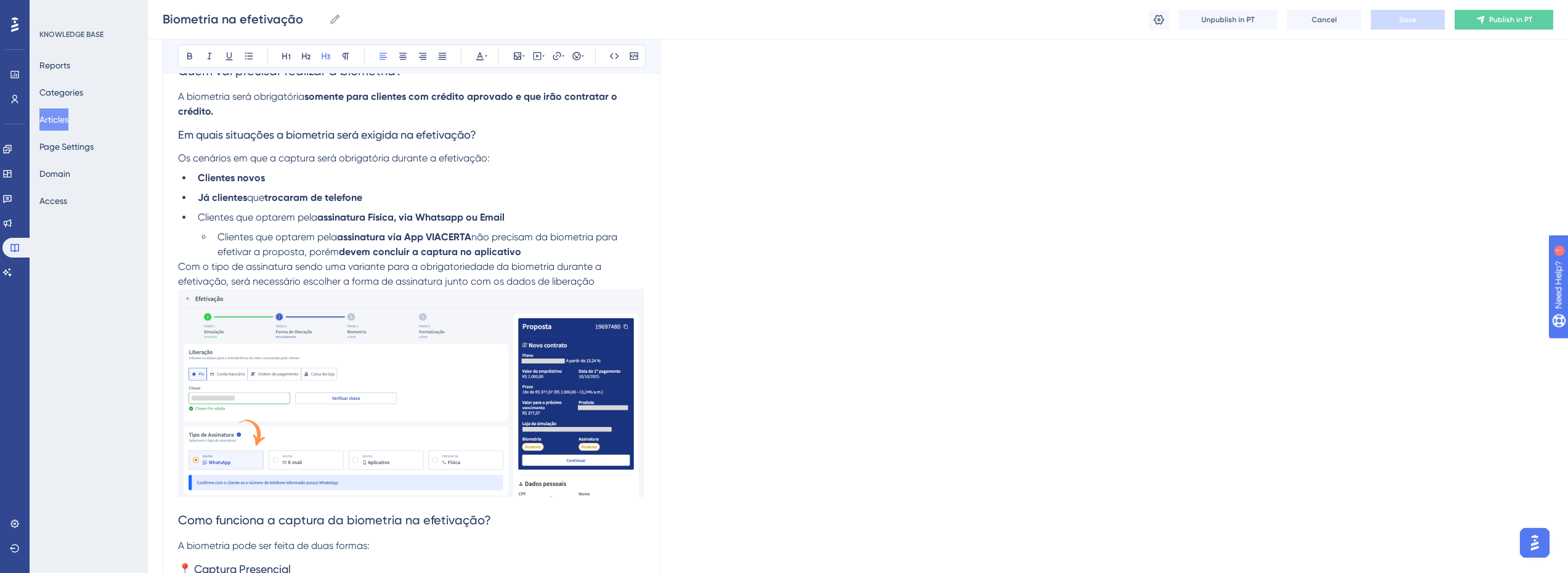
scroll to position [240, 9]
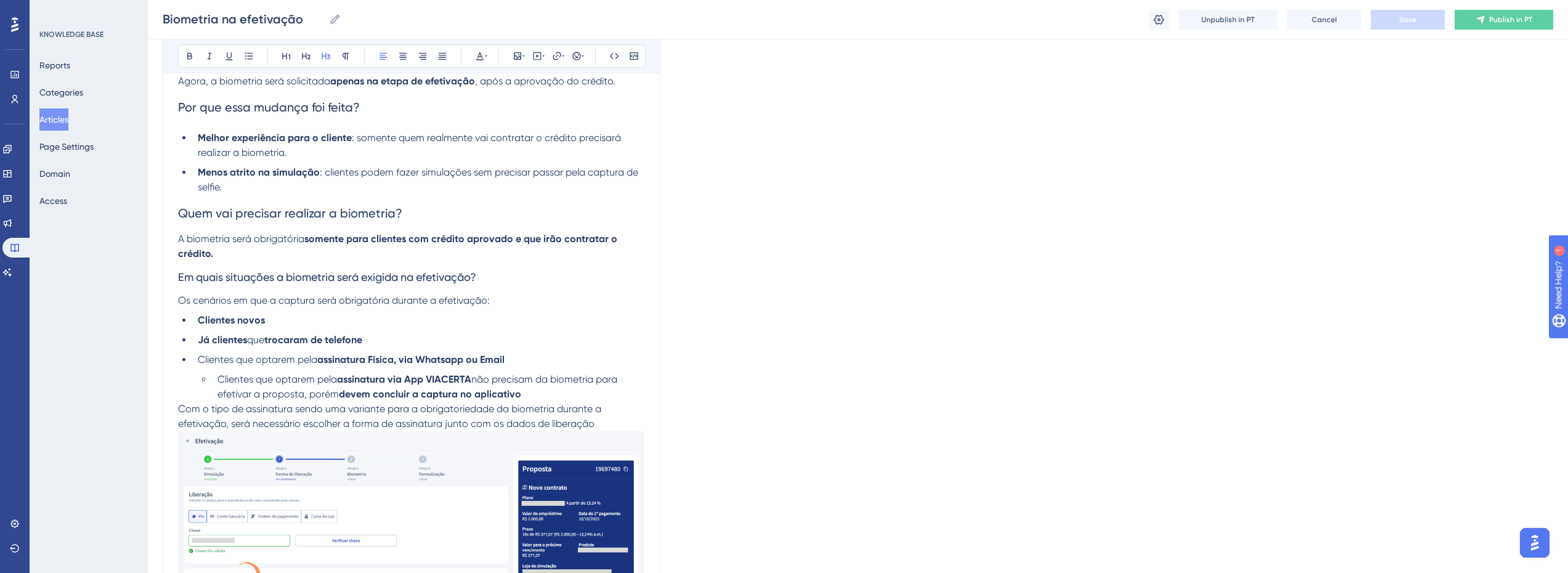
click at [596, 423] on p "Com o tipo de assinatura sendo uma variante para a obrigatoriedade da biometria…" at bounding box center [411, 522] width 467 height 242
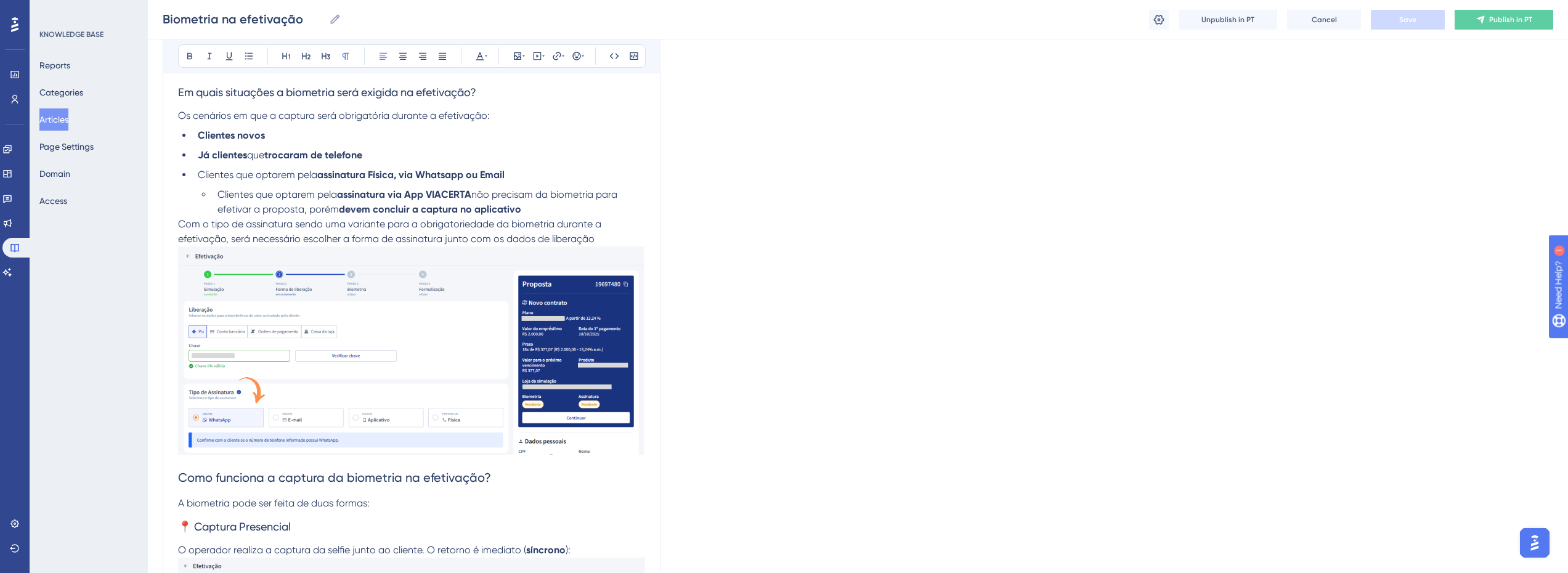
click at [320, 478] on span "Como funciona a captura da biometria na efetivação?" at bounding box center [334, 478] width 313 height 15
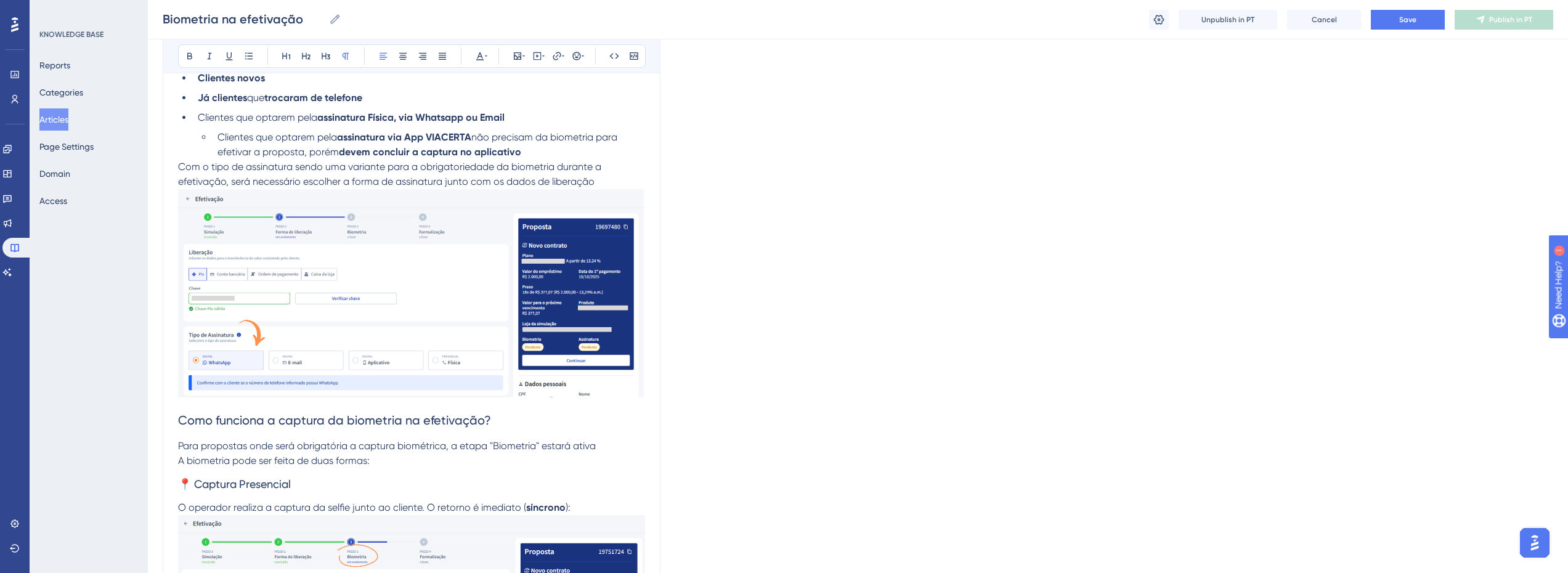
scroll to position [733, 9]
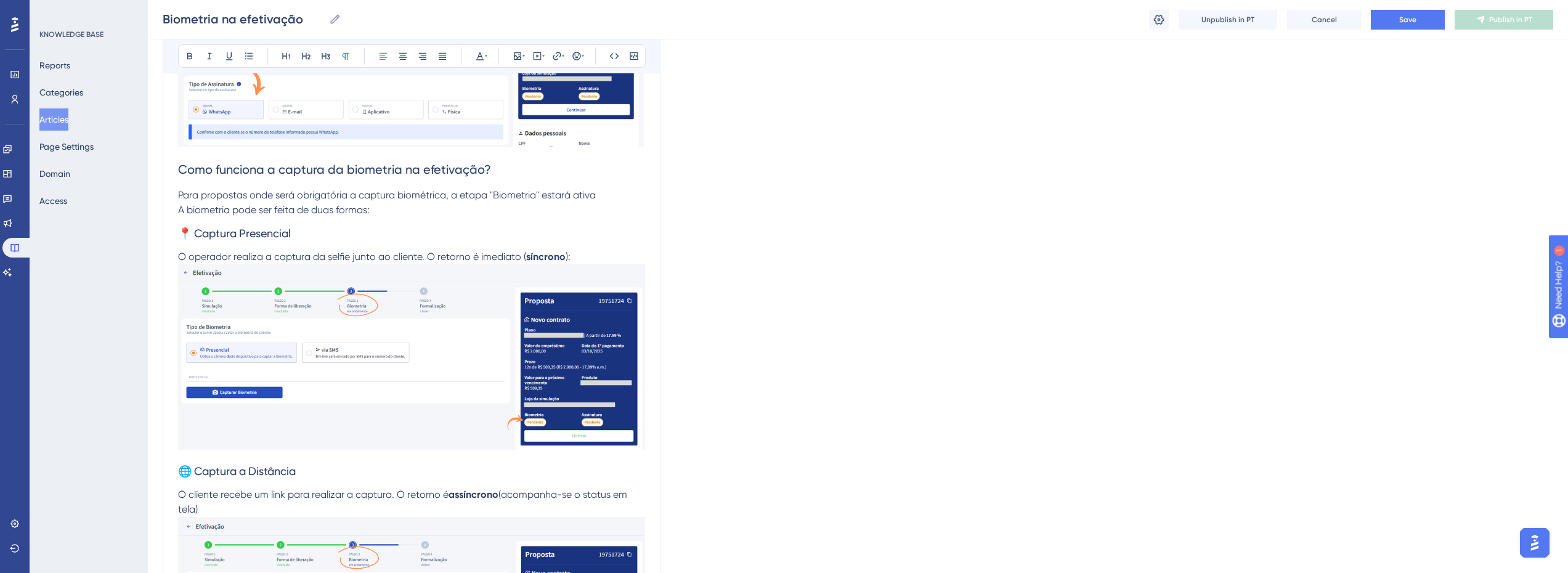
click at [426, 210] on p "A biometria pode ser feita de duas formas:" at bounding box center [411, 210] width 467 height 15
click at [607, 192] on p "Para propostas onde será obrigatória a captura biométrica, a etapa "Biometria" …" at bounding box center [411, 195] width 467 height 15
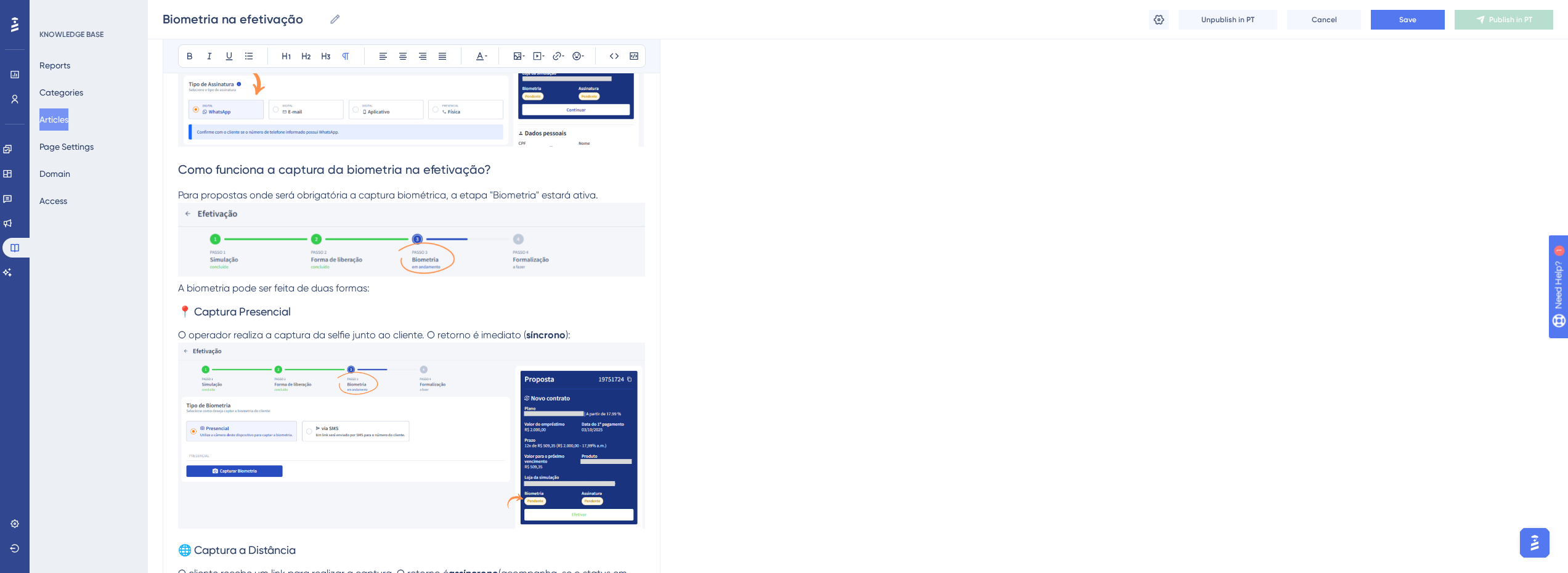
click at [597, 195] on p "Para propostas onde será obrigatória a captura biométrica, a etapa "Biometria" …" at bounding box center [411, 235] width 467 height 94
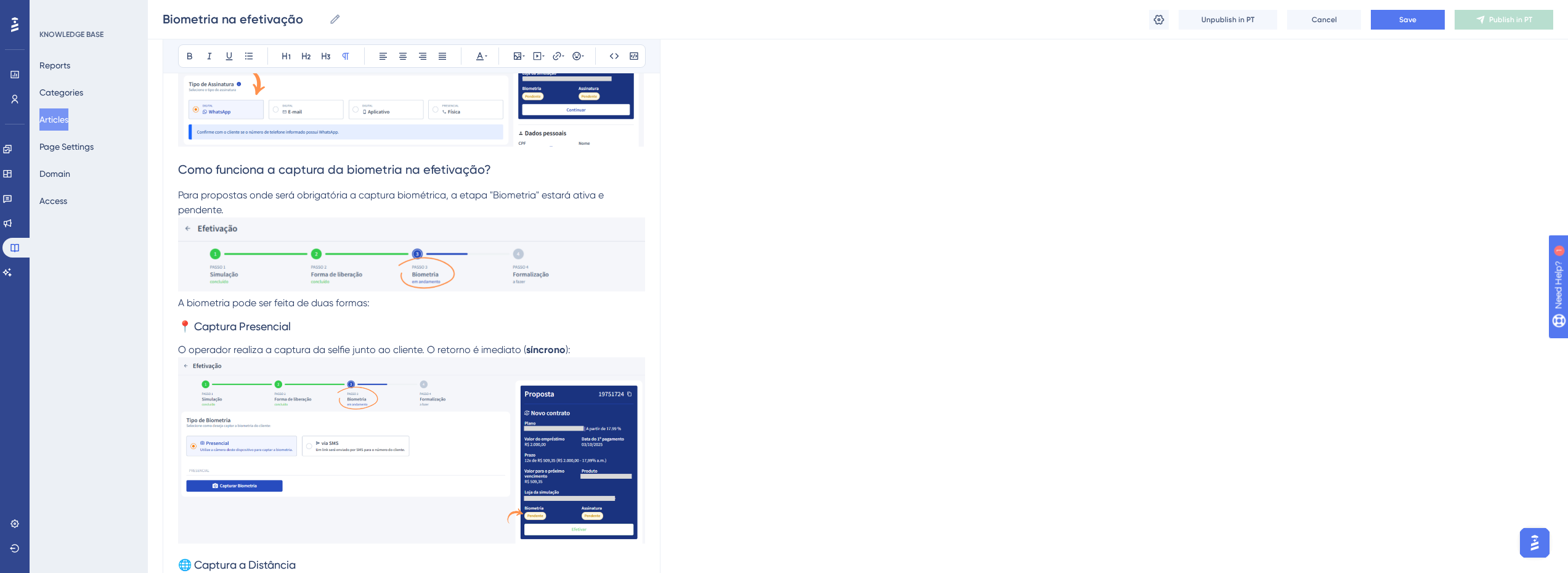
click at [557, 229] on img at bounding box center [411, 255] width 467 height 75
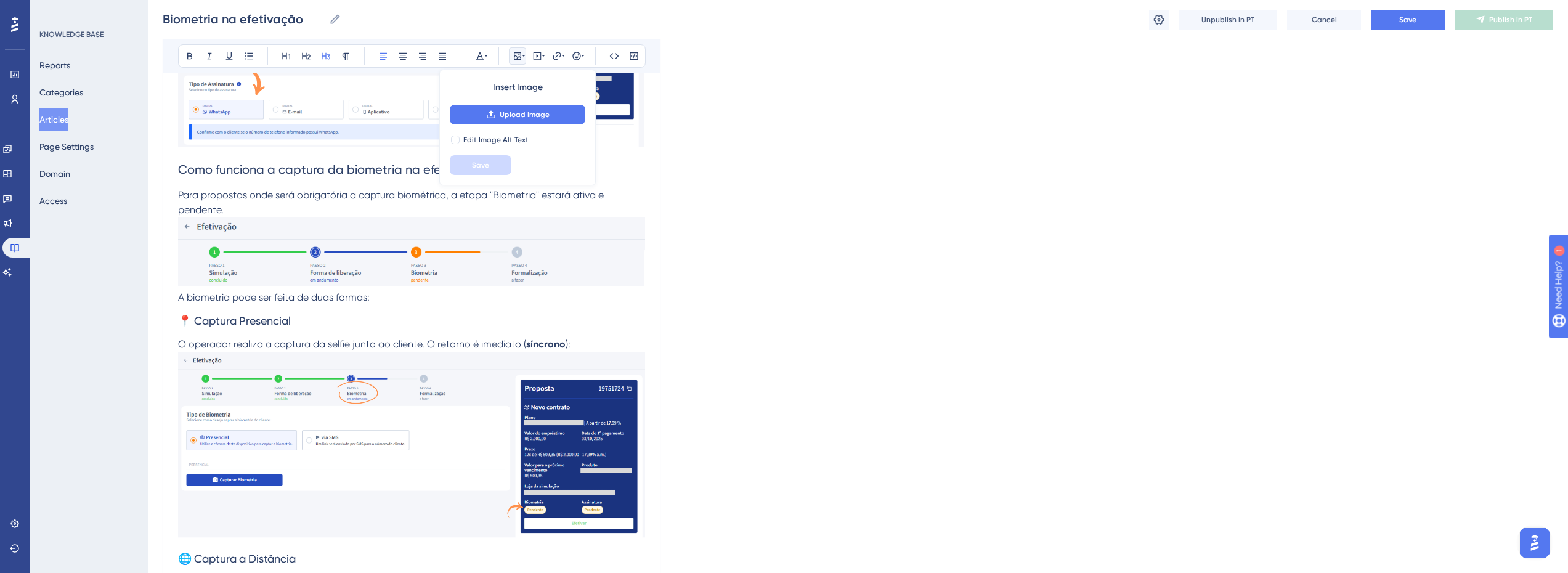
click at [389, 305] on h3 "📍 Captura Presencial" at bounding box center [411, 321] width 467 height 32
click at [390, 304] on p "A biometria pode ser feita de duas formas:" at bounding box center [411, 297] width 467 height 15
click at [277, 196] on span "Para propostas onde será obrigatória a captura biométrica, a etapa "Biometria" …" at bounding box center [392, 203] width 428 height 27
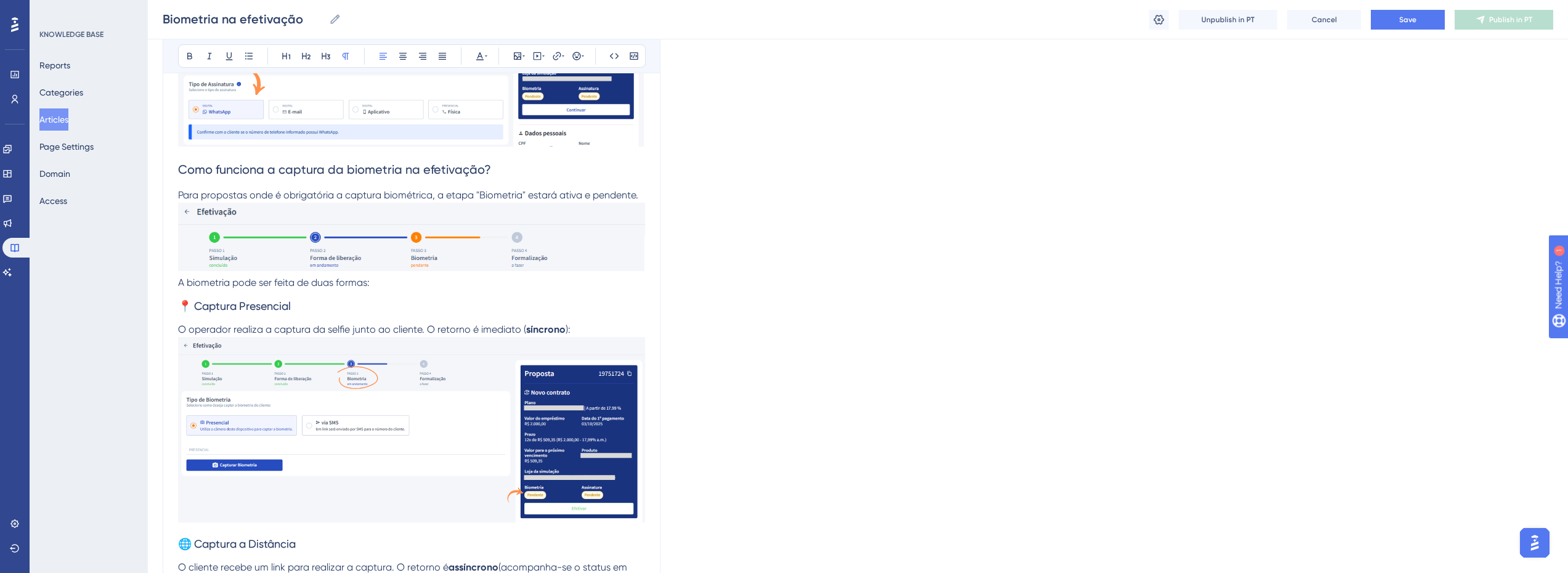
click at [297, 279] on span "A biometria pode ser feita de duas formas:" at bounding box center [273, 282] width 192 height 12
click at [404, 278] on p "A biometria pode ser feita de duas formas:" at bounding box center [411, 283] width 467 height 15
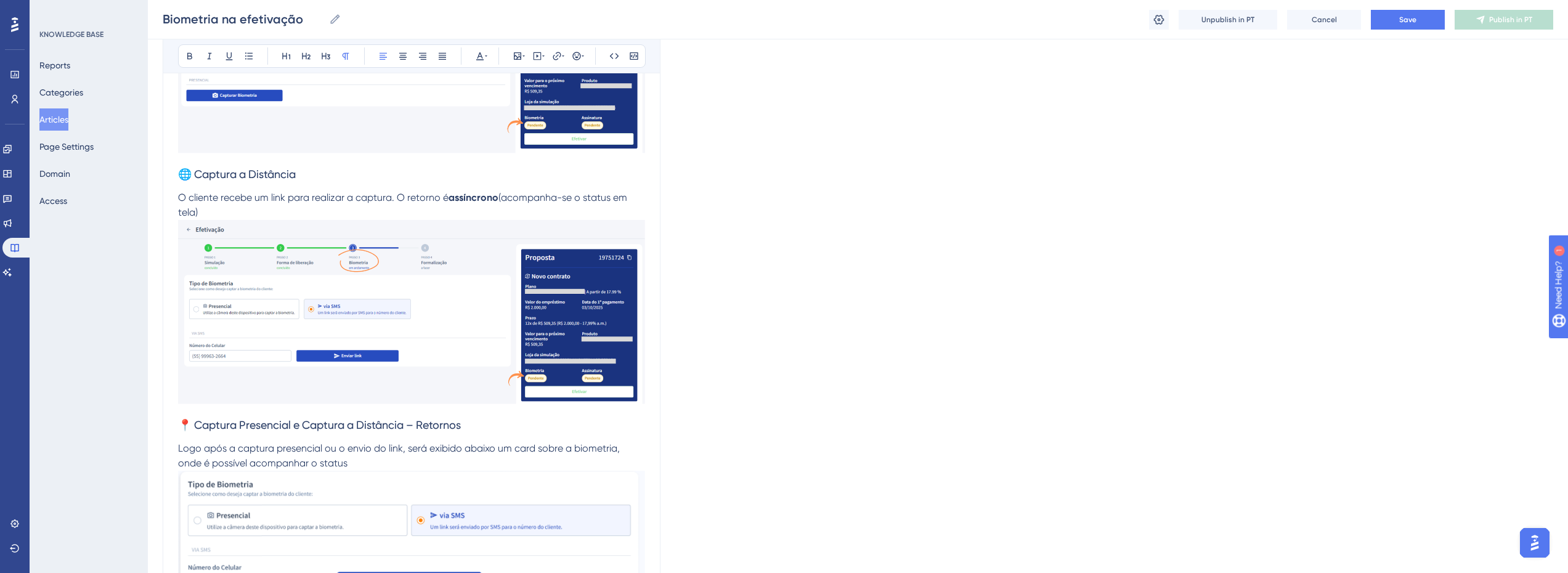
scroll to position [1225, 9]
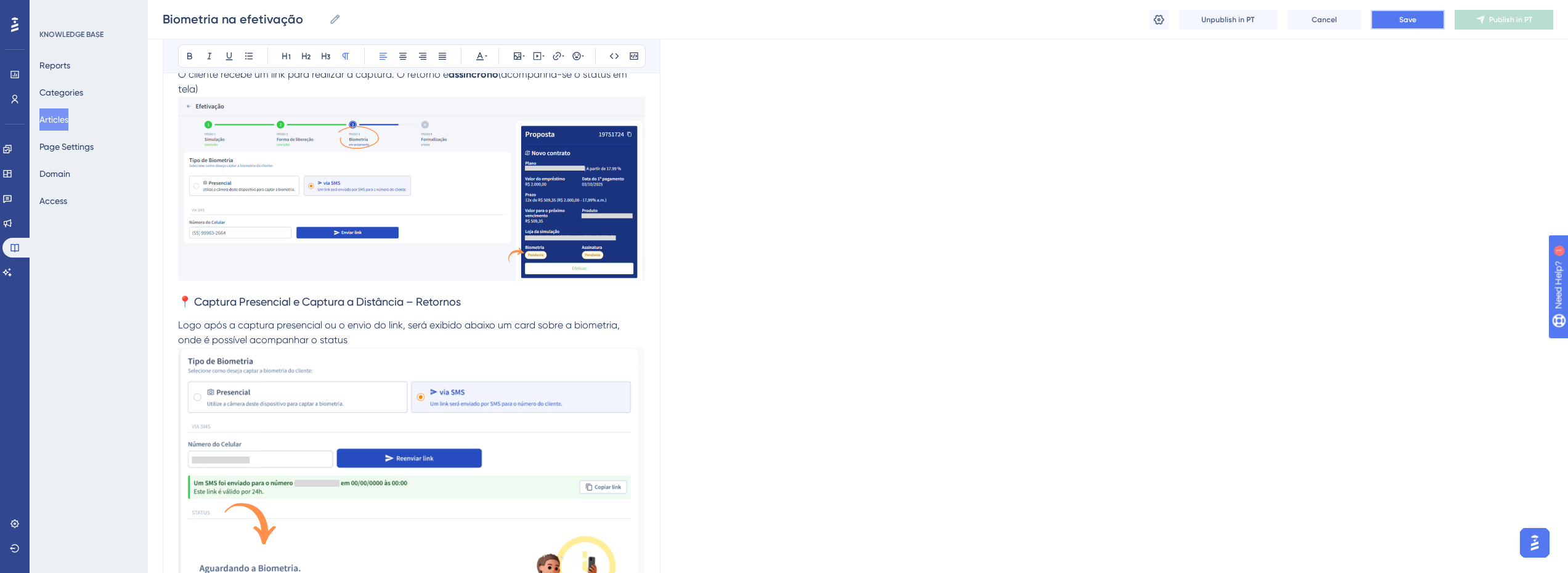
click at [1406, 21] on span "Save" at bounding box center [1407, 20] width 17 height 10
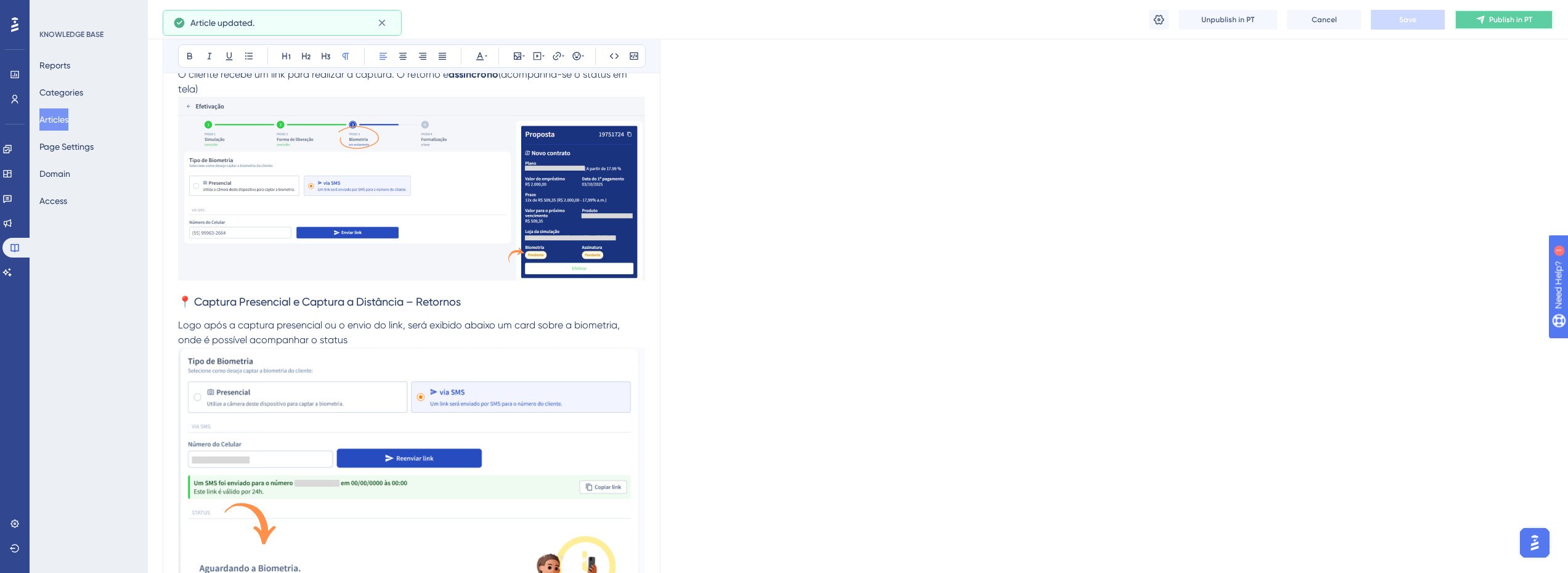
click at [1485, 18] on icon at bounding box center [1480, 20] width 10 height 10
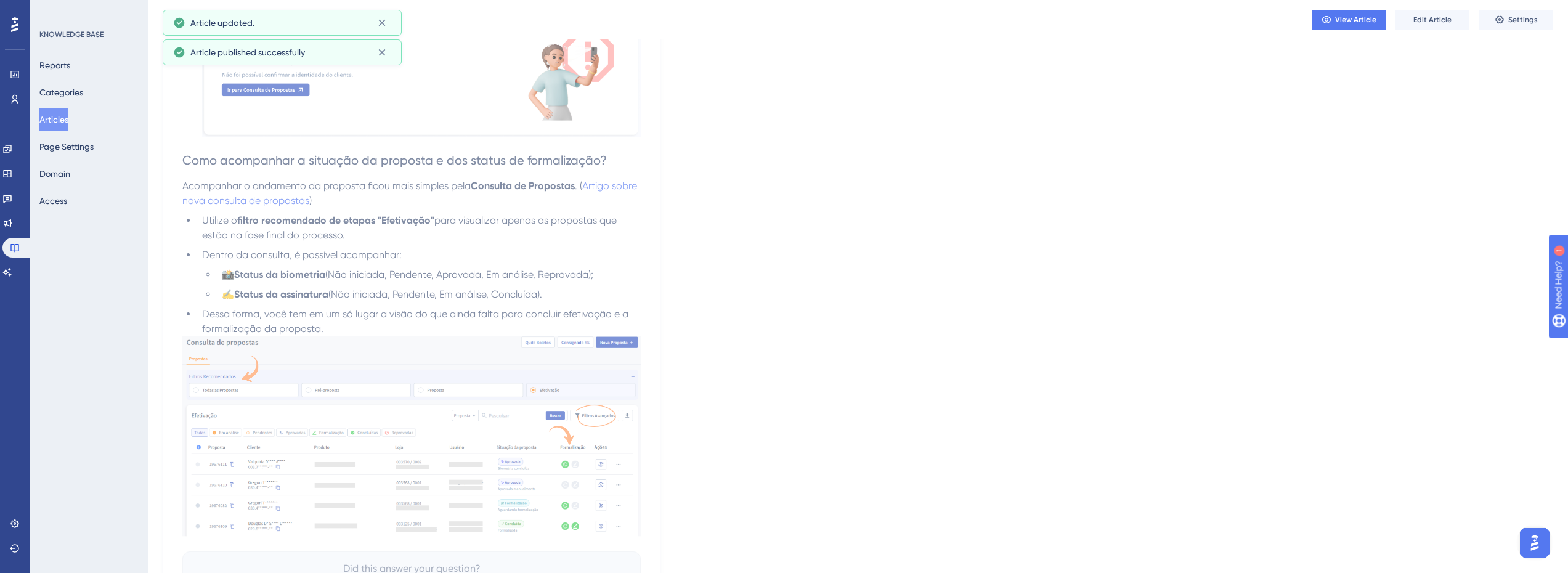
scroll to position [2662, 9]
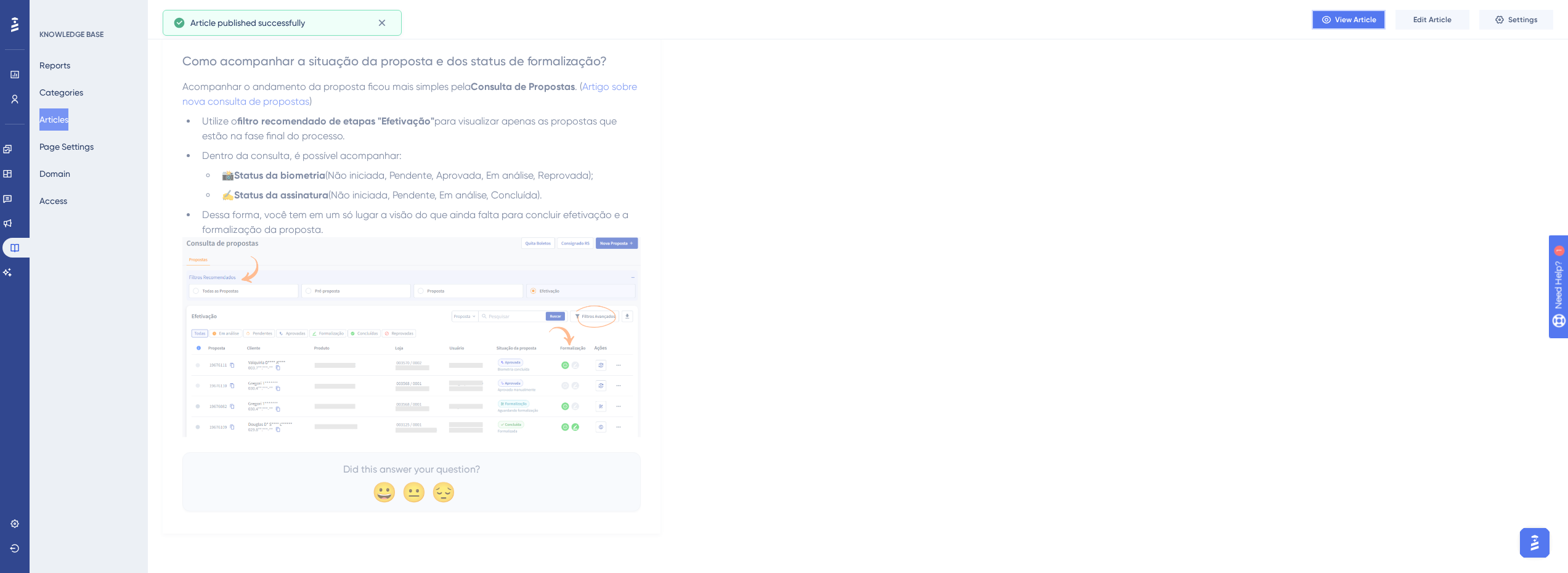
click at [1361, 20] on span "View Article" at bounding box center [1356, 20] width 41 height 10
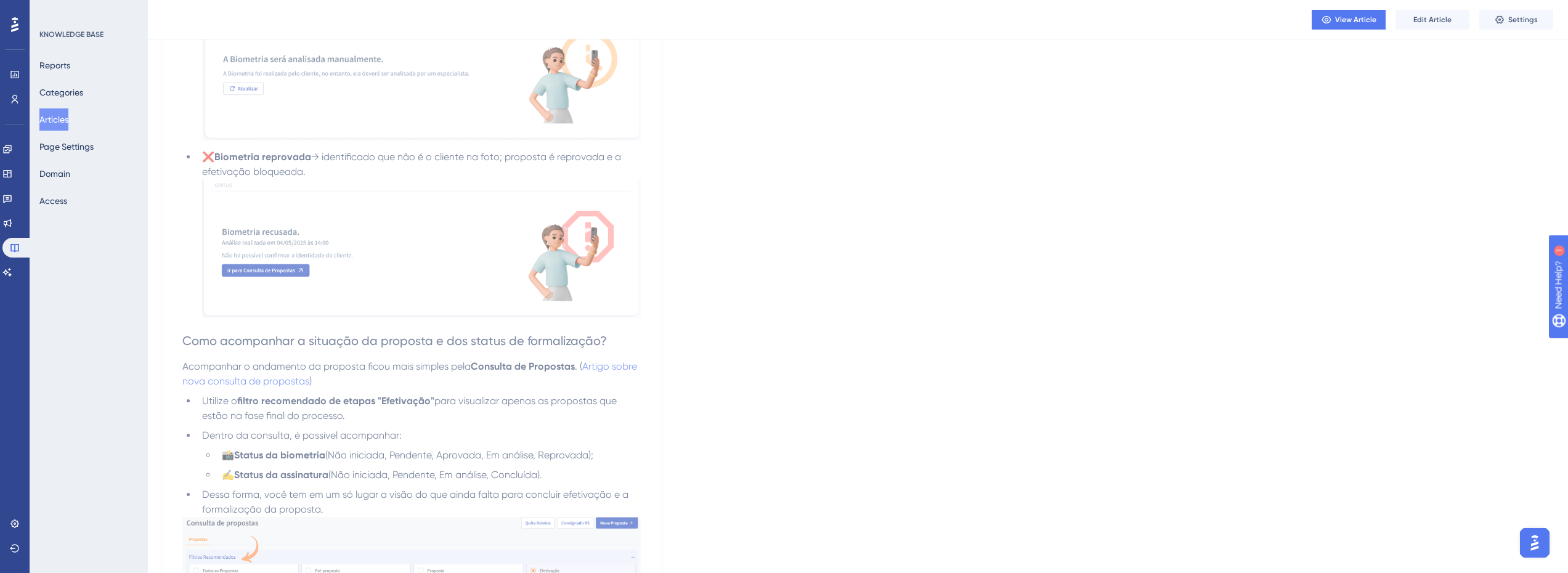
scroll to position [2292, 9]
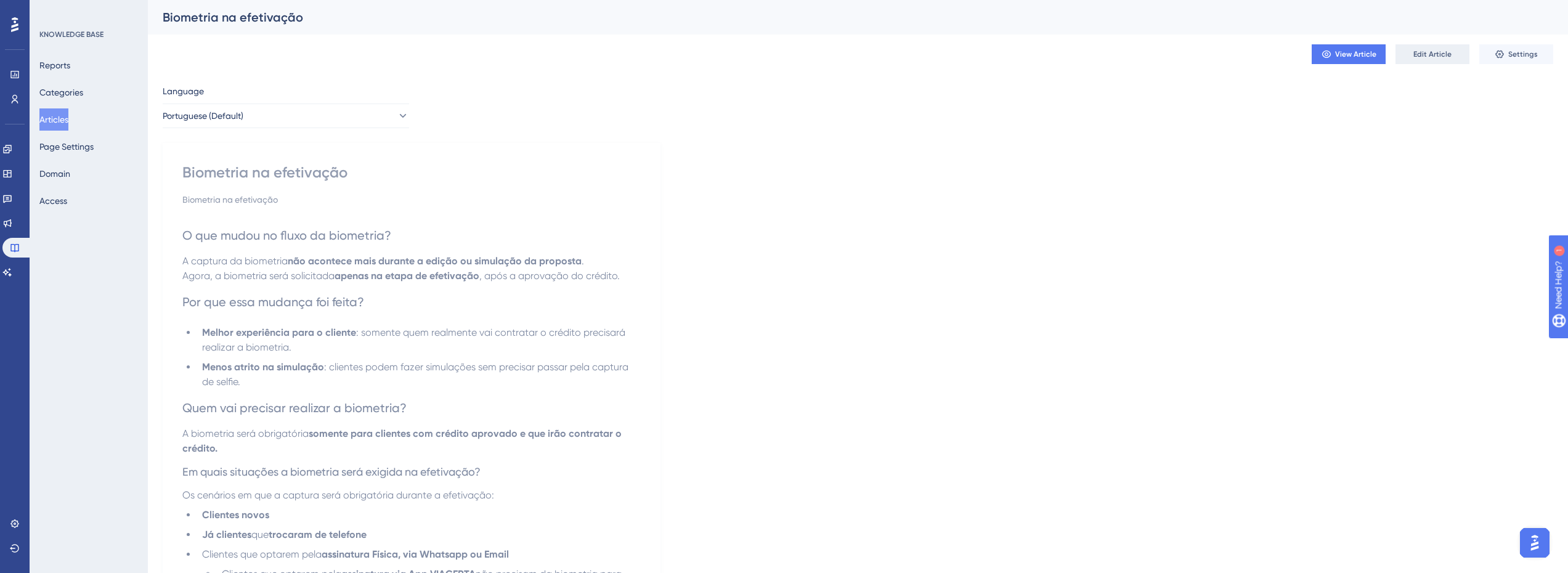
click at [1414, 51] on span "Edit Article" at bounding box center [1432, 54] width 38 height 10
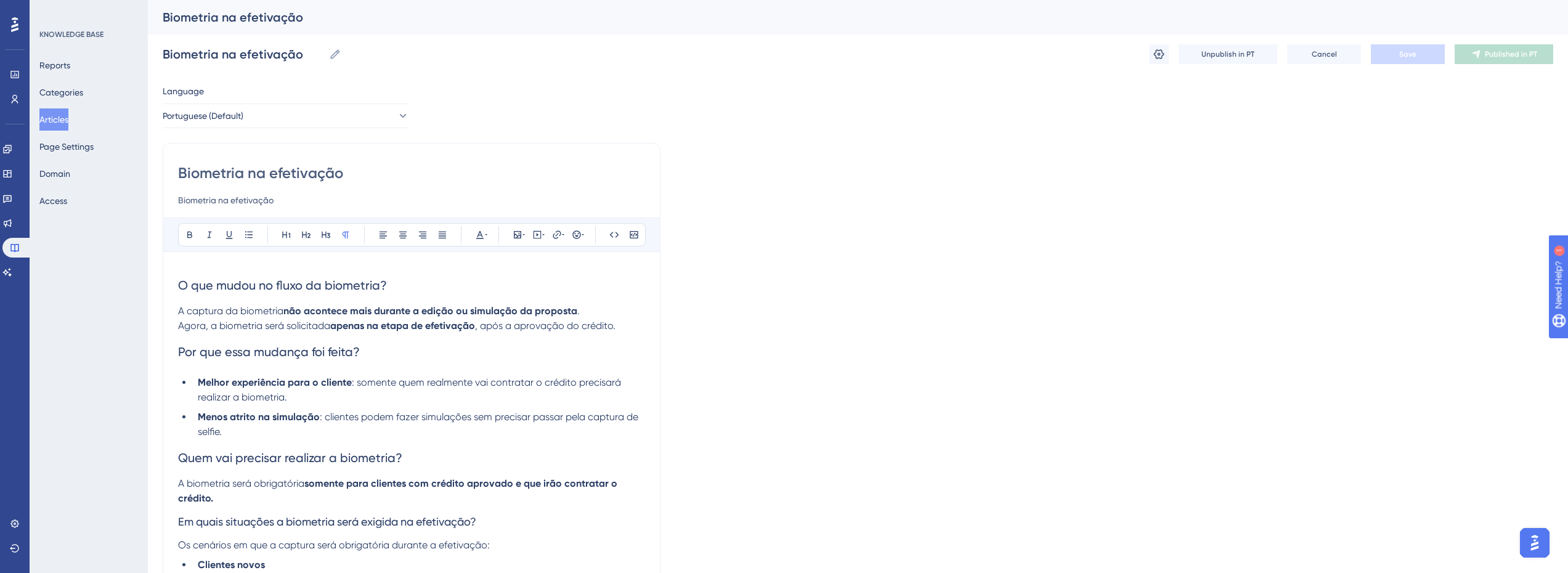
scroll to position [710, 9]
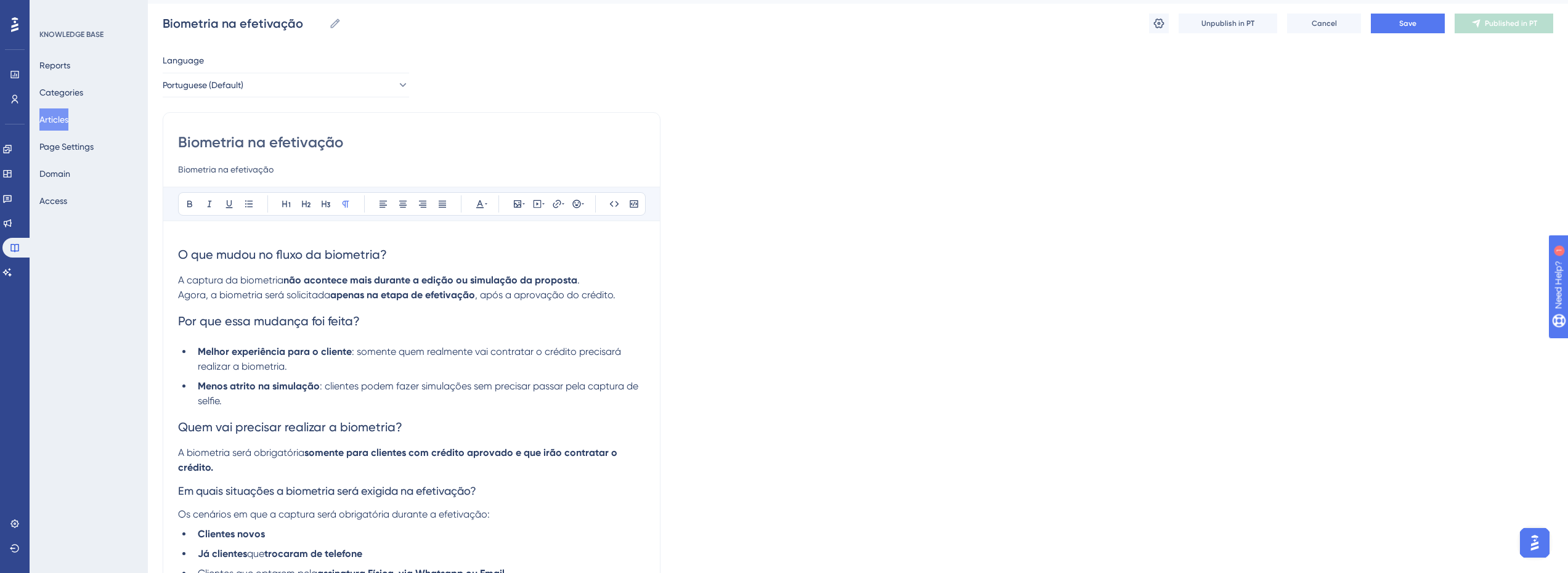
scroll to position [0, 9]
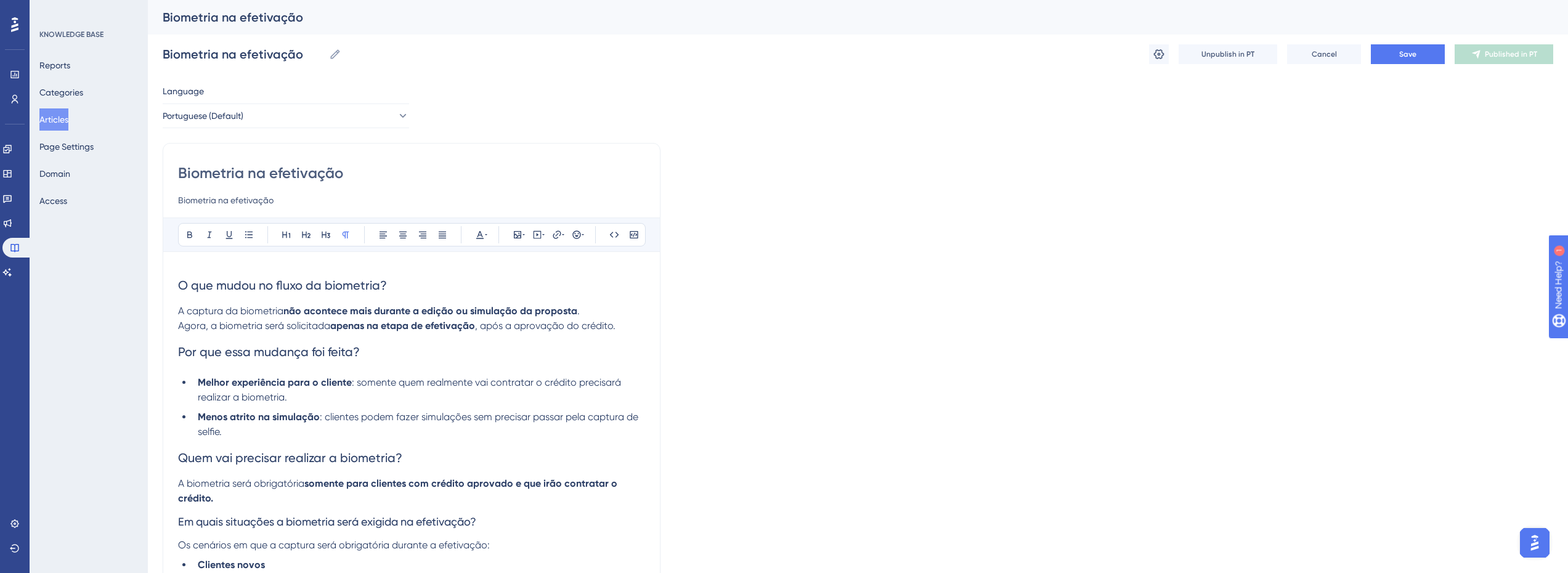
click at [214, 203] on input "Biometria na efetivação" at bounding box center [411, 200] width 467 height 15
click at [268, 176] on input "Biometria na efetivação" at bounding box center [411, 173] width 467 height 20
type input "Biometria"
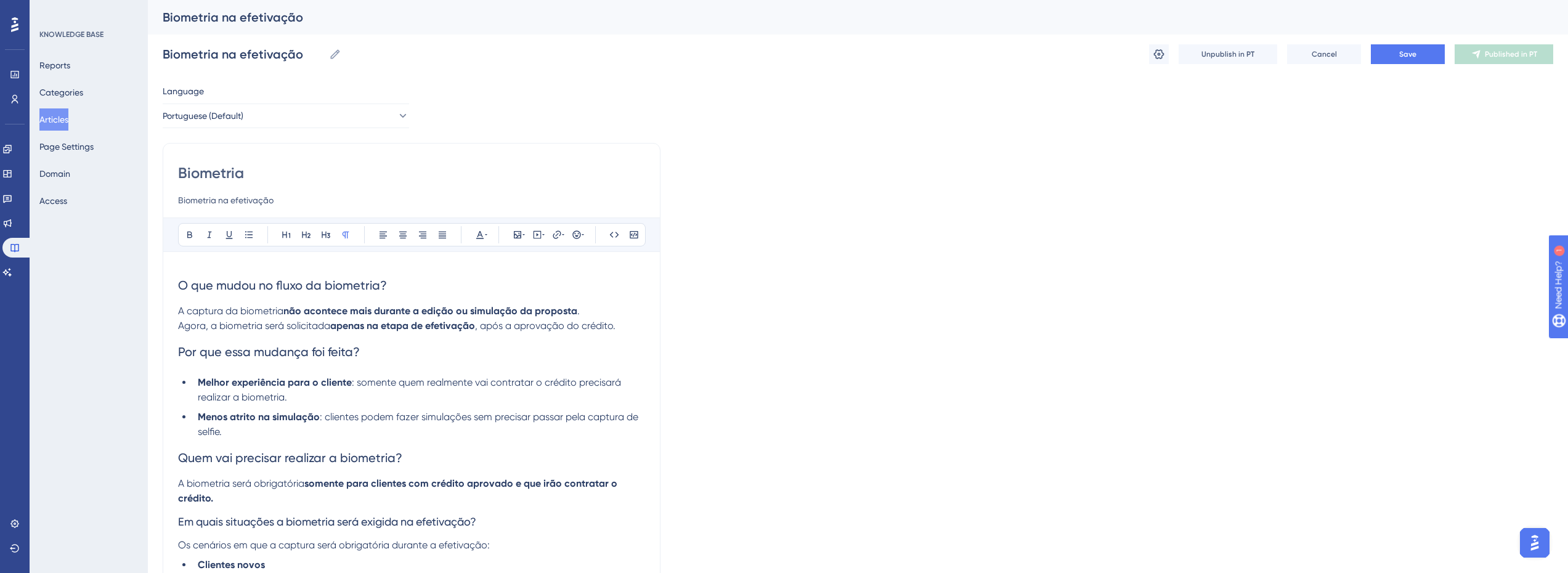
type input "Biometria"
type input "Novidade"
type input "Novidades"
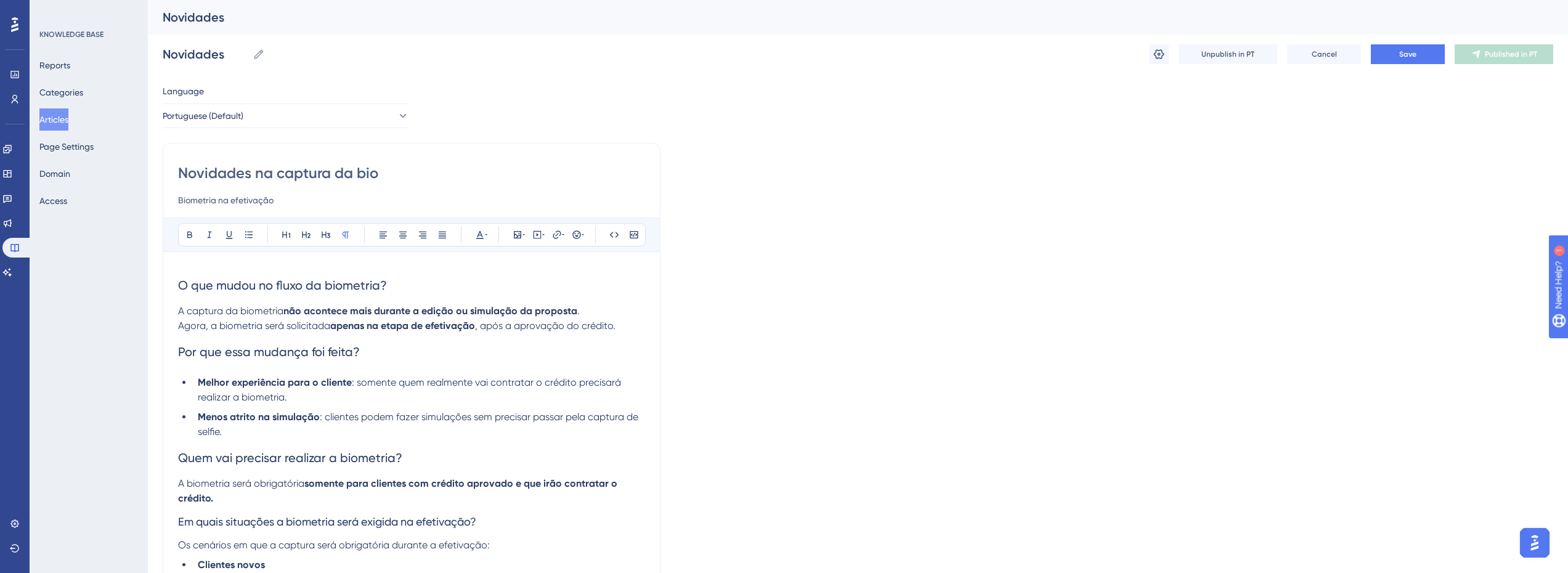
type input "Novidades na captura da biom"
type input "Novidades na captura da biometria"
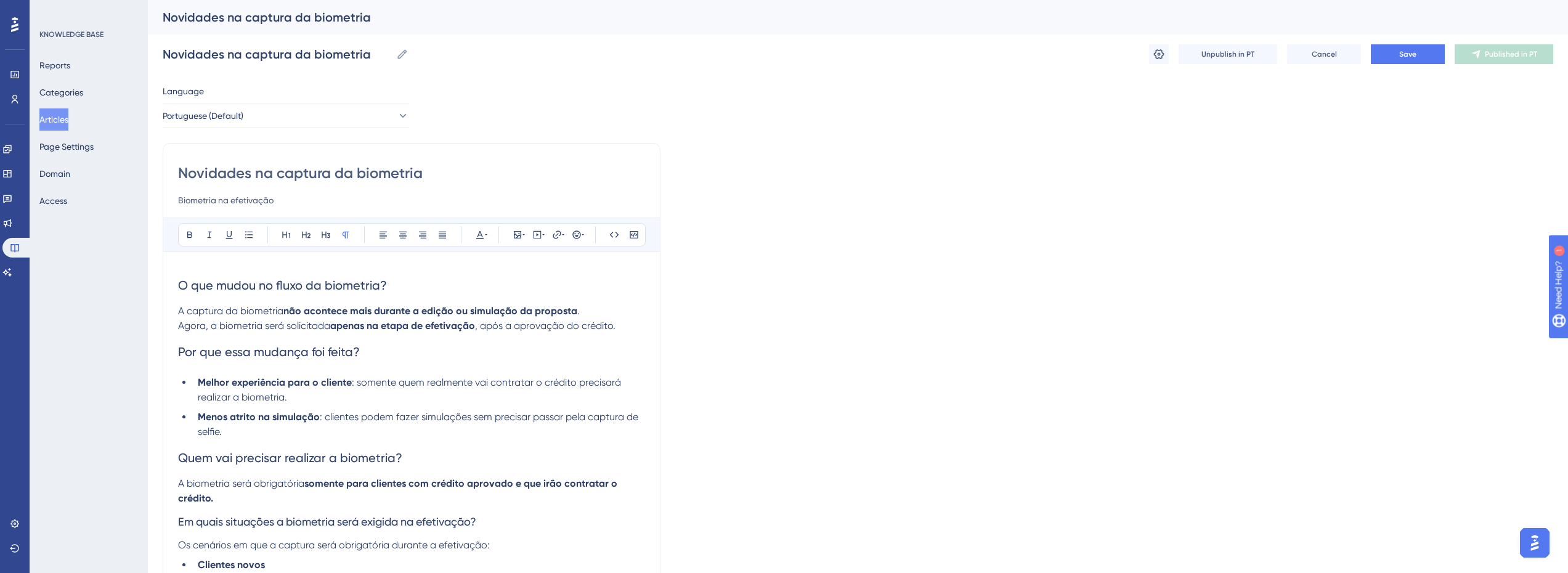
click at [258, 203] on input "Biometria na efetivação" at bounding box center [411, 200] width 467 height 15
type input "O processo de biometria passa a ser obrigatório apenas durante a etapa de efeti…"
click at [395, 177] on input "Novidades na captura da biometria" at bounding box center [411, 173] width 467 height 20
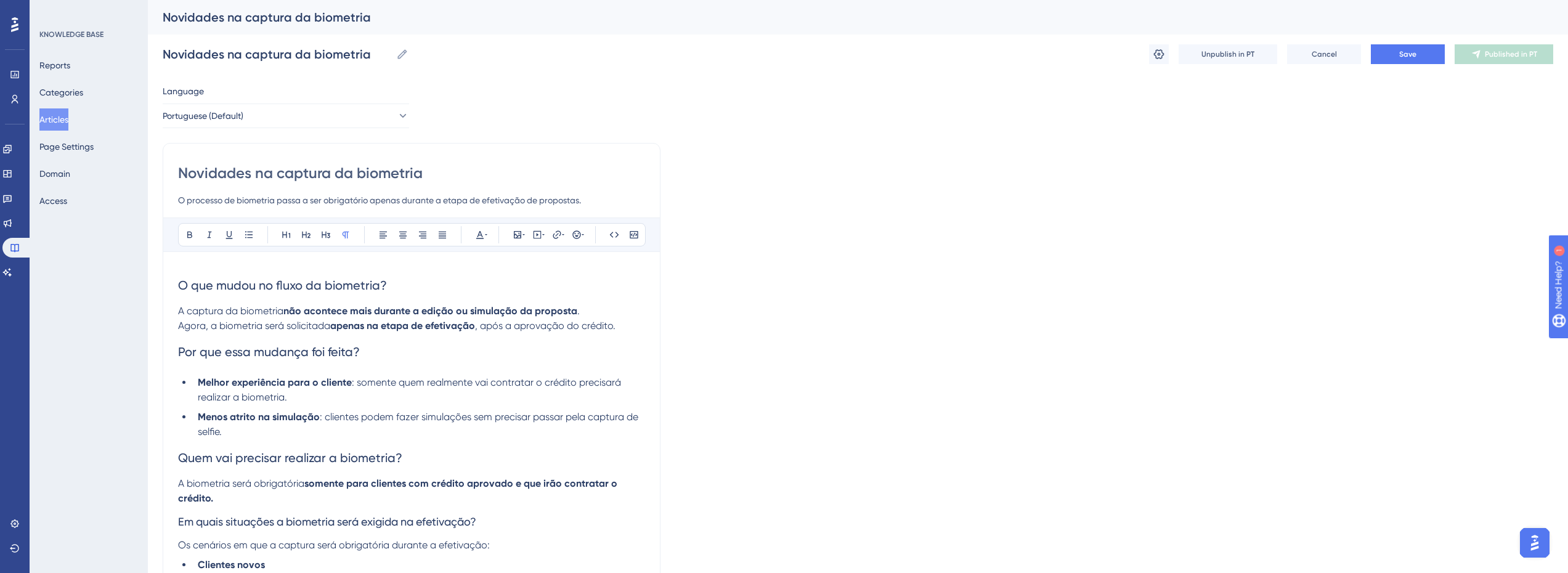
type input "Nda biometria"
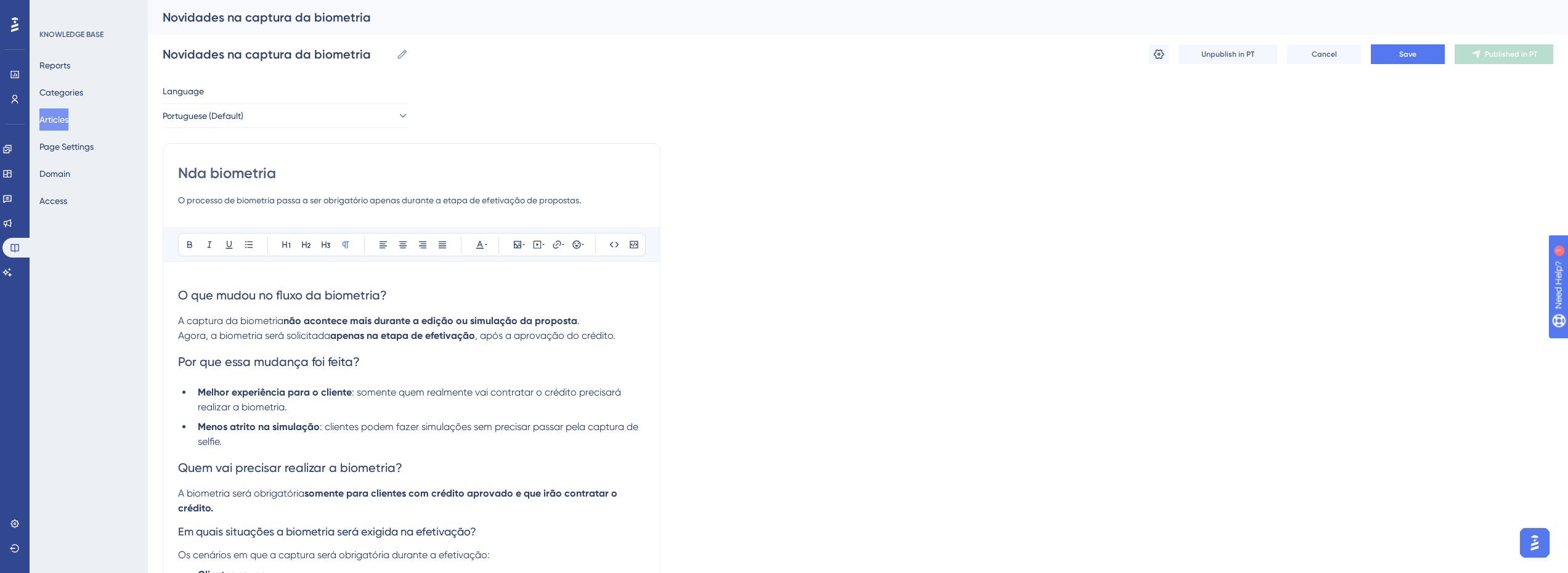
type input "Nda biometria"
type input "Novo da biometria"
type input "Novo fluxo da biometria"
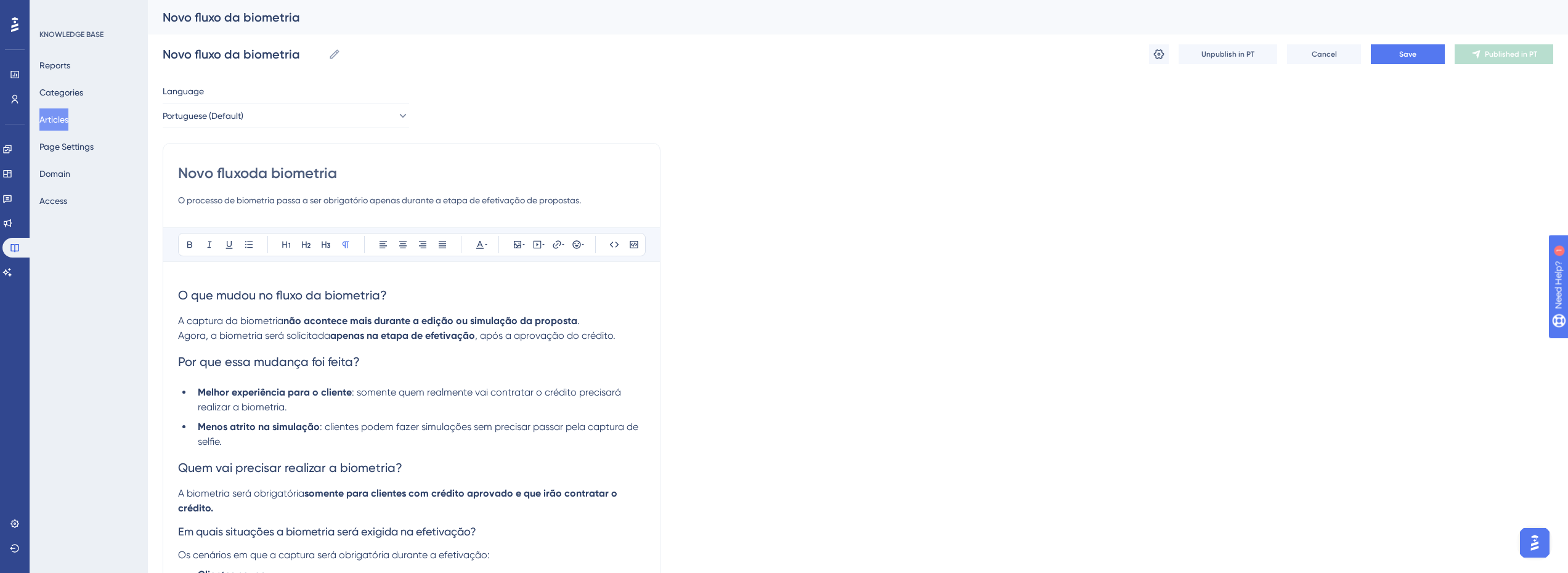
type input "Novo fluxda biometria"
type input "Novo fda biometria"
type input "Nova da biometria"
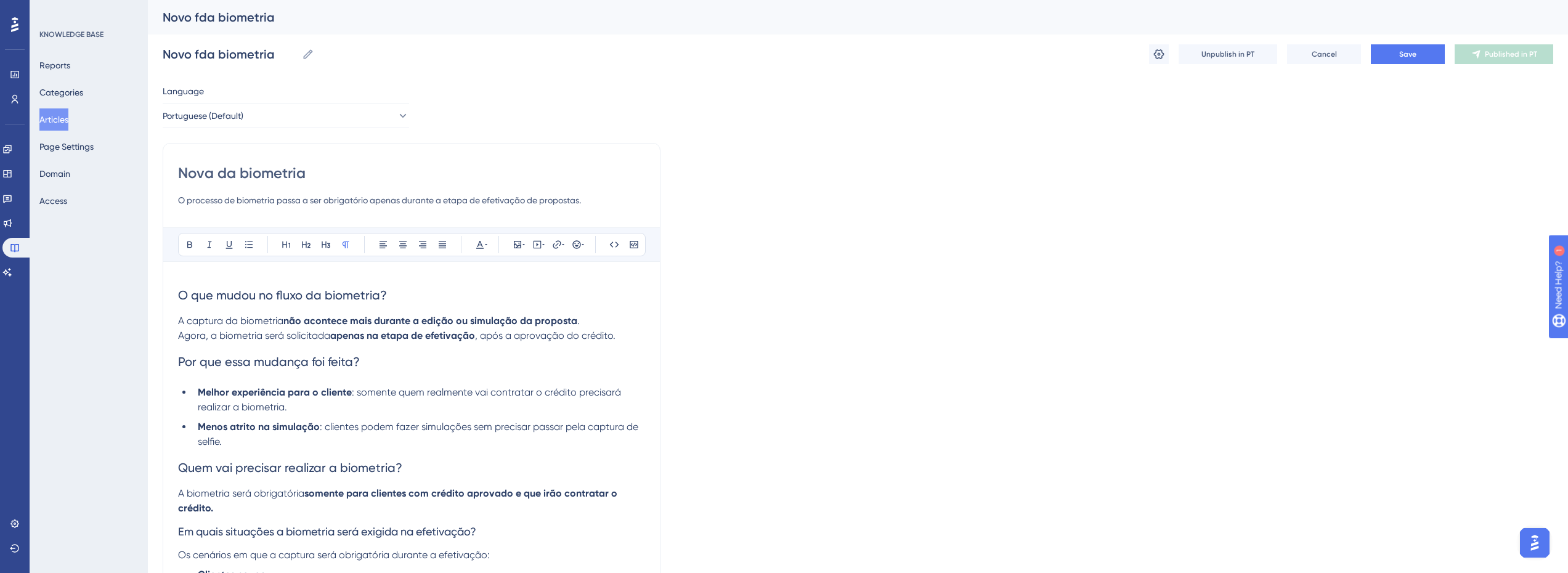
type input "Nova da biometria"
type input "Nova captura da biometria"
type input "Nvoda biometria"
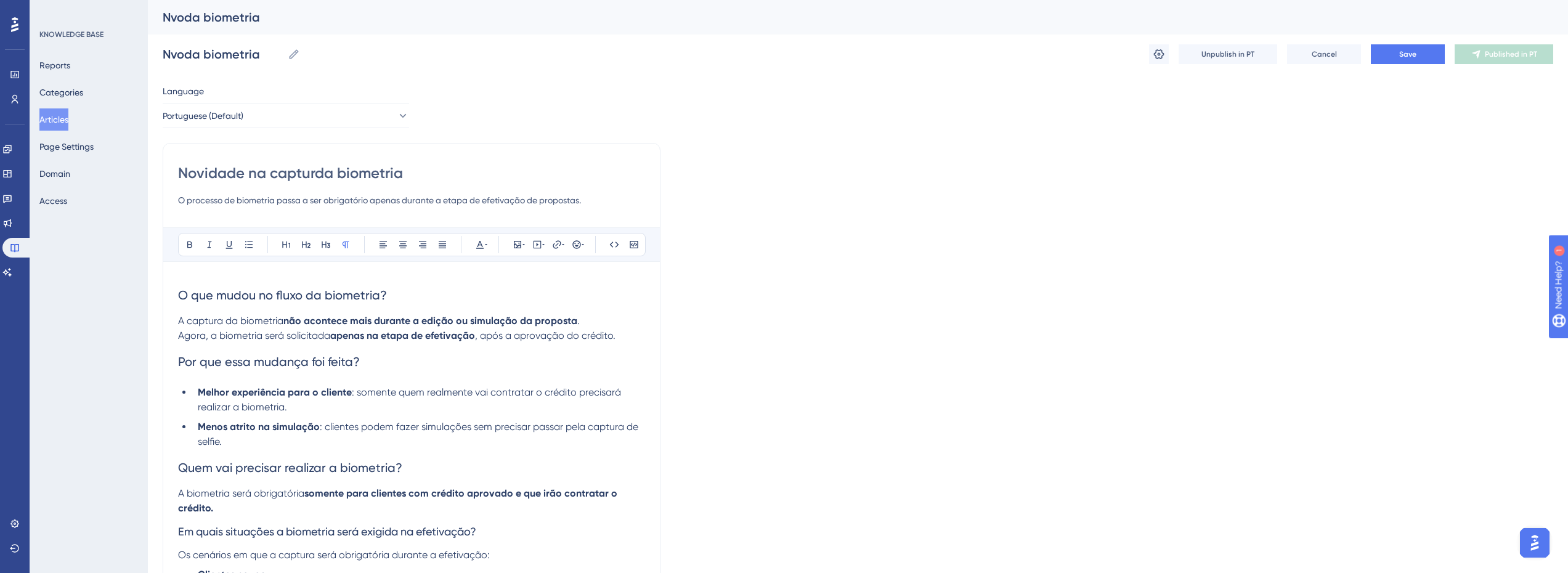
type input "Novidade na capturada biometria"
type input "Fda biometria"
type input "da biometria"
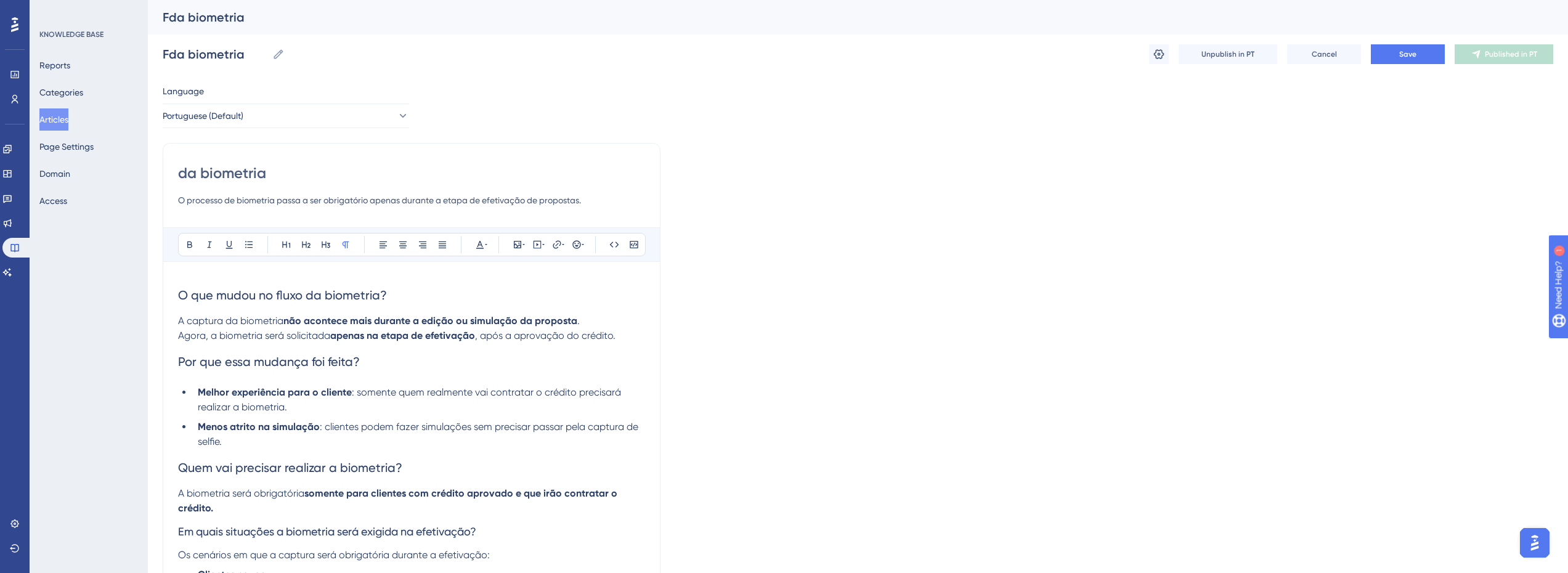
type input "da biometria"
type input "Fluxo deda biometria"
type input "Fluxo de biometria na Efe"
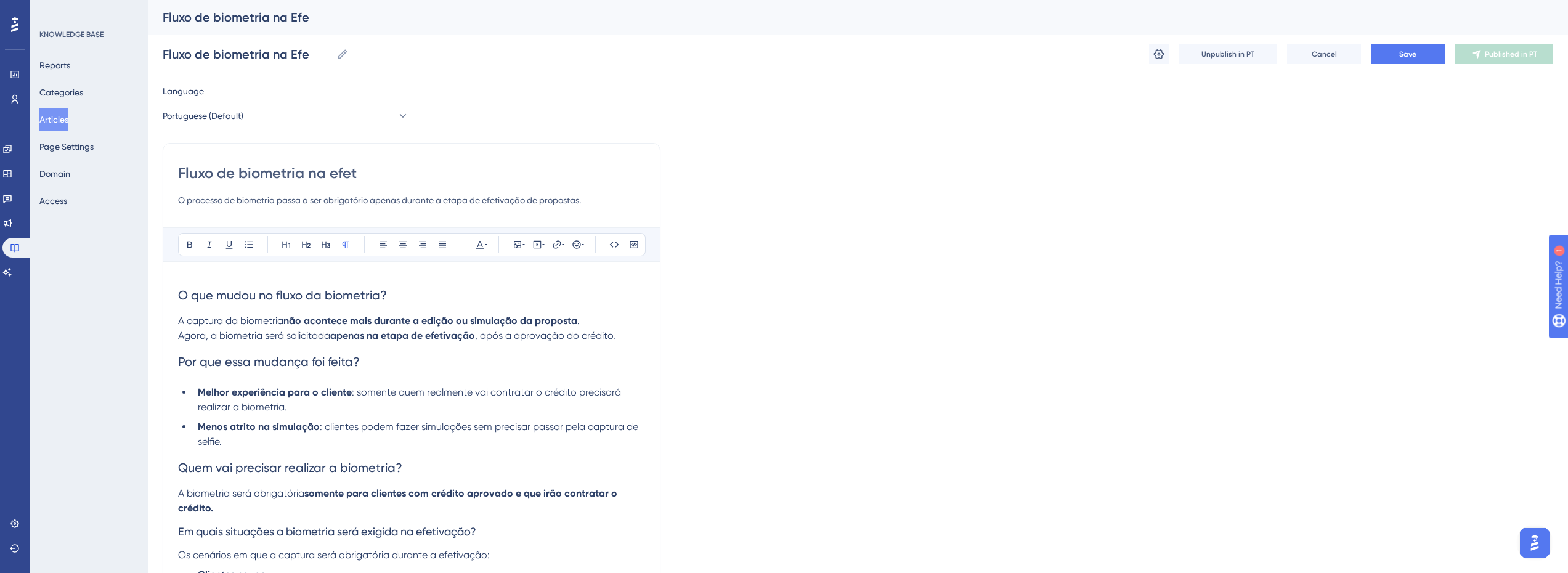
type input "Fluxo de biometria na efeti"
type input "Fluxo de biometria na efetivação"
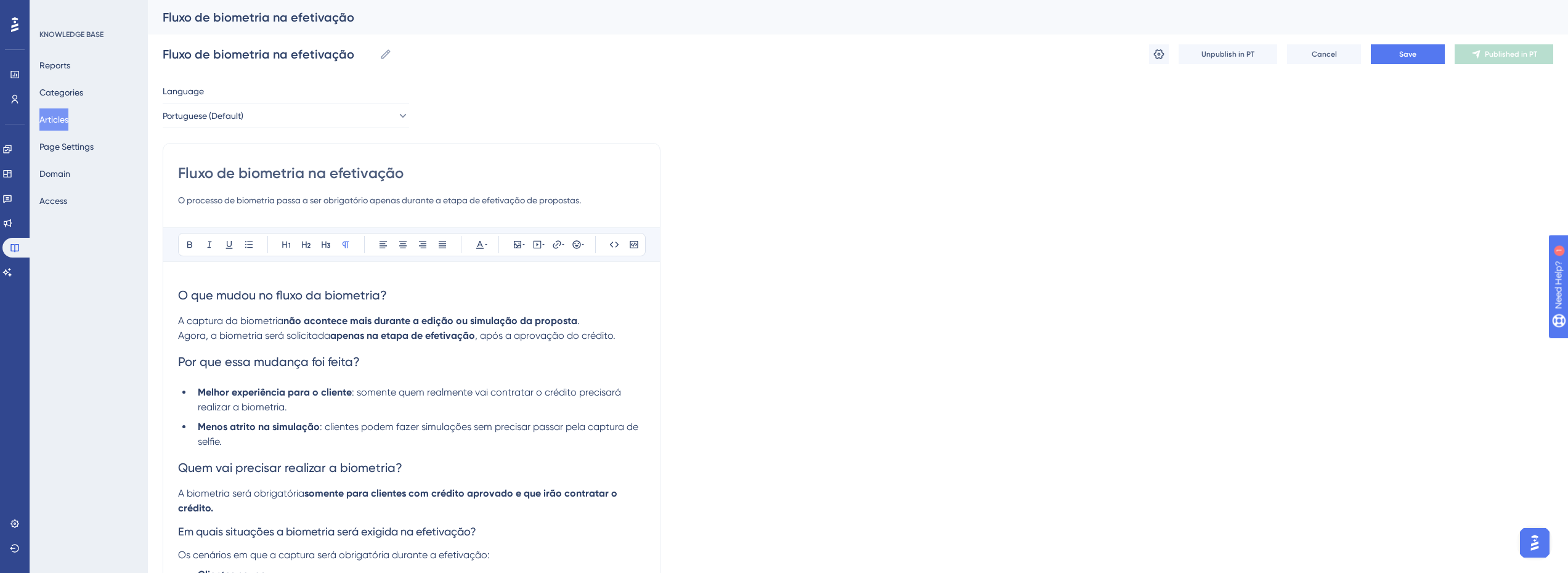
click at [218, 198] on input "O processo de biometria passa a ser obrigatório apenas durante a etapa de efeti…" at bounding box center [411, 200] width 467 height 15
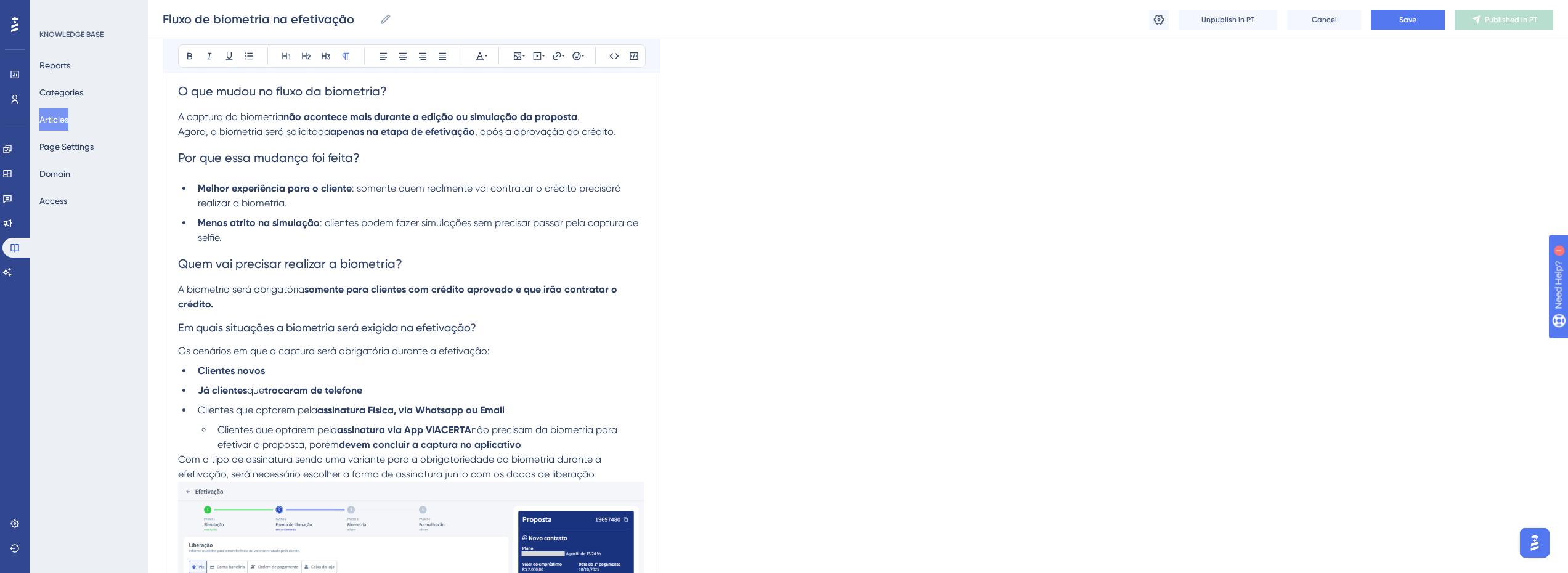
scroll to position [185, 9]
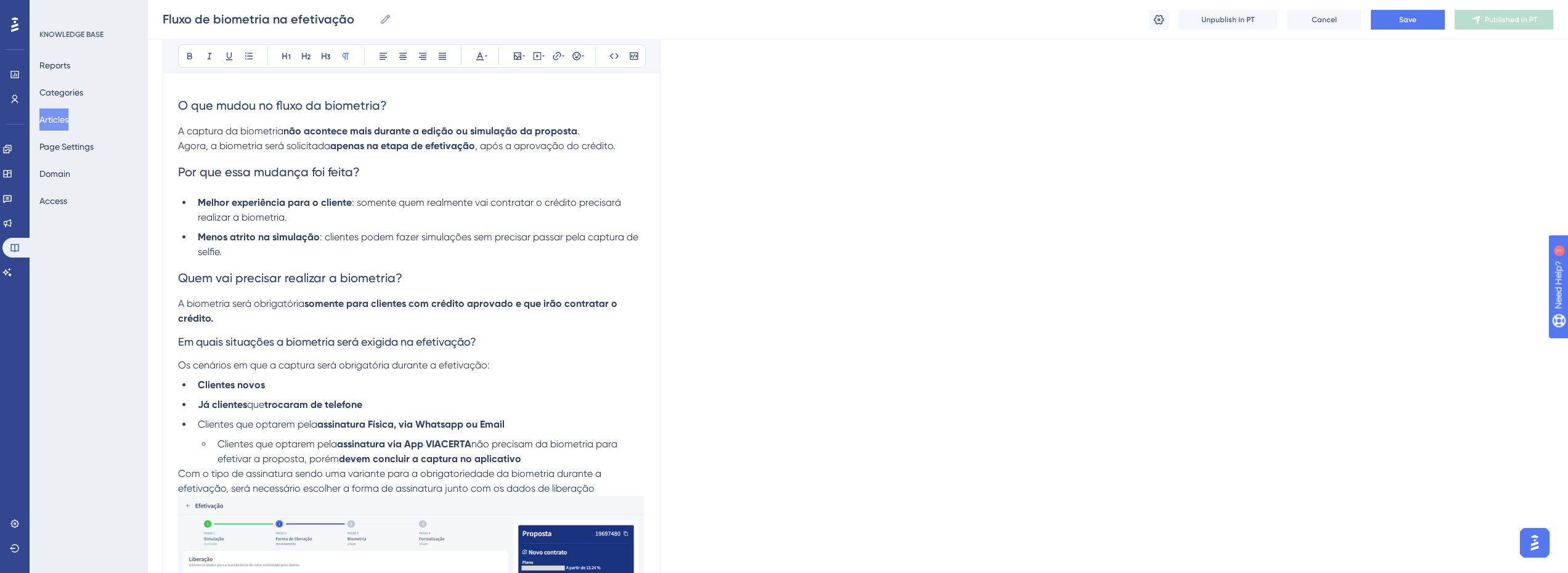
click at [613, 150] on p "A captura da biometria não acontece mais durante a edição ou simulação da propo…" at bounding box center [411, 138] width 467 height 29
click at [613, 145] on p "A captura da biometria não acontece mais durante a edição ou simulação da propo…" at bounding box center [411, 138] width 467 height 29
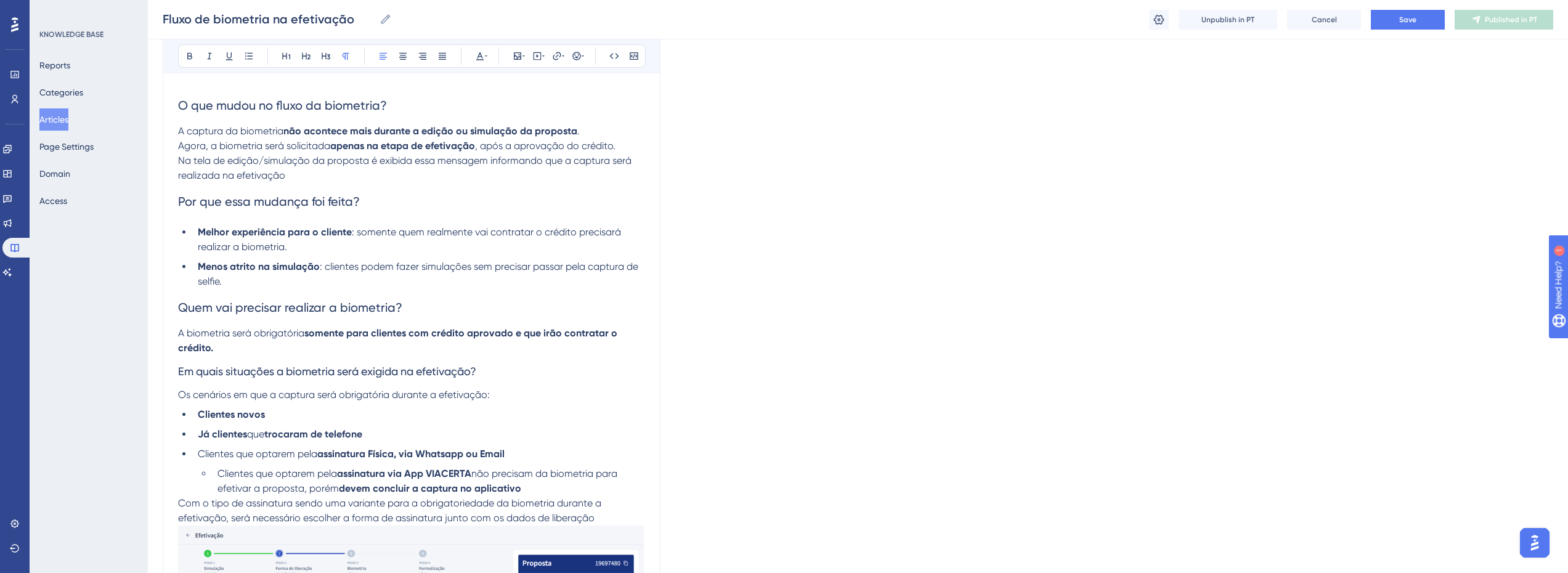
click at [226, 126] on span "A captura da biometria" at bounding box center [230, 130] width 105 height 12
click at [228, 138] on p "A captura da biometria não acontece mais durante a edição ou simulação da propo…" at bounding box center [411, 138] width 467 height 29
click at [226, 147] on span "Agora, a biometria será solicitada" at bounding box center [253, 145] width 153 height 12
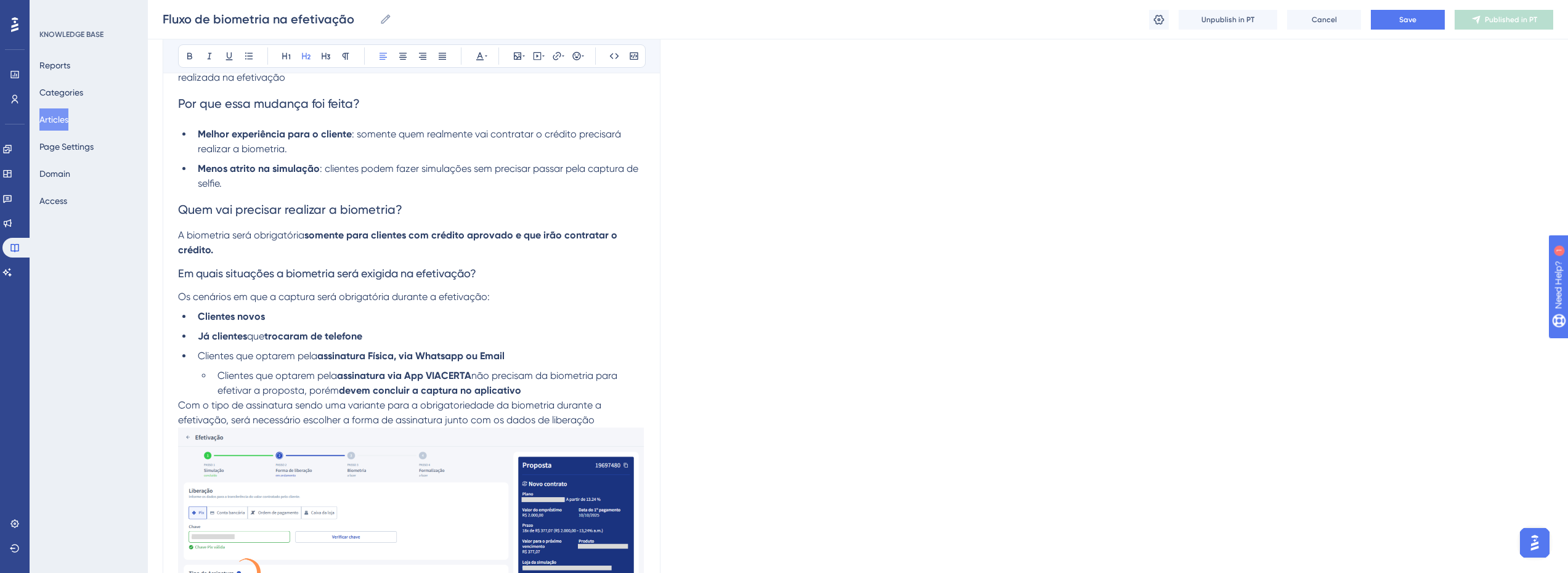
scroll to position [0, 9]
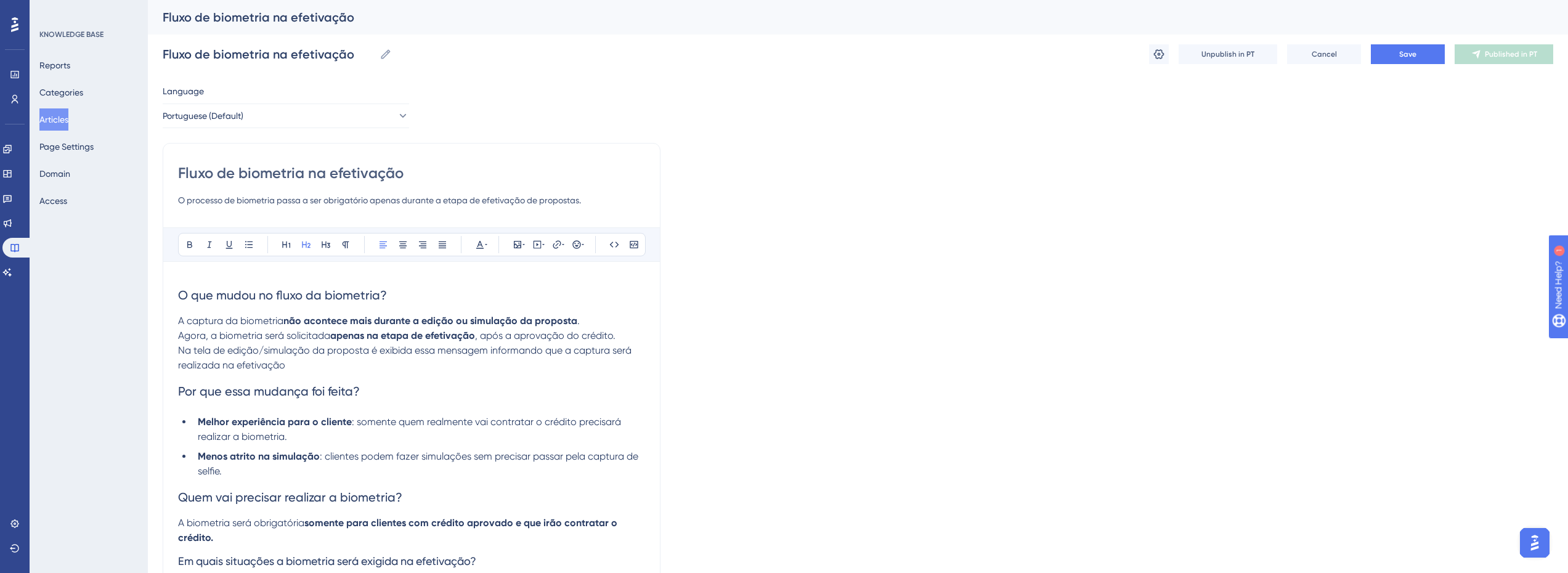
click at [332, 360] on p "Na tela de edição/simulação da proposta é exibida essa mensagem informando que …" at bounding box center [411, 358] width 467 height 29
click at [244, 245] on icon at bounding box center [248, 245] width 10 height 10
click at [212, 355] on span "Na tela de edição/simulação da proposta é exibida essa mensagem informando que …" at bounding box center [415, 362] width 435 height 27
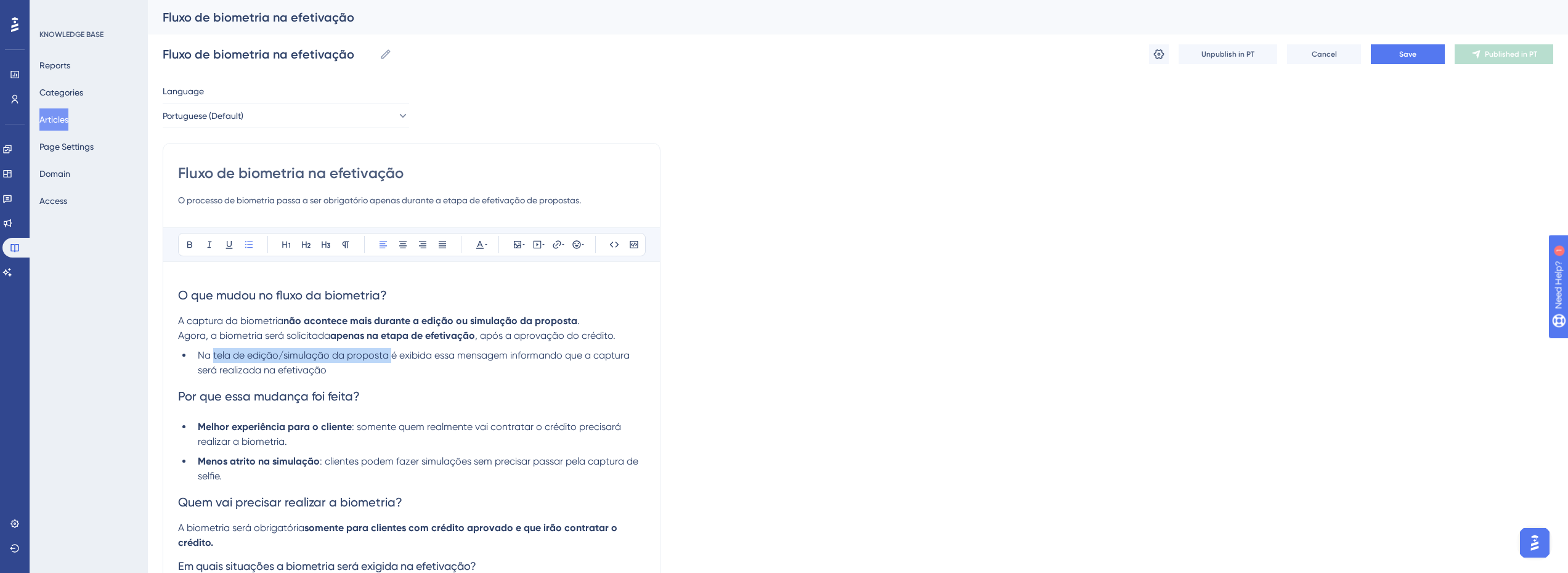
click at [377, 353] on span "Na tela de edição/simulação da proposta é exibida essa mensagem informando que …" at bounding box center [415, 362] width 435 height 27
click at [465, 361] on li "Na tela de edição/simulação da proposta é exibida essa mensagem informando que …" at bounding box center [419, 362] width 452 height 29
click at [441, 369] on li "Na tela de edição/simulação da proposta é exibida essa mensagem informando que …" at bounding box center [419, 362] width 452 height 29
click at [516, 248] on button at bounding box center [517, 244] width 17 height 17
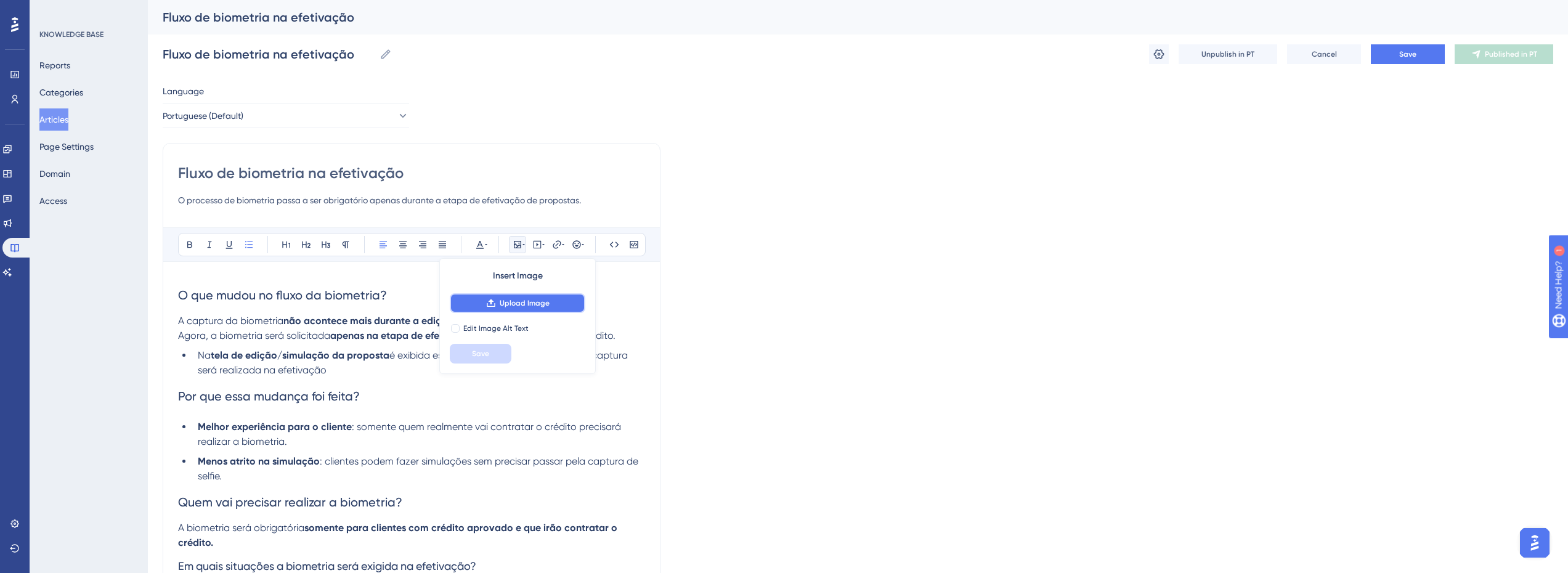
click at [490, 305] on button "Upload Image" at bounding box center [518, 303] width 136 height 20
click at [382, 363] on li "Na tela de edição/simulação da proposta é exibida essa mensagem informando que …" at bounding box center [419, 362] width 452 height 29
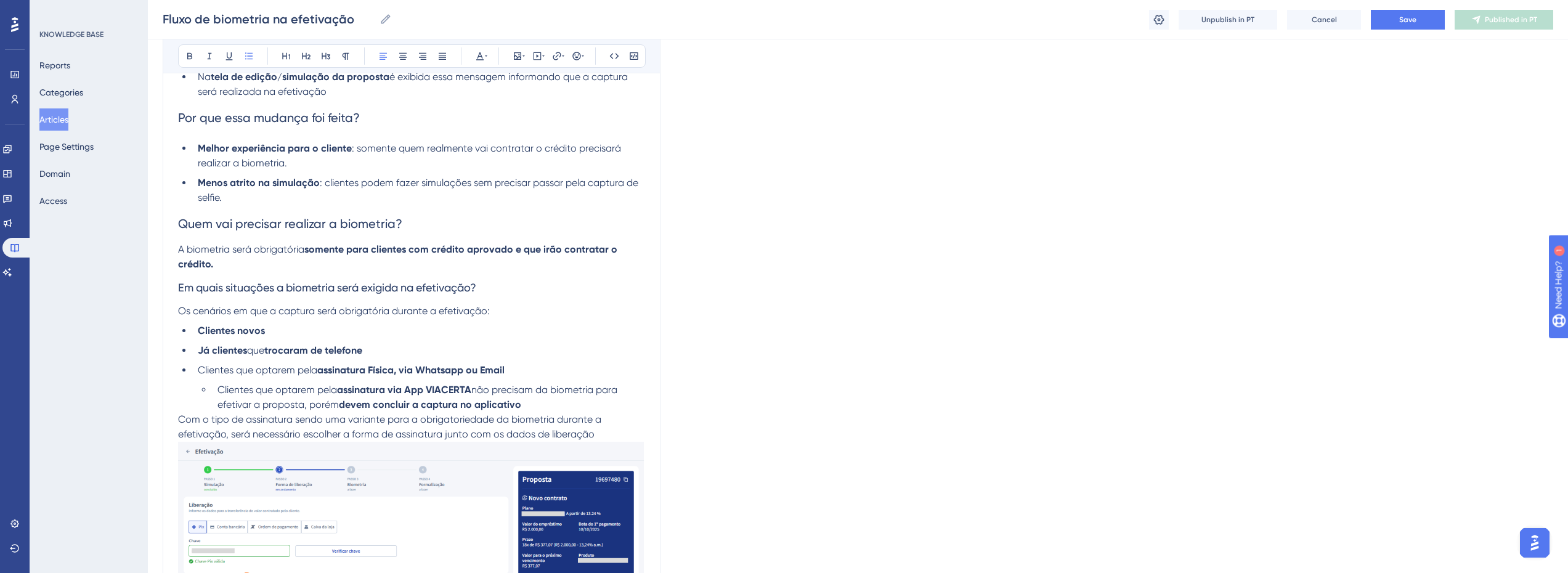
scroll to position [63, 9]
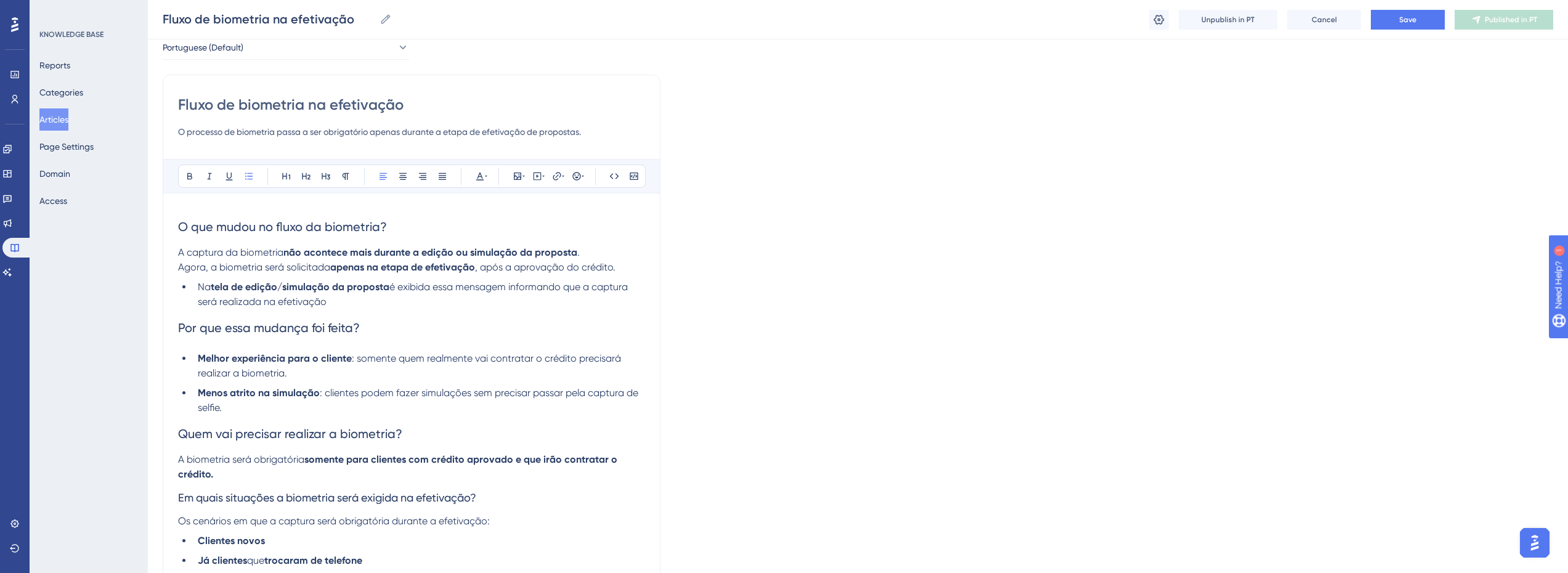
click at [386, 327] on h2 "Por que essa mudança foi feita?" at bounding box center [411, 328] width 467 height 37
click at [361, 292] on strong "tela de edição/simulação da proposta" at bounding box center [300, 286] width 178 height 12
click at [360, 302] on li "Na tela de edição/simulação da proposta é exibida essa mensagem informando que …" at bounding box center [419, 294] width 452 height 29
click at [514, 174] on icon at bounding box center [518, 176] width 7 height 7
click at [485, 228] on button "Upload Image" at bounding box center [518, 235] width 136 height 20
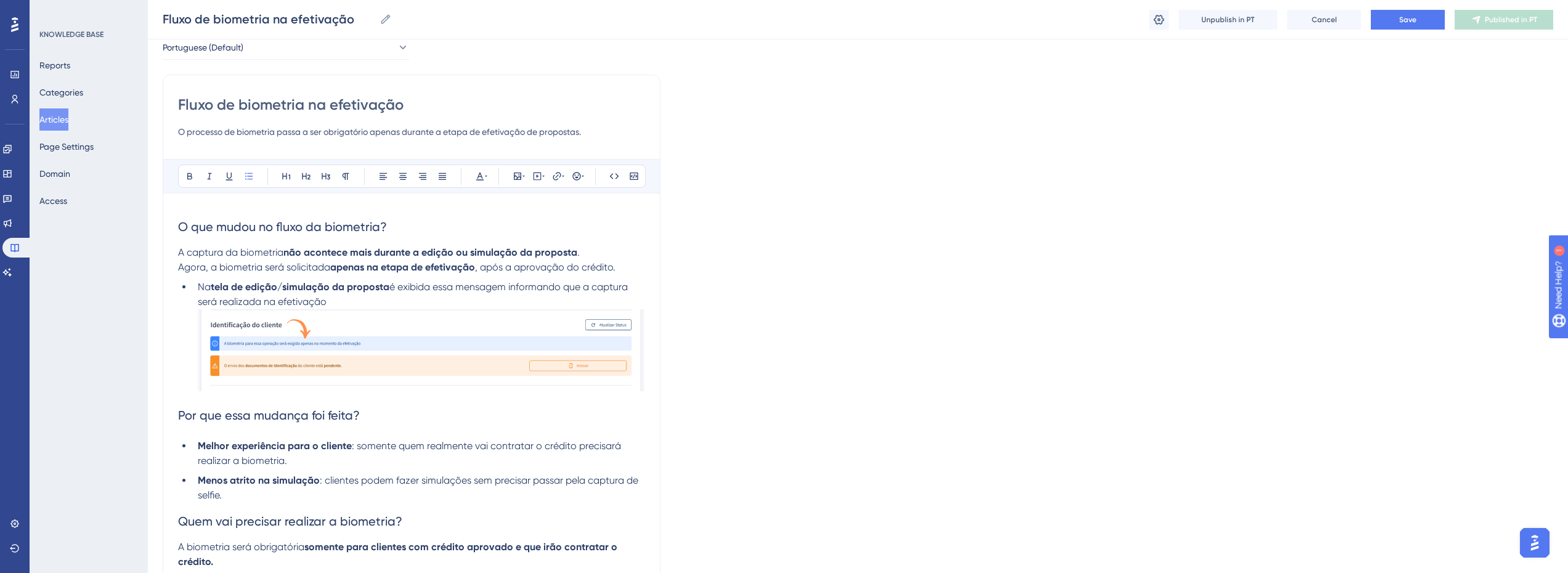
click at [360, 303] on li "Na tela de edição/simulação da proposta é exibida essa mensagem informando que …" at bounding box center [419, 337] width 452 height 117
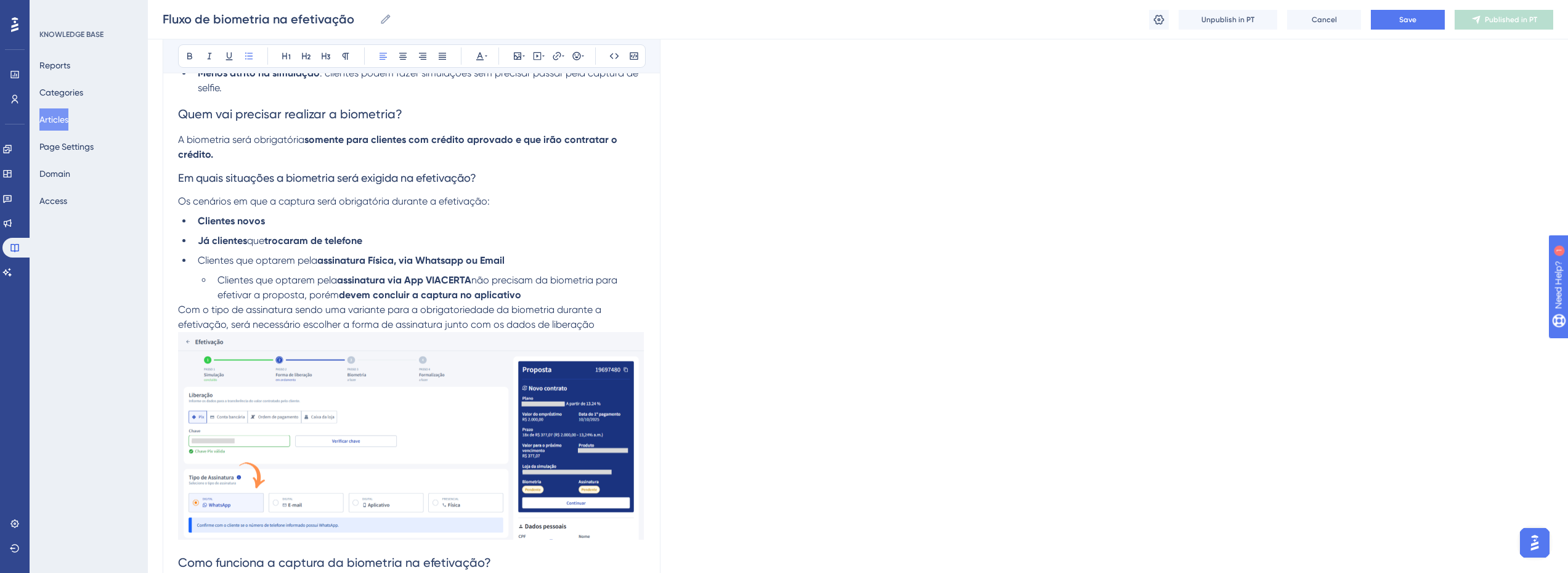
scroll to position [493, 9]
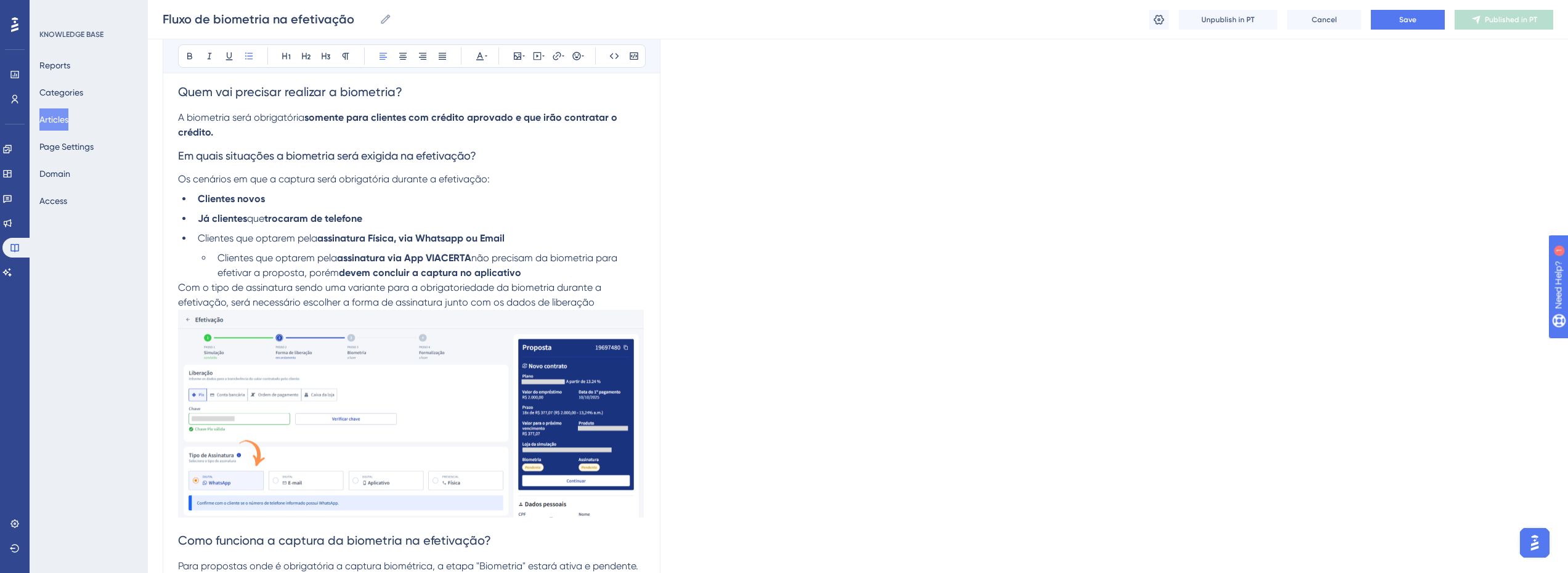
click at [282, 260] on span "Clientes que optarem pela" at bounding box center [278, 257] width 120 height 12
click at [478, 272] on li "Clientes que desejam assinar via App VIACERTA não precisam da biometria para ef…" at bounding box center [428, 265] width 433 height 29
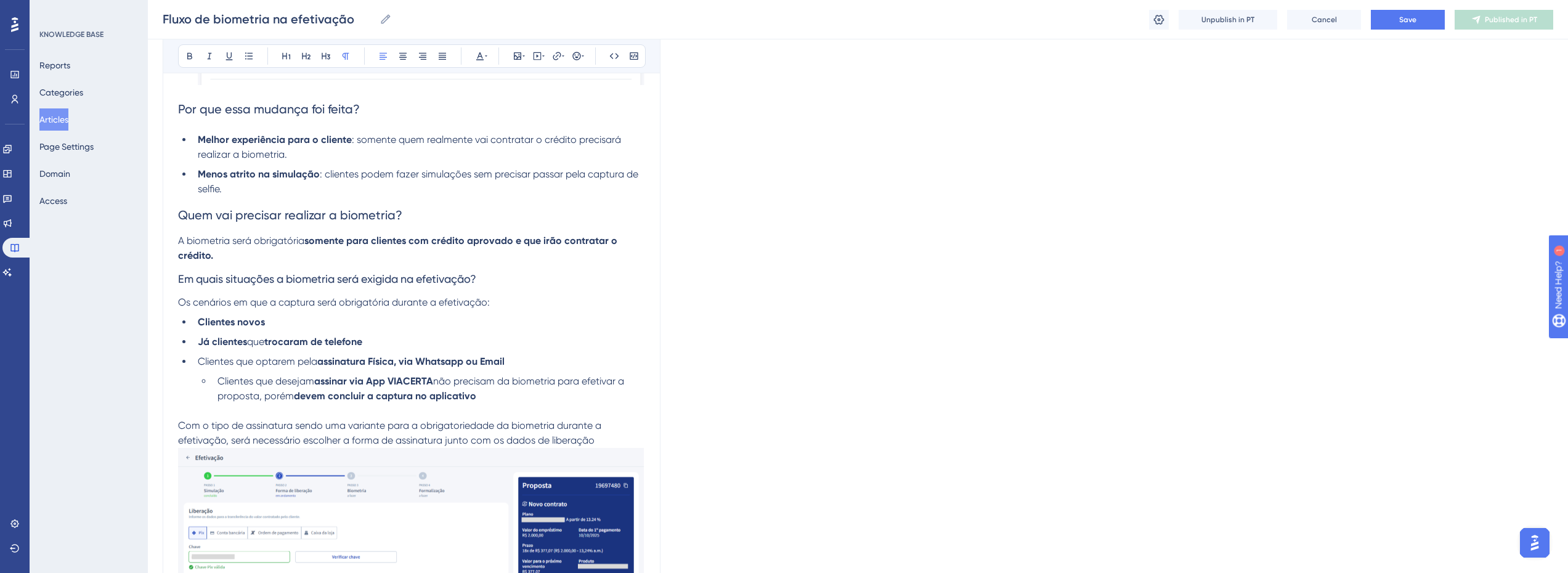
scroll to position [185, 9]
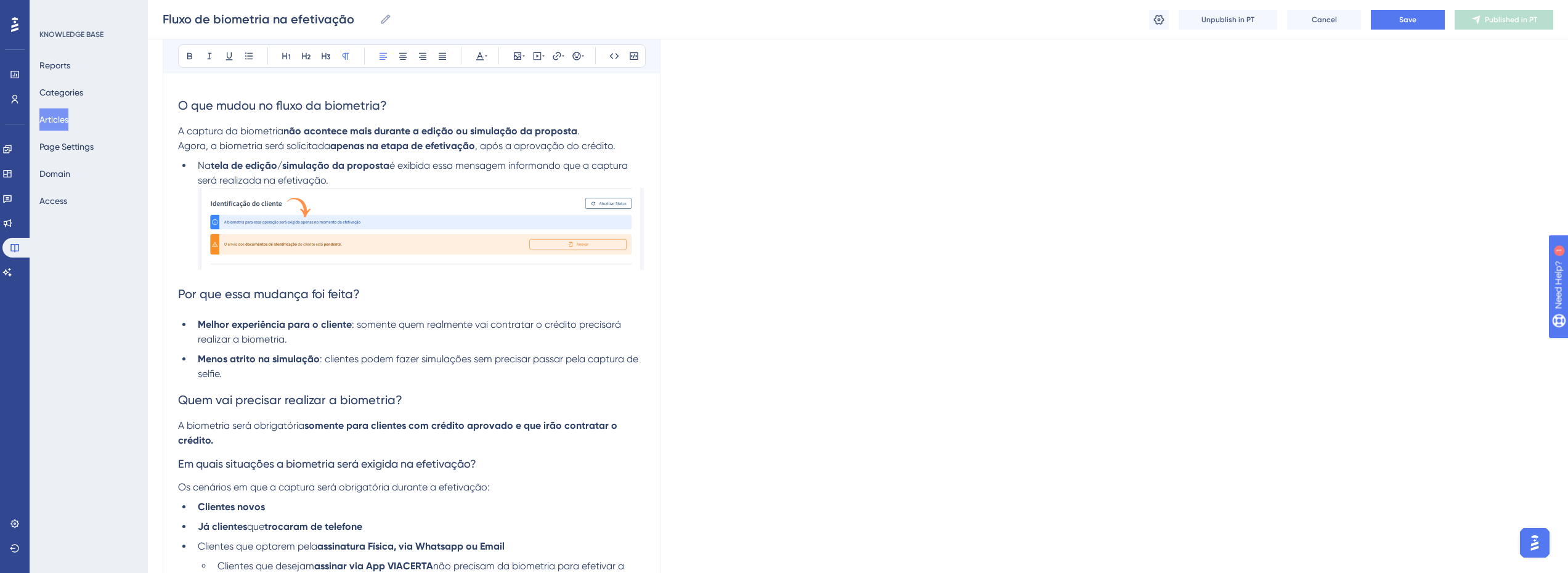
click at [573, 128] on p "A captura da biometria não acontece mais durante a edição ou simulação da propo…" at bounding box center [411, 138] width 467 height 29
click at [383, 168] on strong "tela de edição/simulação da proposta" at bounding box center [300, 165] width 178 height 12
click at [382, 164] on strong "tela de edição/simulação da proposta" at bounding box center [300, 165] width 178 height 12
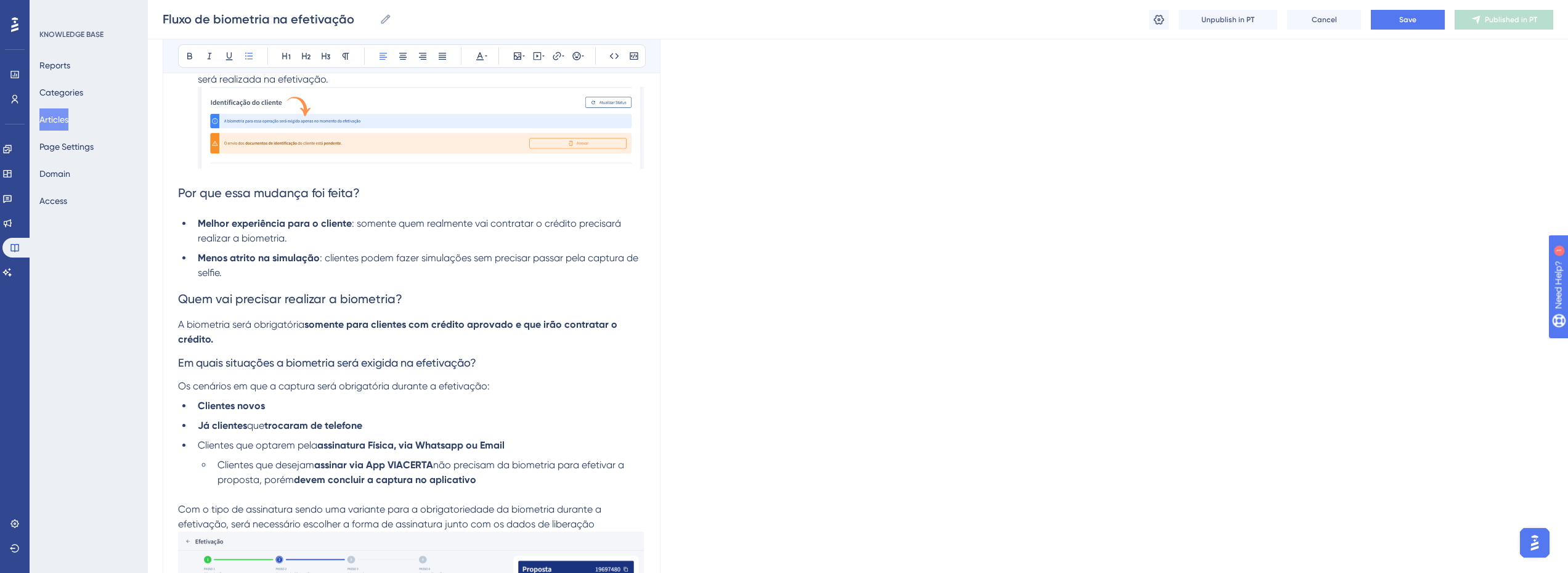
scroll to position [308, 9]
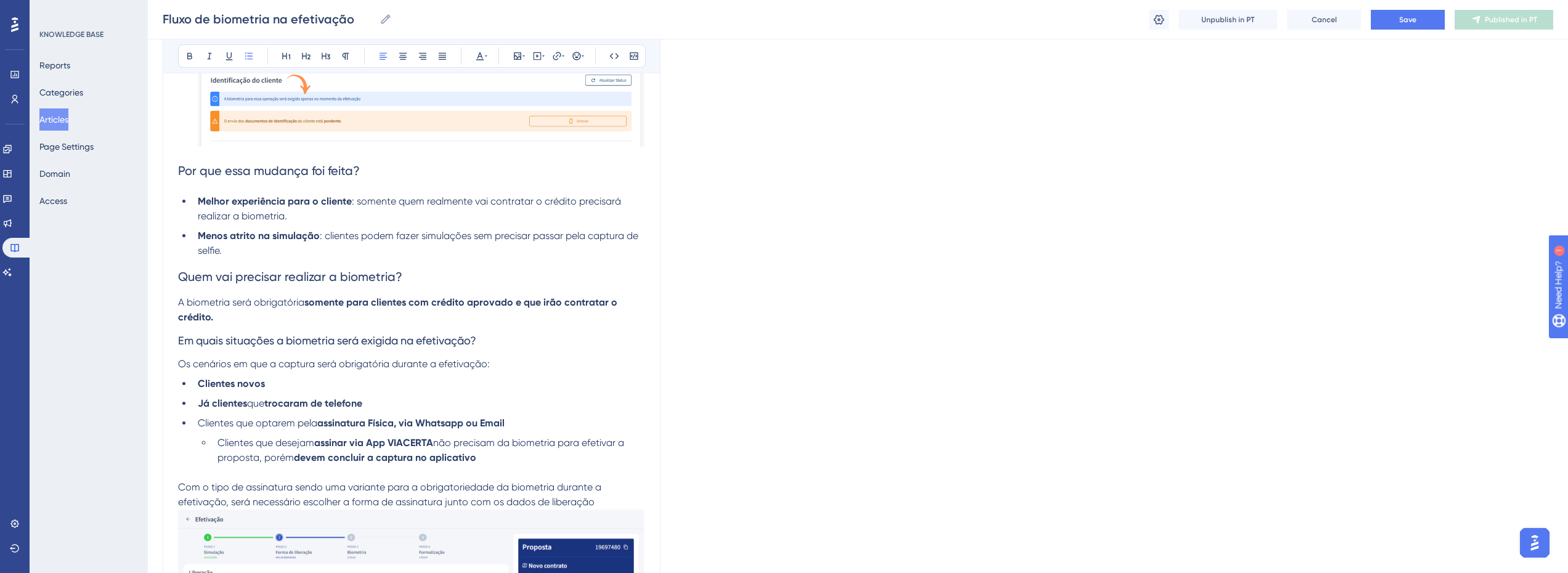
click at [344, 309] on p "A biometria será obrigatória somente para clientes com crédito aprovado e que i…" at bounding box center [411, 310] width 467 height 29
click at [260, 386] on li "Clientes novos" at bounding box center [419, 384] width 452 height 15
click at [366, 404] on li "Já clientes que trocaram de telefone" at bounding box center [419, 403] width 452 height 15
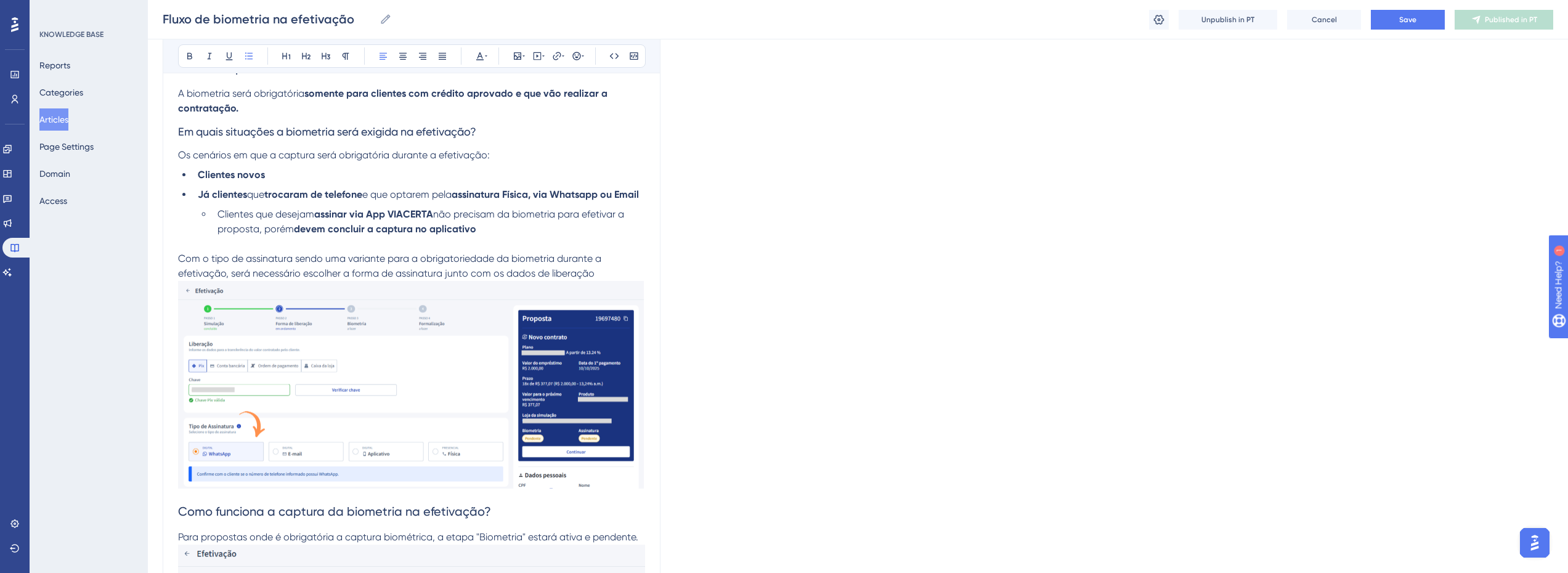
scroll to position [554, 9]
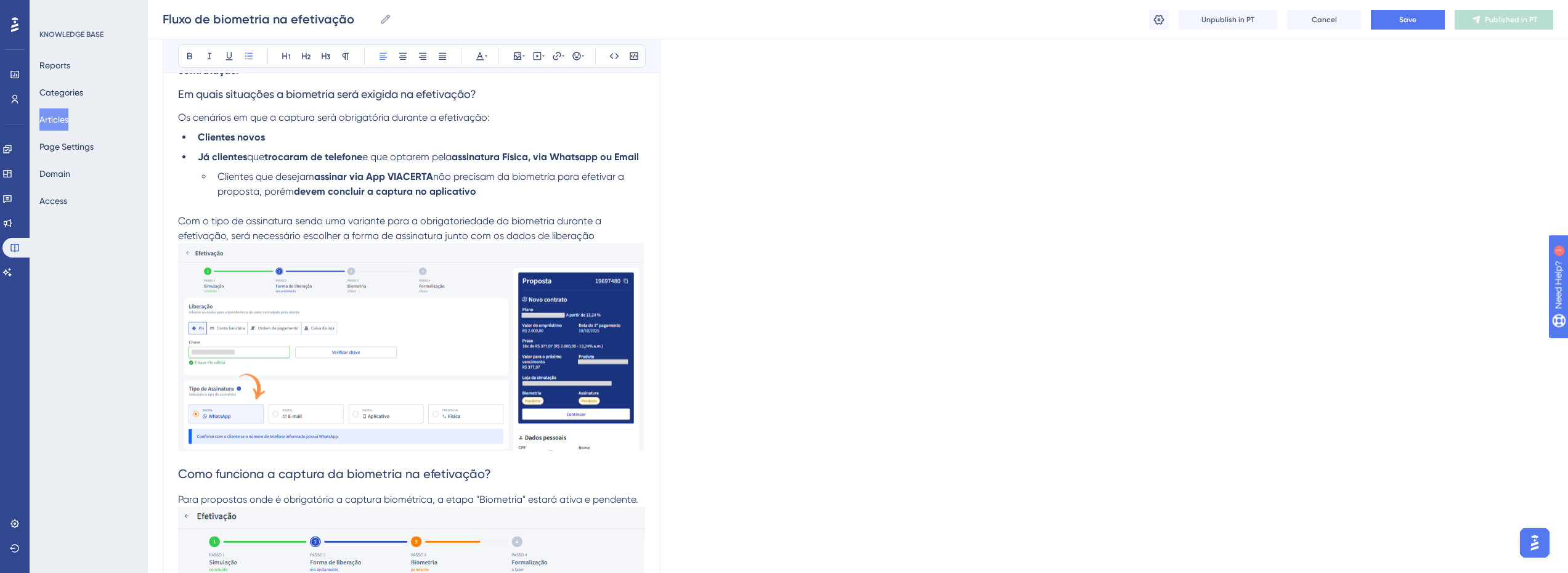
click at [243, 237] on span "Com o tipo de assinatura sendo uma variante para a obrigatoriedade da biometria…" at bounding box center [390, 228] width 426 height 27
drag, startPoint x: 201, startPoint y: 235, endPoint x: 282, endPoint y: 232, distance: 81.1
click at [282, 232] on span "Com o tipo de assinatura sendo uma variante para a obrigatoriedade da biometria…" at bounding box center [390, 228] width 426 height 27
click at [351, 238] on span "sendo uma variante para a obrigatoriedade da biometria durante a efetivação, se…" at bounding box center [389, 228] width 423 height 27
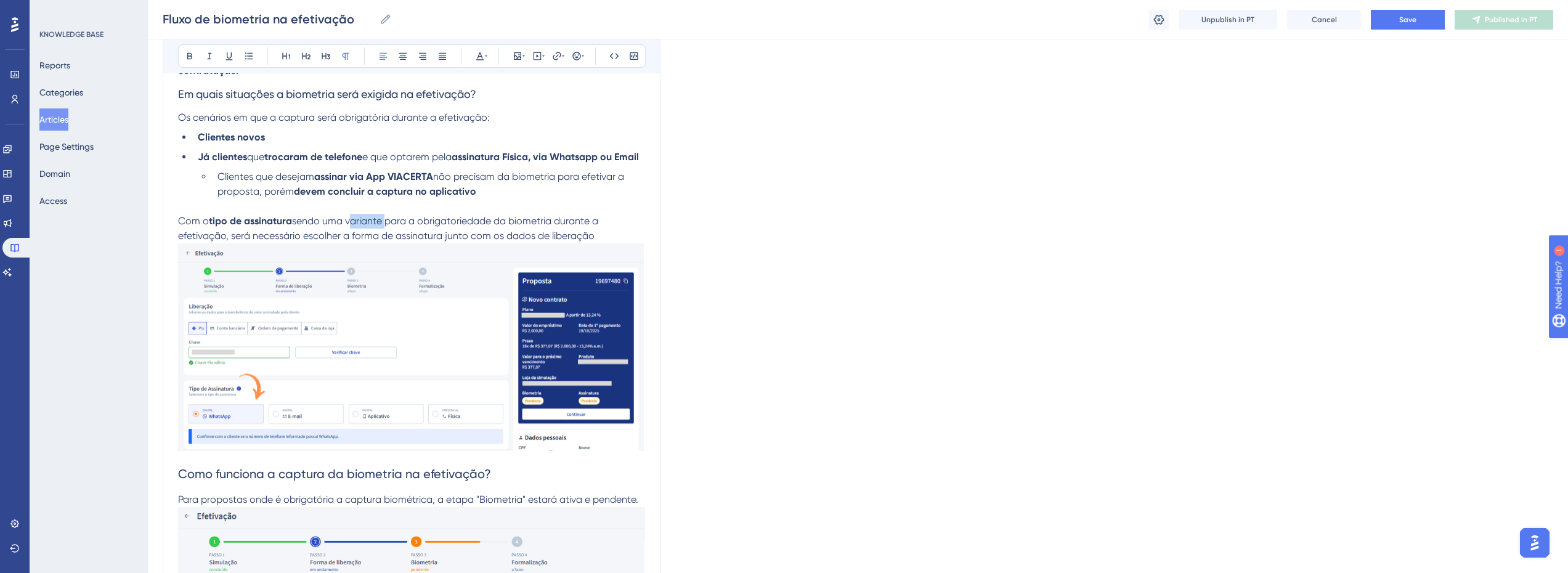
click at [351, 238] on span "sendo uma variante para a obrigatoriedade da biometria durante a efetivação, se…" at bounding box center [389, 228] width 423 height 27
drag, startPoint x: 415, startPoint y: 237, endPoint x: 546, endPoint y: 232, distance: 131.1
click at [546, 232] on span "para a obrigatoriedade da biometria durante a efetivação, será necessário escol…" at bounding box center [387, 228] width 419 height 27
click at [290, 242] on span "durante a efetivação, será necessário escolher a forma de assinatura junto com …" at bounding box center [386, 228] width 419 height 27
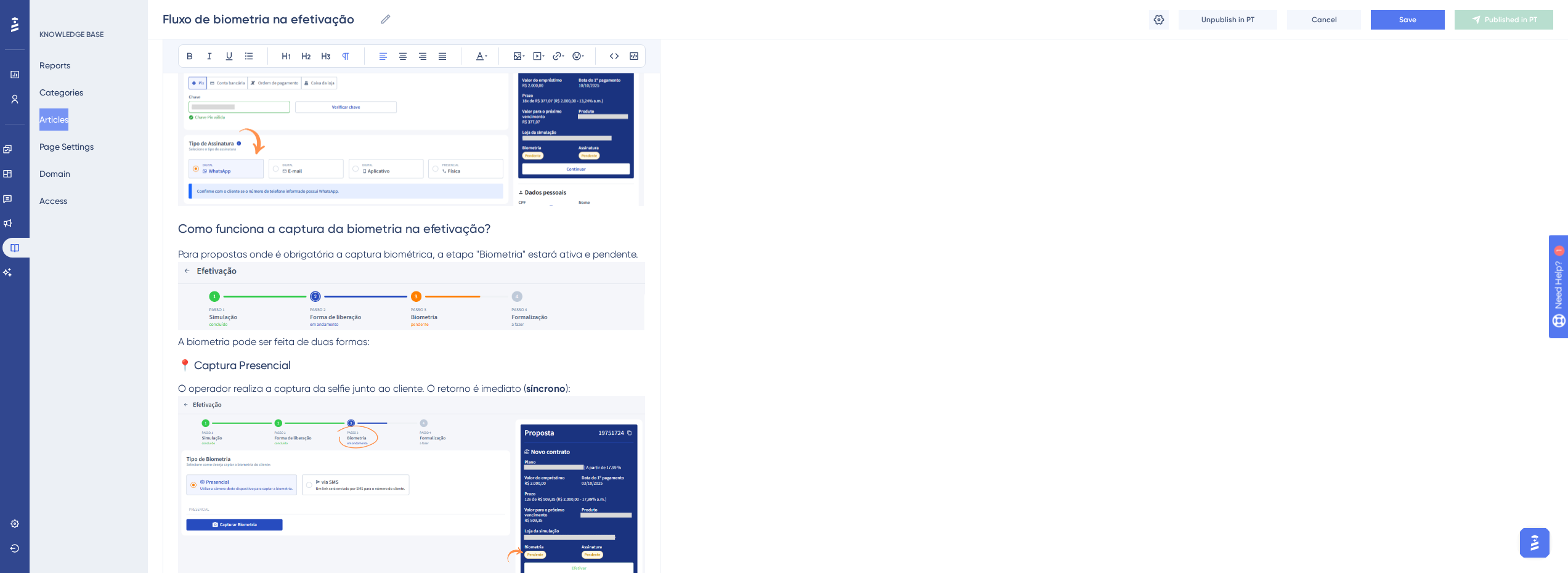
scroll to position [801, 9]
click at [577, 259] on span "Para propostas onde é obrigatória a captura biométrica, a etapa "Biometria" est…" at bounding box center [408, 253] width 460 height 12
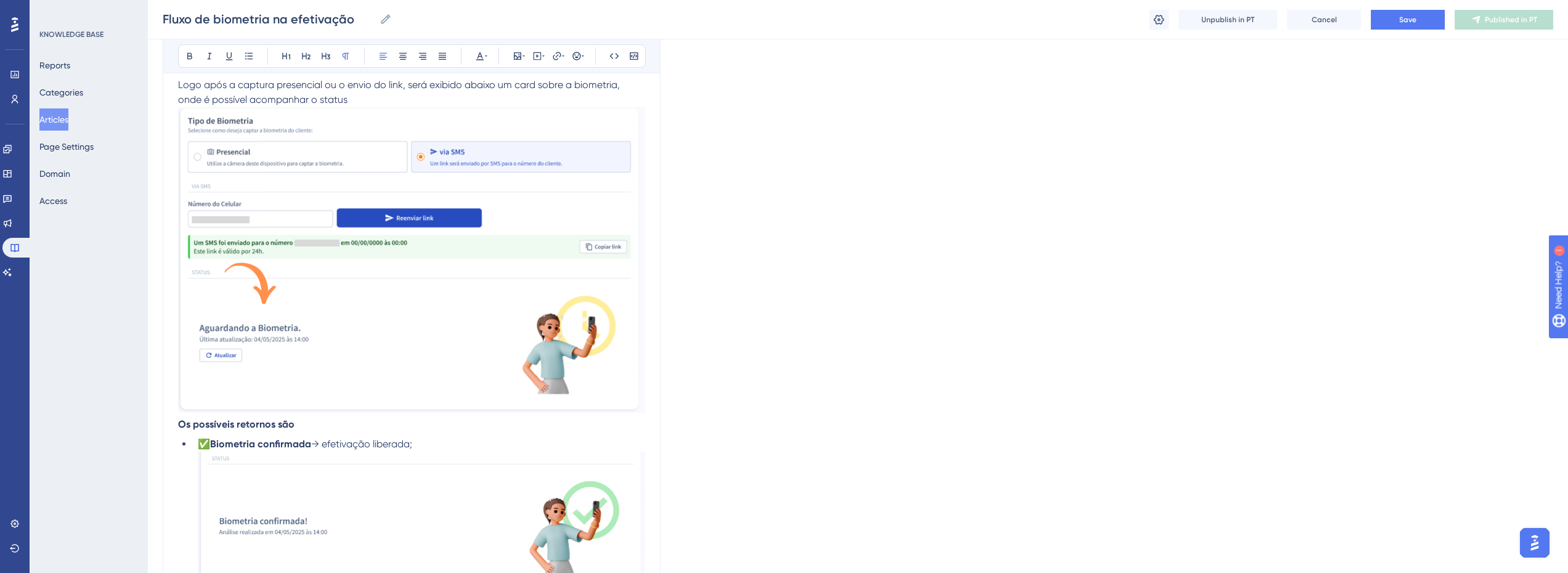
scroll to position [1602, 9]
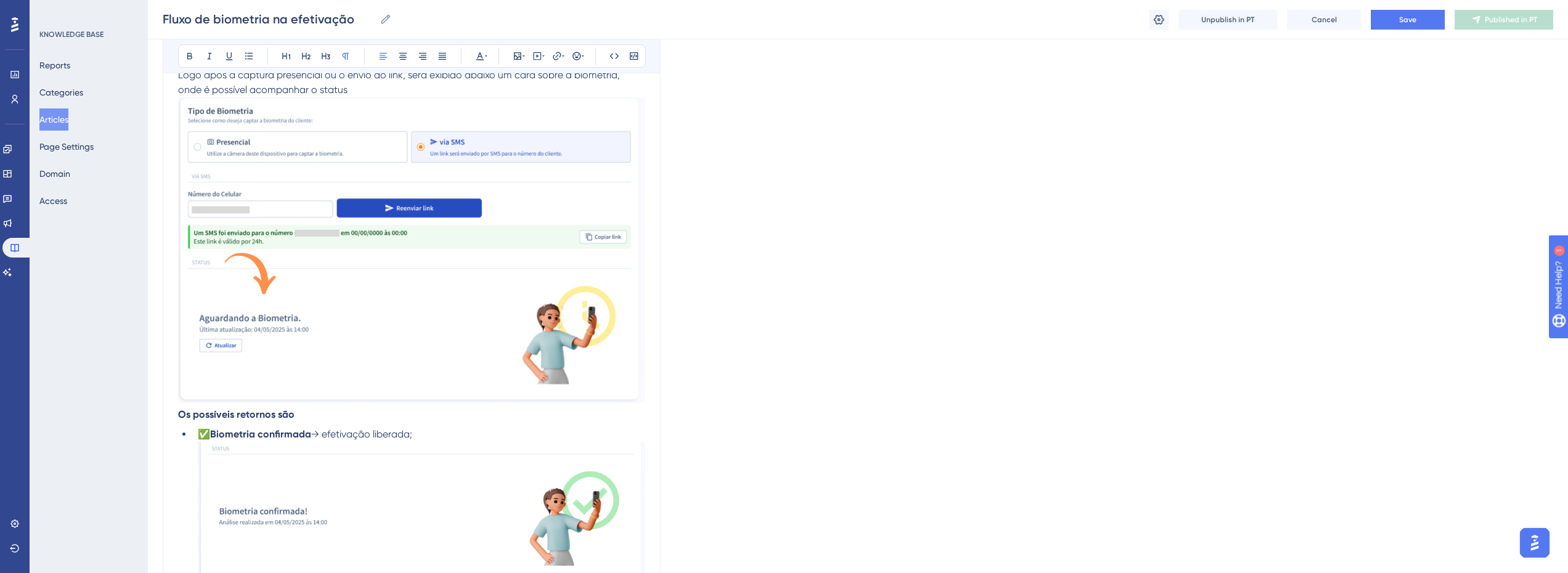
click at [361, 97] on p "Logo após a captura presencial ou o envio do link, será exibido abaixo um card …" at bounding box center [411, 82] width 467 height 29
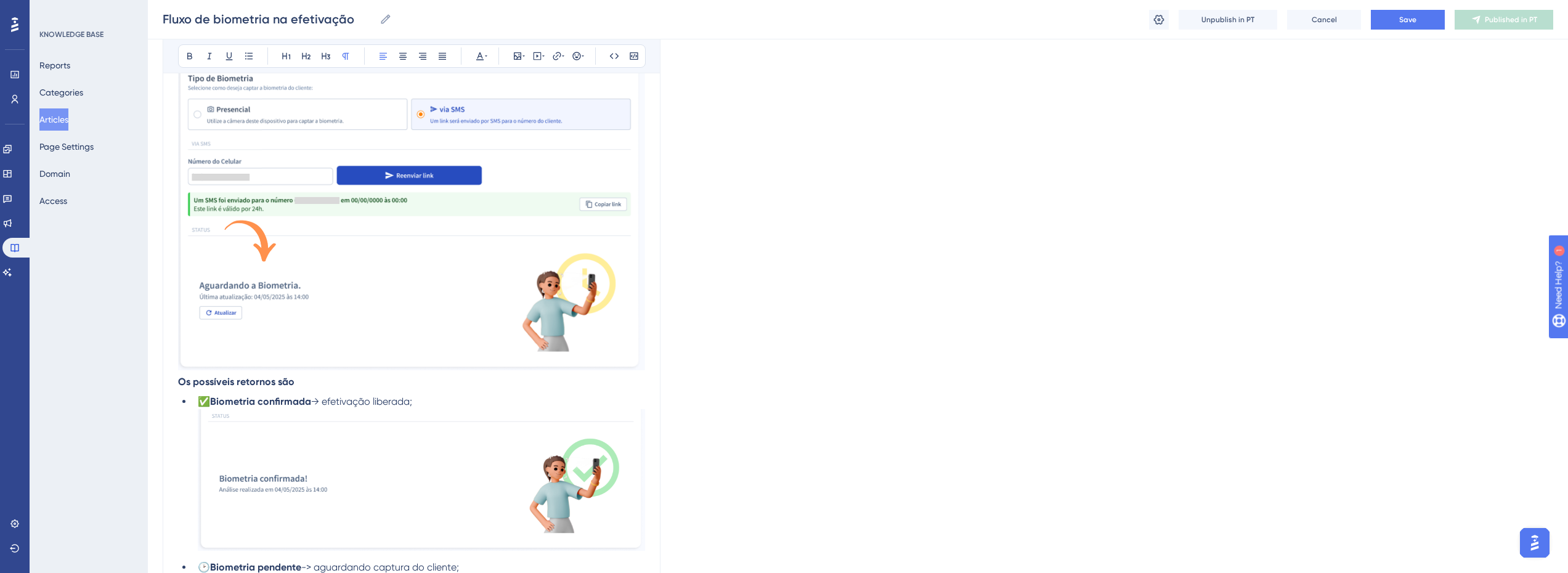
scroll to position [1664, 9]
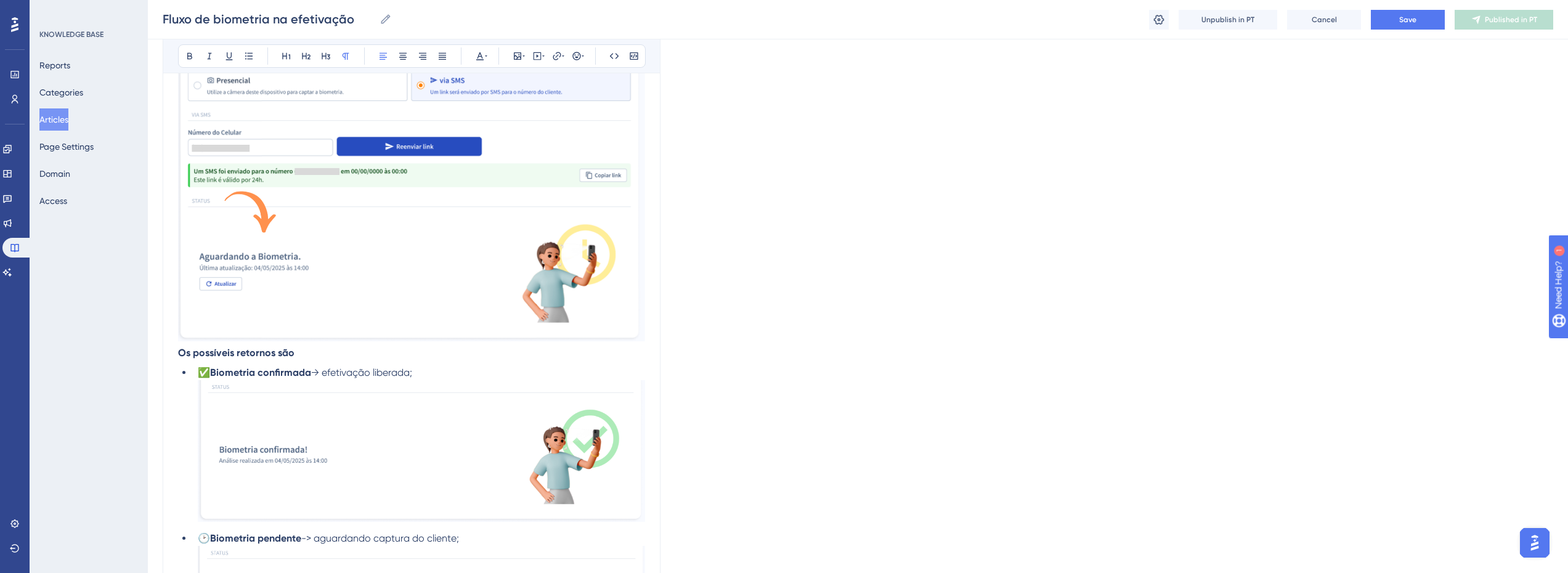
click at [311, 361] on p "Os possíveis retornos são" at bounding box center [411, 353] width 467 height 15
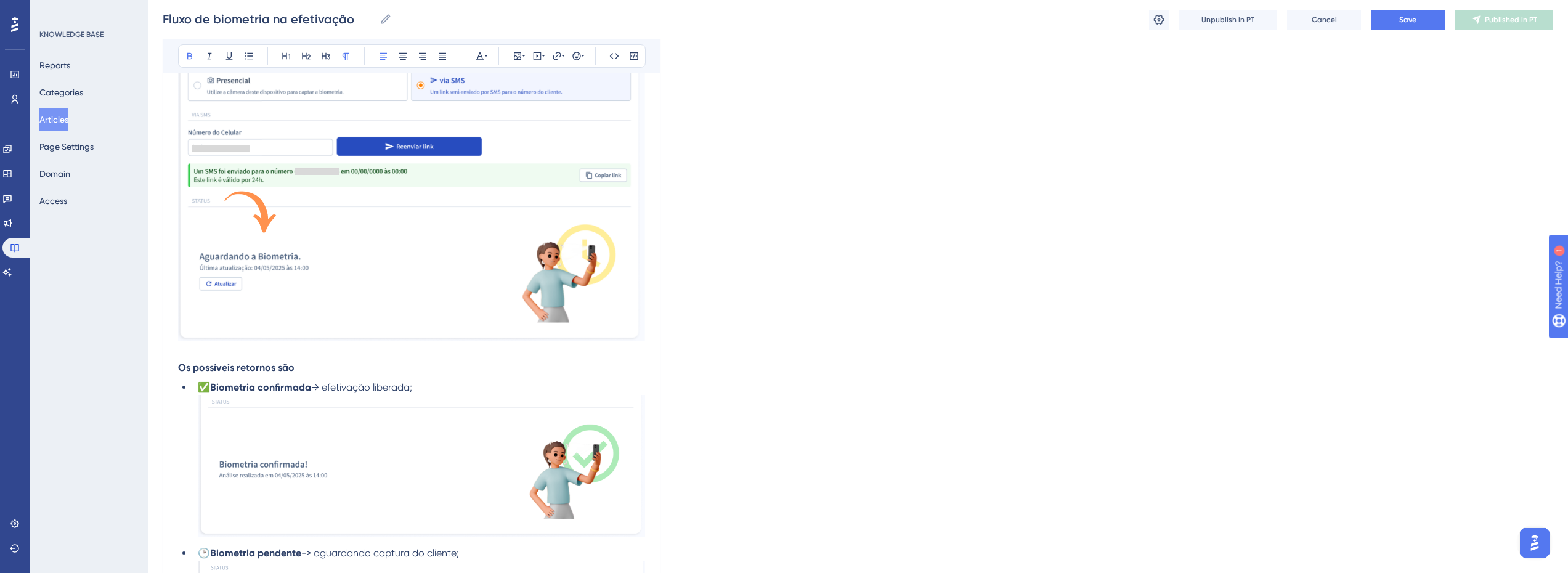
click at [290, 375] on p "Os possíveis retornos são" at bounding box center [411, 368] width 467 height 15
click at [435, 399] on li "✅ Biometria confirmada → efetivação liberada;" at bounding box center [419, 461] width 452 height 161
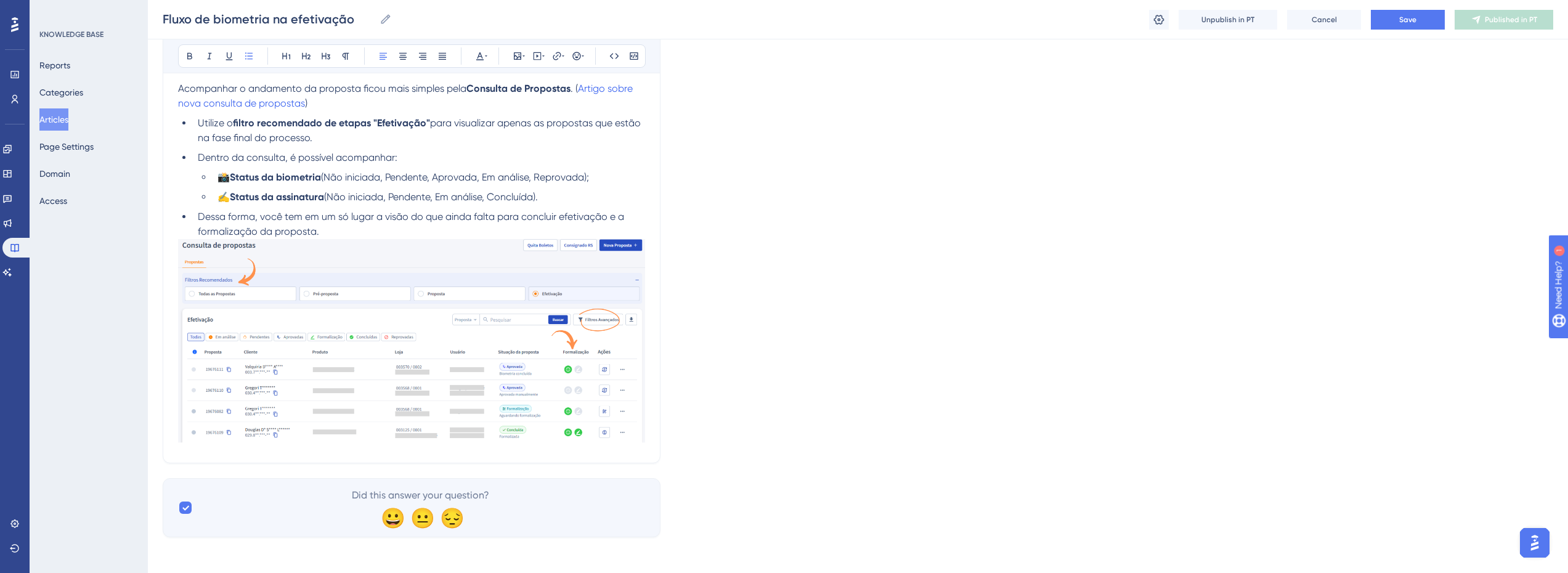
scroll to position [2886, 9]
click at [1391, 27] on button "Save" at bounding box center [1407, 20] width 74 height 20
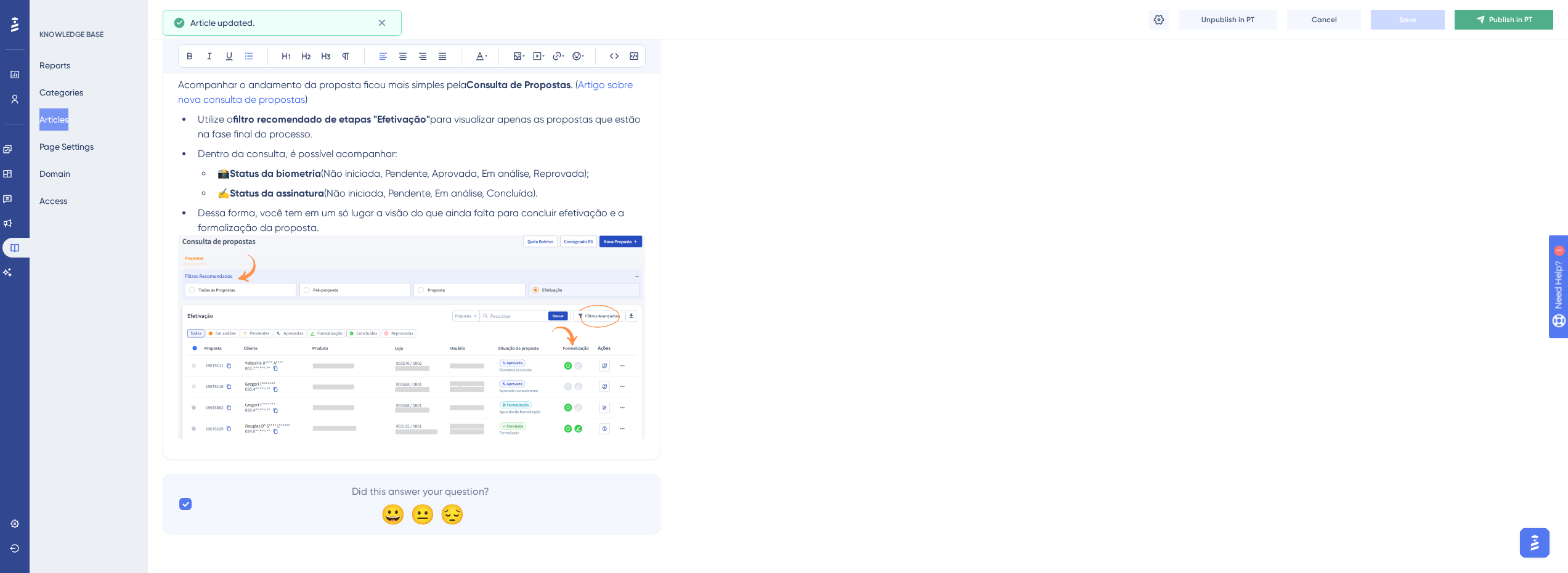
click at [1482, 21] on icon at bounding box center [1480, 19] width 8 height 8
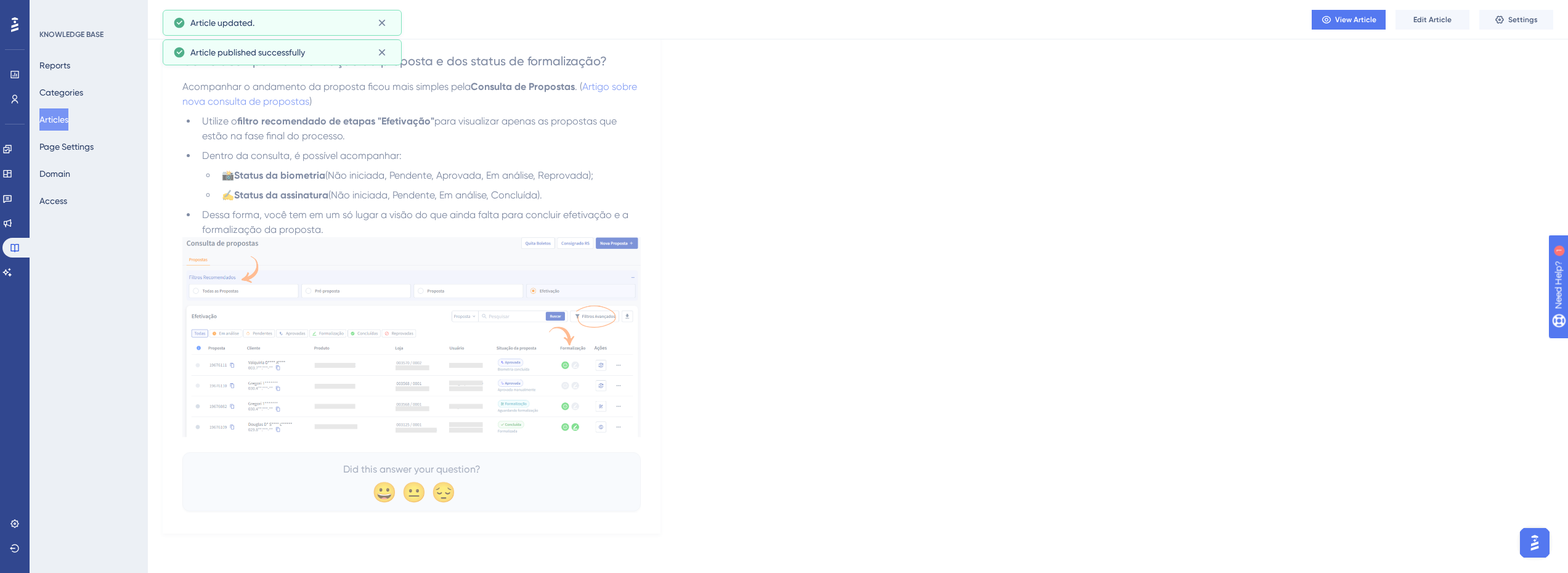
scroll to position [2792, 9]
click at [1428, 15] on span "Edit Article" at bounding box center [1432, 20] width 38 height 10
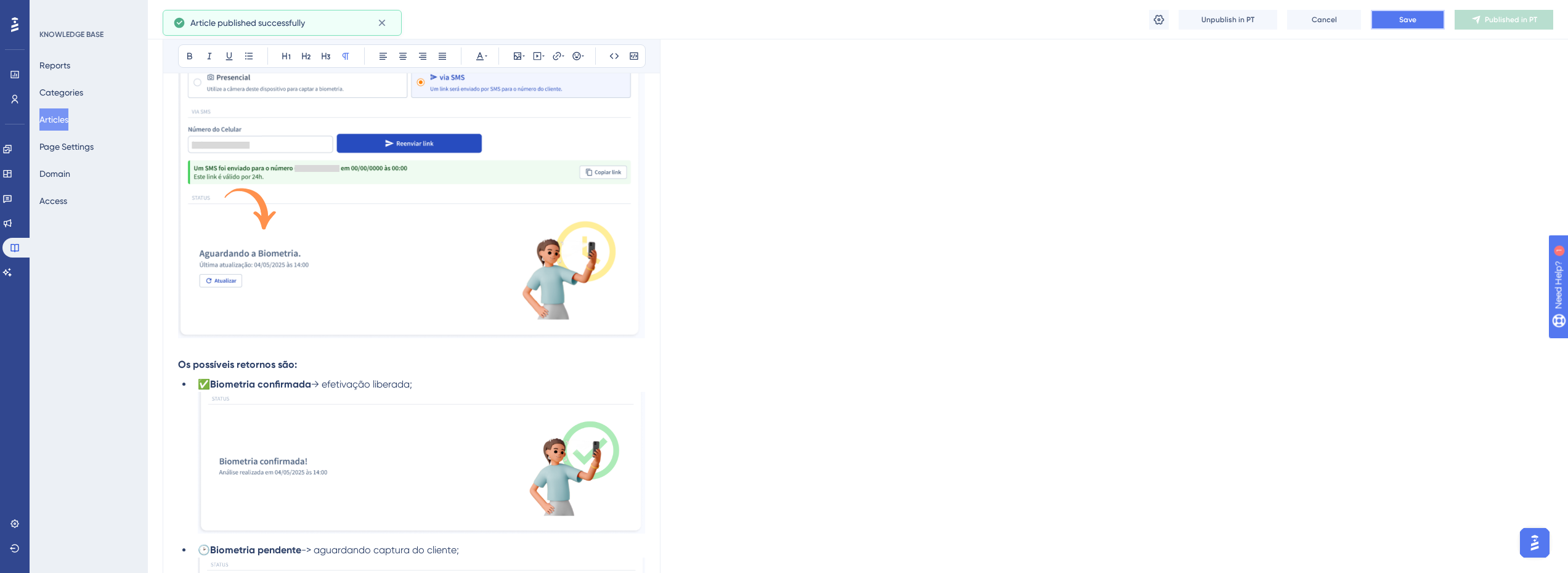
click at [1383, 22] on button "Save" at bounding box center [1407, 20] width 74 height 20
click at [1486, 18] on button "Publish in PT" at bounding box center [1504, 20] width 98 height 20
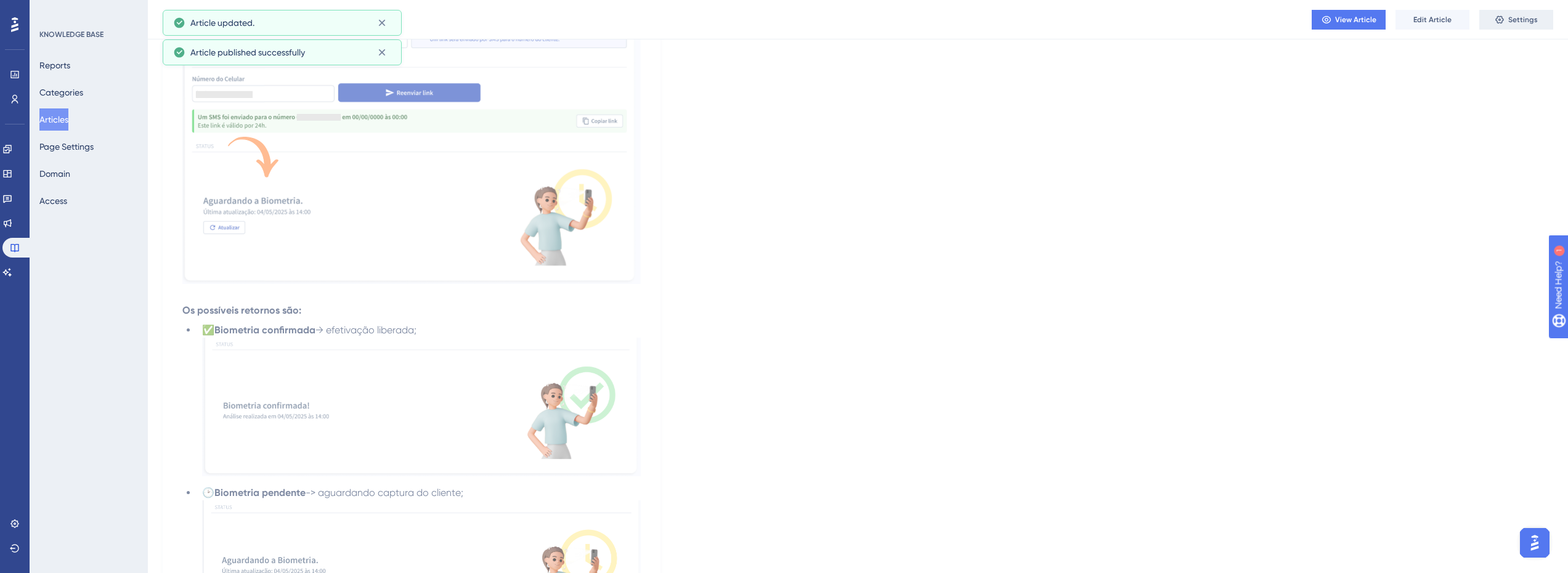
click at [1538, 20] on button "Settings" at bounding box center [1515, 20] width 74 height 20
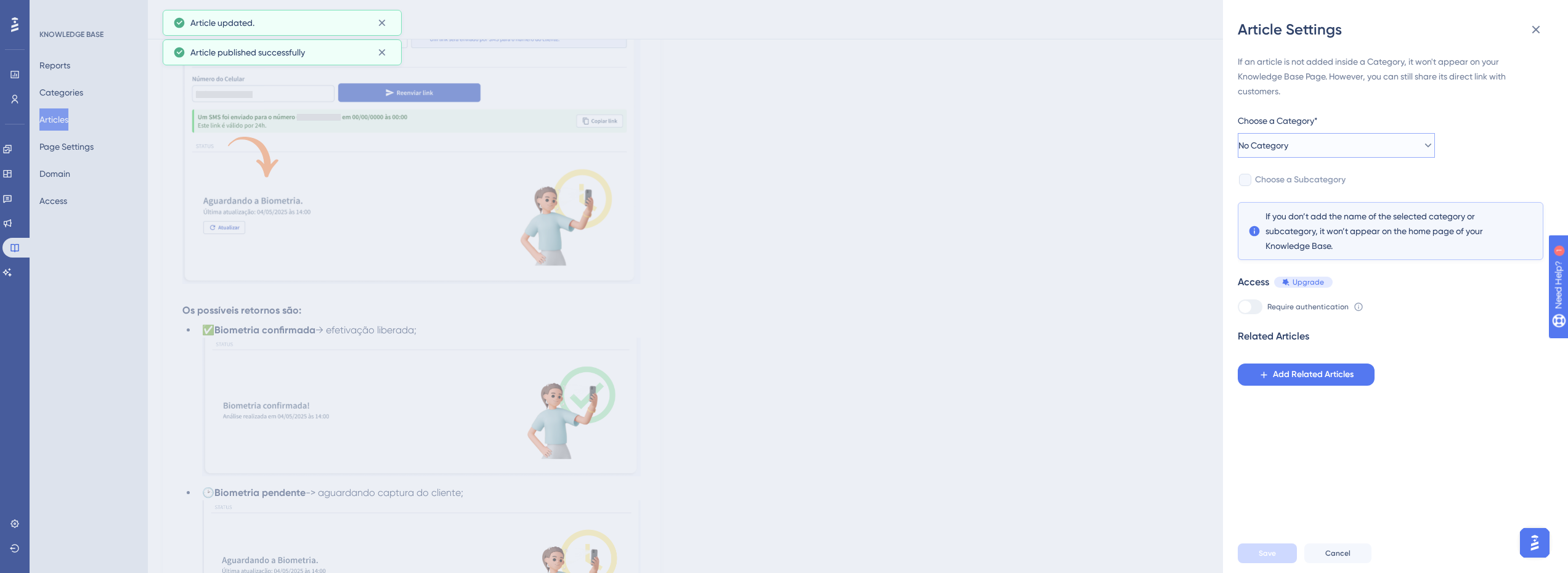
click at [1358, 146] on button "No Category" at bounding box center [1336, 145] width 197 height 25
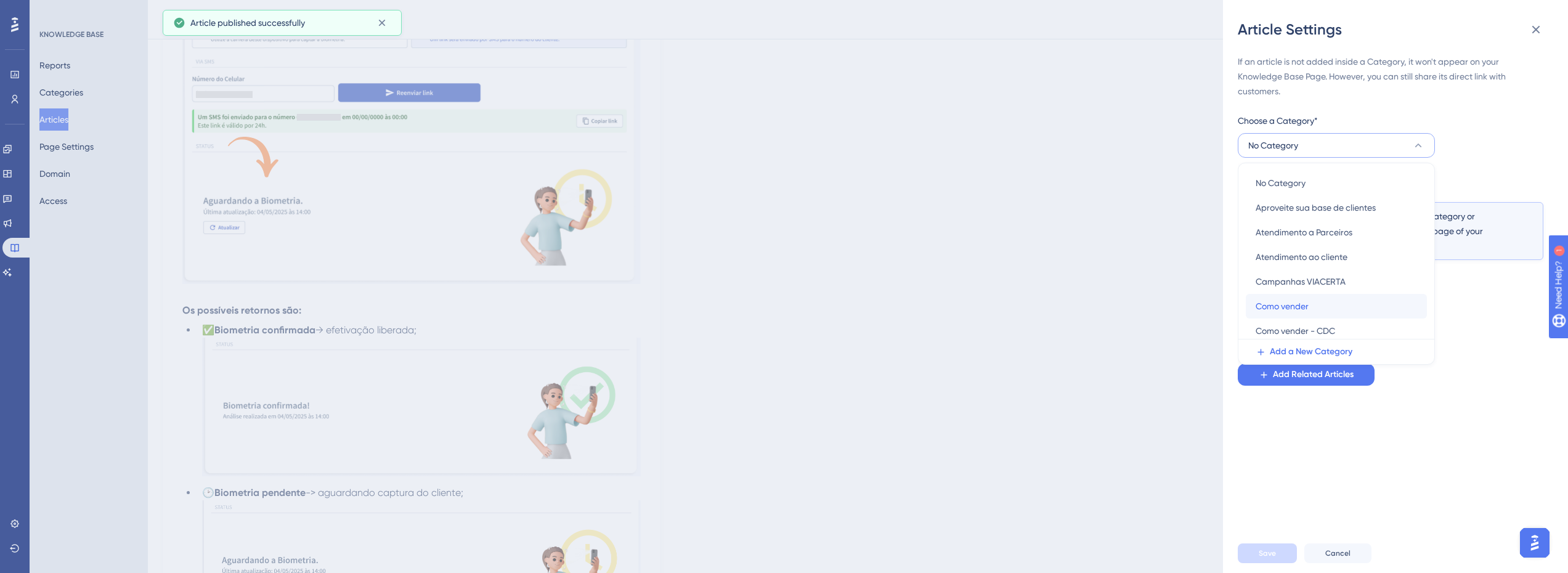
click at [1302, 299] on span "Como vender" at bounding box center [1282, 306] width 53 height 15
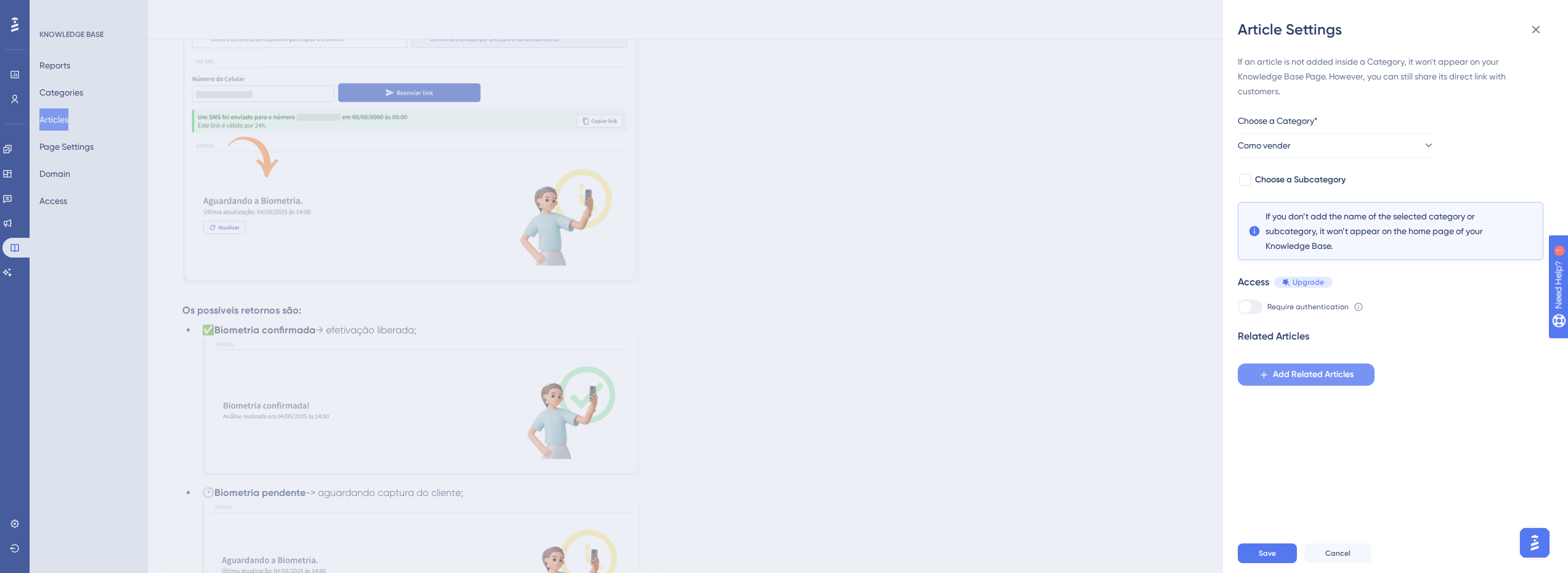
click at [1286, 374] on span "Add Related Articles" at bounding box center [1313, 374] width 80 height 15
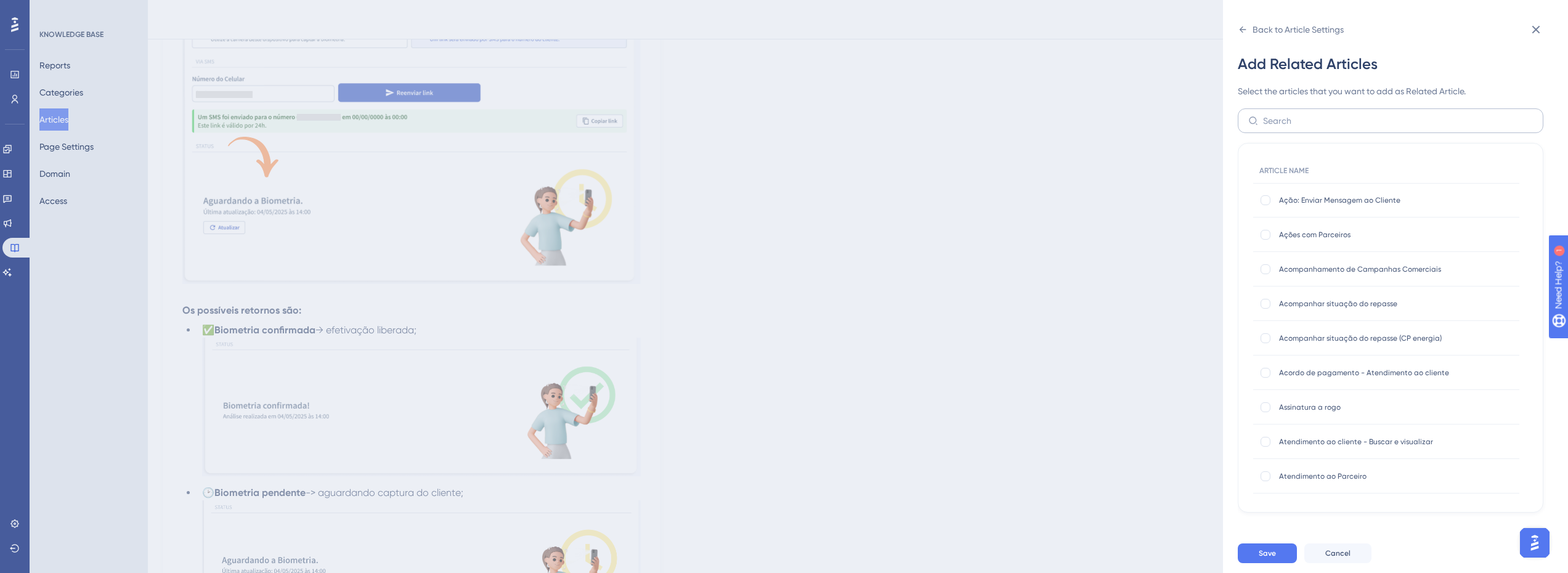
click at [1304, 129] on label at bounding box center [1390, 120] width 305 height 25
click at [1304, 128] on input "text" at bounding box center [1398, 120] width 270 height 13
type input "consulta"
click at [1266, 237] on div at bounding box center [1265, 234] width 10 height 10
checkbox input "true"
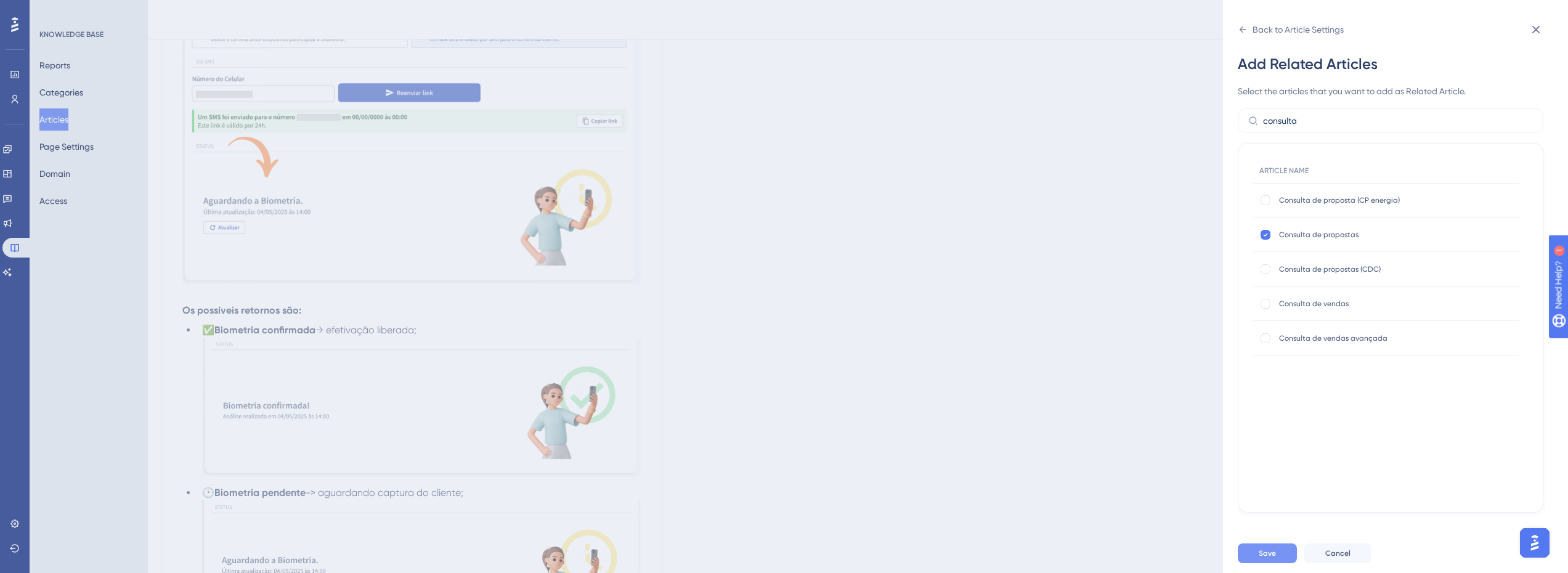
click at [1271, 554] on button "Save" at bounding box center [1267, 553] width 59 height 20
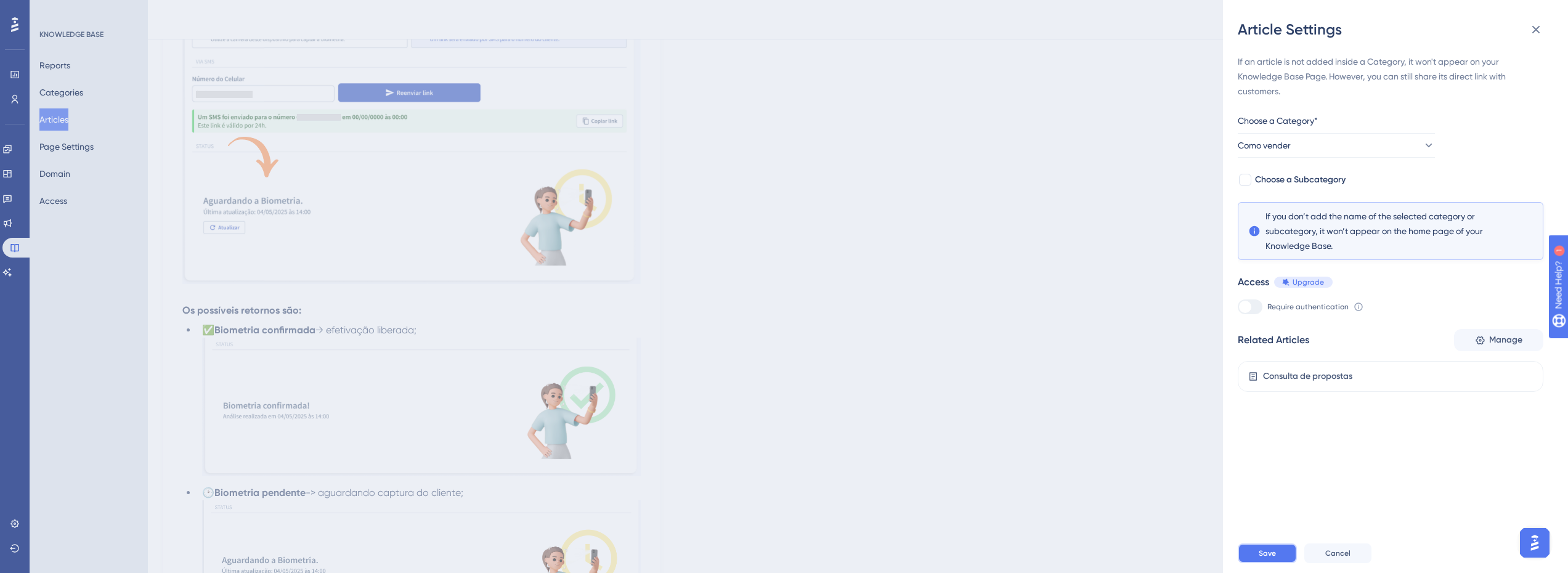
click at [1270, 558] on span "Save" at bounding box center [1266, 552] width 17 height 10
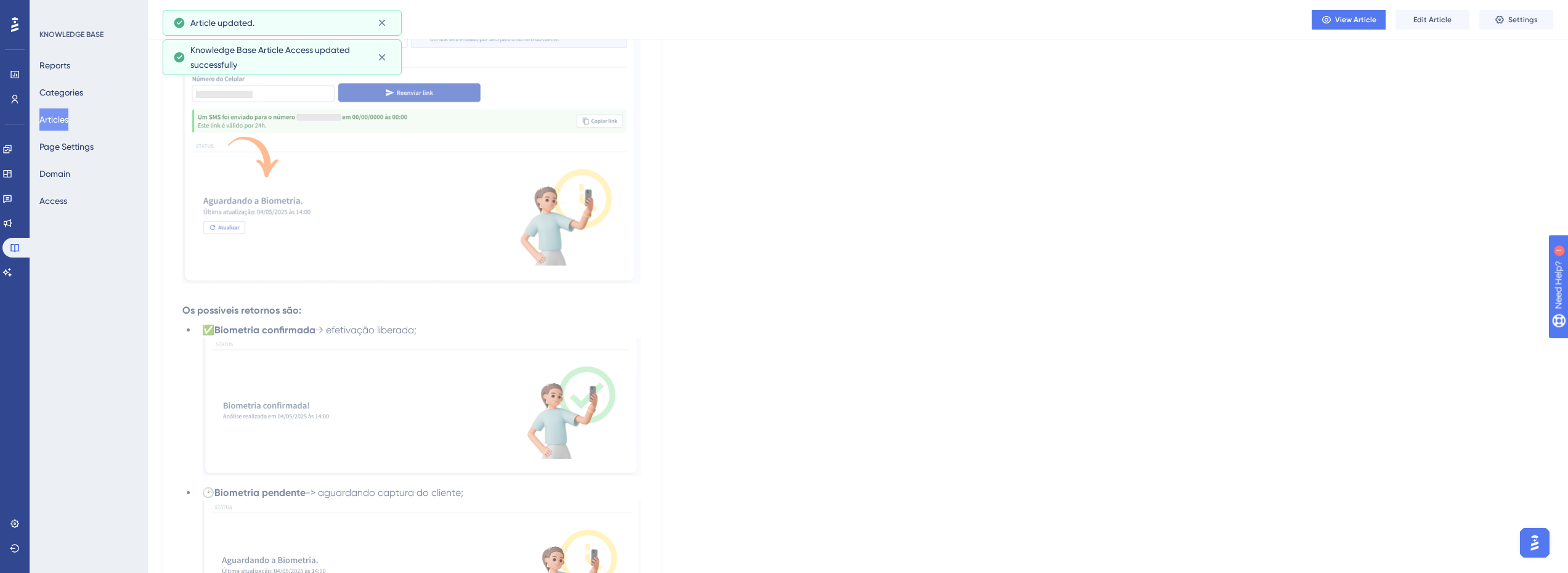
click at [1141, 433] on div "Language Portuguese (Default) Fluxo de biometria na efetivação O processo de bi…" at bounding box center [858, 45] width 1390 height 3246
click at [1364, 11] on button "View Article" at bounding box center [1348, 20] width 74 height 20
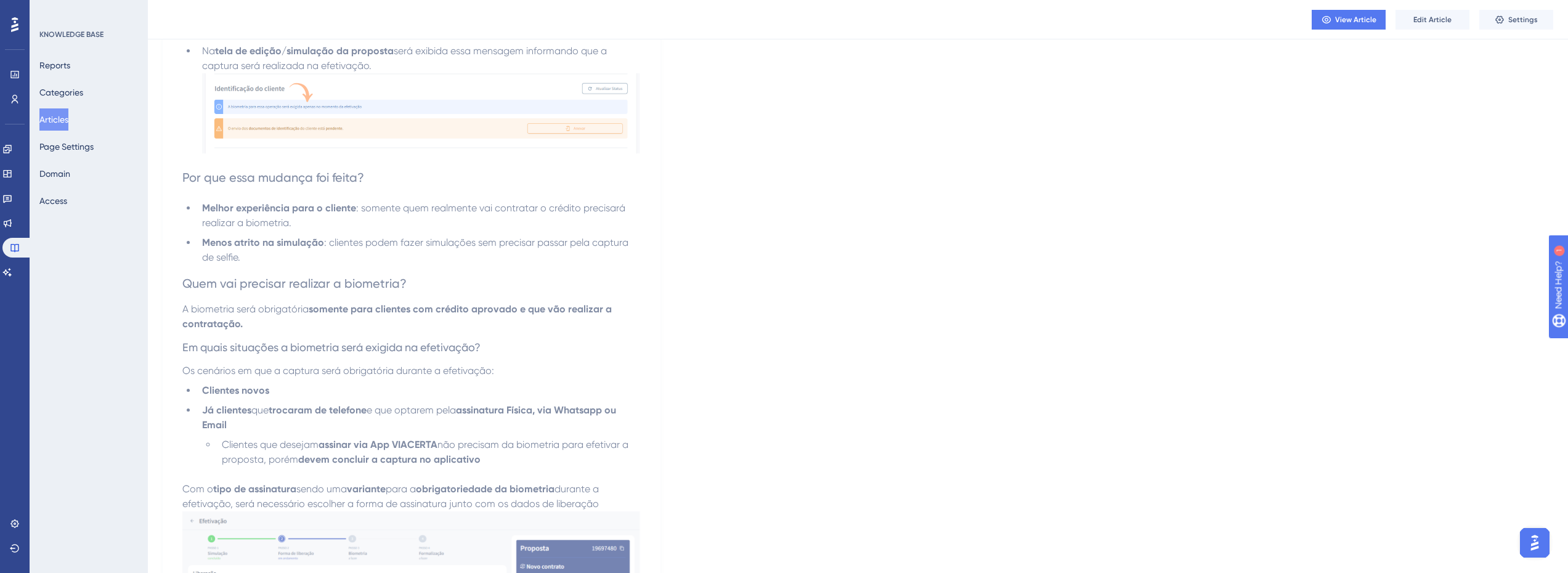
scroll to position [0, 9]
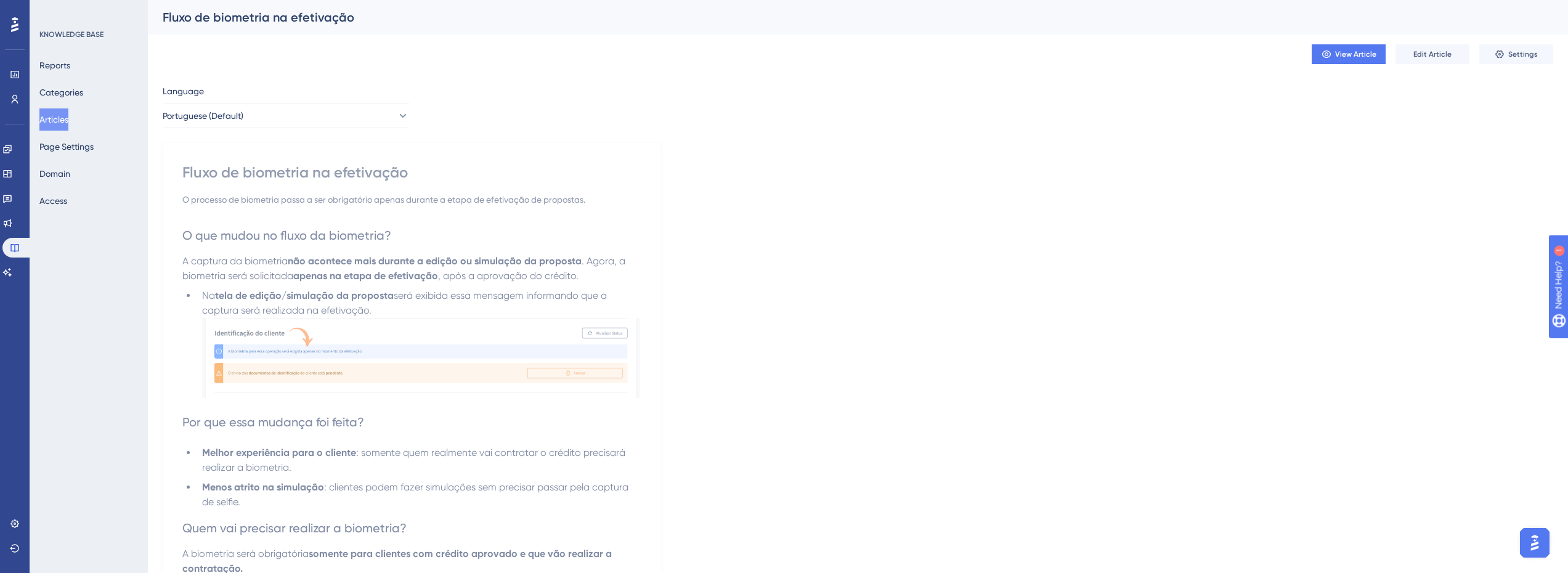
click at [223, 176] on div "Fluxo de biometria na efetivação" at bounding box center [411, 172] width 459 height 20
click at [269, 17] on div "Fluxo de biometria na efetivação" at bounding box center [842, 17] width 1360 height 17
click at [1411, 62] on button "Edit Article" at bounding box center [1432, 54] width 74 height 20
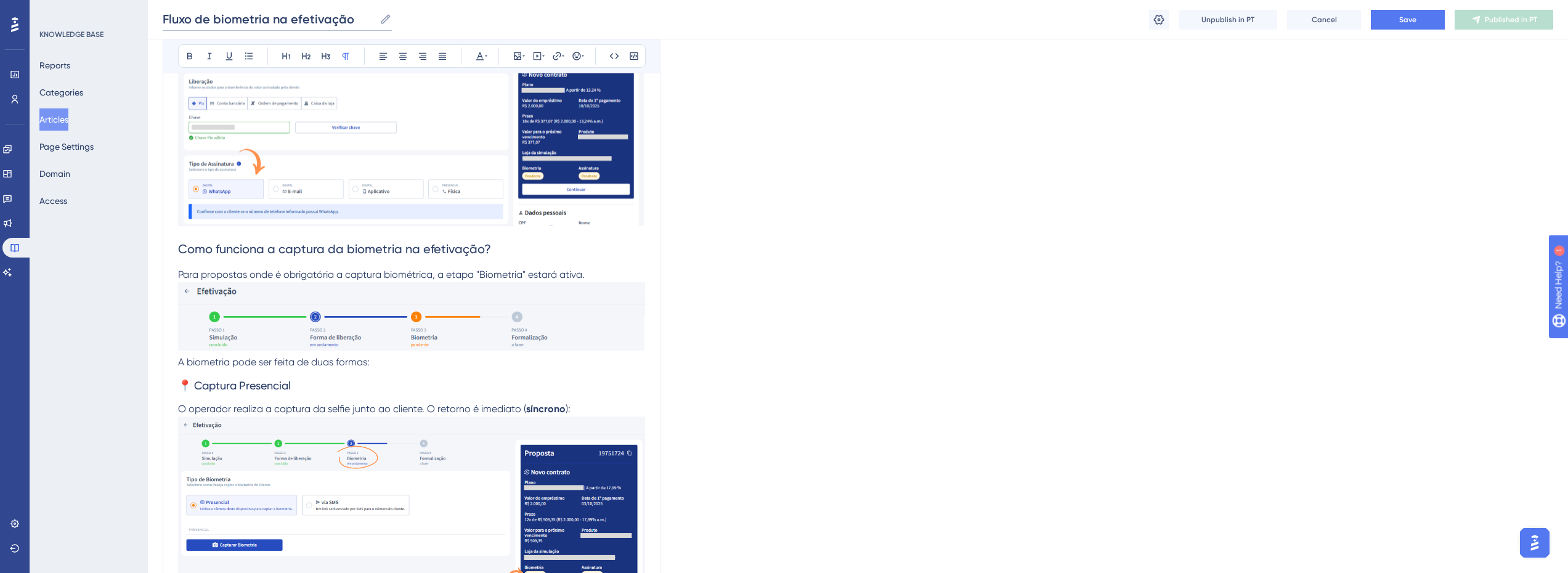
click at [360, 20] on input "Fluxo de biometria na efetivação" at bounding box center [268, 19] width 212 height 17
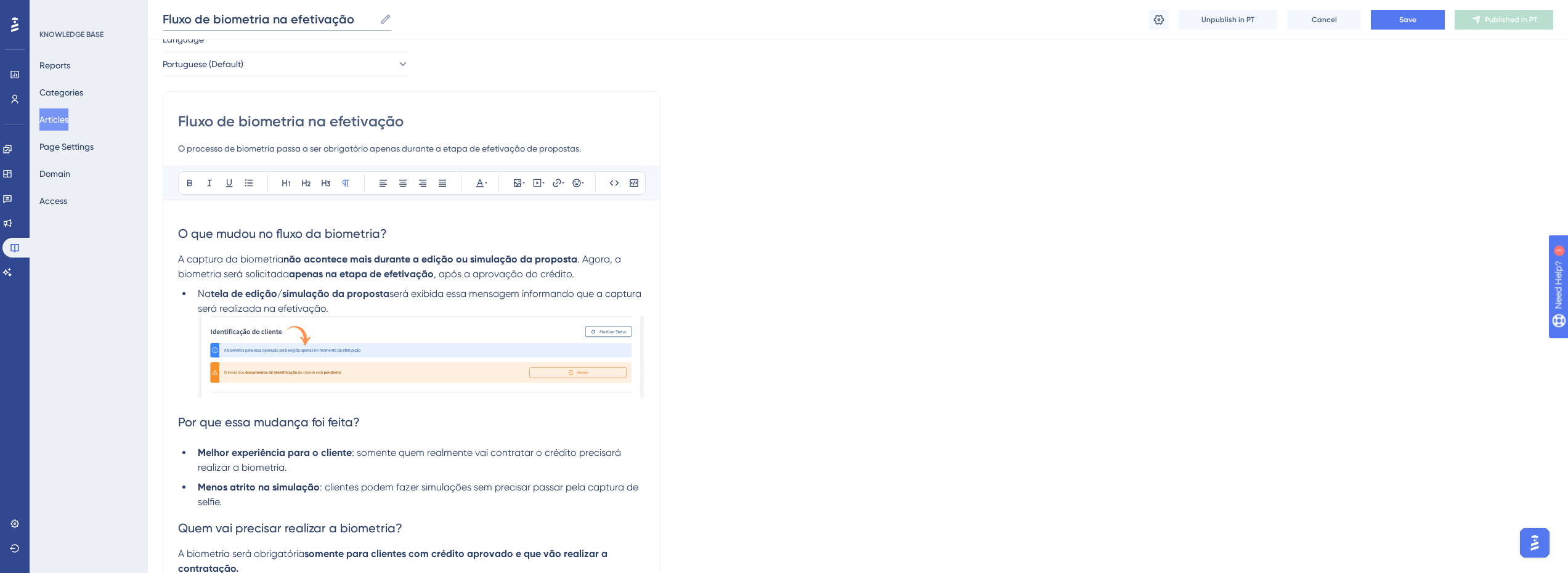
scroll to position [0, 9]
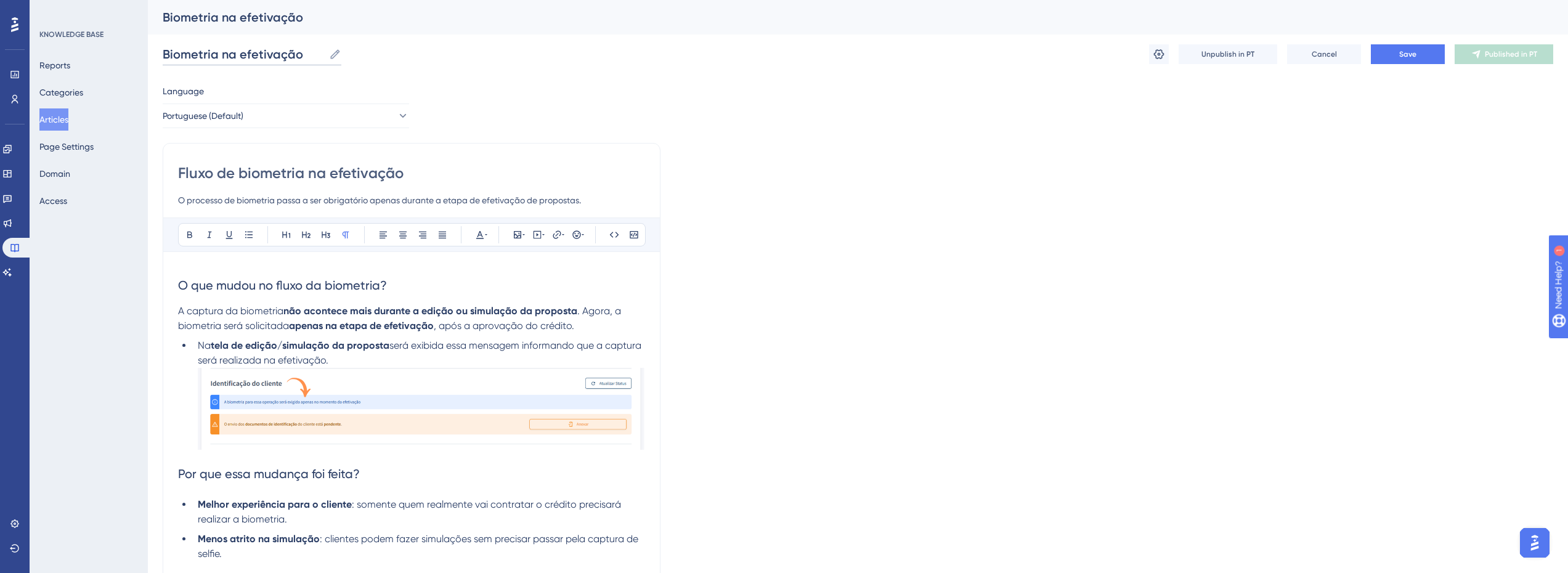
type input "Biometria na efetivação"
click at [1381, 61] on button "Save" at bounding box center [1407, 54] width 74 height 20
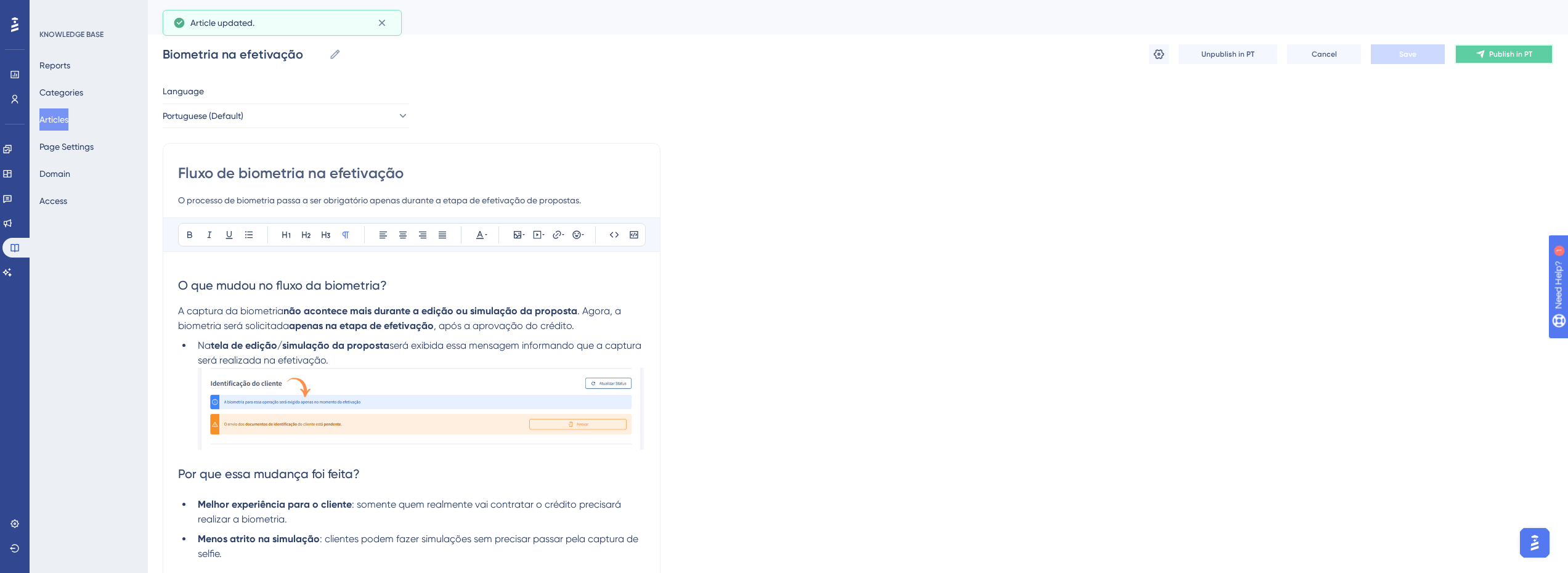
click at [1477, 53] on button "Publish in PT" at bounding box center [1504, 54] width 98 height 20
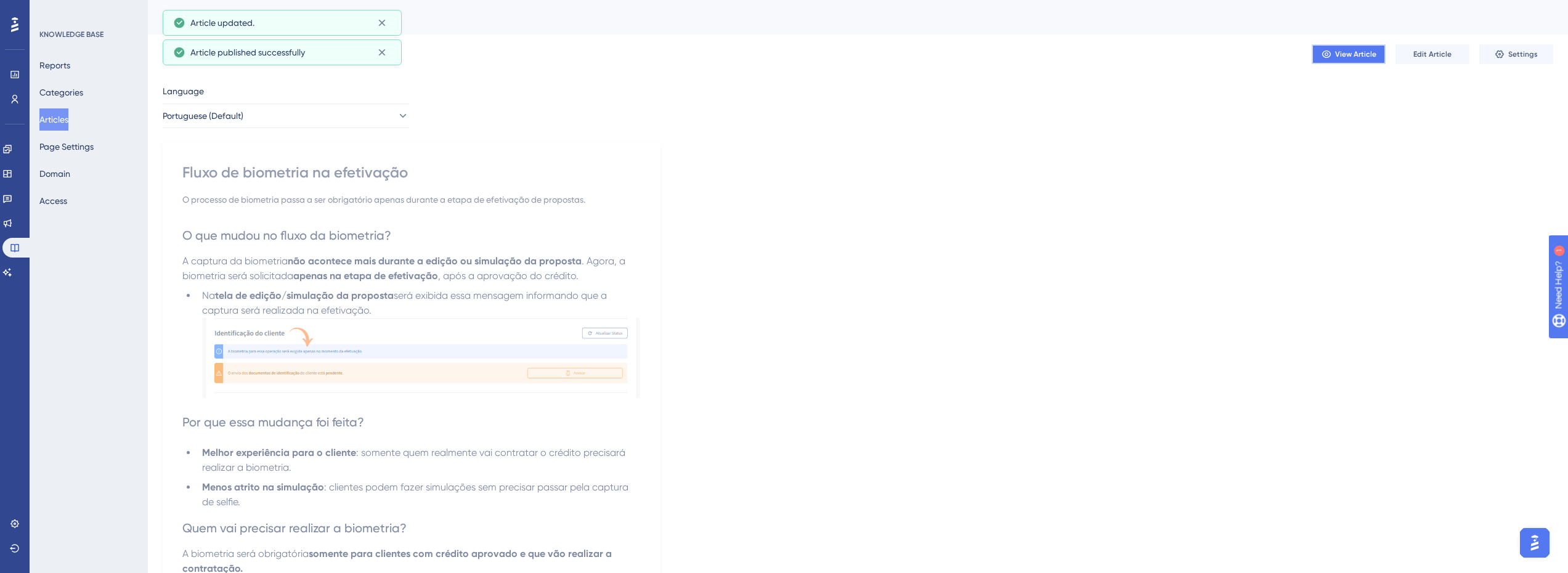
click at [1339, 55] on span "View Article" at bounding box center [1356, 54] width 41 height 10
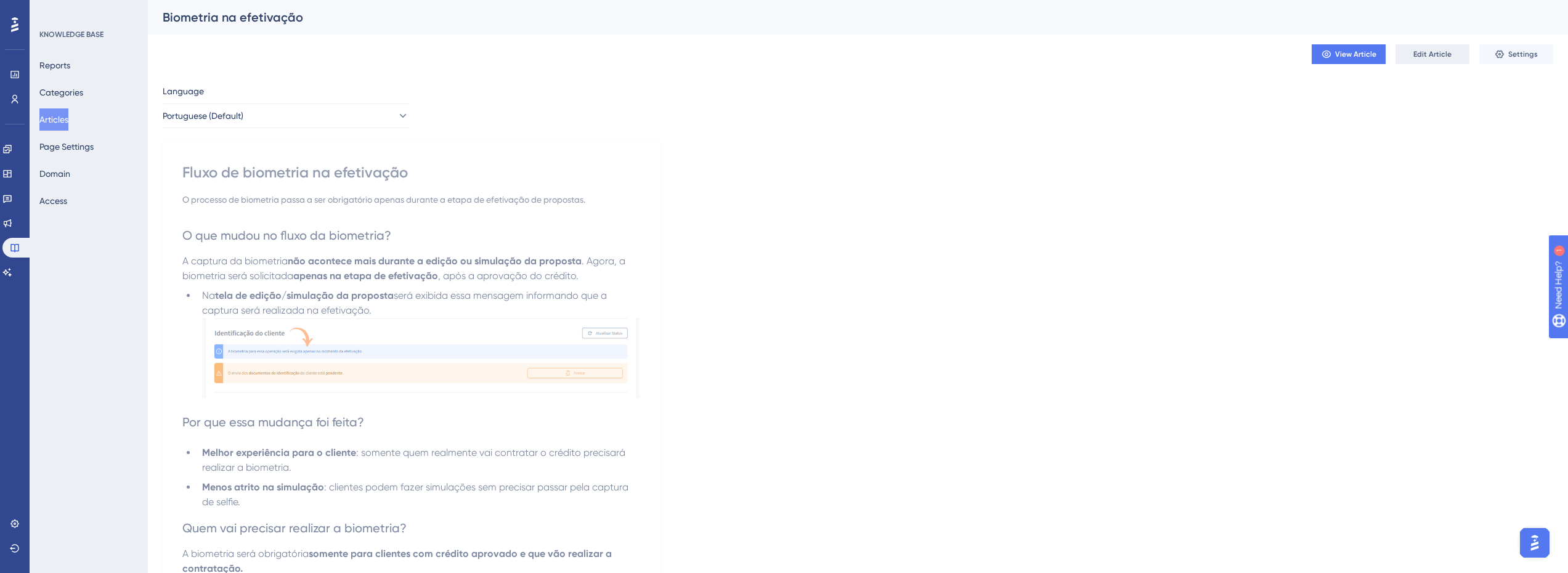
click at [1433, 52] on span "Edit Article" at bounding box center [1432, 54] width 38 height 10
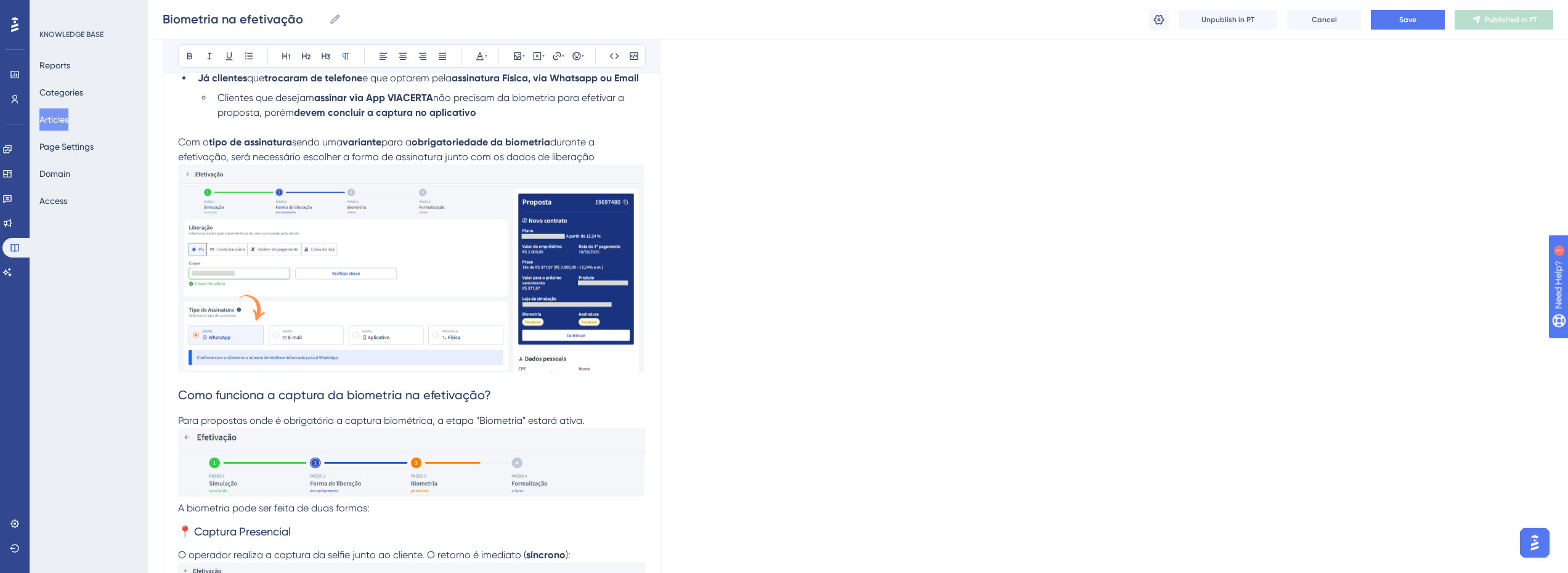
scroll to position [576, 9]
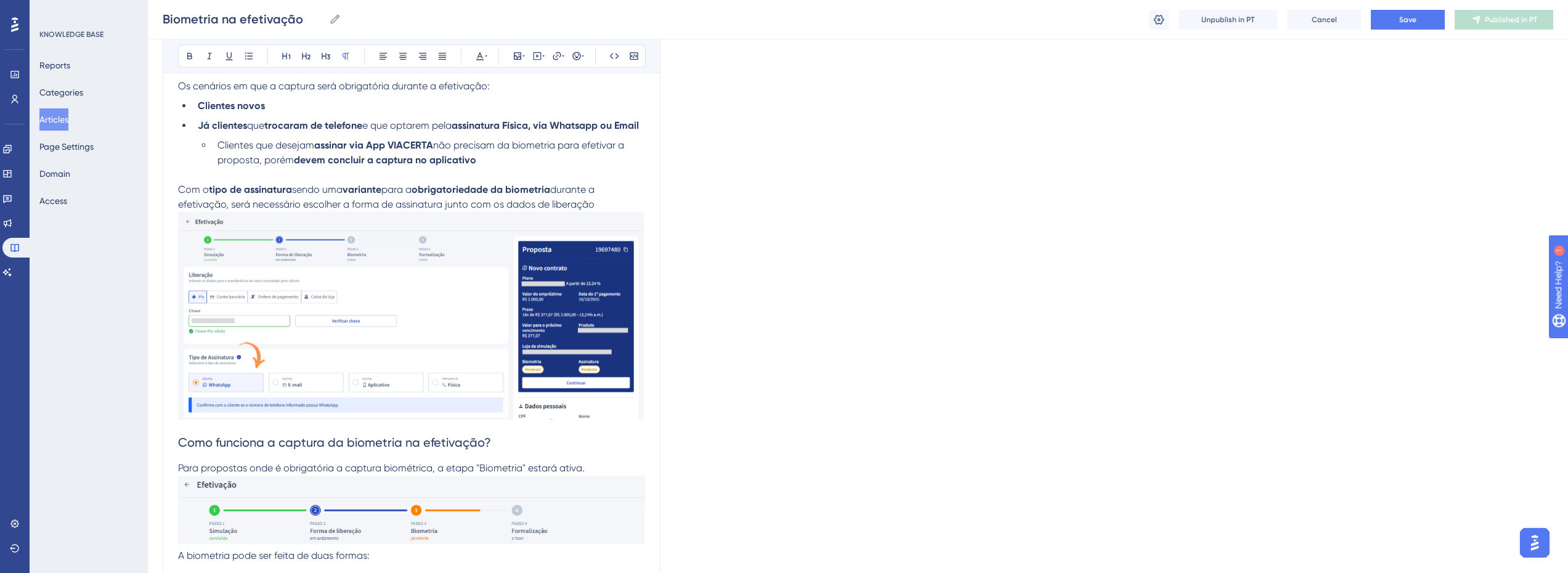
click at [287, 124] on strong "trocaram de telefone" at bounding box center [313, 125] width 98 height 12
click at [373, 126] on span "e que optarem pela" at bounding box center [406, 125] width 89 height 12
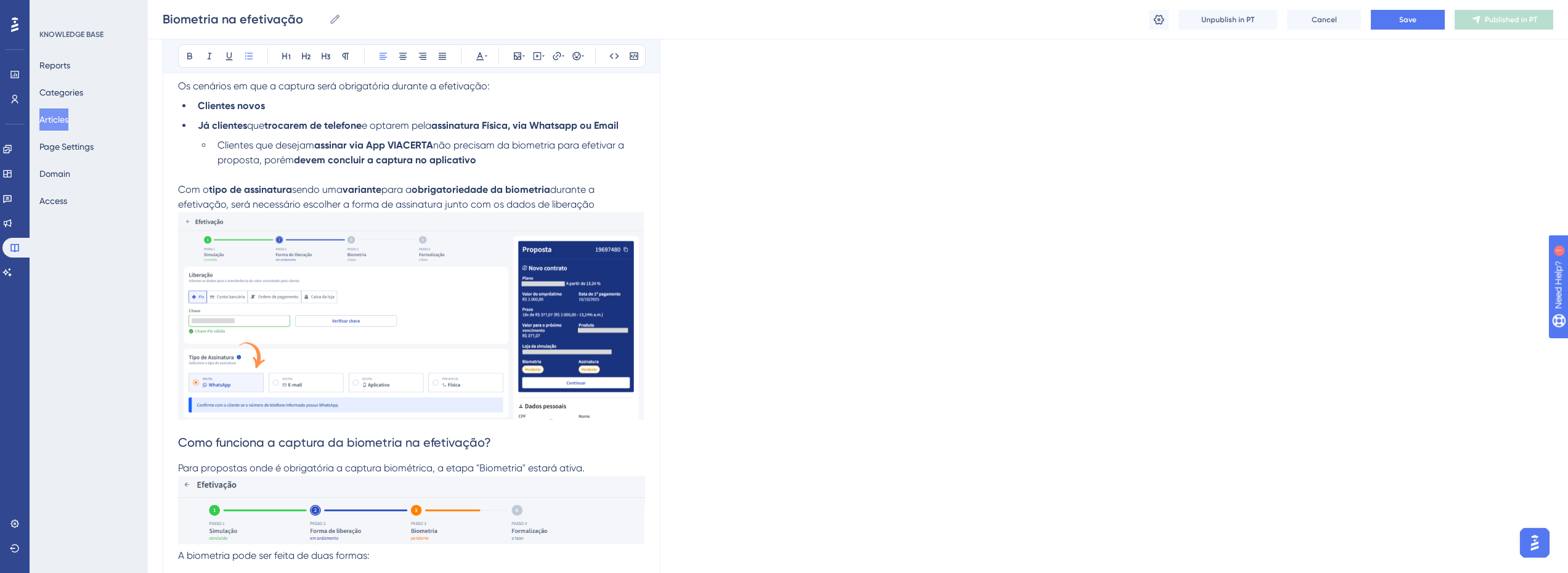
click at [291, 126] on strong "trocarem de telefone" at bounding box center [312, 125] width 97 height 12
click at [1406, 26] on button "Save" at bounding box center [1407, 20] width 74 height 20
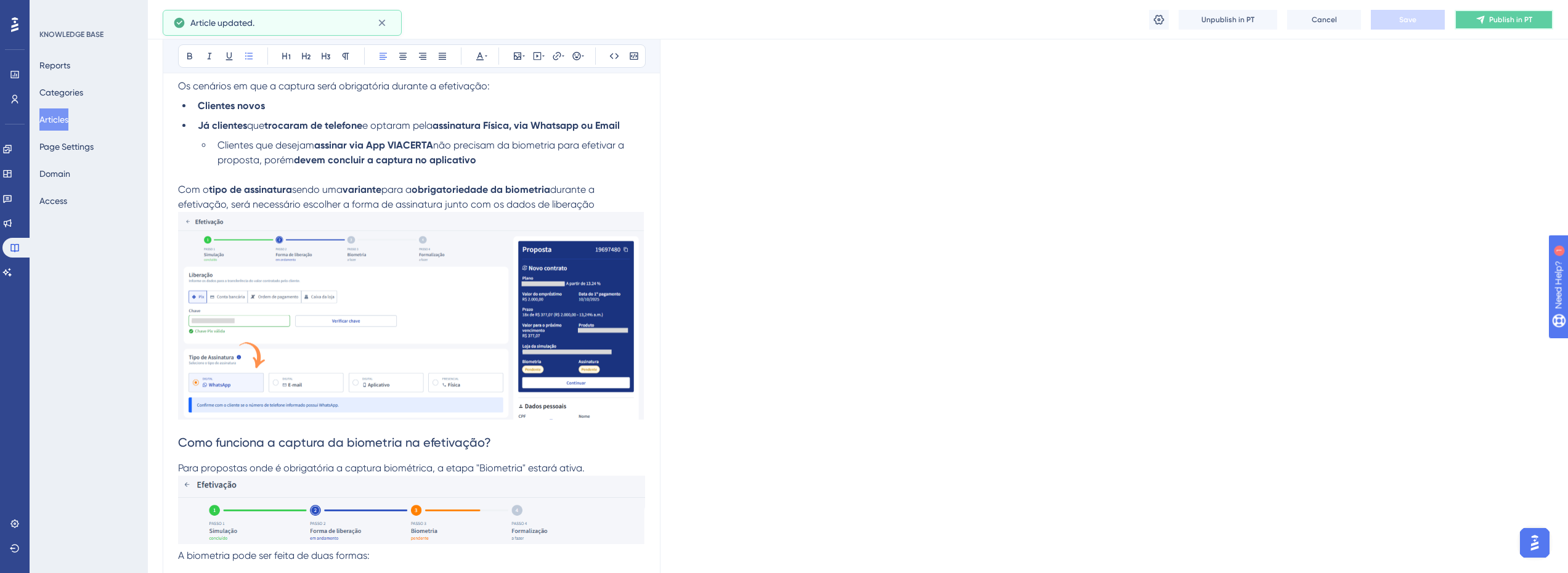
click at [1471, 21] on button "Publish in PT" at bounding box center [1504, 20] width 98 height 20
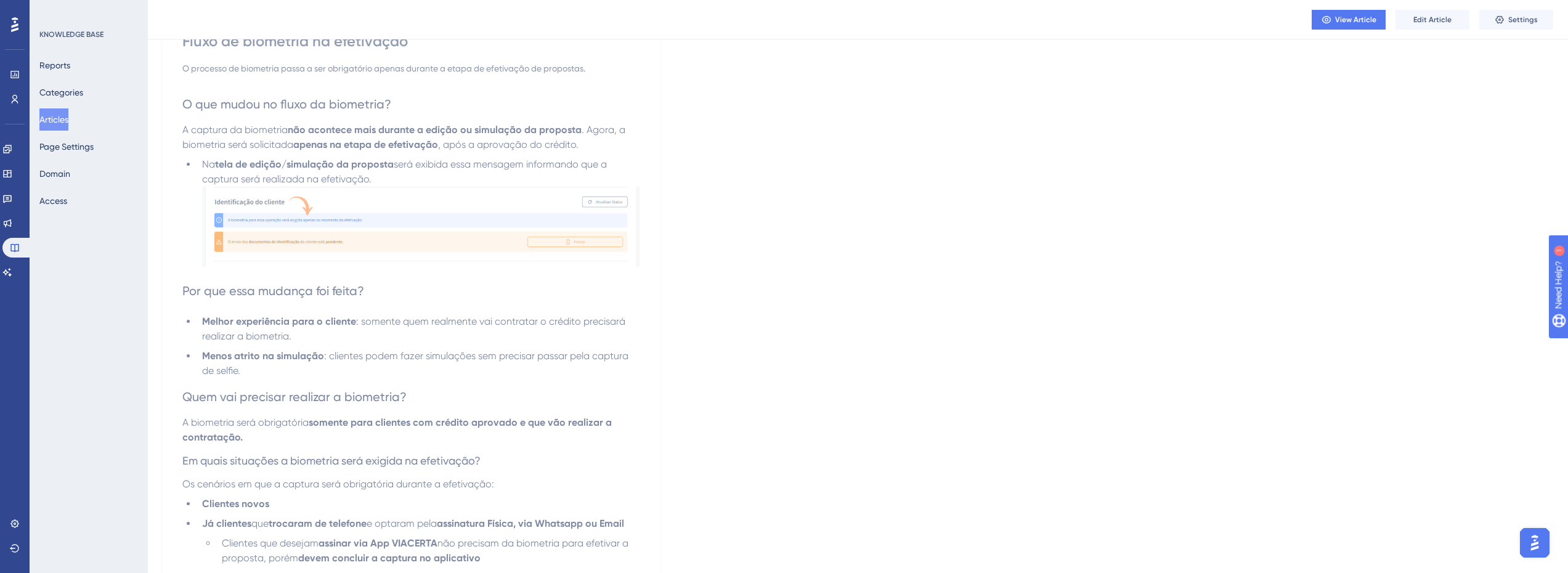
scroll to position [0, 9]
